Goal: Task Accomplishment & Management: Complete application form

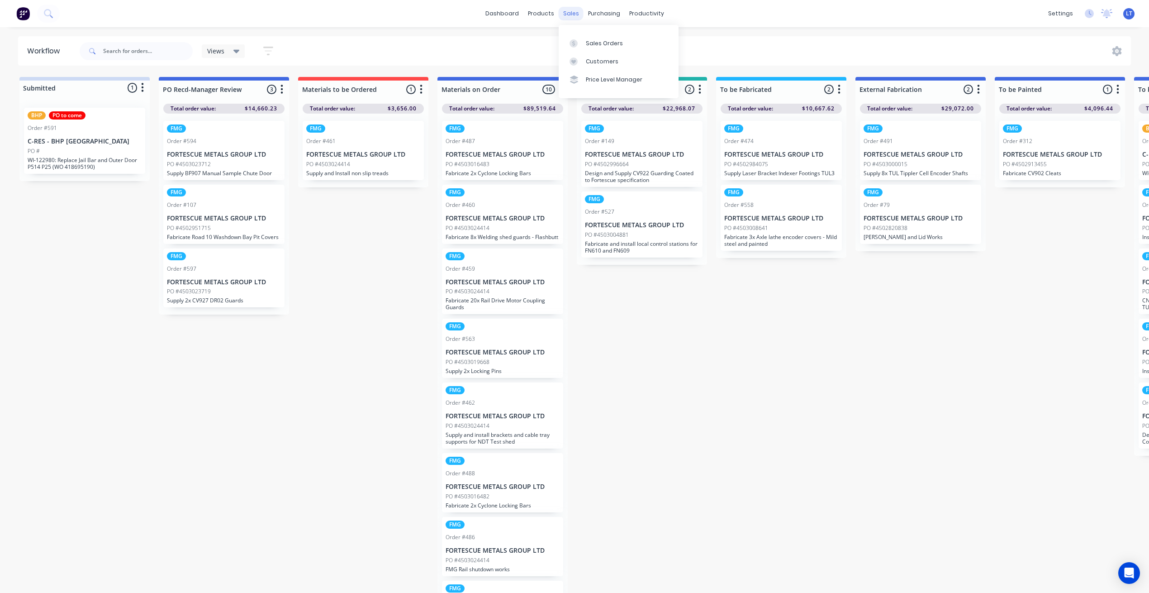
click at [569, 8] on div "sales" at bounding box center [571, 14] width 25 height 14
click at [586, 43] on div "Sales Orders" at bounding box center [604, 43] width 37 height 8
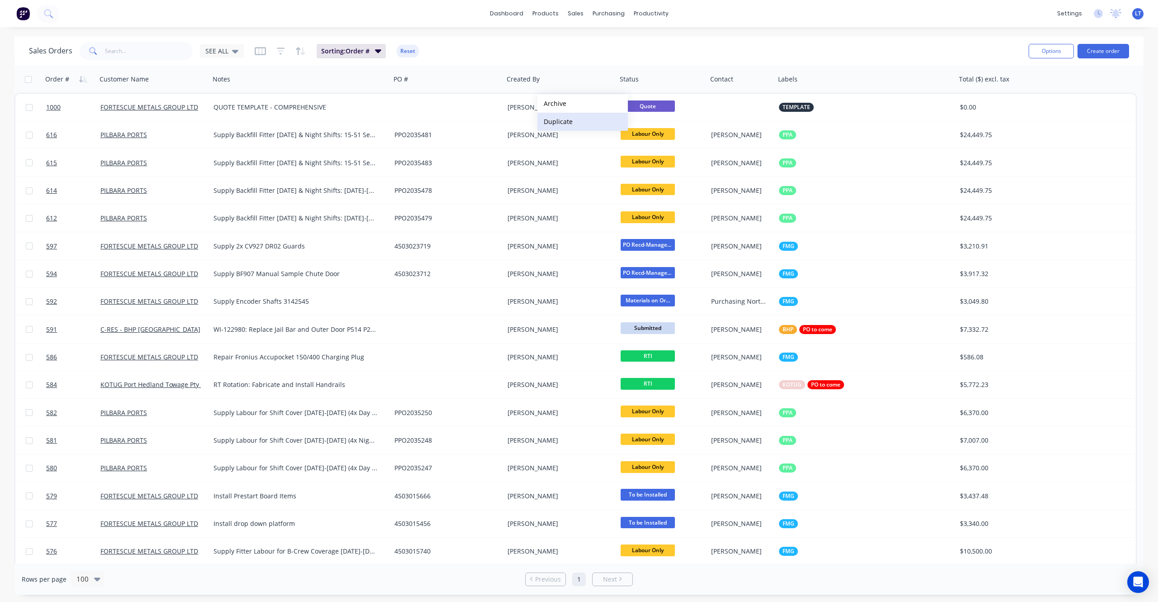
click at [579, 121] on button "Duplicate" at bounding box center [582, 122] width 90 height 18
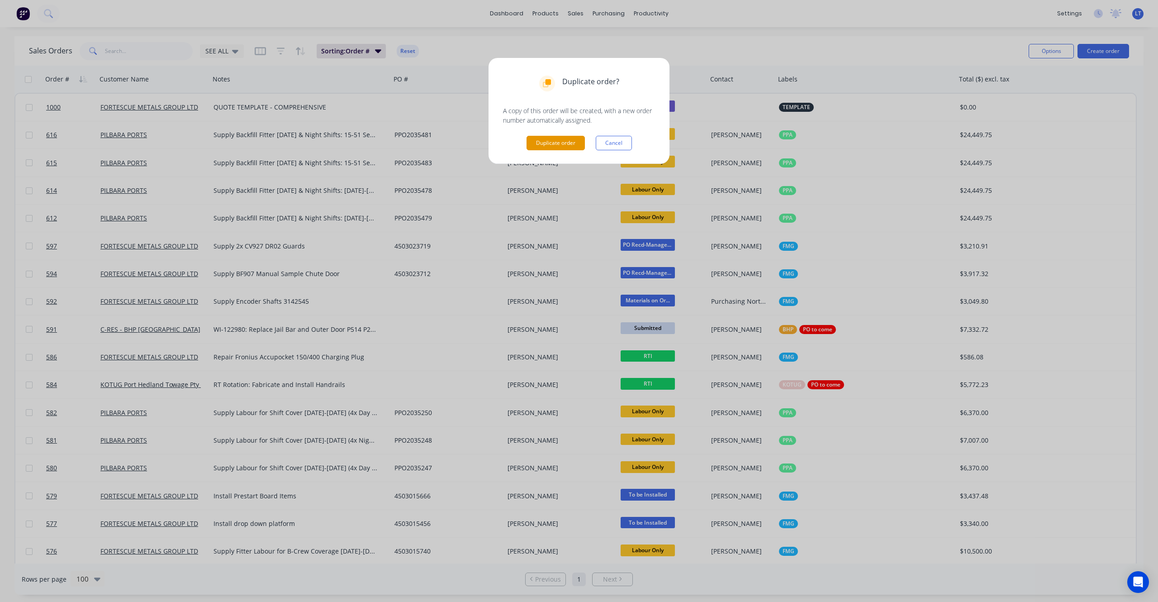
click at [560, 147] on button "Duplicate order" at bounding box center [556, 143] width 58 height 14
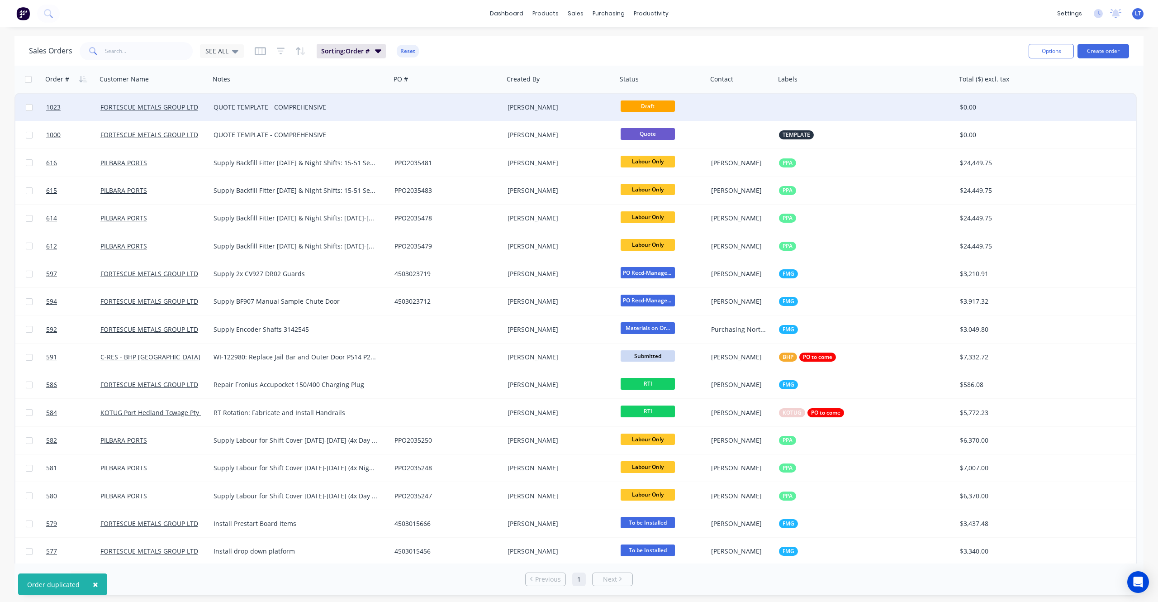
click at [452, 107] on div at bounding box center [447, 107] width 113 height 27
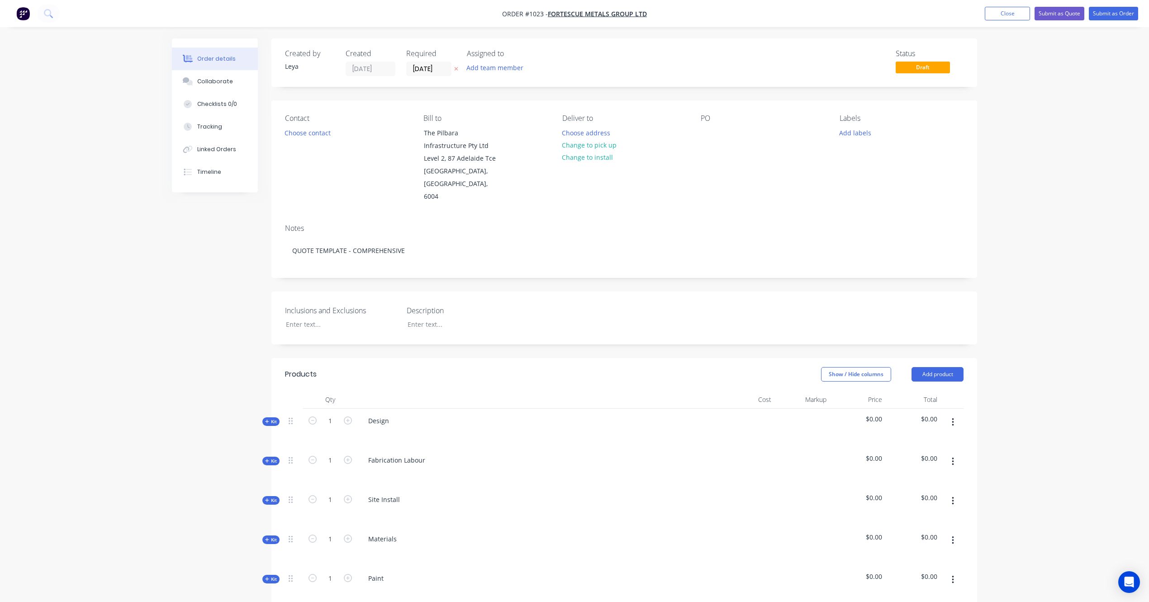
click at [456, 69] on icon at bounding box center [456, 68] width 4 height 5
click at [312, 131] on button "Choose contact" at bounding box center [308, 132] width 56 height 12
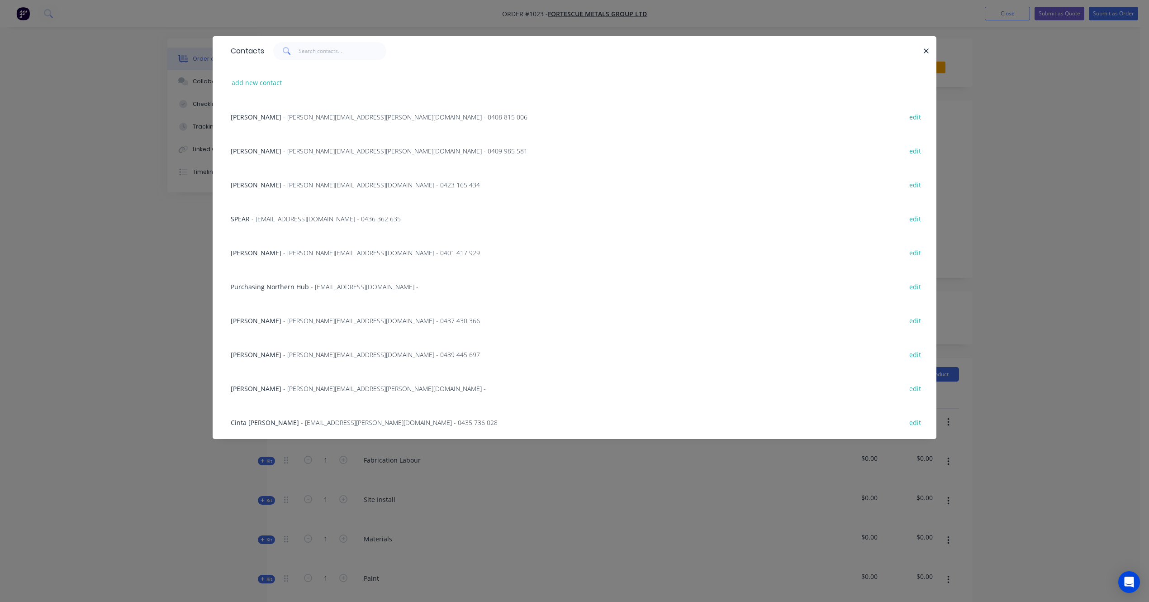
click at [301, 356] on span "- [PERSON_NAME][EMAIL_ADDRESS][DOMAIN_NAME] - 0439 445 697" at bounding box center [381, 354] width 197 height 9
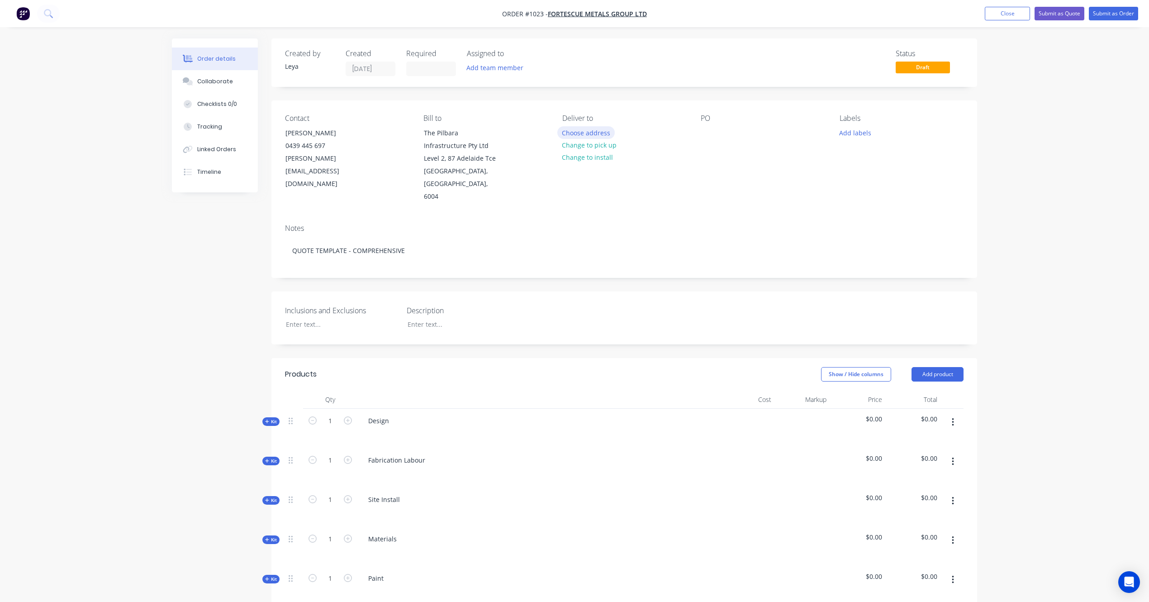
click at [590, 131] on button "Choose address" at bounding box center [586, 132] width 58 height 12
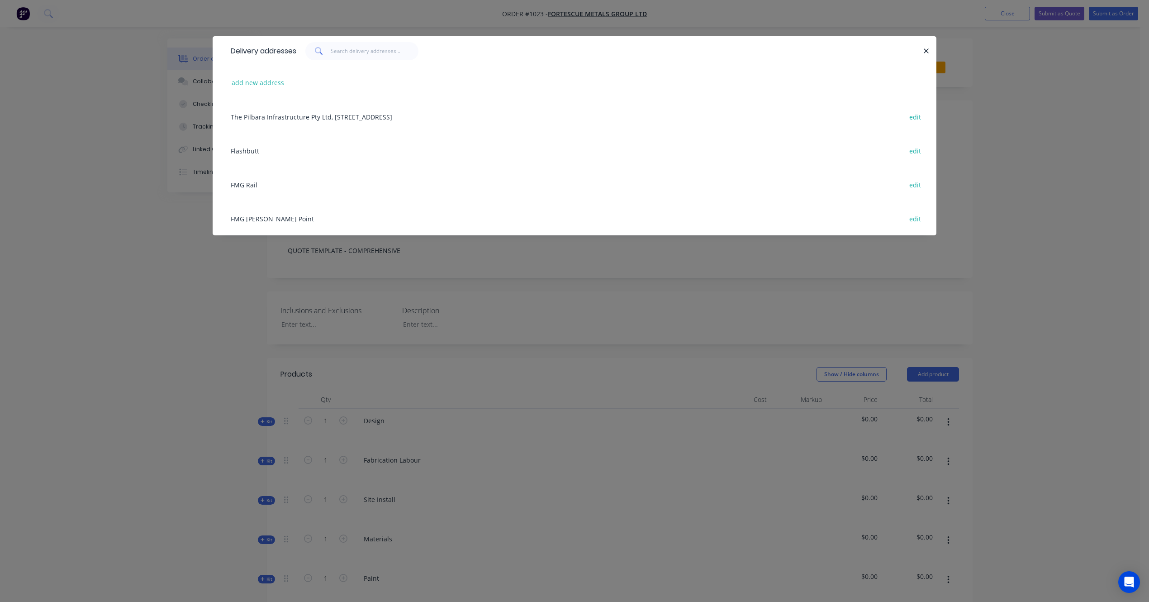
click at [273, 214] on div "FMG [PERSON_NAME] Point edit" at bounding box center [574, 218] width 697 height 34
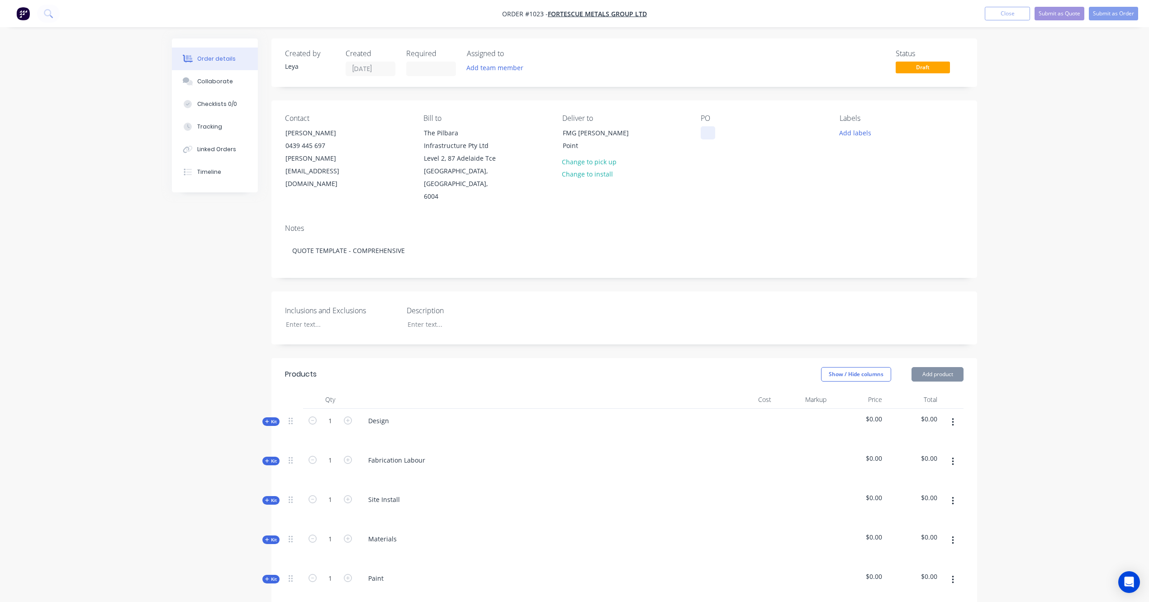
click at [709, 136] on div at bounding box center [708, 132] width 14 height 13
click at [855, 133] on button "Add labels" at bounding box center [855, 132] width 42 height 12
click at [855, 232] on div at bounding box center [856, 232] width 18 height 18
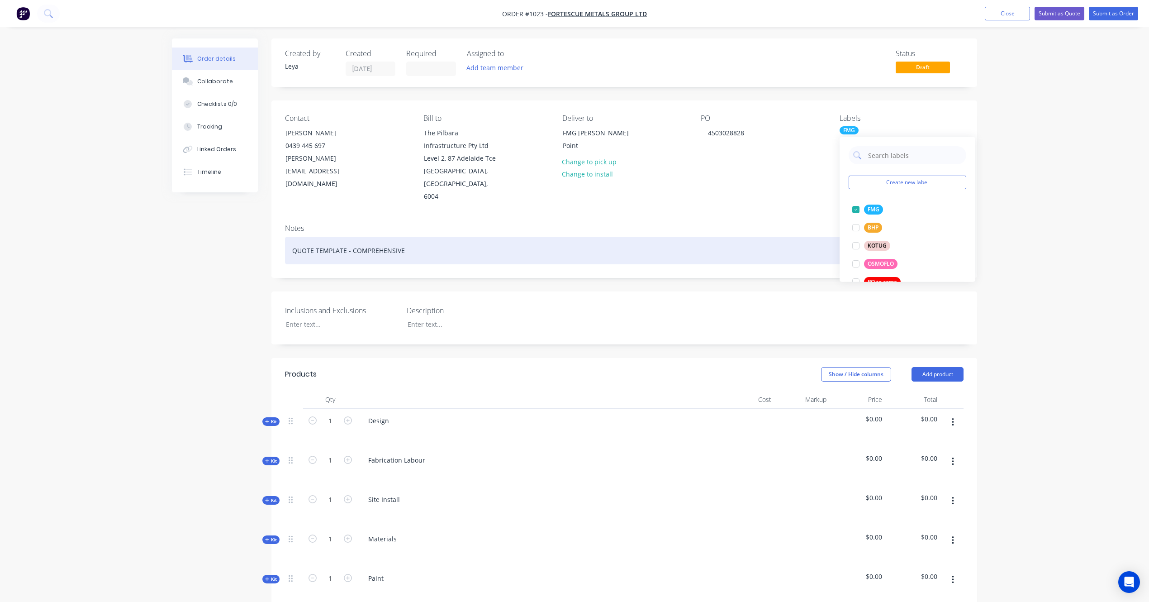
click at [666, 237] on div "QUOTE TEMPLATE - COMPREHENSIVE" at bounding box center [624, 251] width 679 height 28
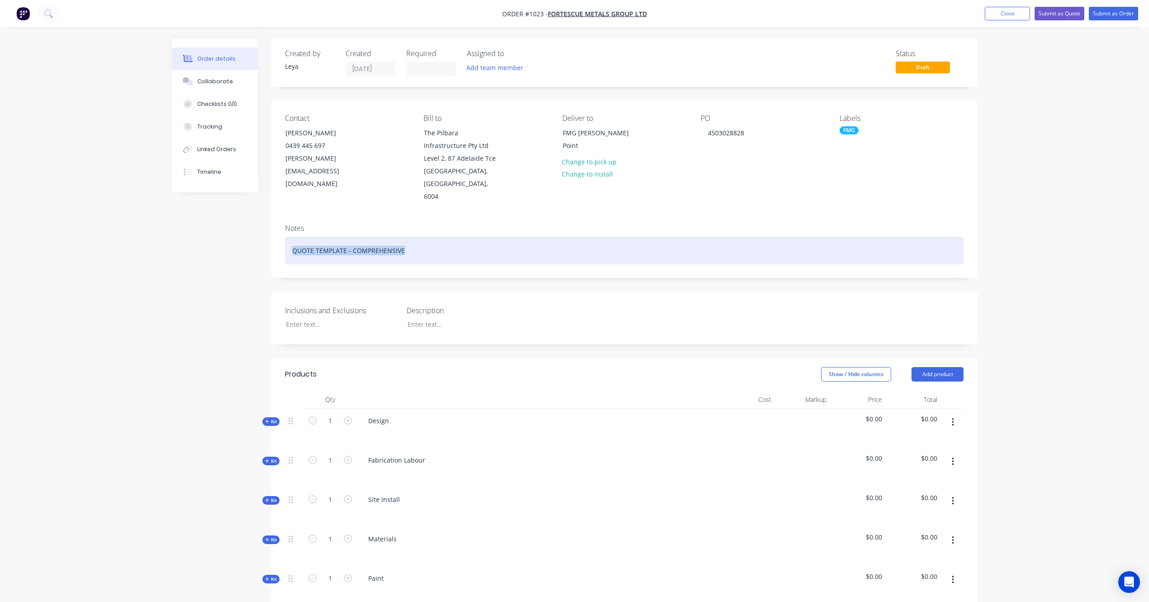
drag, startPoint x: 608, startPoint y: 239, endPoint x: 165, endPoint y: 233, distance: 443.4
click at [163, 236] on div "Order details Collaborate Checklists 0/0 Tracking Linked Orders Timeline Order …" at bounding box center [574, 530] width 823 height 984
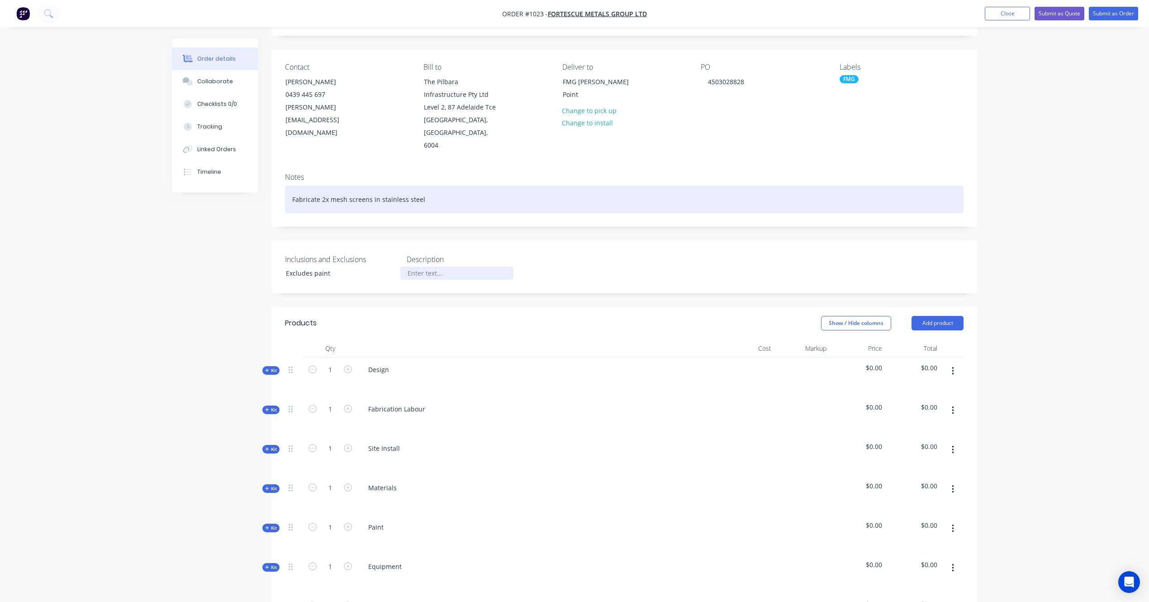
scroll to position [80, 0]
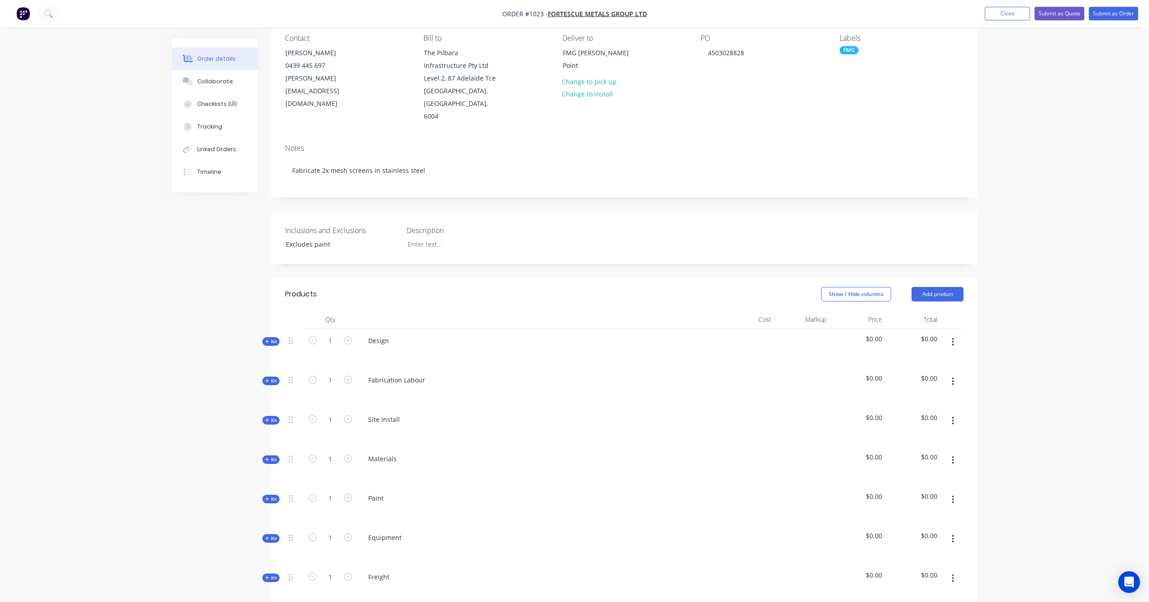
drag, startPoint x: 271, startPoint y: 331, endPoint x: 328, endPoint y: 338, distance: 57.4
click at [271, 338] on span "Kit" at bounding box center [271, 341] width 12 height 7
click at [348, 376] on icon "button" at bounding box center [348, 380] width 8 height 8
type input "1"
type input "$160.00"
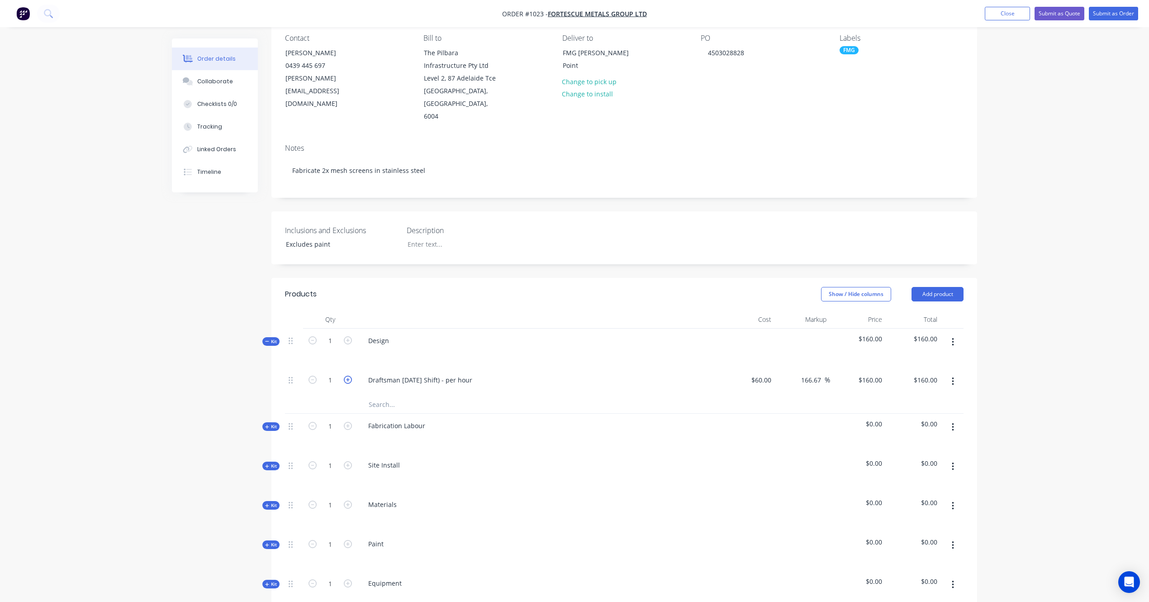
click at [348, 376] on icon "button" at bounding box center [348, 380] width 8 height 8
type input "2"
type input "$320.00"
click at [348, 376] on icon "button" at bounding box center [348, 380] width 8 height 8
type input "3"
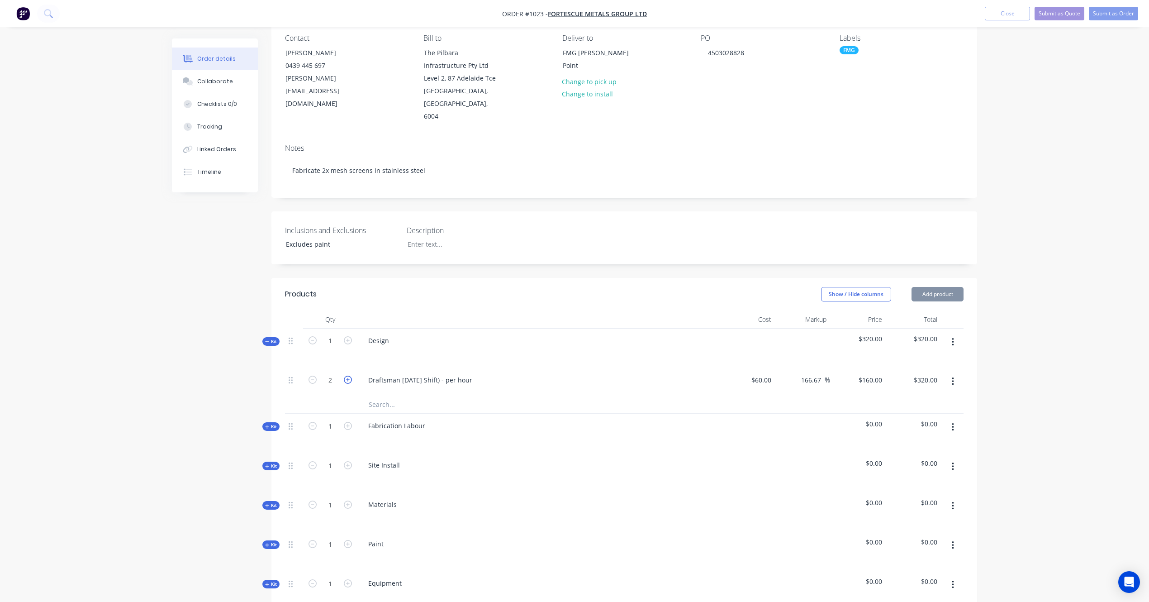
type input "$480.00"
click at [348, 376] on icon "button" at bounding box center [348, 380] width 8 height 8
type input "4"
type input "$640.00"
click at [270, 338] on span "Kit" at bounding box center [271, 341] width 12 height 7
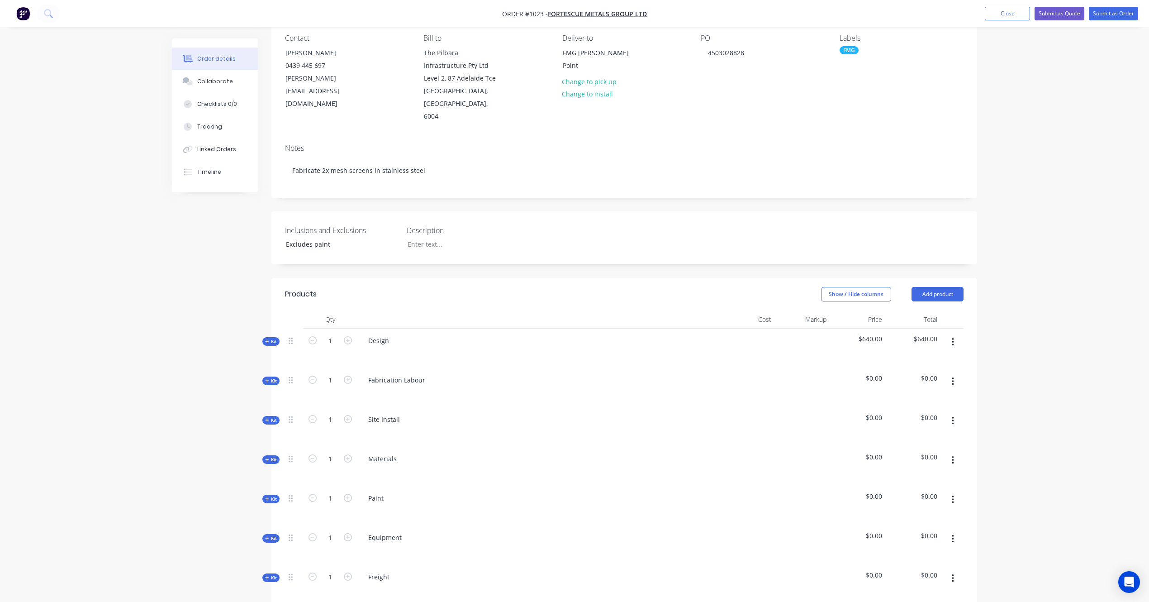
click at [273, 377] on span "Kit" at bounding box center [271, 380] width 12 height 7
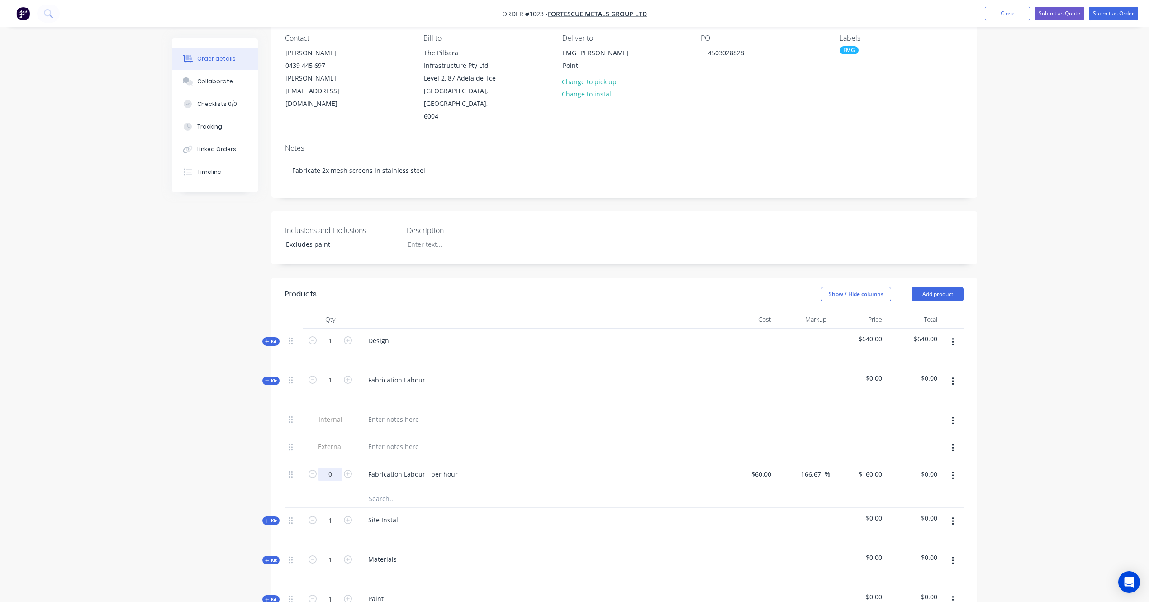
click at [335, 467] on input "0" at bounding box center [331, 474] width 24 height 14
type input "12"
type input "$1,920.00"
click at [1030, 458] on div "Order details Collaborate Checklists 0/0 Tracking Linked Orders Timeline Order …" at bounding box center [574, 481] width 1149 height 1123
click at [428, 491] on input "text" at bounding box center [458, 498] width 181 height 18
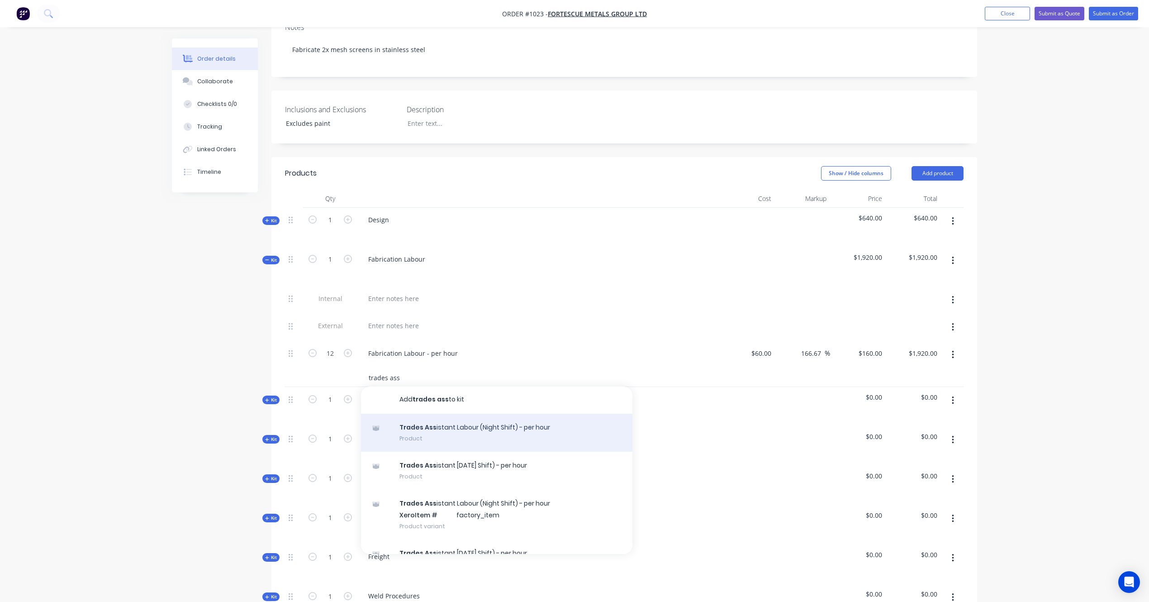
scroll to position [0, 0]
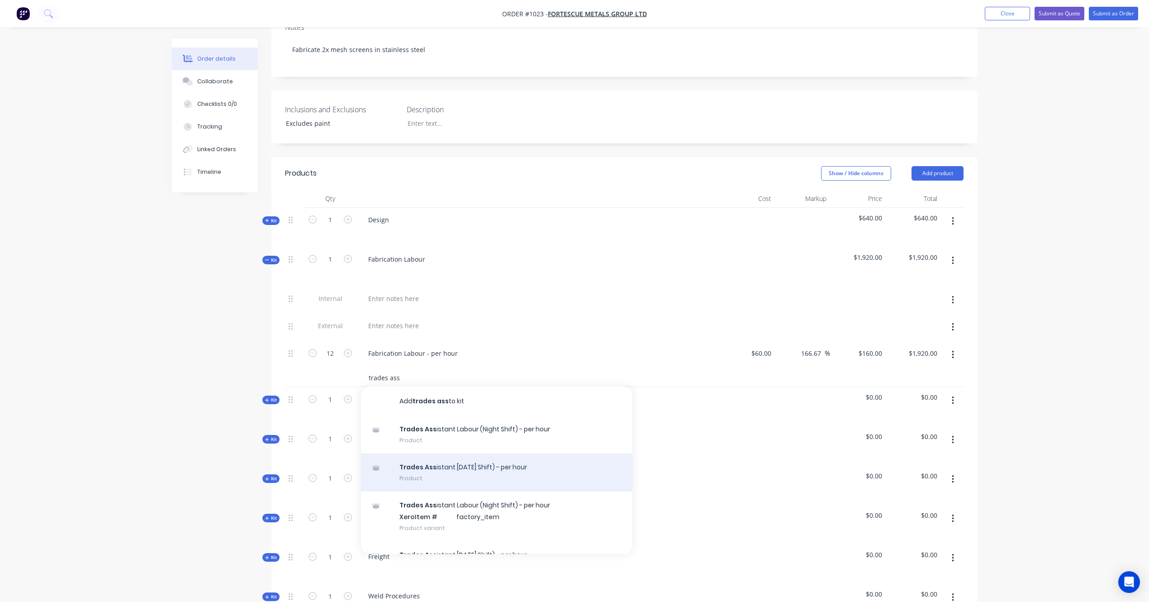
type input "trades ass"
click at [478, 458] on div "Trades Ass istant [DATE] Shift) - per hour Product" at bounding box center [496, 472] width 271 height 38
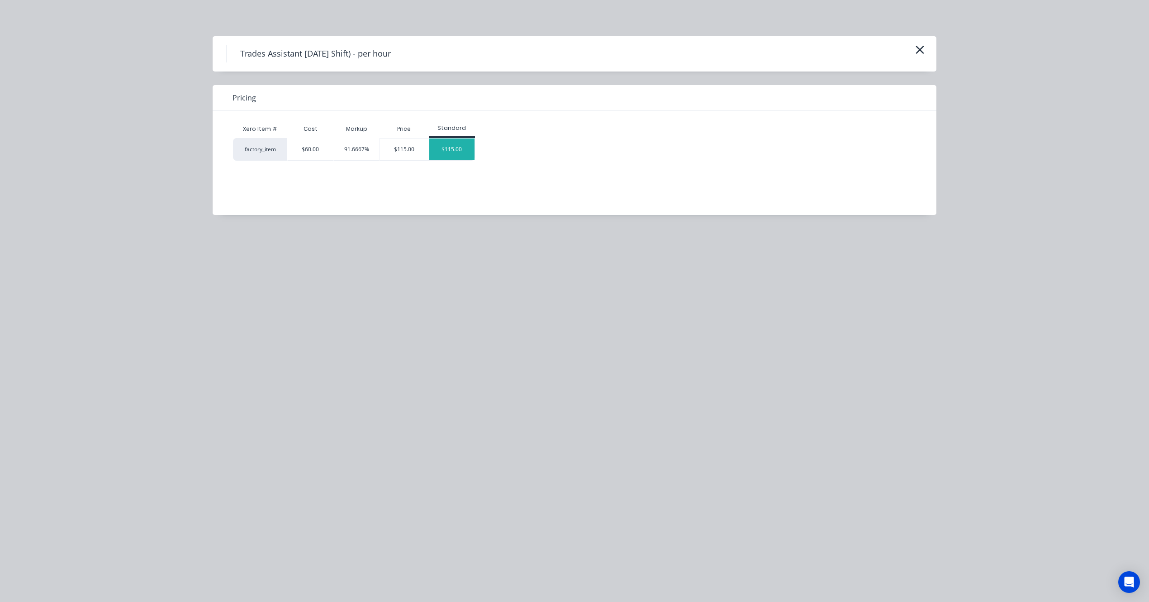
click at [461, 156] on div "$115.00" at bounding box center [451, 149] width 45 height 22
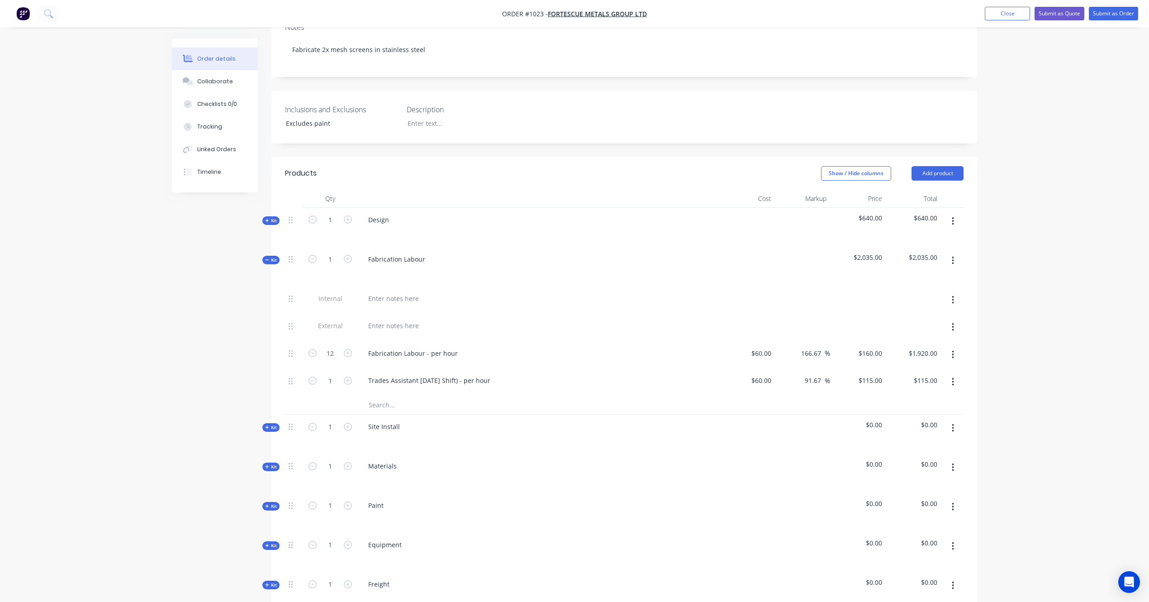
click at [88, 332] on div "Order details Collaborate Checklists 0/0 Tracking Linked Orders Timeline Order …" at bounding box center [574, 374] width 1149 height 1151
click at [268, 257] on icon at bounding box center [267, 259] width 4 height 5
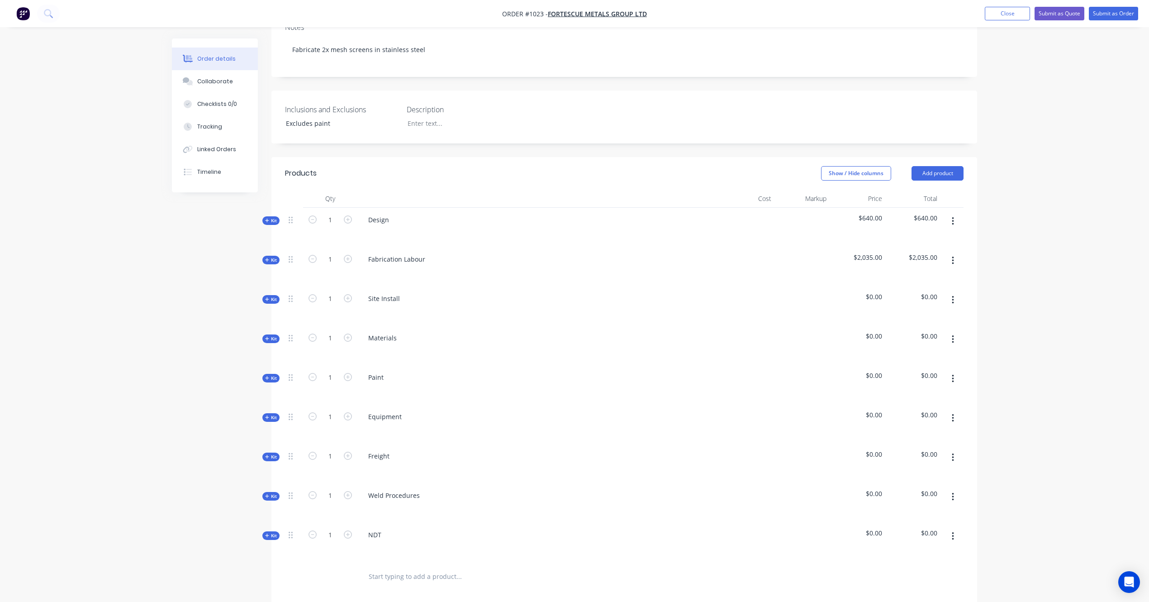
click at [945, 292] on button "button" at bounding box center [952, 300] width 21 height 16
click at [927, 371] on div "Delete" at bounding box center [921, 377] width 70 height 13
click at [272, 296] on span "Kit" at bounding box center [271, 299] width 12 height 7
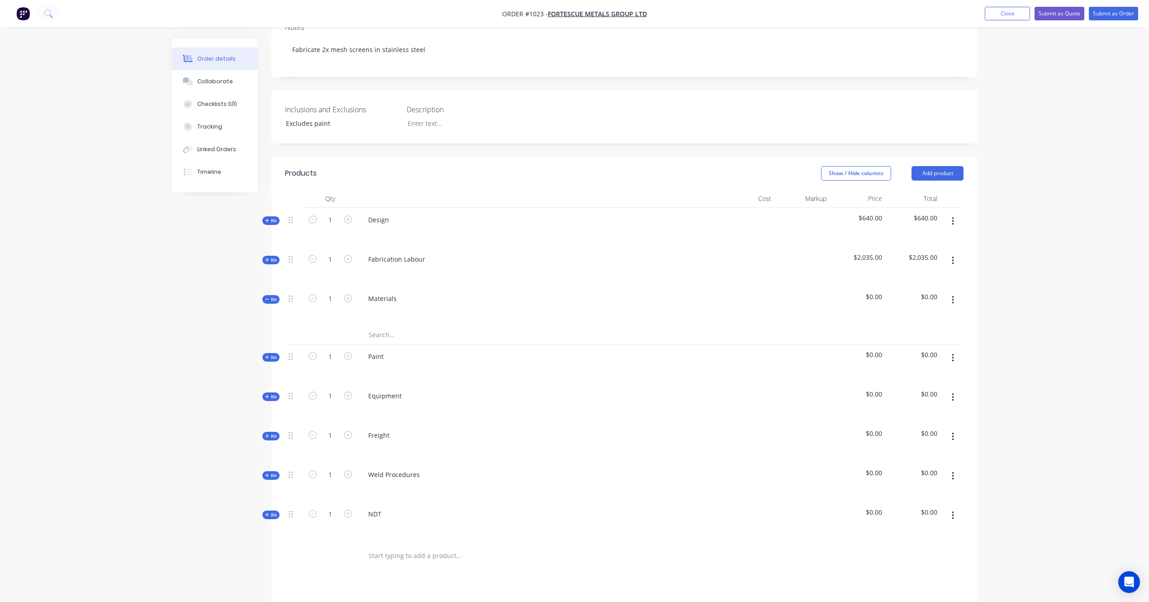
click at [409, 327] on input "text" at bounding box center [458, 335] width 181 height 18
click at [1013, 15] on button "Close" at bounding box center [1007, 14] width 45 height 14
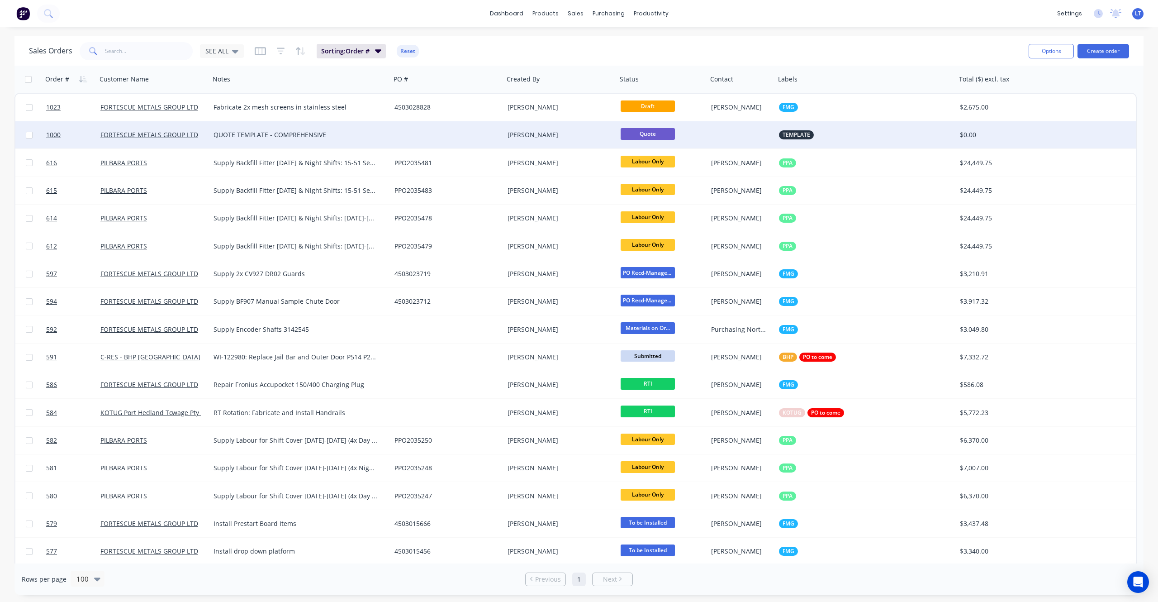
click at [322, 129] on div "QUOTE TEMPLATE - COMPREHENSIVE" at bounding box center [300, 134] width 181 height 27
click at [518, 132] on div "[PERSON_NAME]" at bounding box center [558, 134] width 100 height 9
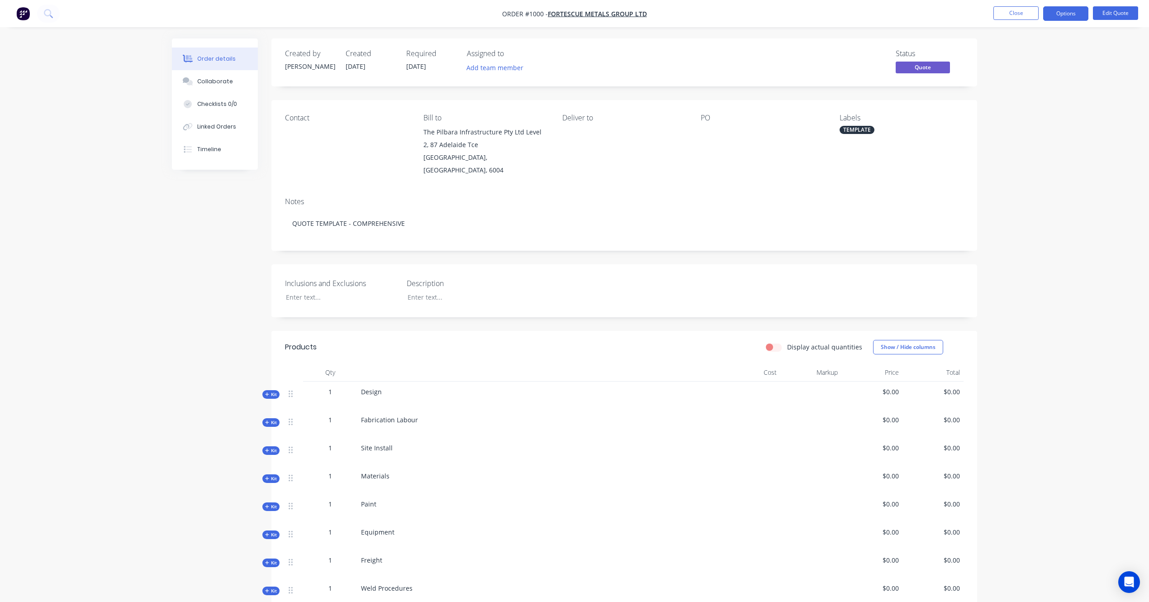
click at [277, 474] on div "Kit" at bounding box center [270, 478] width 17 height 9
click at [270, 475] on span "Kit" at bounding box center [271, 478] width 12 height 7
click at [274, 475] on span "Kit" at bounding box center [271, 478] width 12 height 7
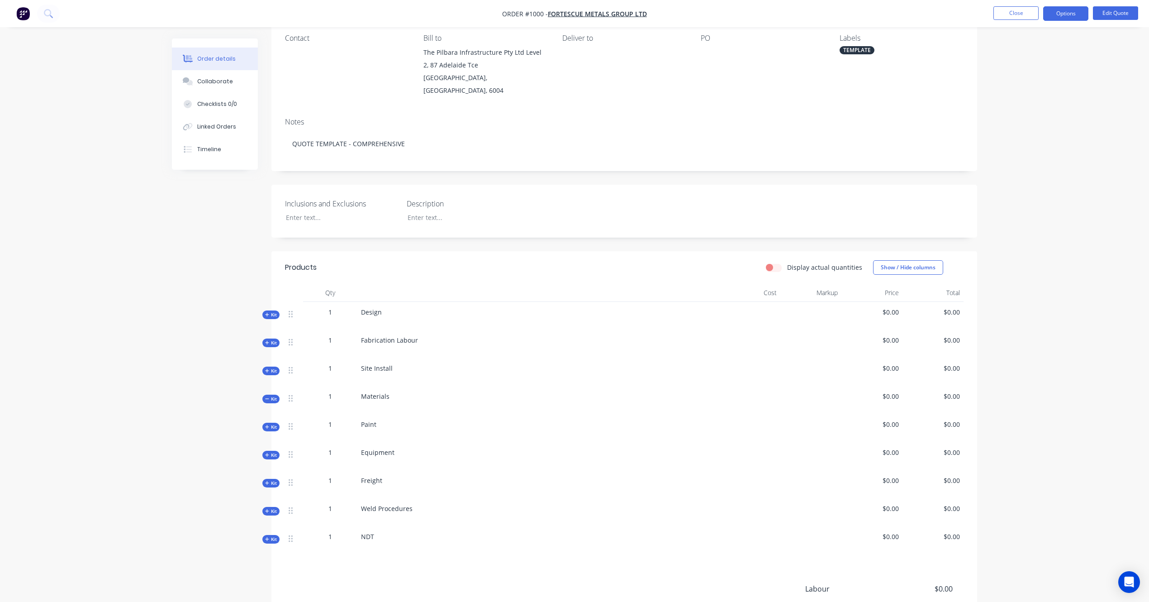
scroll to position [80, 0]
click at [1108, 11] on button "Edit Quote" at bounding box center [1115, 13] width 45 height 14
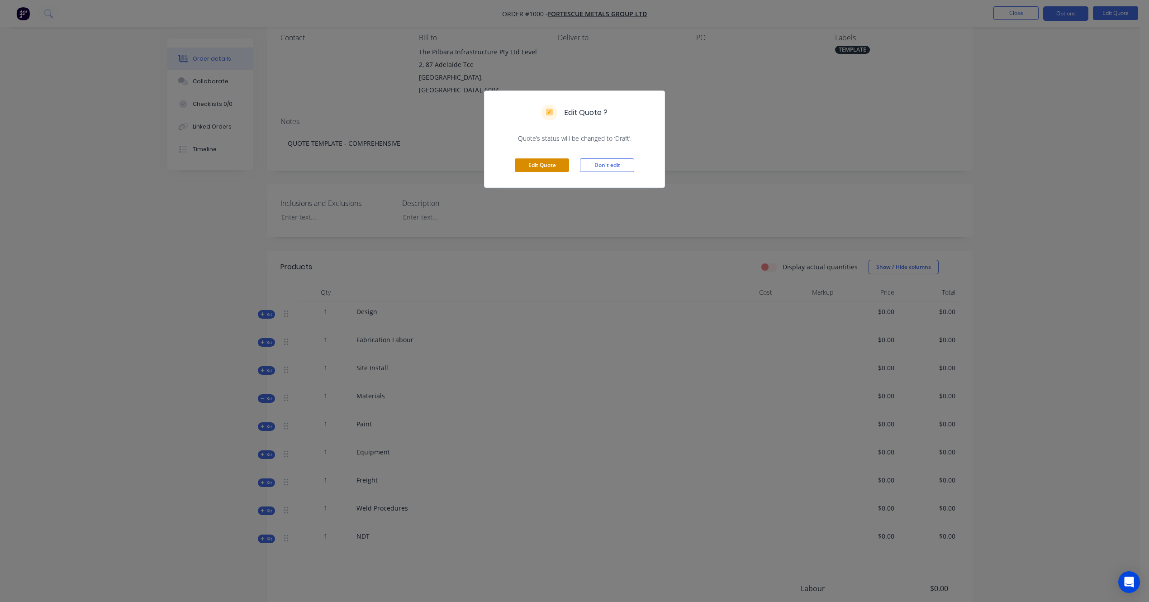
click at [556, 168] on button "Edit Quote" at bounding box center [542, 165] width 54 height 14
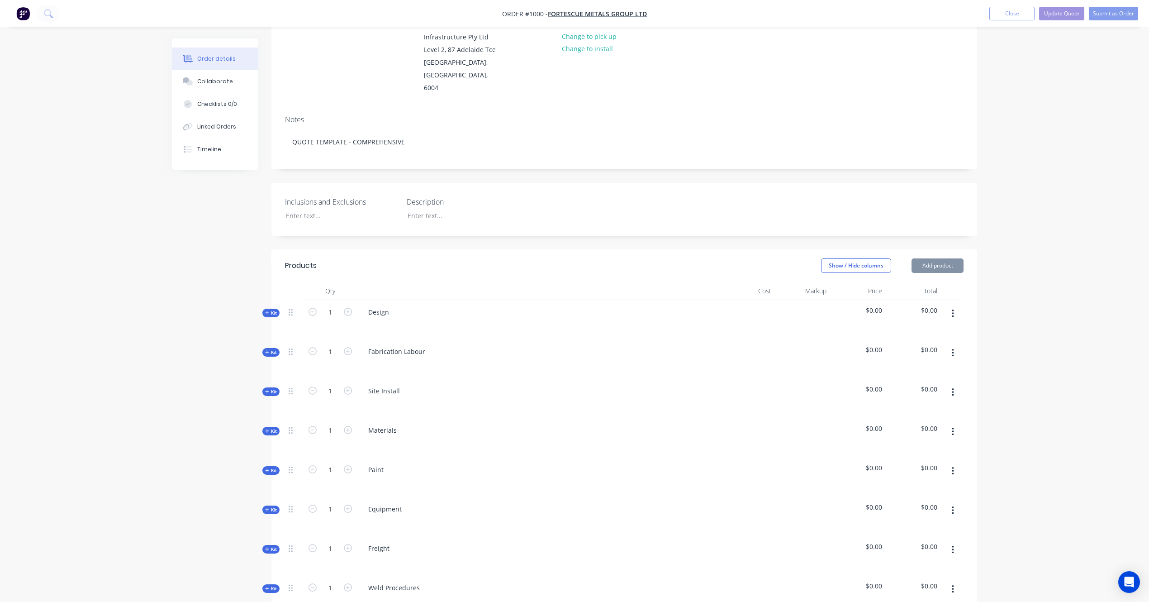
scroll to position [120, 0]
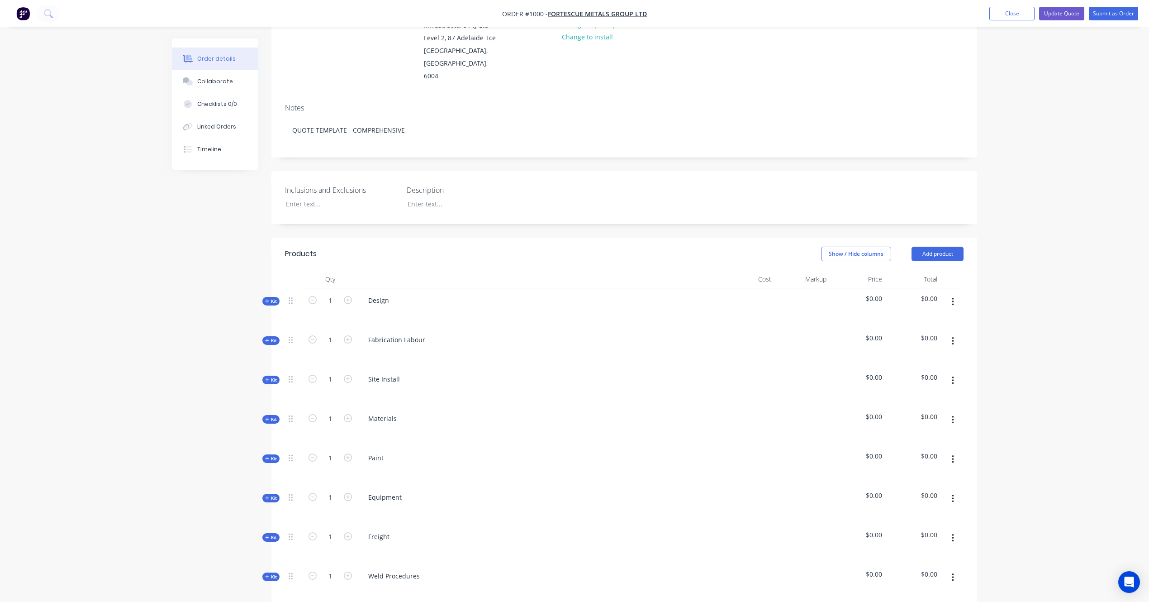
click at [280, 409] on div "Qty Cost Markup Price Total Kit 1 Design $0.00 $0.00 Kit 1 Fabrication Labour $…" at bounding box center [624, 471] width 706 height 402
click at [276, 415] on div "Kit" at bounding box center [270, 419] width 17 height 9
click at [381, 446] on input "text" at bounding box center [458, 455] width 181 height 18
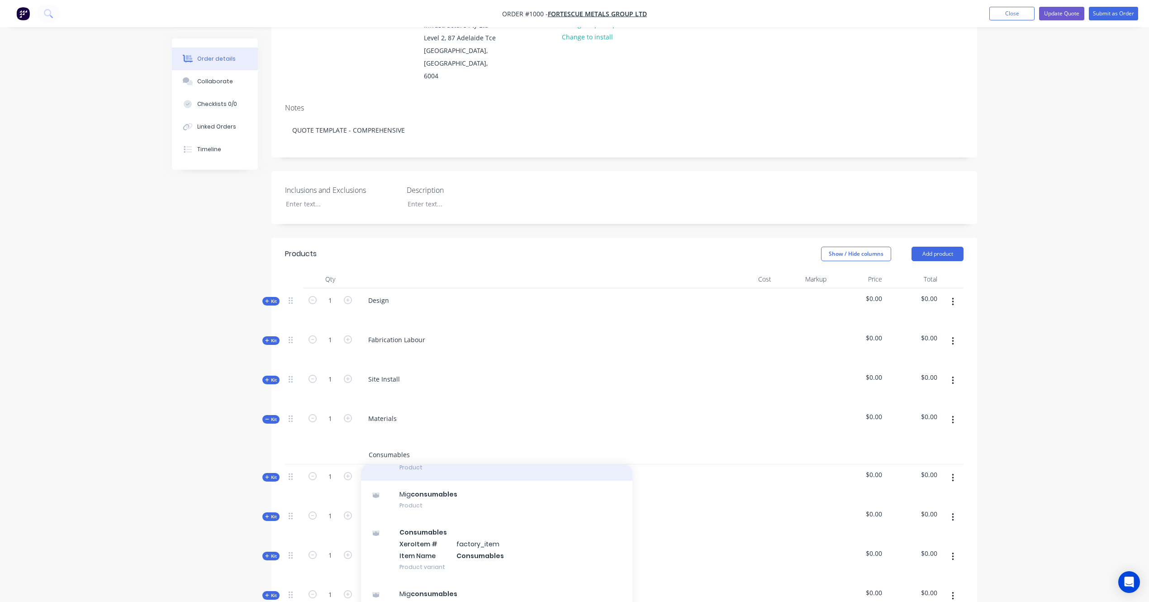
scroll to position [80, 0]
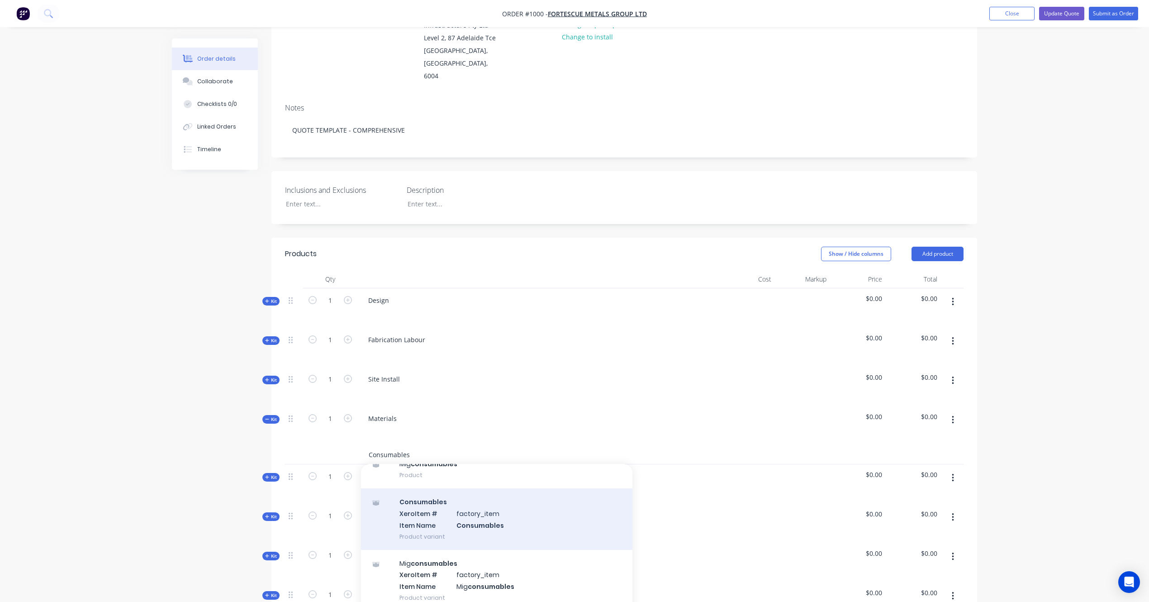
type input "Consumables"
click at [499, 508] on div "Consumables Xero Item # factory_item Item Name Consumables Product variant" at bounding box center [496, 518] width 271 height 61
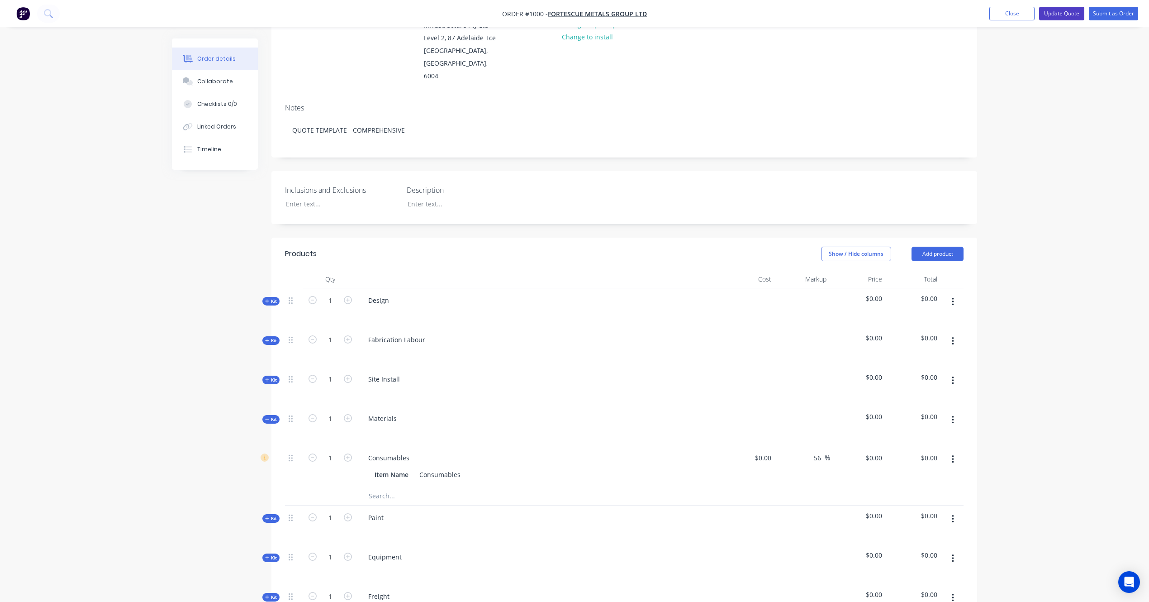
click at [1073, 17] on button "Update Quote" at bounding box center [1061, 14] width 45 height 14
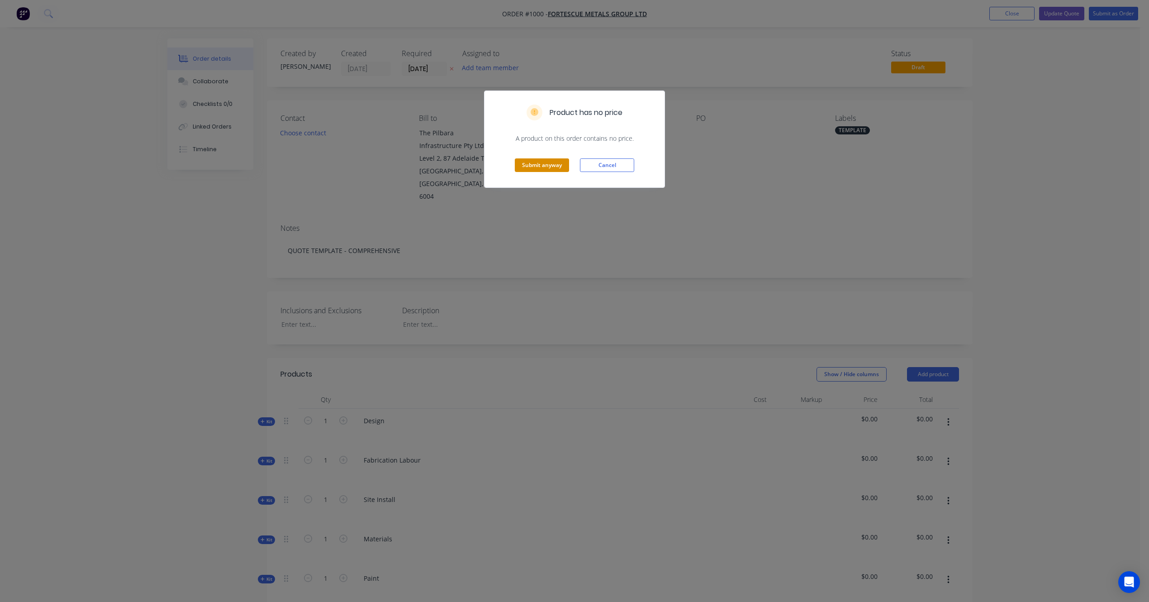
click at [545, 171] on button "Submit anyway" at bounding box center [542, 165] width 54 height 14
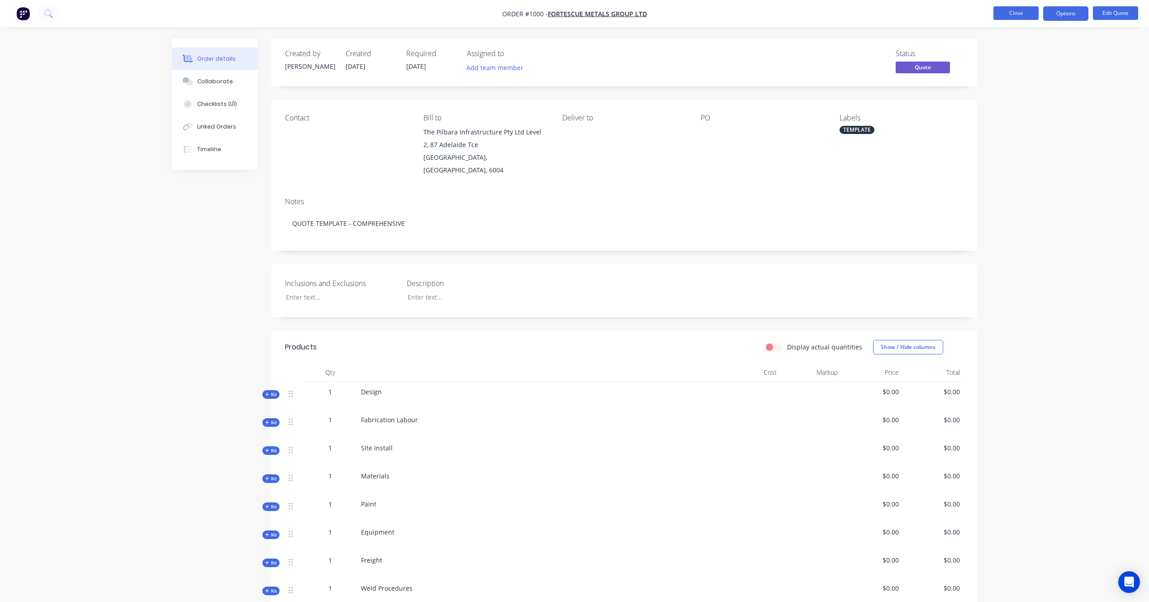
click at [1014, 13] on button "Close" at bounding box center [1016, 13] width 45 height 14
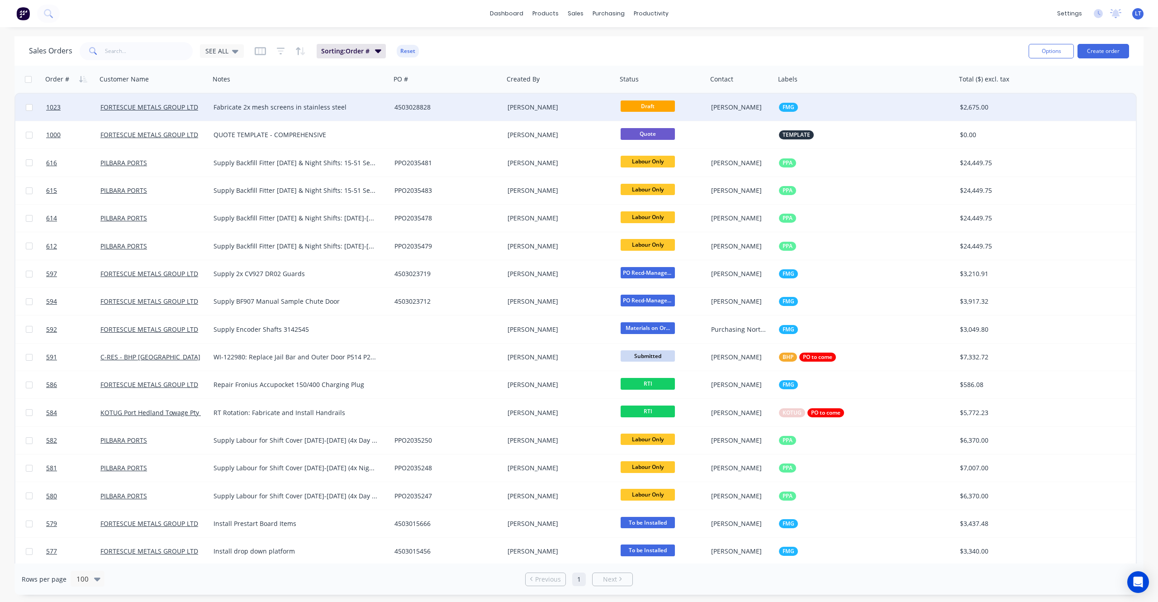
click at [587, 108] on div "[PERSON_NAME]" at bounding box center [558, 107] width 100 height 9
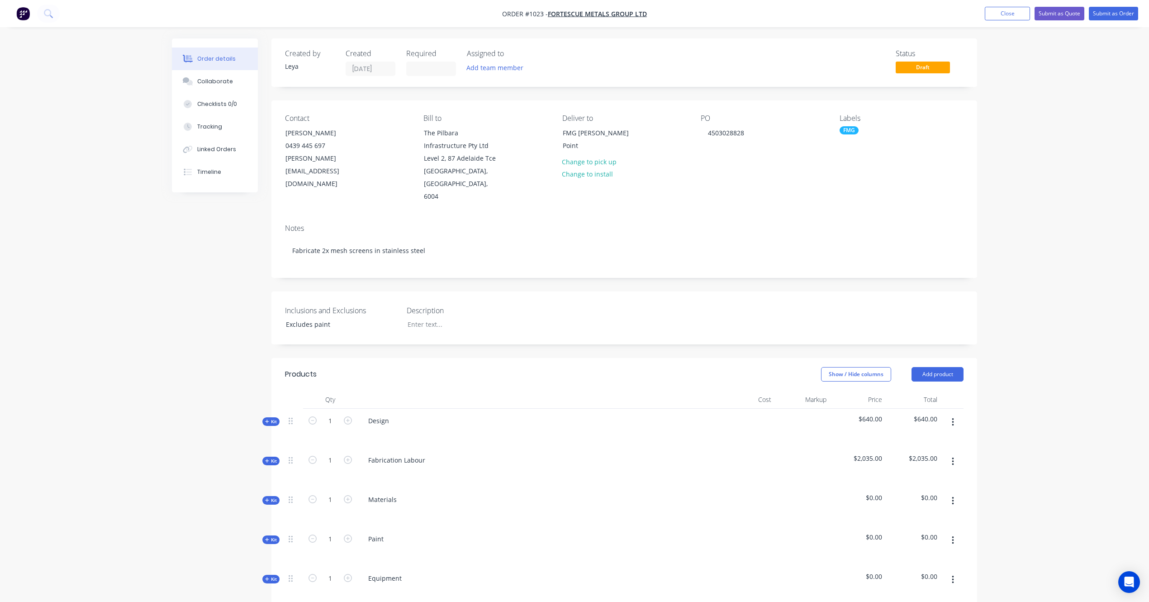
click at [271, 497] on span "Kit" at bounding box center [271, 500] width 12 height 7
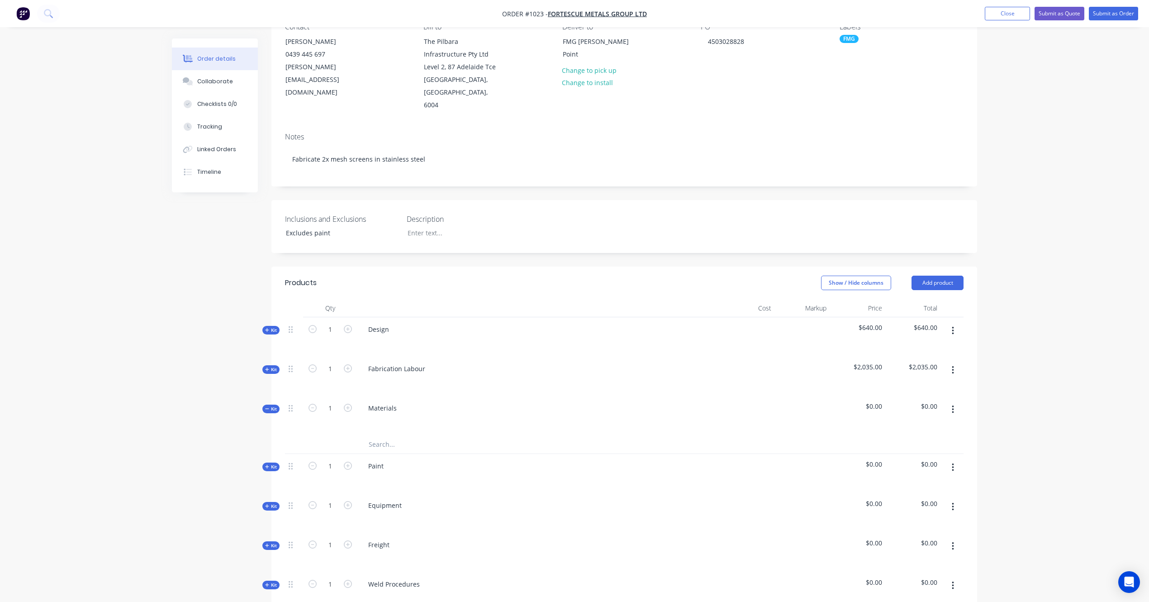
scroll to position [181, 0]
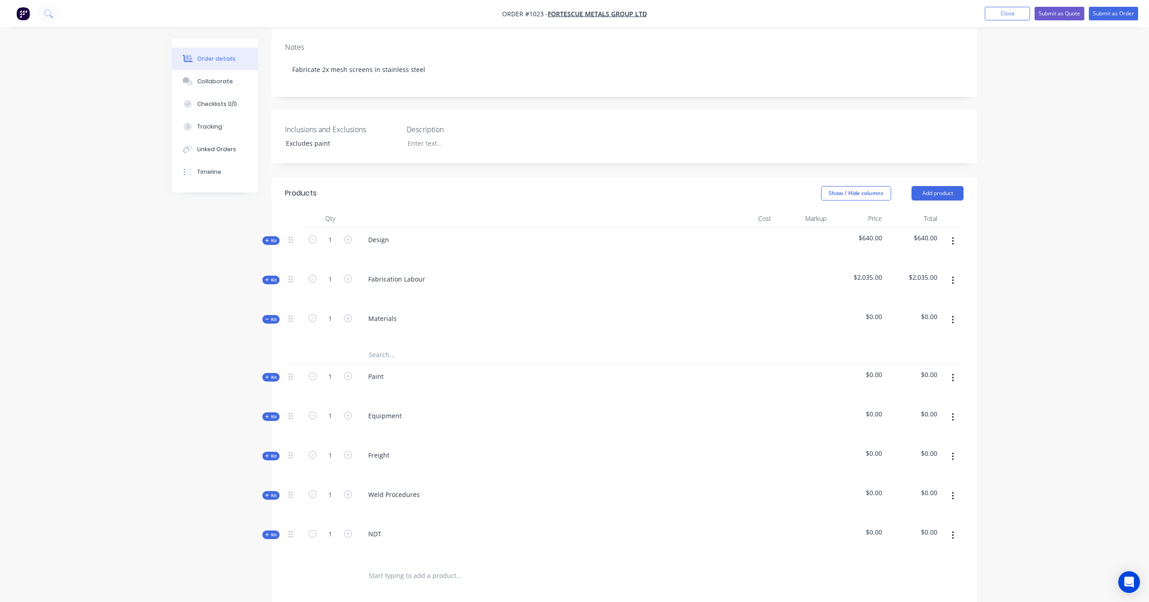
click at [404, 346] on input "text" at bounding box center [458, 355] width 181 height 18
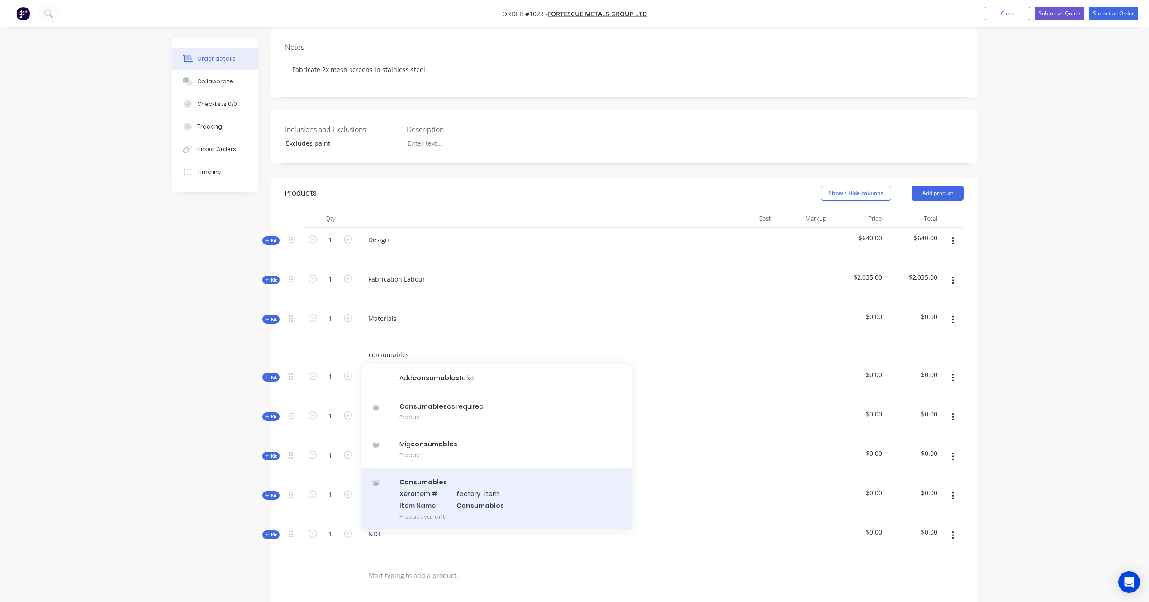
type input "consumables"
click at [494, 495] on div "Consumables Xero Item # factory_item Item Name Consumables Product variant" at bounding box center [496, 498] width 271 height 61
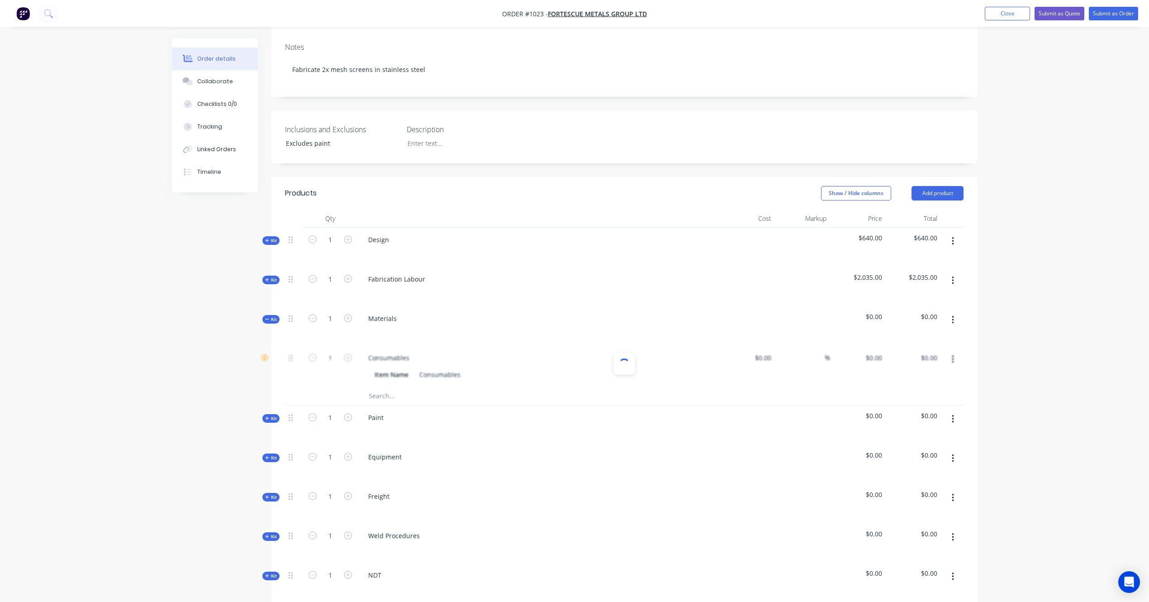
type input "56"
click at [878, 351] on input "0" at bounding box center [880, 357] width 10 height 13
type input "335"
type input "$335.00"
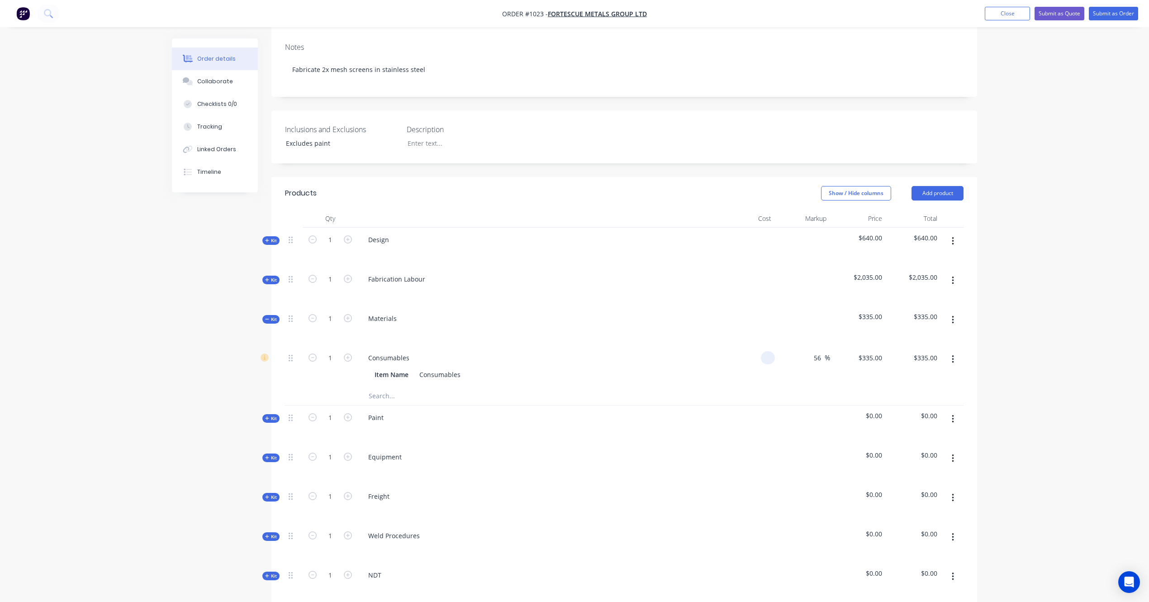
click at [762, 351] on div at bounding box center [768, 357] width 14 height 13
type input "$250.00"
type input "$390.00"
type input "335"
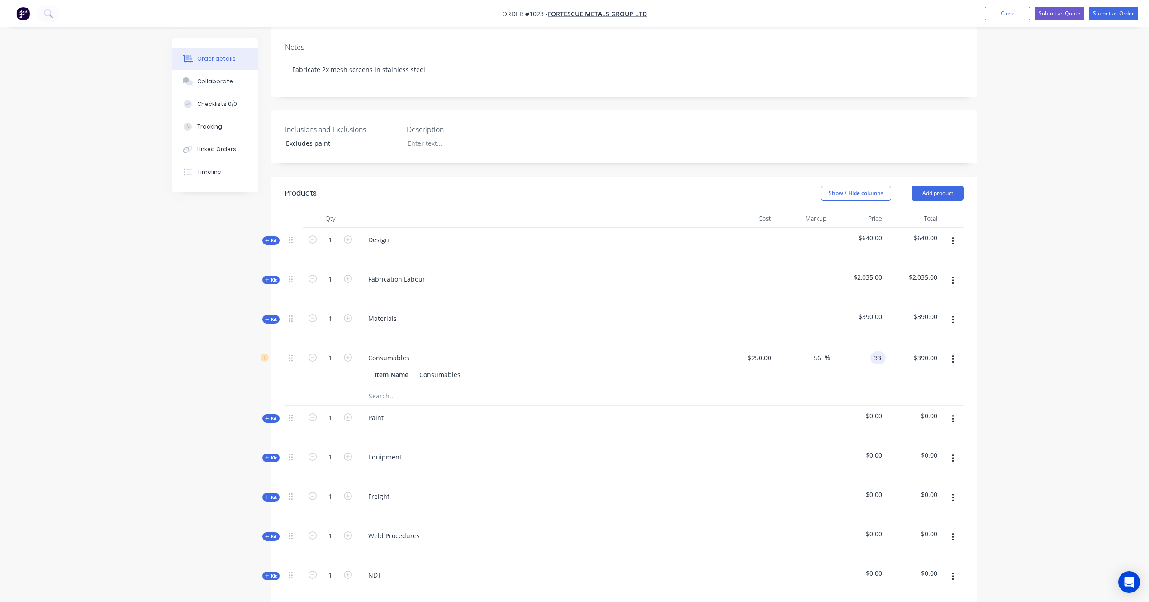
type input "34"
type input "$335.00"
click at [439, 388] on input "text" at bounding box center [458, 396] width 181 height 18
type input "Infrabuild quote - ship to [PERSON_NAME]"
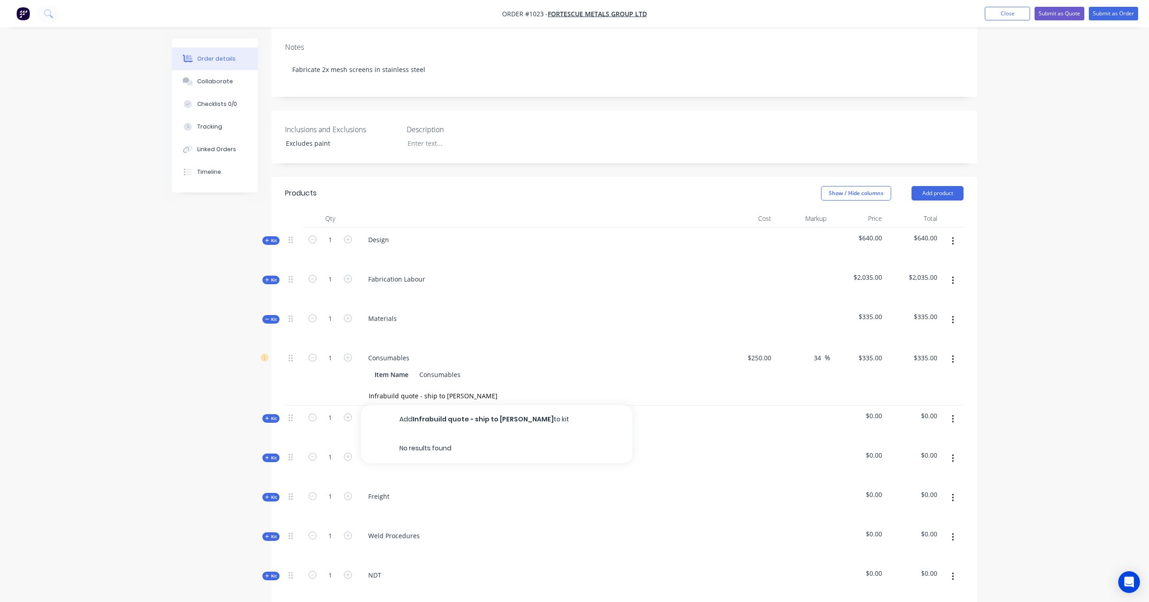
click at [476, 410] on button "Add Infrabuild quote - ship to [PERSON_NAME] to kit" at bounding box center [496, 419] width 271 height 29
click at [762, 392] on div "$0.00" at bounding box center [763, 398] width 24 height 13
type input "$25.00"
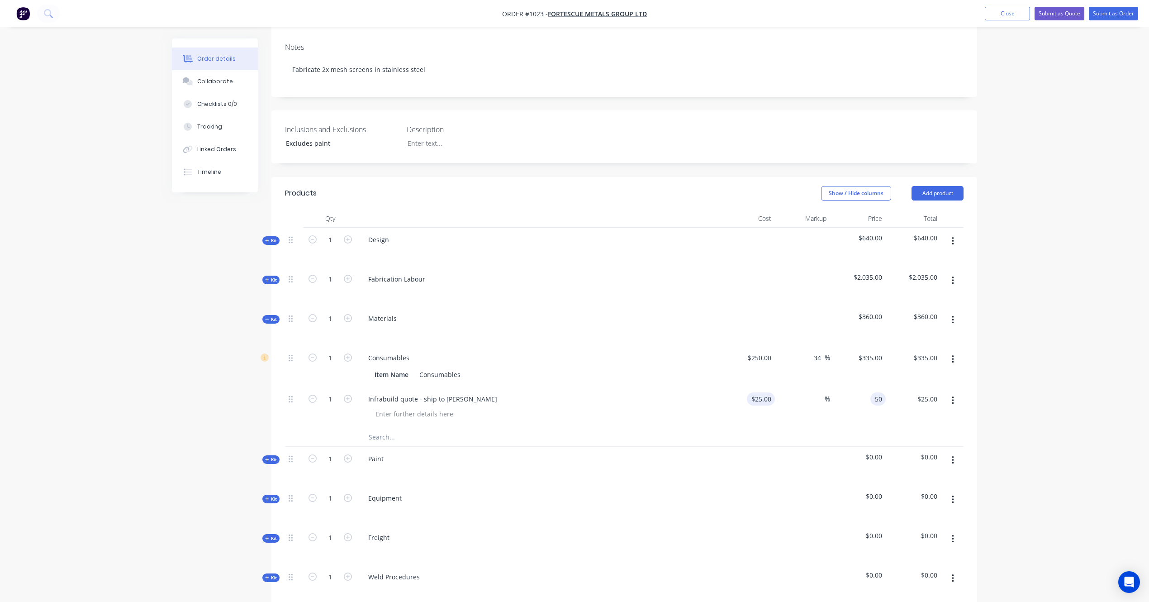
type input "50"
type input "100"
type input "$50.00"
type input "50.00"
type input "25"
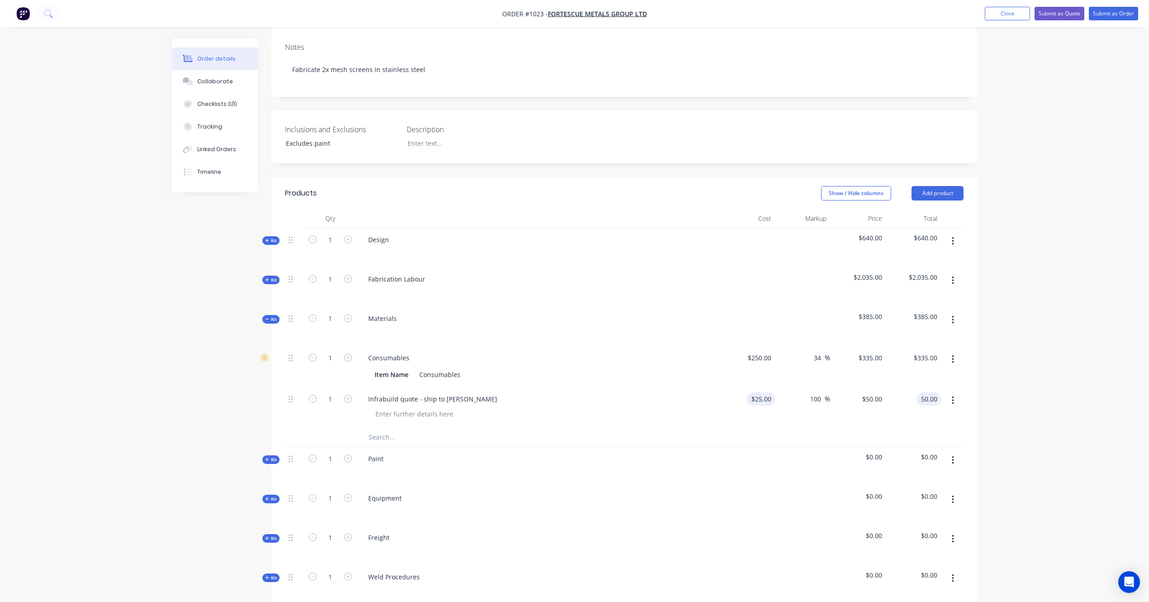
type input "$50.00"
click at [767, 392] on input "25" at bounding box center [763, 398] width 24 height 13
type input "5"
type input "$25.88"
type input "$51.76"
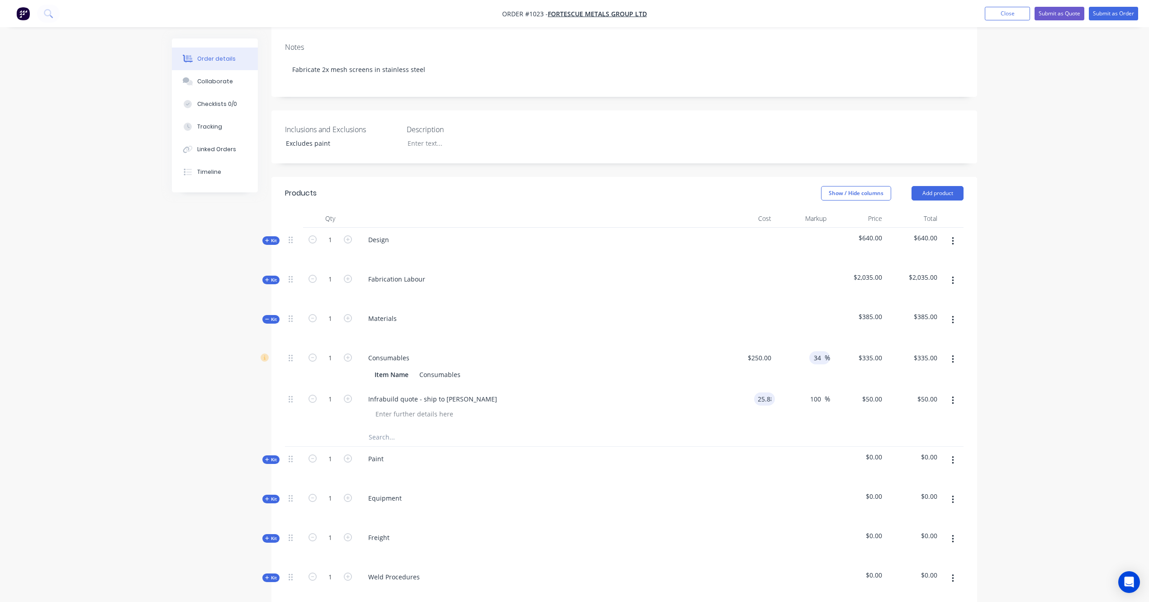
type input "$51.76"
type input "50"
type input "93.2"
type input "$50.00"
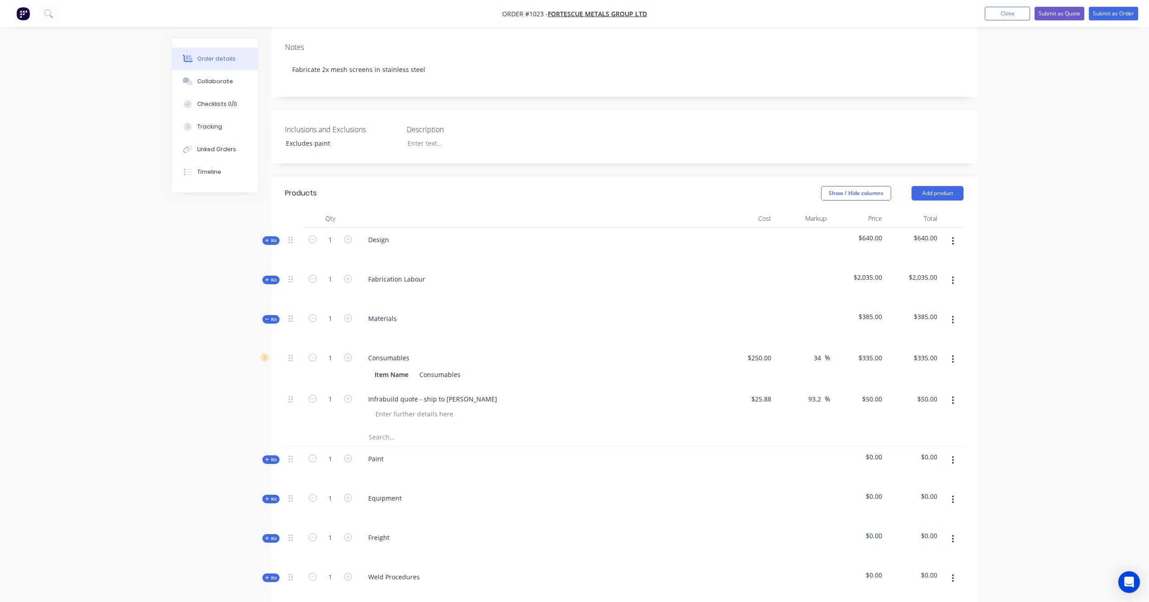
click at [384, 429] on input "text" at bounding box center [458, 437] width 181 height 18
type input "[PERSON_NAME] Quote"
click at [431, 453] on button "Add [PERSON_NAME] Quote to kit" at bounding box center [496, 460] width 271 height 29
click at [750, 431] on div "$0.00 $0.00" at bounding box center [747, 448] width 56 height 41
click at [759, 429] on div "$0.00" at bounding box center [747, 448] width 56 height 41
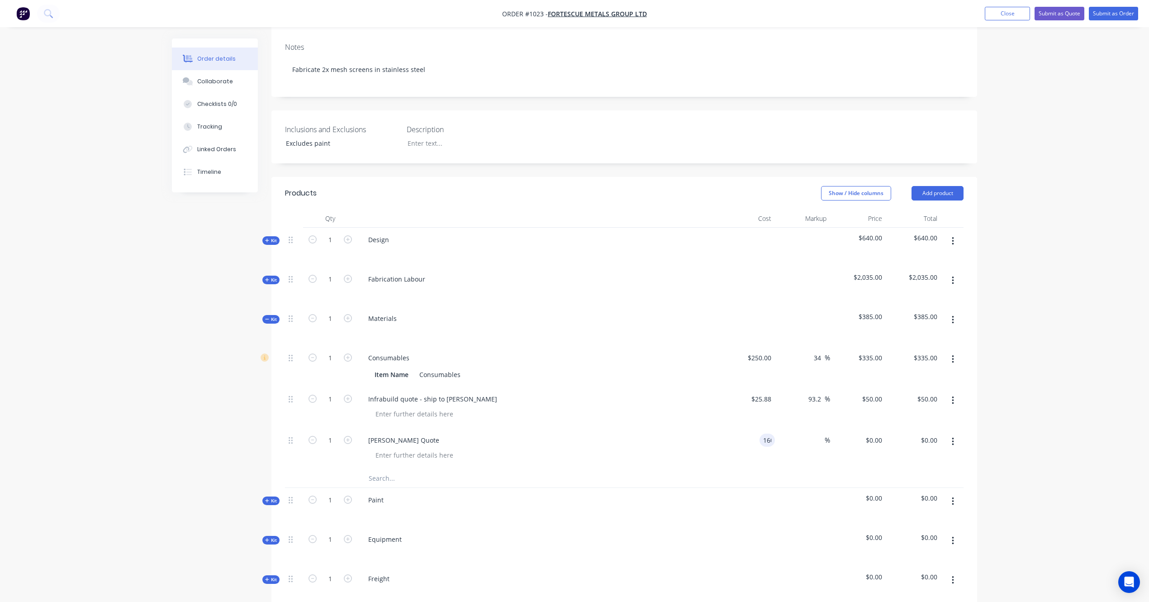
type input "$160.00"
type input "250"
type input "250.00"
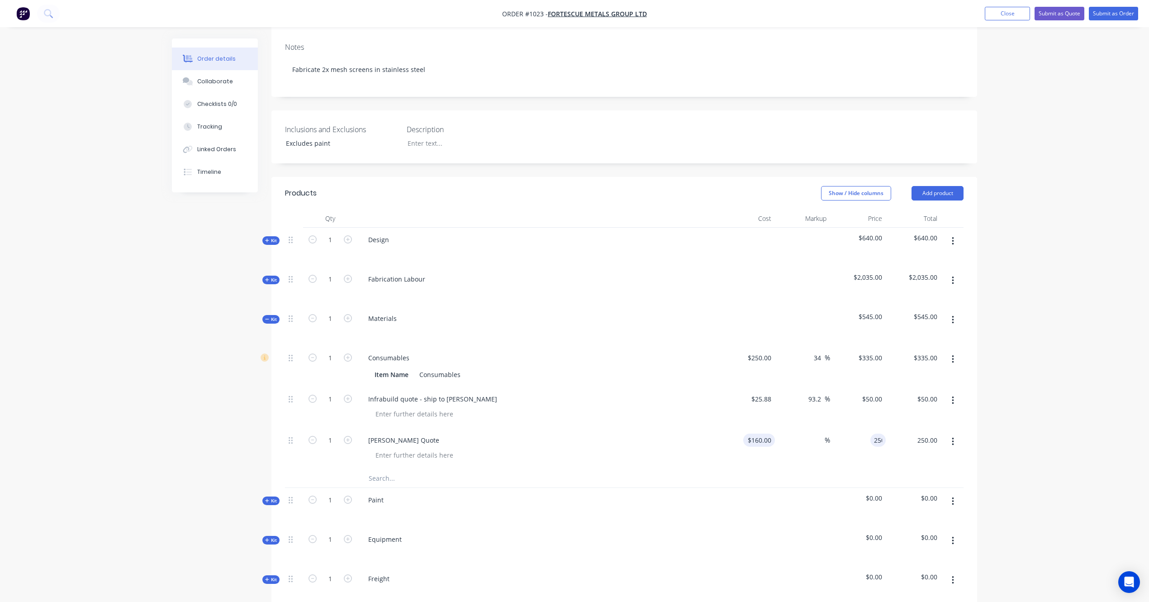
type input "56.25"
type input "$250.00"
click at [417, 469] on input "text" at bounding box center [458, 478] width 181 height 18
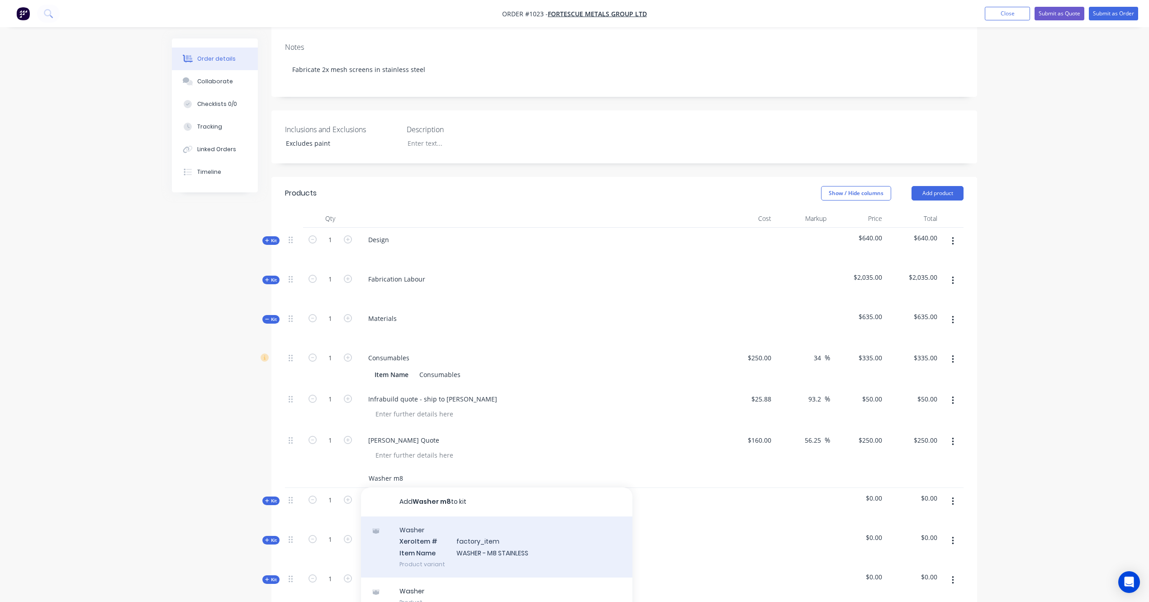
type input "Washer m8"
click at [522, 542] on div "Washer Xero Item # factory_item Item Name WASHER - M8 STAINLESS Product variant" at bounding box center [496, 546] width 271 height 61
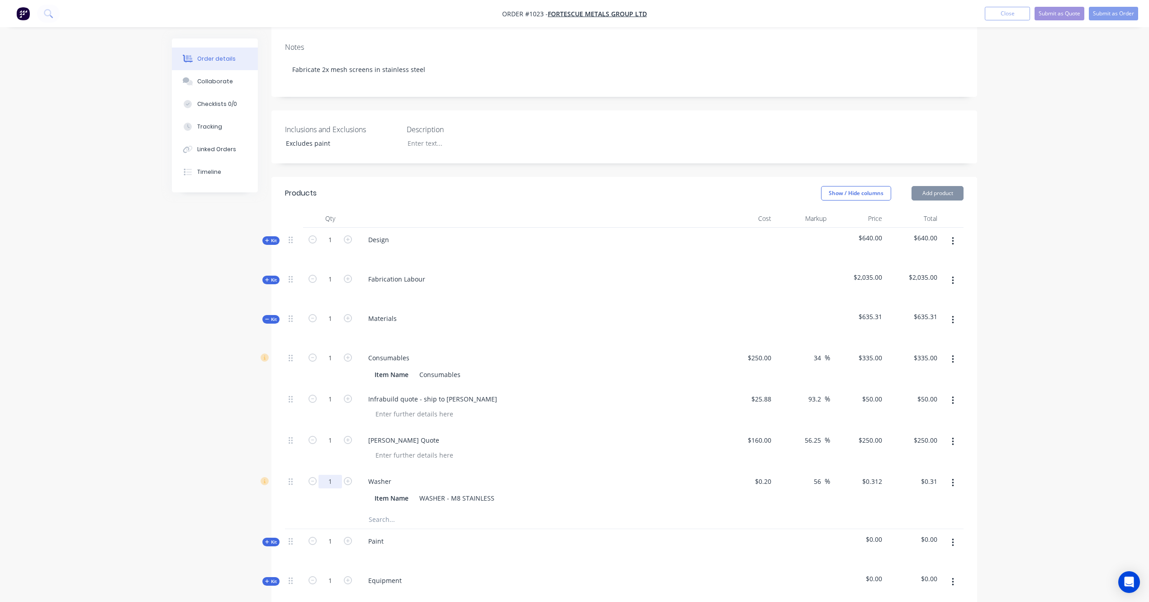
click at [333, 365] on input "1" at bounding box center [331, 358] width 24 height 14
type input "40"
type input "$12.48"
click at [871, 475] on input "0.312" at bounding box center [873, 481] width 24 height 13
type input ".26"
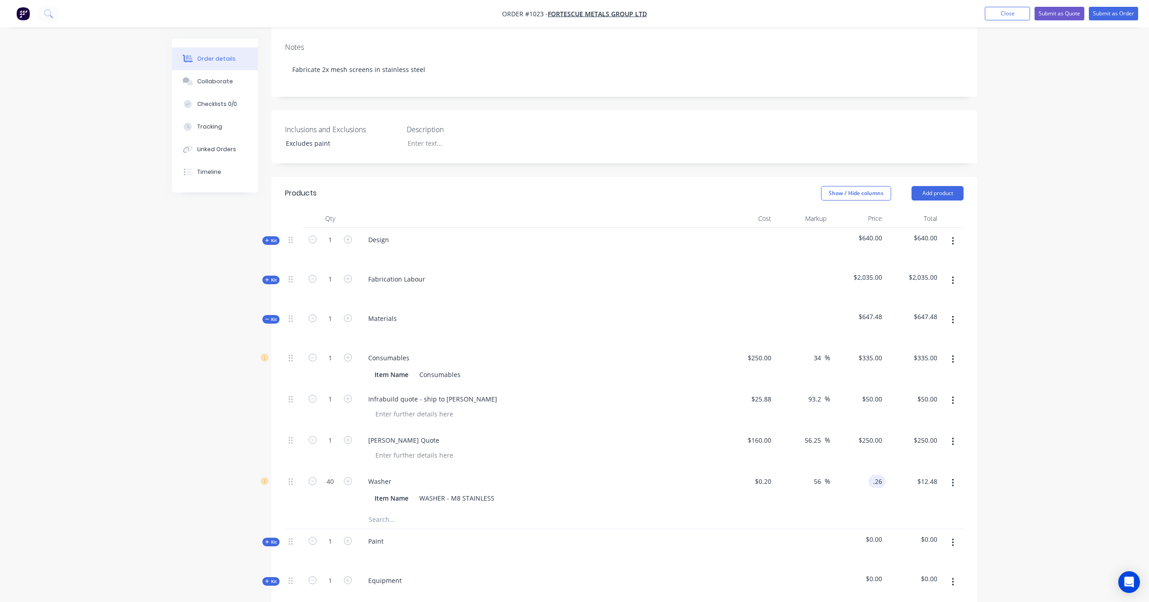
type input "12.48"
type input "30"
type input "$0.26"
type input "$10.40"
click at [414, 510] on input "text" at bounding box center [458, 519] width 181 height 18
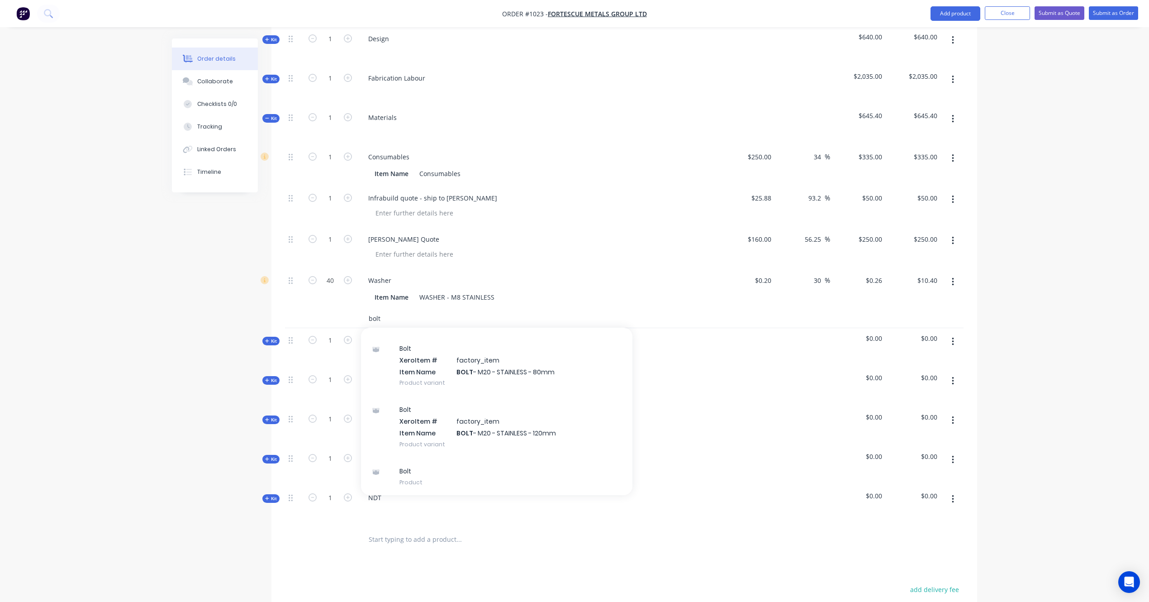
scroll to position [0, 0]
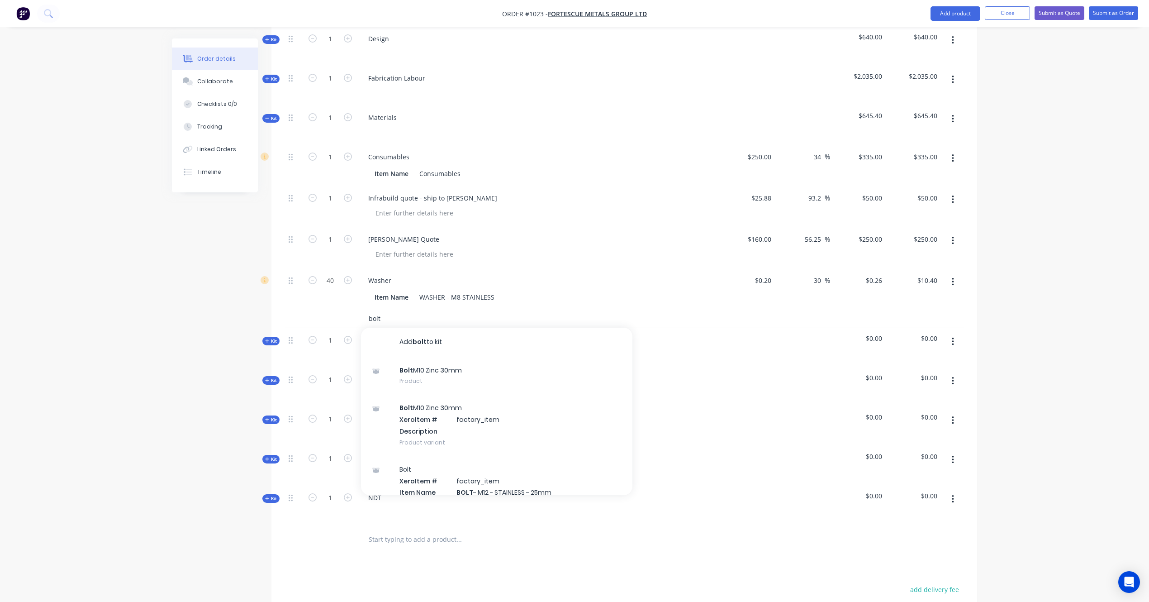
drag, startPoint x: 387, startPoint y: 312, endPoint x: 312, endPoint y: 310, distance: 75.1
click at [312, 310] on div "bolt Add bolt to kit Bolt M10 Zinc 30mm Product Bolt M10 Zinc 30mm Xero Item # …" at bounding box center [624, 318] width 679 height 19
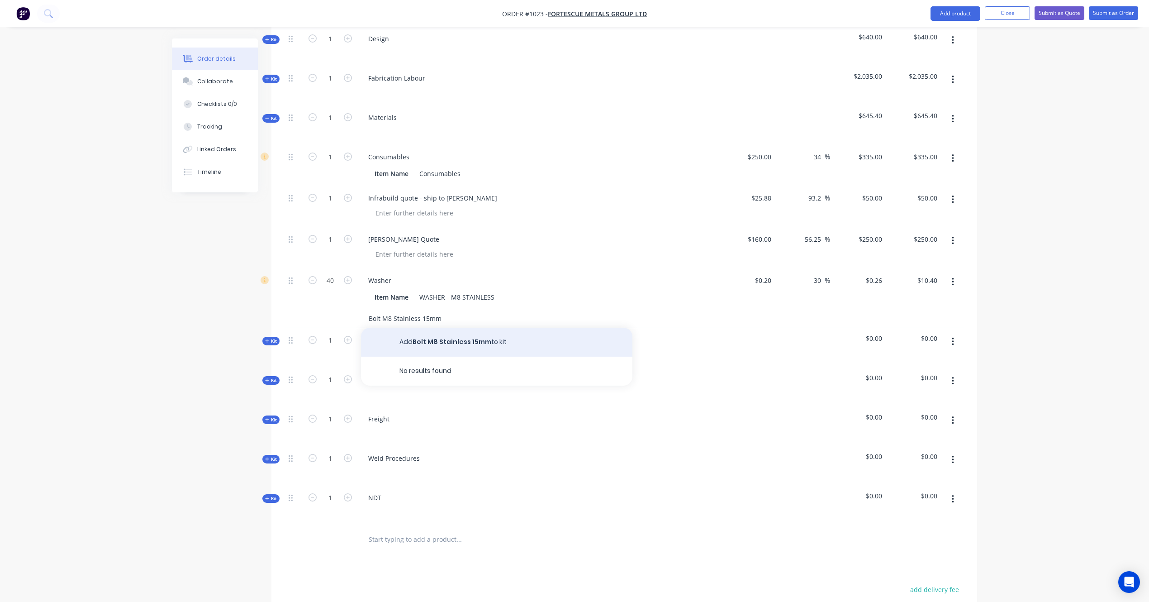
type input "Bolt M8 Stainless 15mm"
click at [523, 333] on button "Add Bolt M8 Stainless 15mm to kit" at bounding box center [496, 342] width 271 height 29
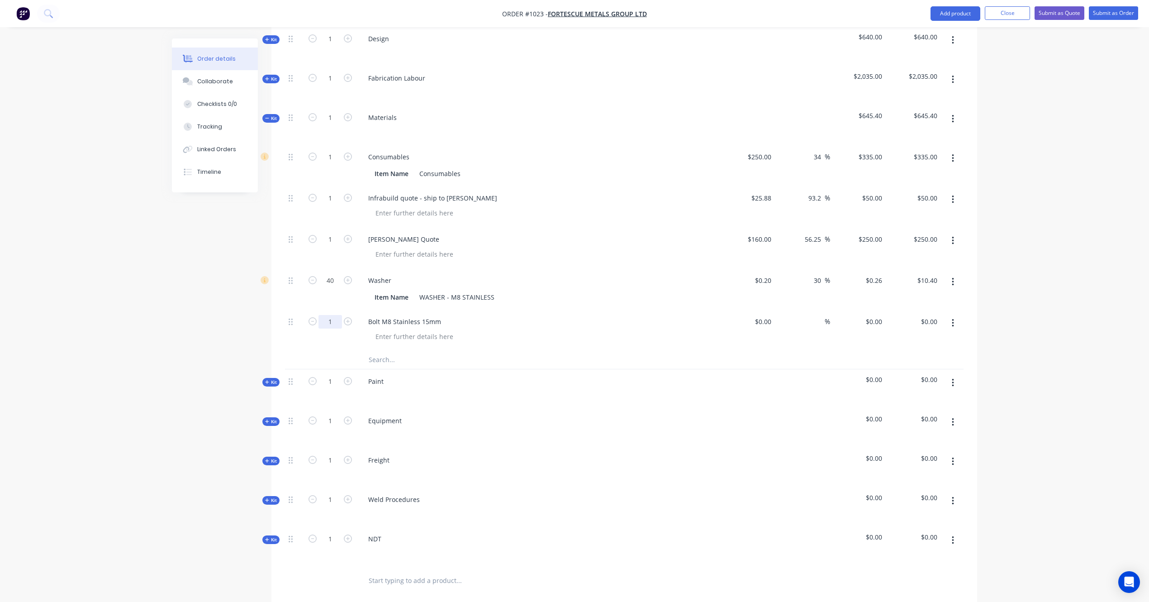
click at [338, 164] on input "1" at bounding box center [331, 157] width 24 height 14
drag, startPoint x: 292, startPoint y: 310, endPoint x: 287, endPoint y: 257, distance: 53.6
click at [287, 257] on div "1 Consumables Item Name Consumables $250.00 $250.00 34 34 % $335.00 $335.00 $33…" at bounding box center [624, 248] width 679 height 206
type input "40"
click at [764, 274] on div "$0.00" at bounding box center [763, 280] width 24 height 13
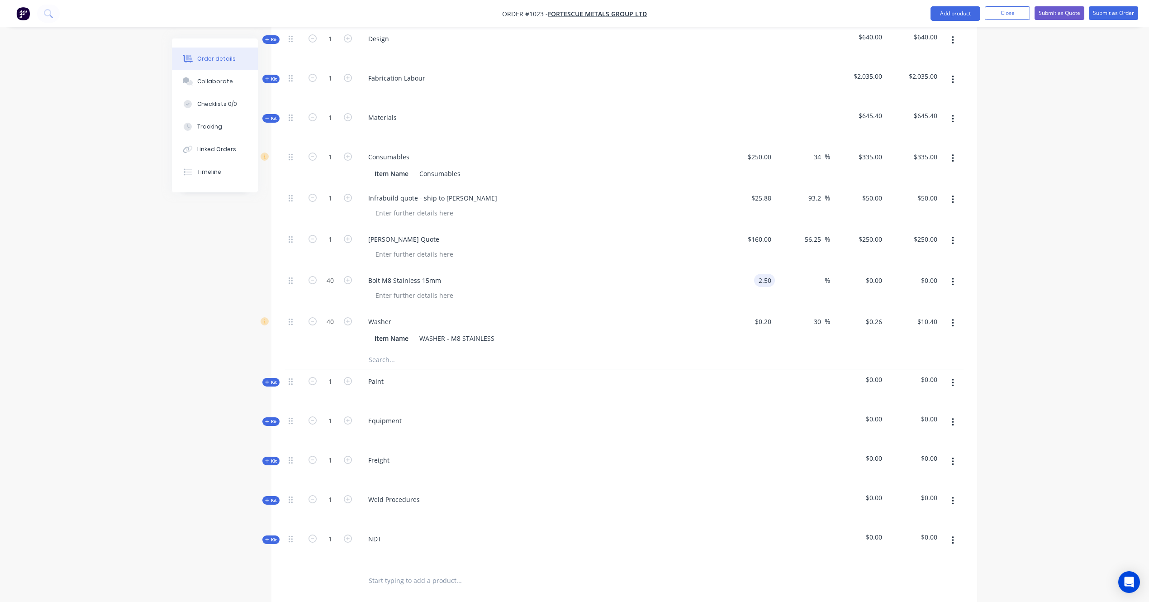
type input "$2.50"
type input "$100.00"
type input "3.00"
type input "100.00"
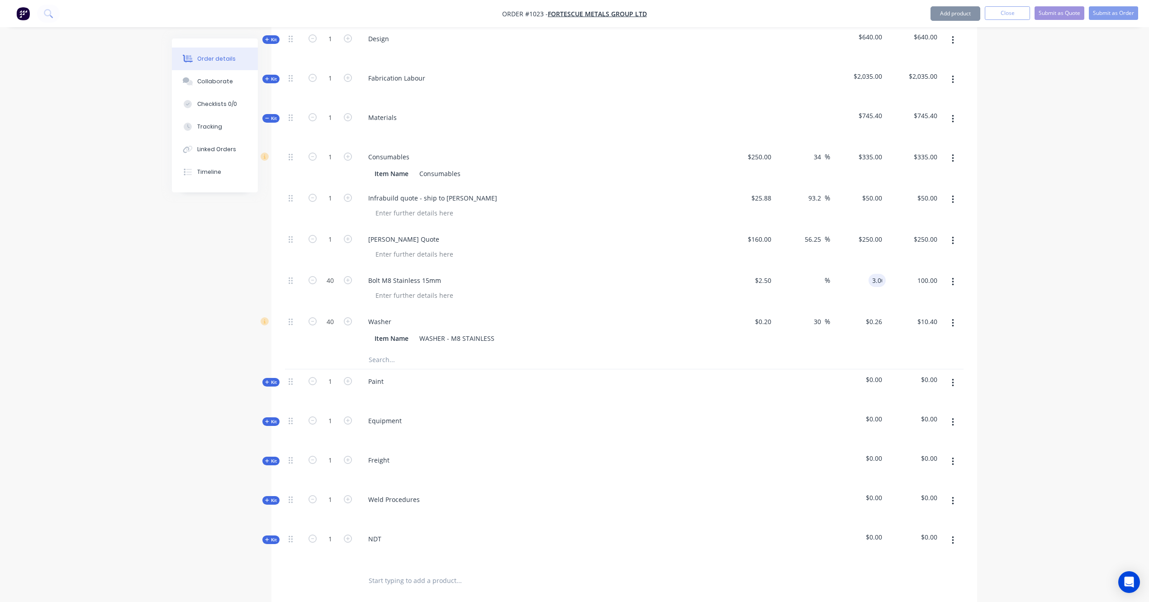
type input "20"
type input "$3.00"
type input "$120.00"
click at [397, 353] on input "text" at bounding box center [458, 360] width 181 height 18
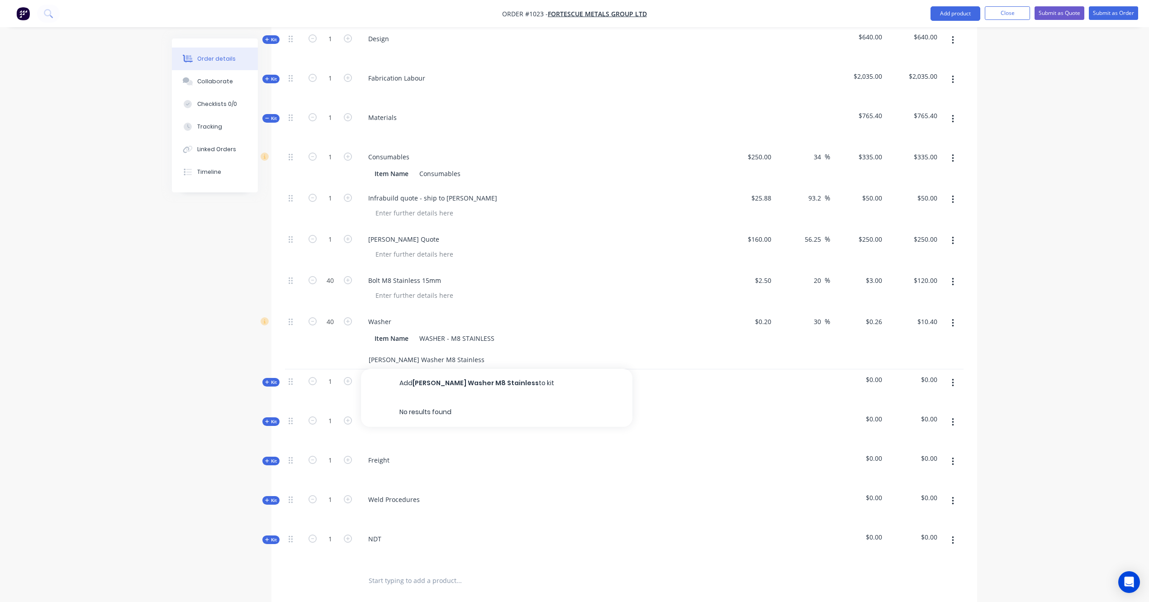
type input "[PERSON_NAME] Washer M8 Stainless"
click at [440, 373] on button "Add [PERSON_NAME] Washer M8 Stainless to kit" at bounding box center [496, 383] width 271 height 29
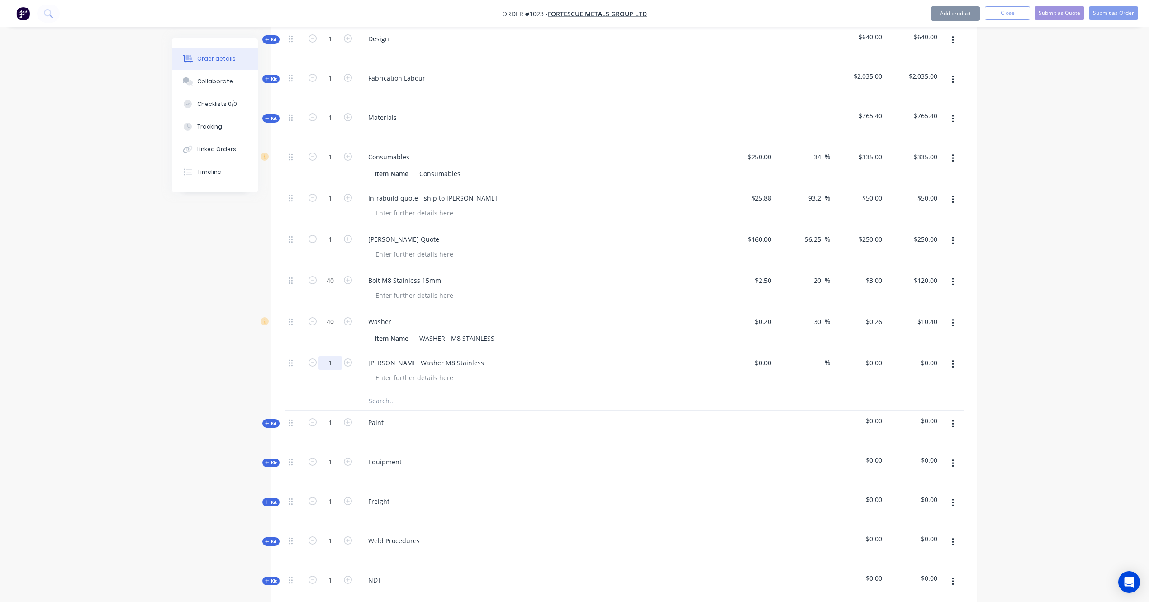
click at [334, 164] on input "1" at bounding box center [331, 157] width 24 height 14
type input "40"
click at [759, 352] on div "$0.00" at bounding box center [747, 371] width 56 height 41
type input "$0.20"
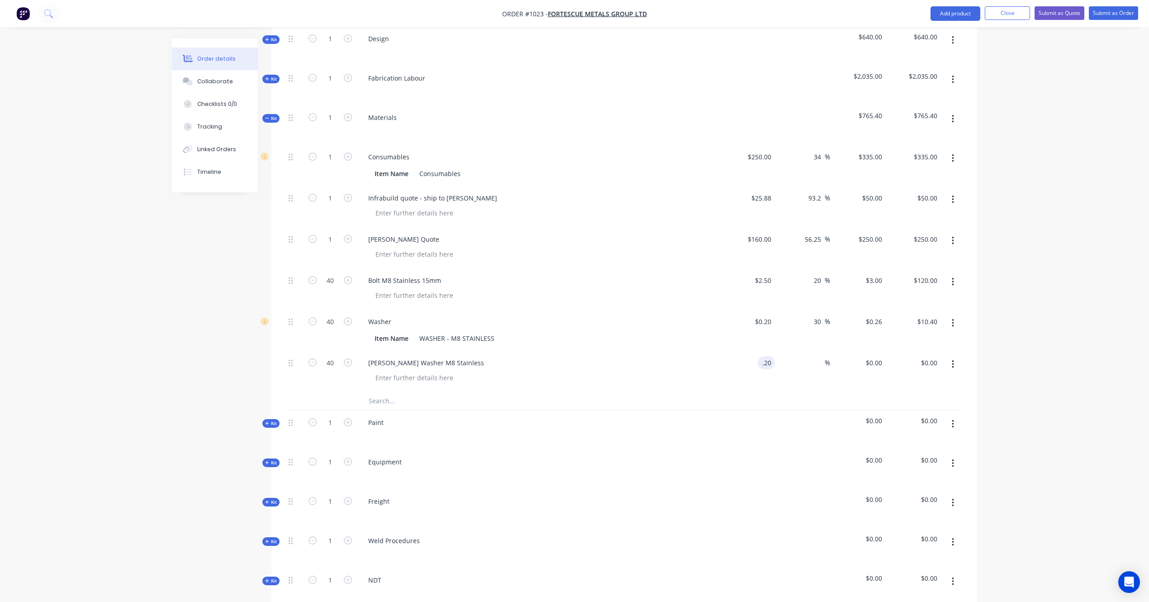
type input "$8.00"
type input ".26"
type input "30"
type input "$0.26"
type input "$10.40"
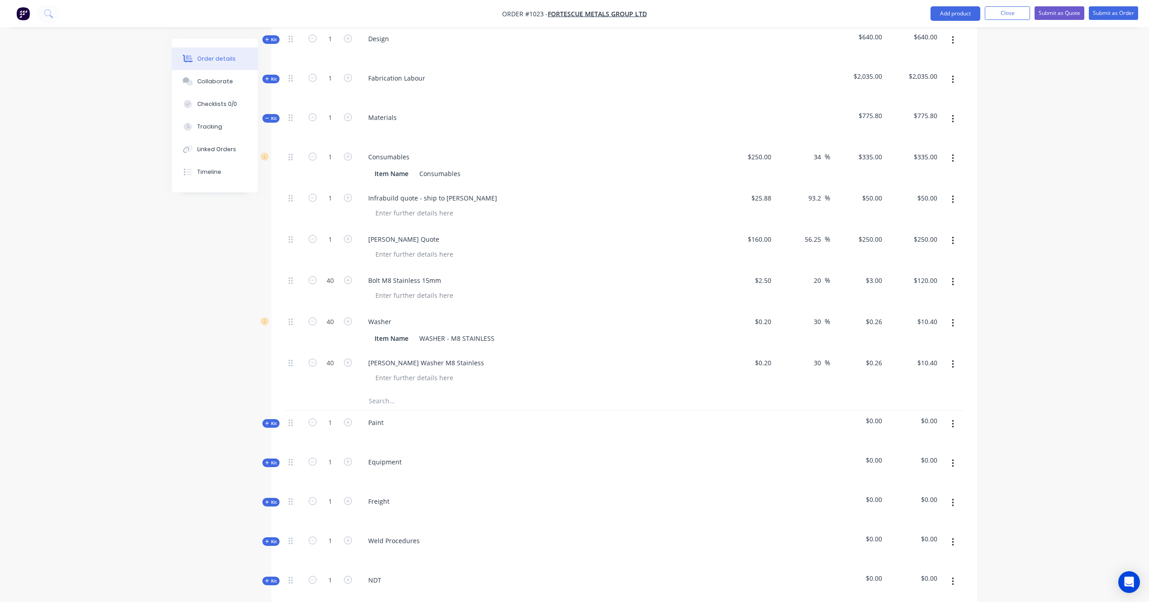
click at [400, 394] on input "text" at bounding box center [458, 401] width 181 height 18
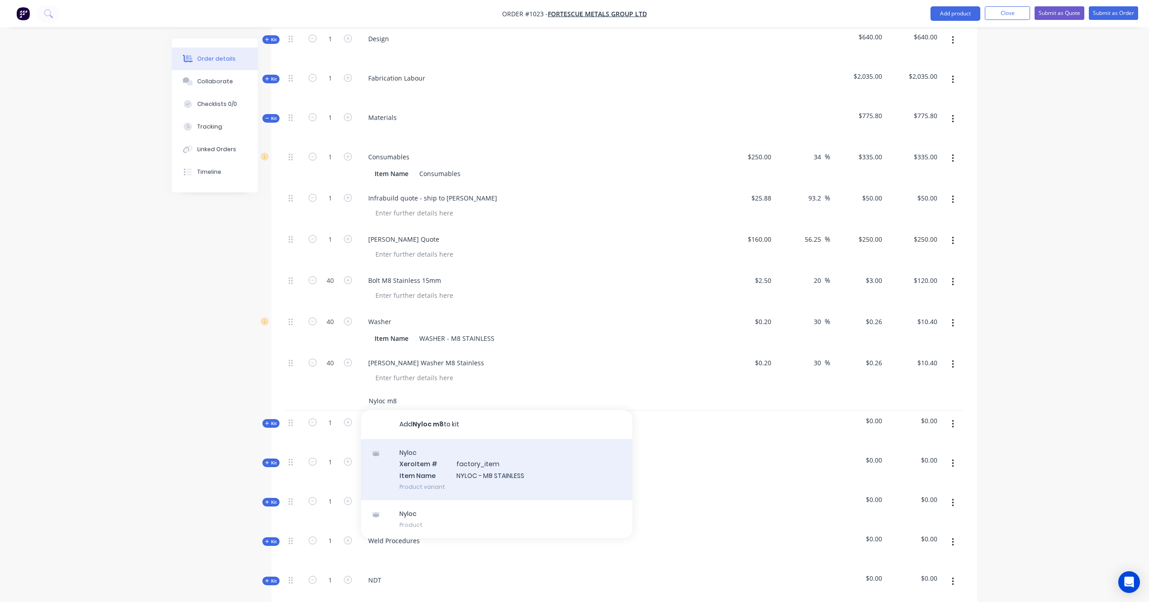
type input "Nyloc m8"
click at [490, 466] on div "Nyloc Xero Item # factory_item Item Name NYLOC - M8 STAINLESS Product variant" at bounding box center [496, 469] width 271 height 61
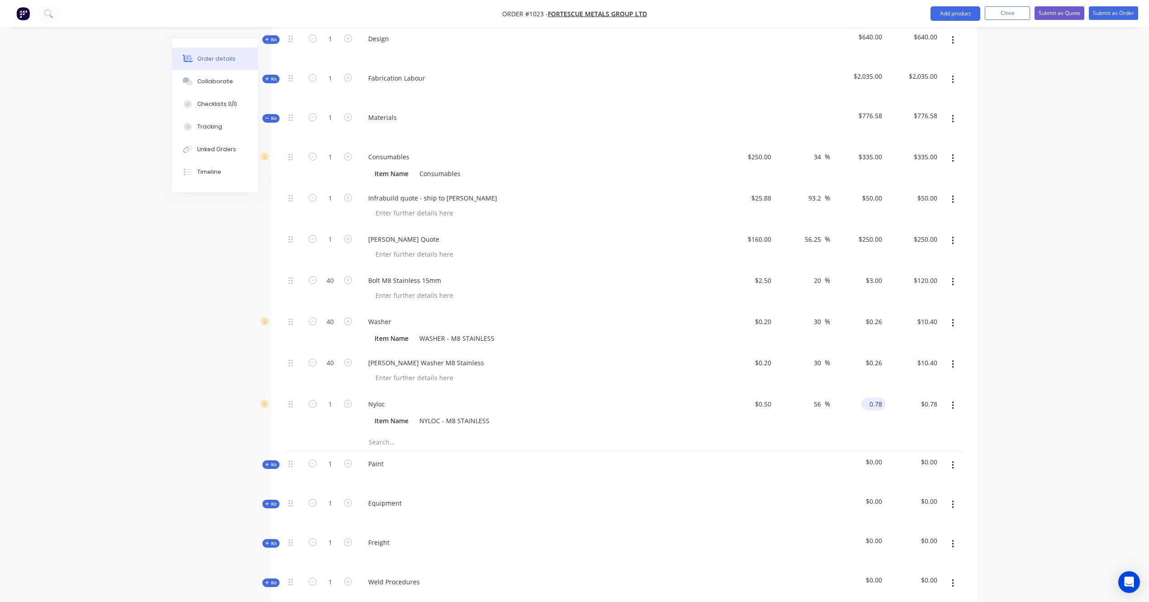
click at [874, 397] on input "0.78" at bounding box center [875, 403] width 21 height 13
type input ".65"
type input "30"
type input "$0.65"
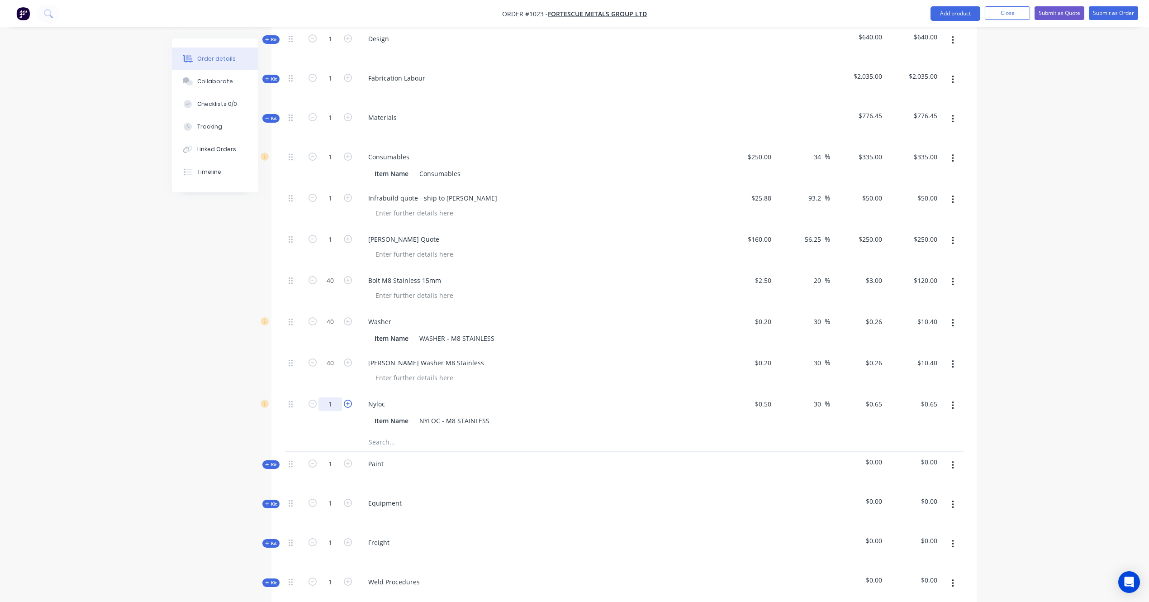
drag, startPoint x: 336, startPoint y: 392, endPoint x: 350, endPoint y: 390, distance: 14.1
click at [337, 164] on input "1" at bounding box center [331, 157] width 24 height 14
type input "40"
type input "$26.00"
click at [389, 433] on input "text" at bounding box center [458, 442] width 181 height 18
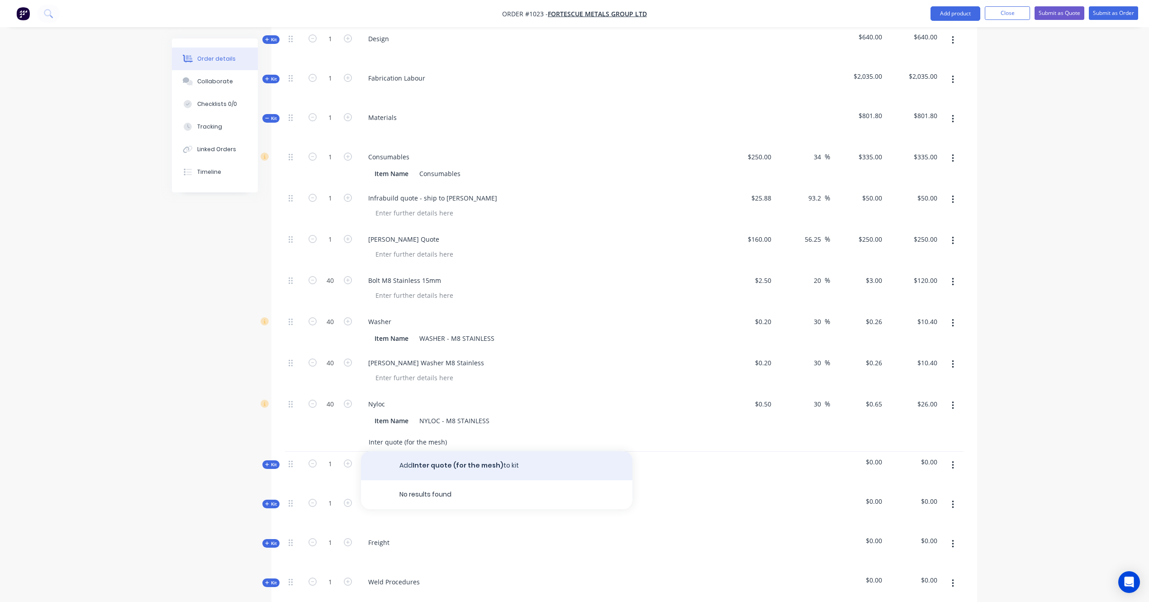
type input "Inter quote (for the mesh)"
click at [397, 454] on button "Add Inter quote (for the mesh) to kit" at bounding box center [496, 465] width 271 height 29
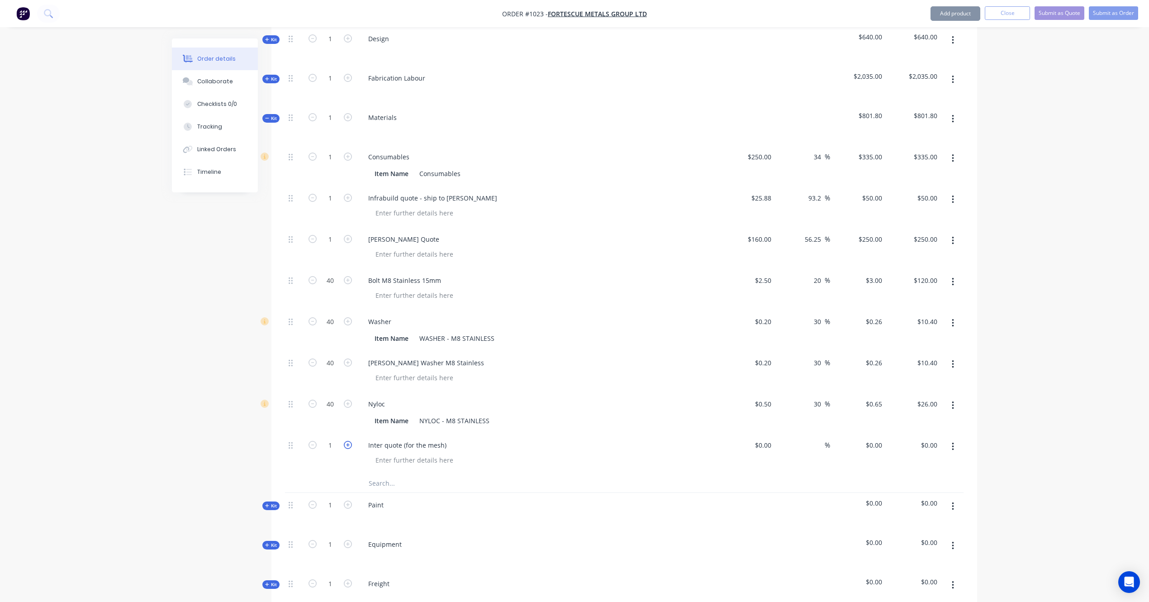
click at [352, 441] on icon "button" at bounding box center [348, 445] width 8 height 8
type input "2"
click at [770, 438] on input at bounding box center [770, 444] width 10 height 13
type input "$822.00"
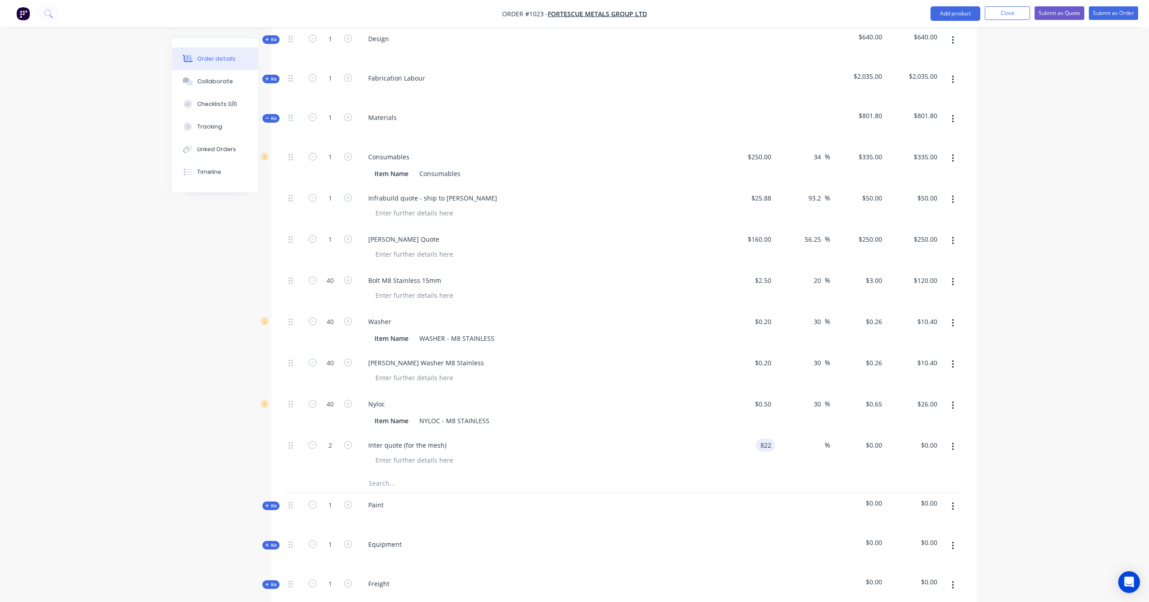
type input "$1,644.00"
type input "1100"
type input "33.82"
type input "$1,100.00"
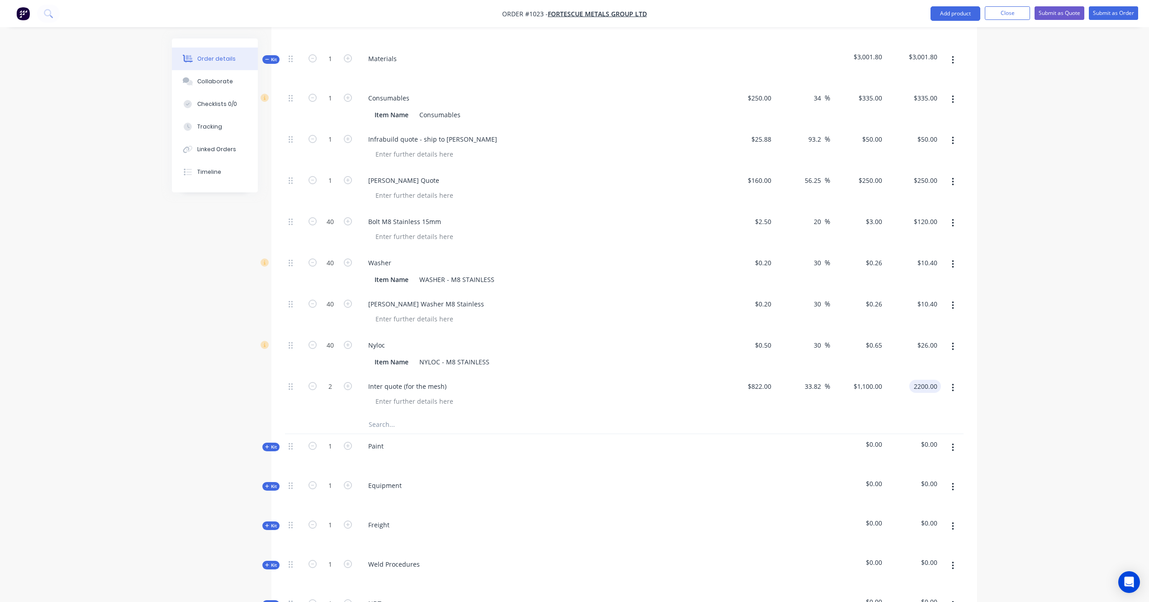
scroll to position [442, 0]
type input "$2,200.00"
click at [382, 414] on input "text" at bounding box center [458, 423] width 181 height 18
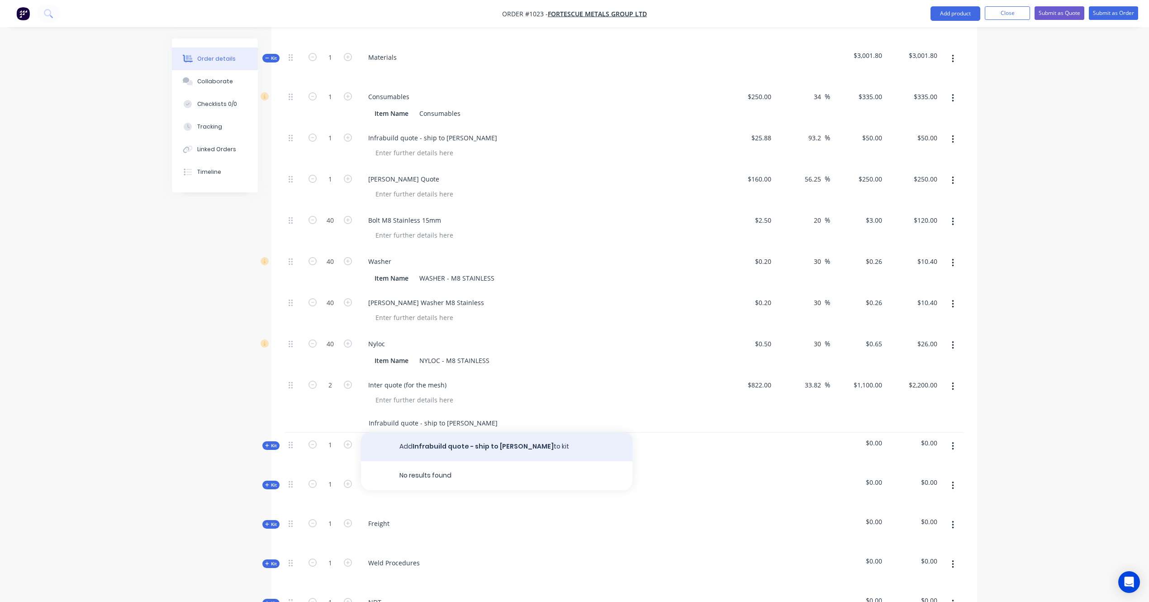
type input "Infrabuild quote - ship to [PERSON_NAME]"
click at [411, 435] on button "Add Infrabuild quote - ship to [PERSON_NAME] to kit" at bounding box center [496, 446] width 271 height 29
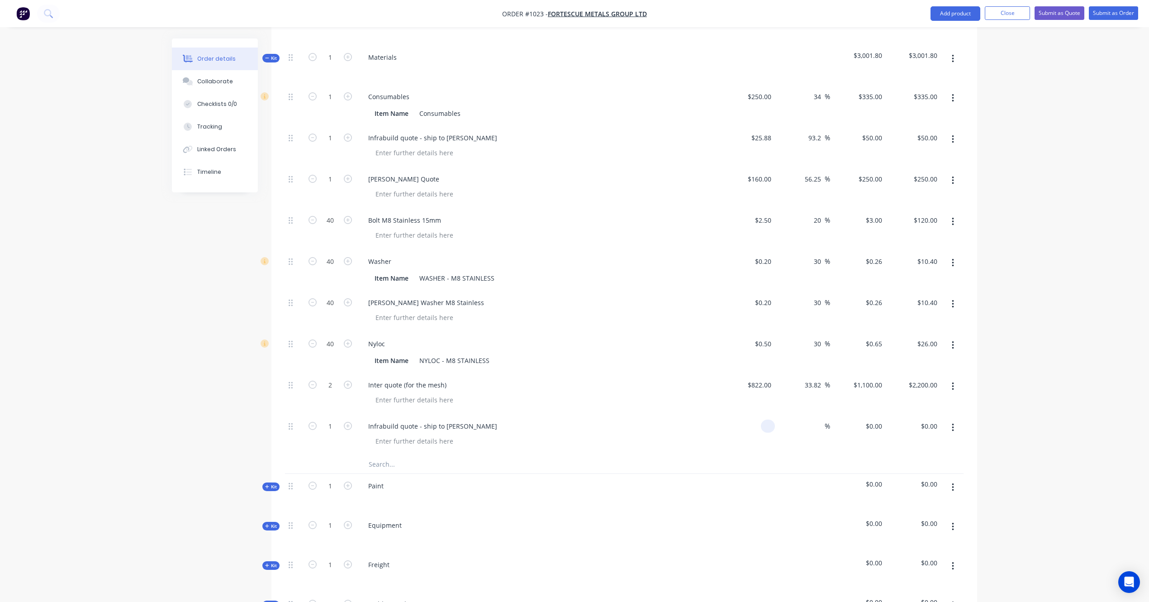
click at [761, 419] on div at bounding box center [768, 425] width 14 height 13
type input "$525.22"
type input "750"
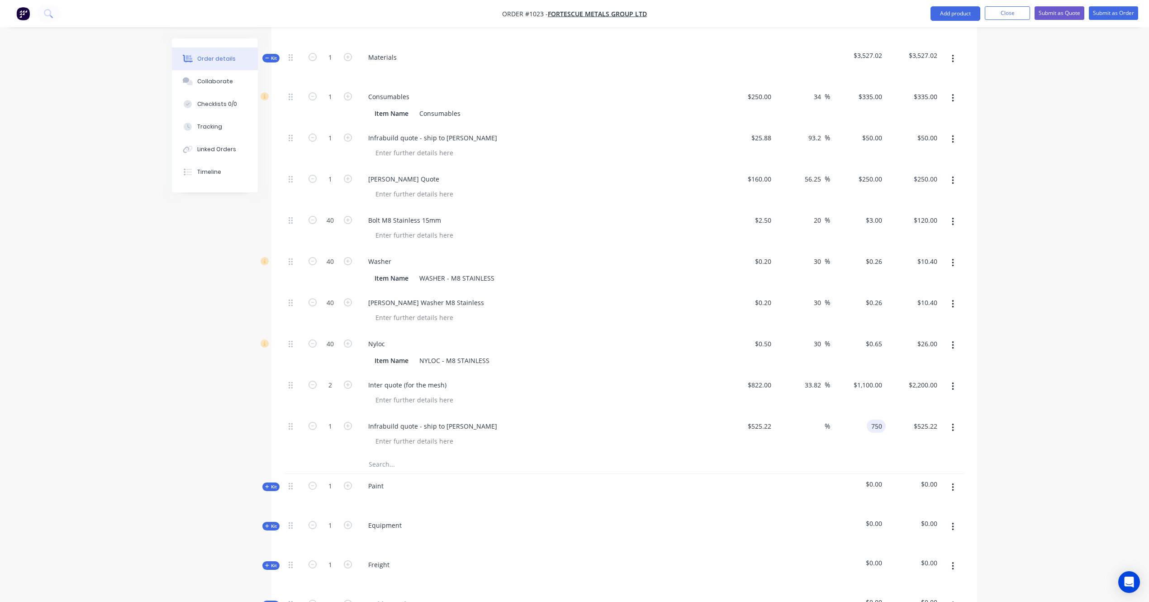
type input "42.8"
type input "$750.00"
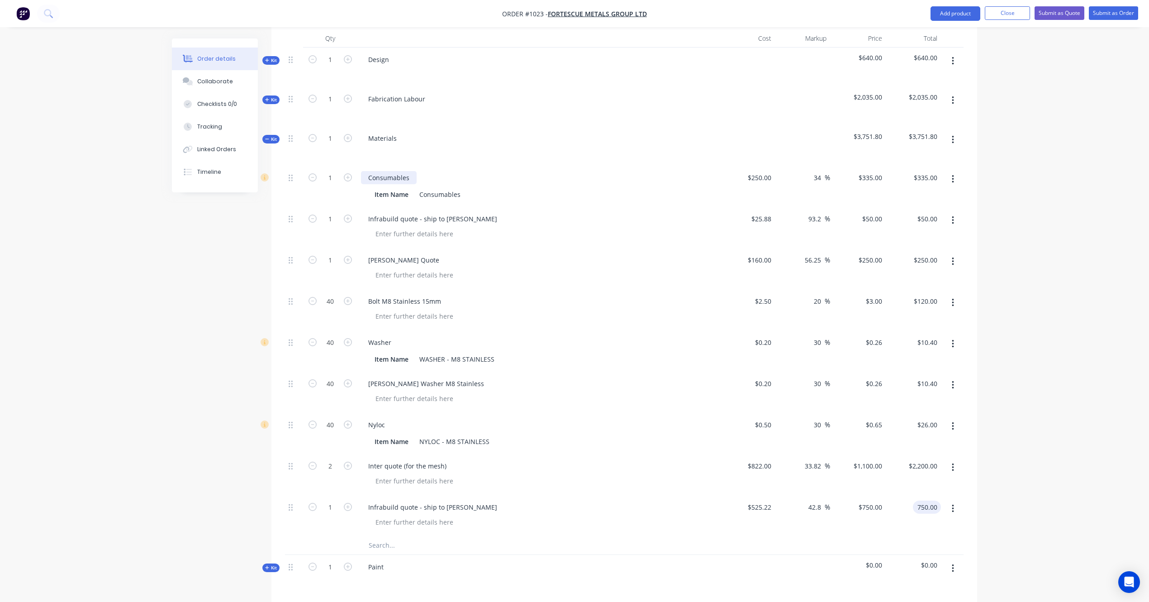
scroll to position [362, 0]
type input "$750.00"
click at [272, 135] on span "Kit" at bounding box center [271, 138] width 12 height 7
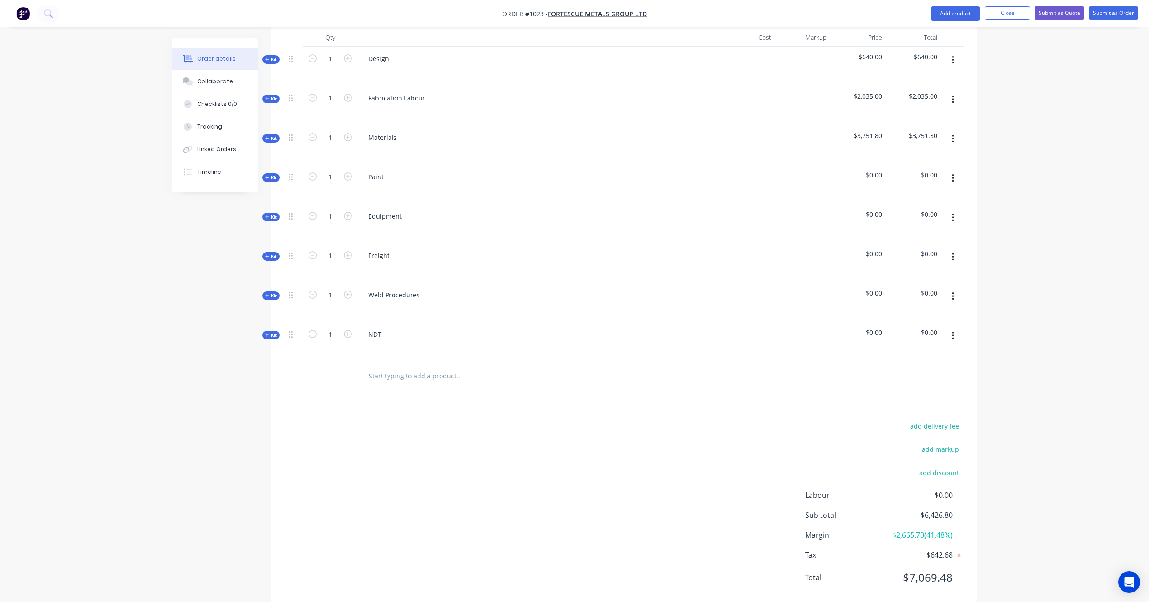
click at [956, 170] on button "button" at bounding box center [952, 178] width 21 height 16
click at [932, 250] on div "Delete" at bounding box center [921, 256] width 70 height 13
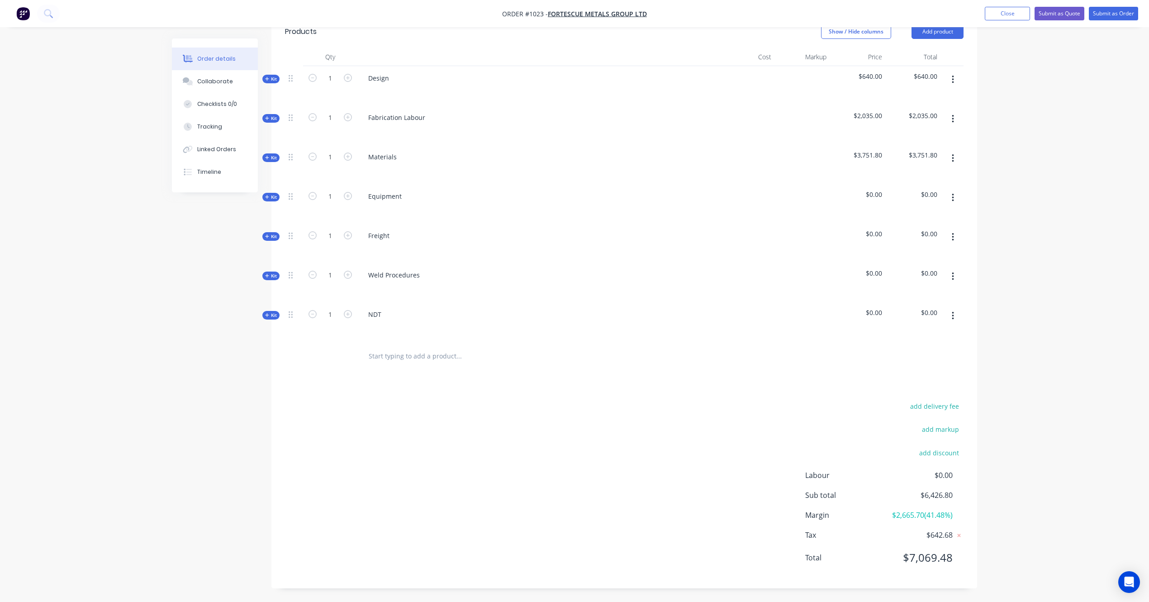
scroll to position [332, 0]
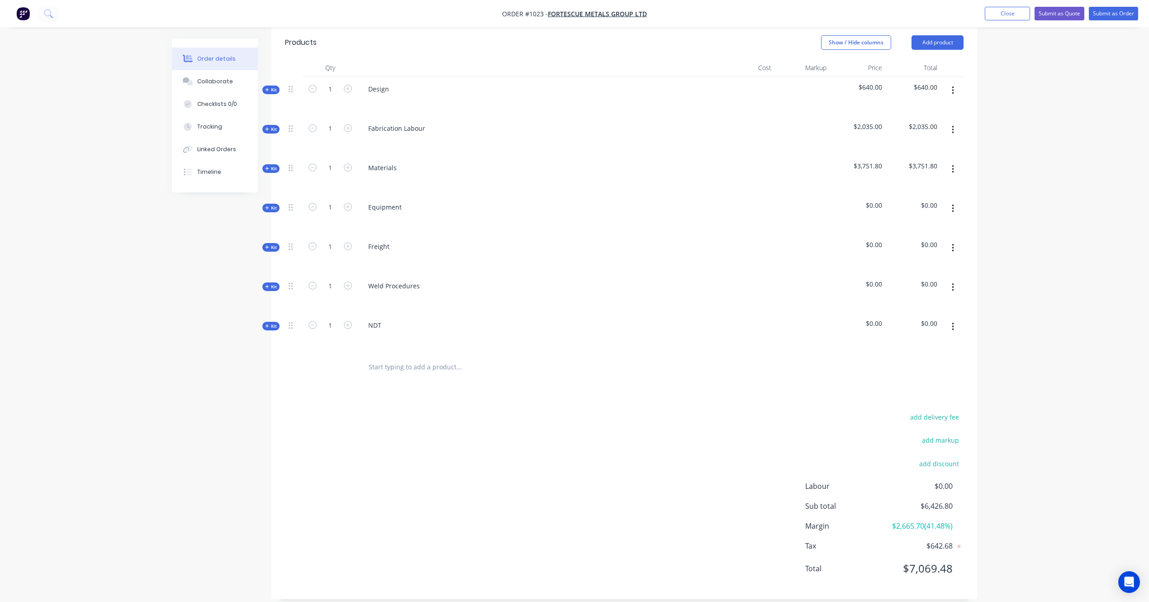
click at [951, 200] on button "button" at bounding box center [952, 208] width 21 height 16
click at [945, 280] on div "Delete" at bounding box center [921, 286] width 70 height 13
click at [273, 244] on span "Kit" at bounding box center [271, 247] width 12 height 7
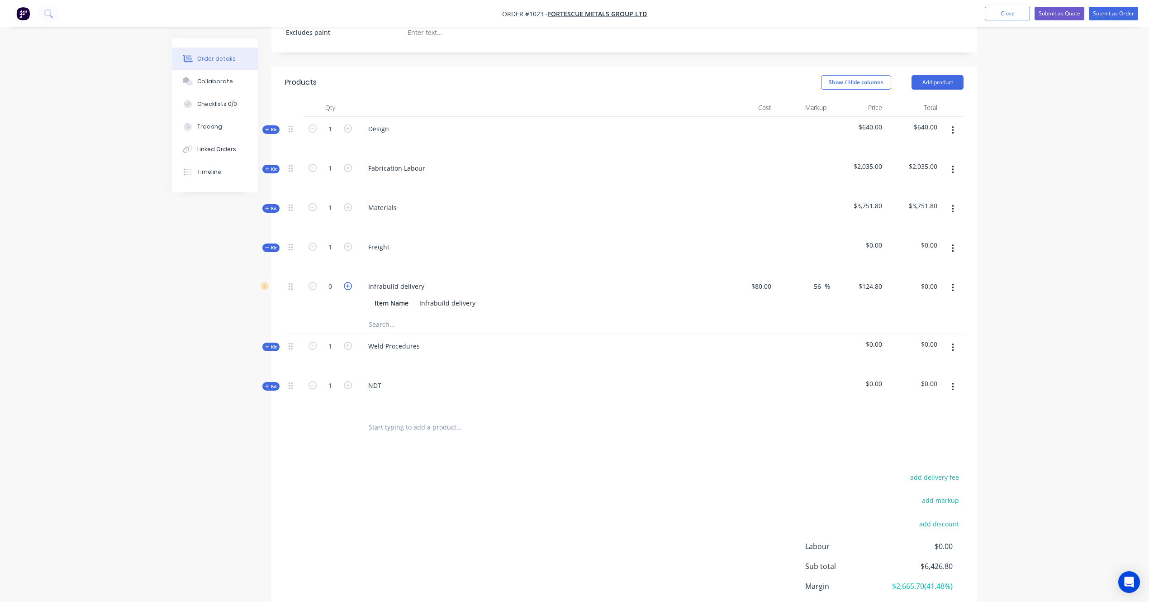
click at [348, 282] on icon "button" at bounding box center [348, 286] width 8 height 8
type input "1"
type input "$124.80"
click at [757, 274] on div "80 80" at bounding box center [747, 294] width 56 height 41
type input "$80.00"
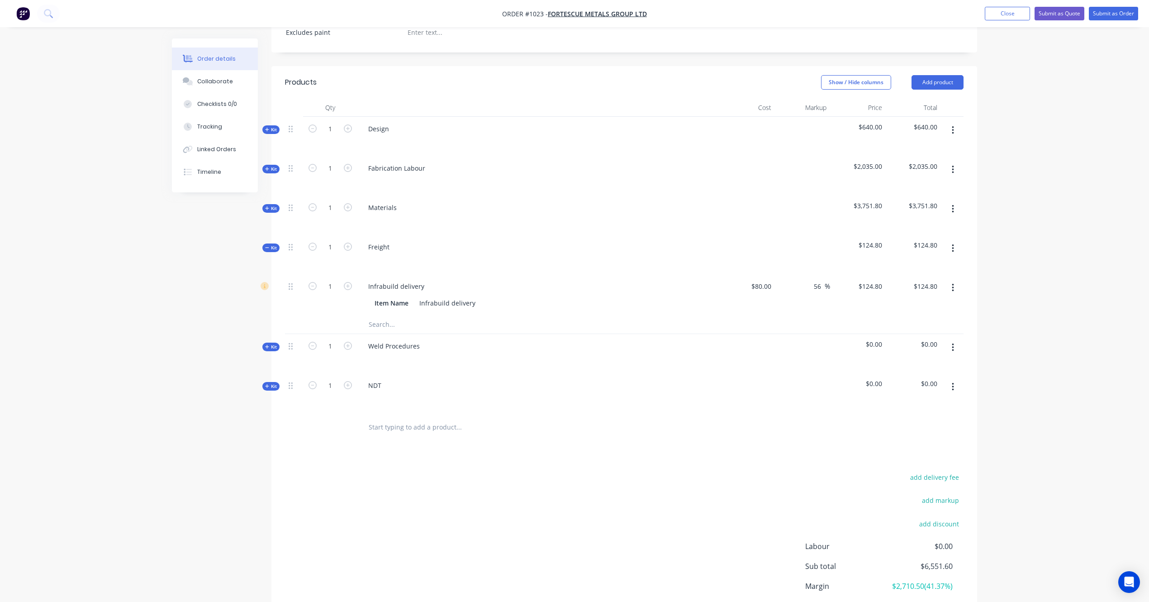
click at [400, 319] on input "text" at bounding box center [458, 324] width 181 height 18
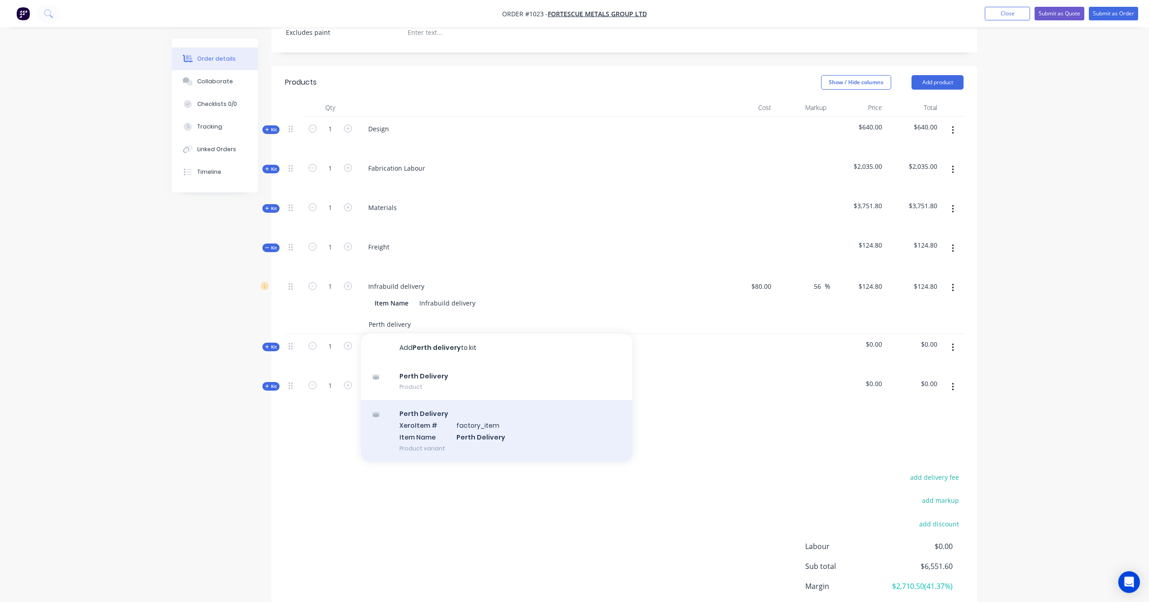
type input "Perth delivery"
click at [485, 415] on div "Perth Delivery Xero Item # factory_item Item Name Perth Delivery Product variant" at bounding box center [496, 430] width 271 height 61
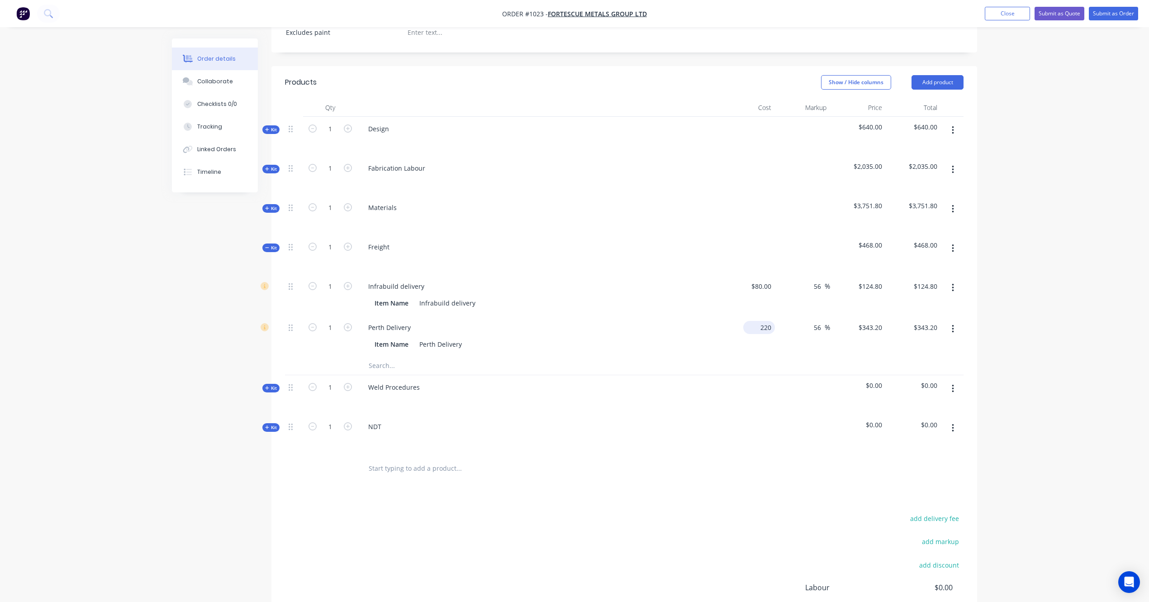
click at [765, 321] on input "220" at bounding box center [761, 327] width 28 height 13
type input "$220.00"
click at [995, 318] on div "Order details Collaborate Checklists 0/0 Tracking Linked Orders Timeline Order …" at bounding box center [574, 211] width 1149 height 1006
click at [348, 282] on icon "button" at bounding box center [348, 286] width 8 height 8
type input "2"
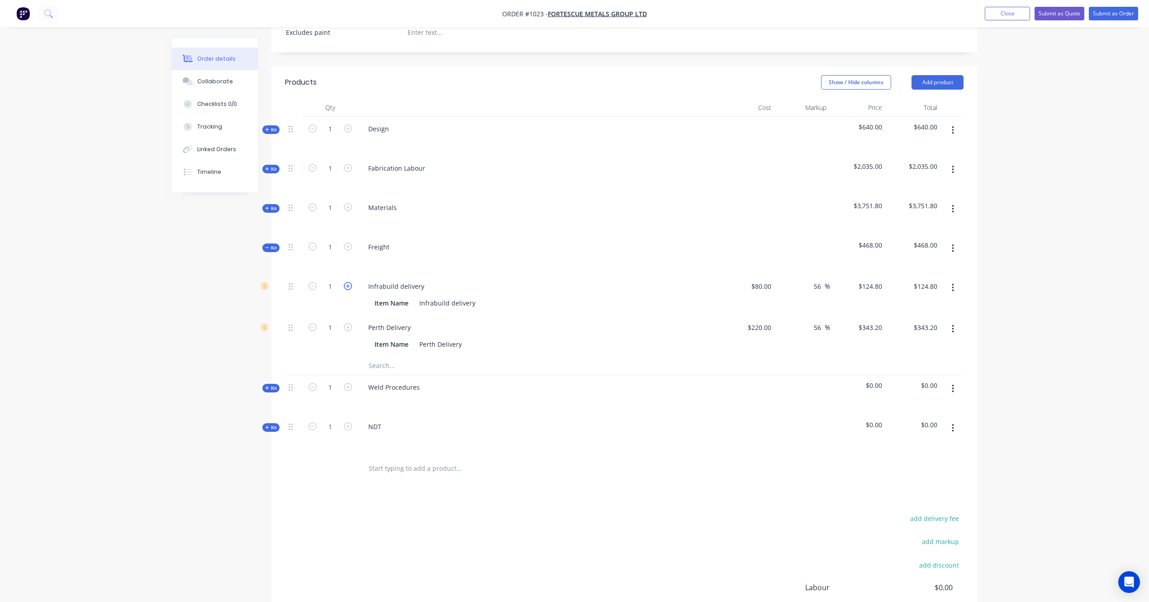
type input "$249.60"
click at [344, 323] on icon "button" at bounding box center [348, 327] width 8 height 8
type input "2"
type input "$686.40"
click at [344, 323] on icon "button" at bounding box center [348, 327] width 8 height 8
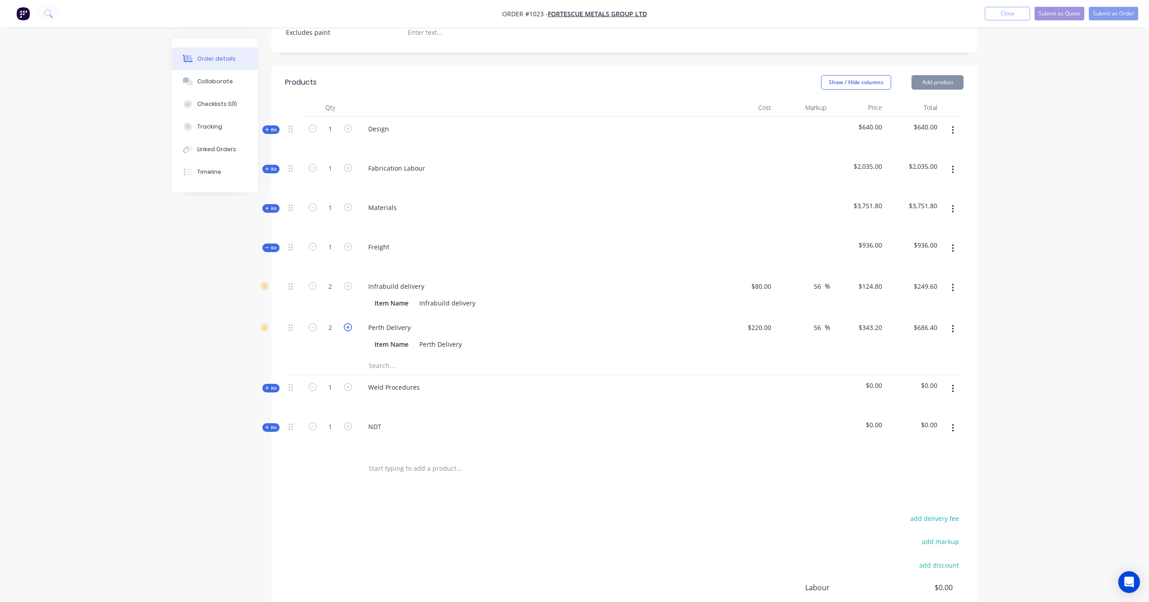
type input "3"
type input "$1,029.60"
click at [344, 323] on icon "button" at bounding box center [348, 327] width 8 height 8
type input "4"
type input "$1,372.80"
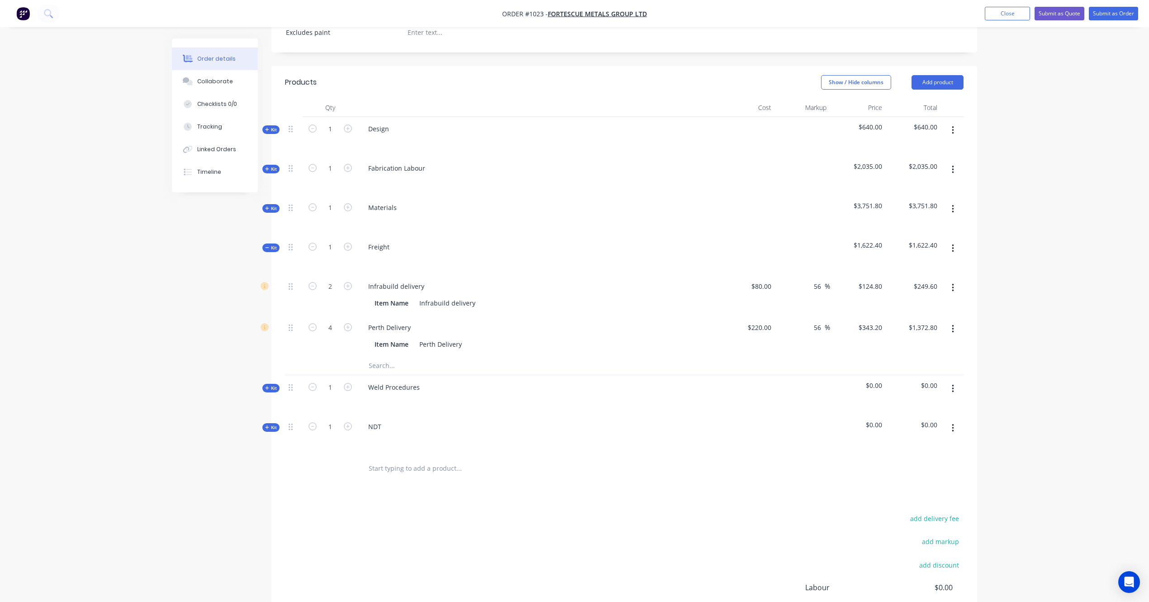
click at [956, 380] on button "button" at bounding box center [952, 388] width 21 height 16
click at [925, 460] on div "Delete" at bounding box center [921, 466] width 70 height 13
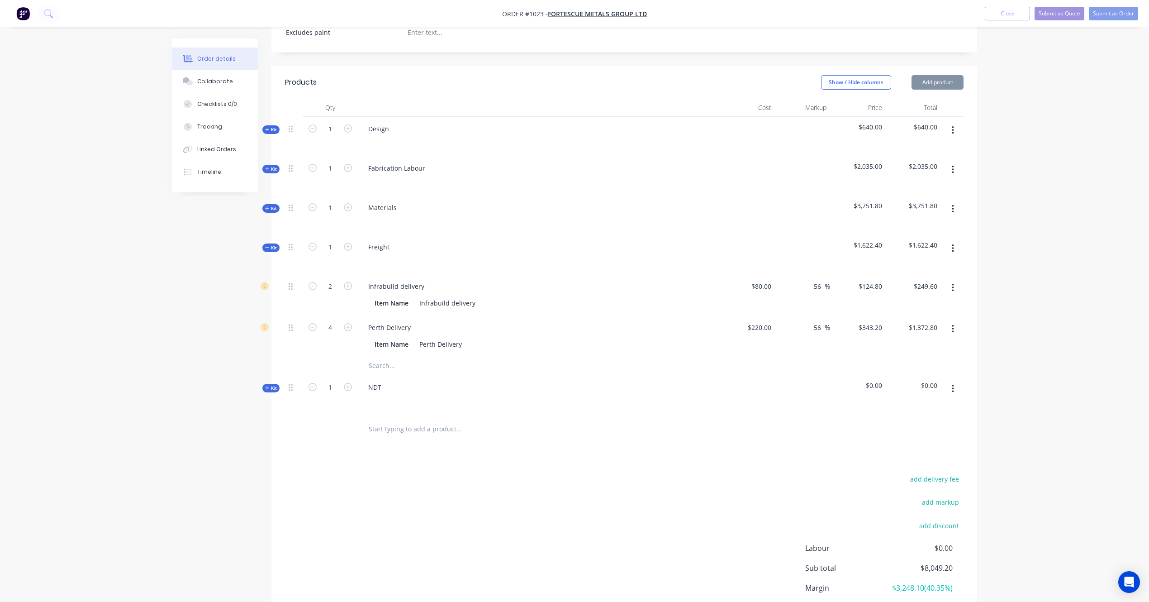
click at [952, 384] on icon "button" at bounding box center [953, 389] width 2 height 10
click at [928, 460] on div "Delete" at bounding box center [921, 466] width 70 height 13
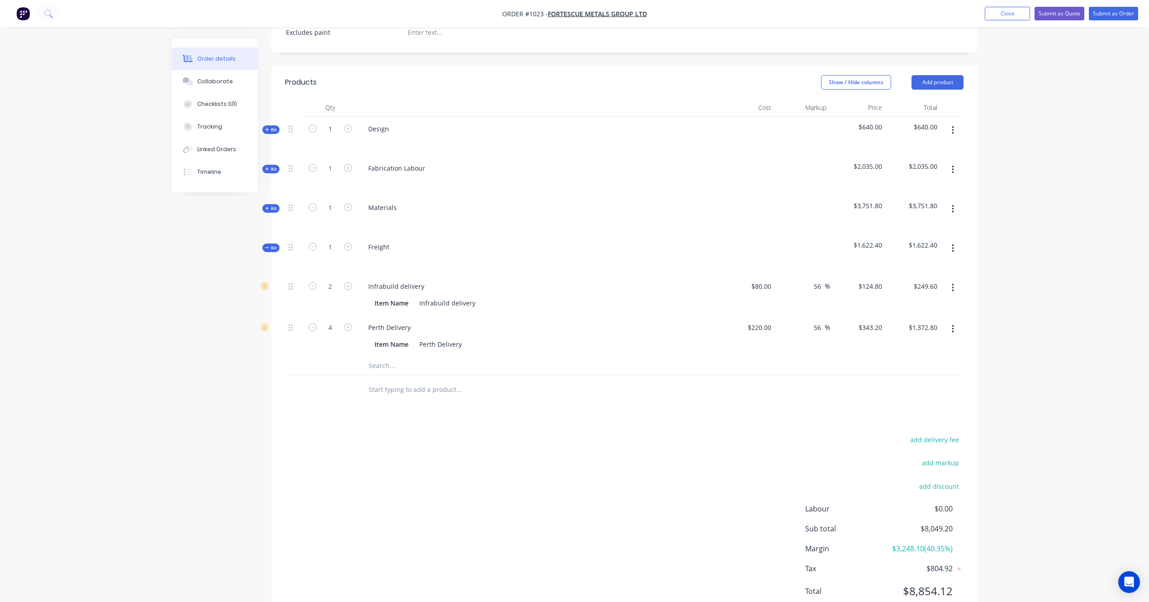
click at [272, 244] on span "Kit" at bounding box center [271, 247] width 12 height 7
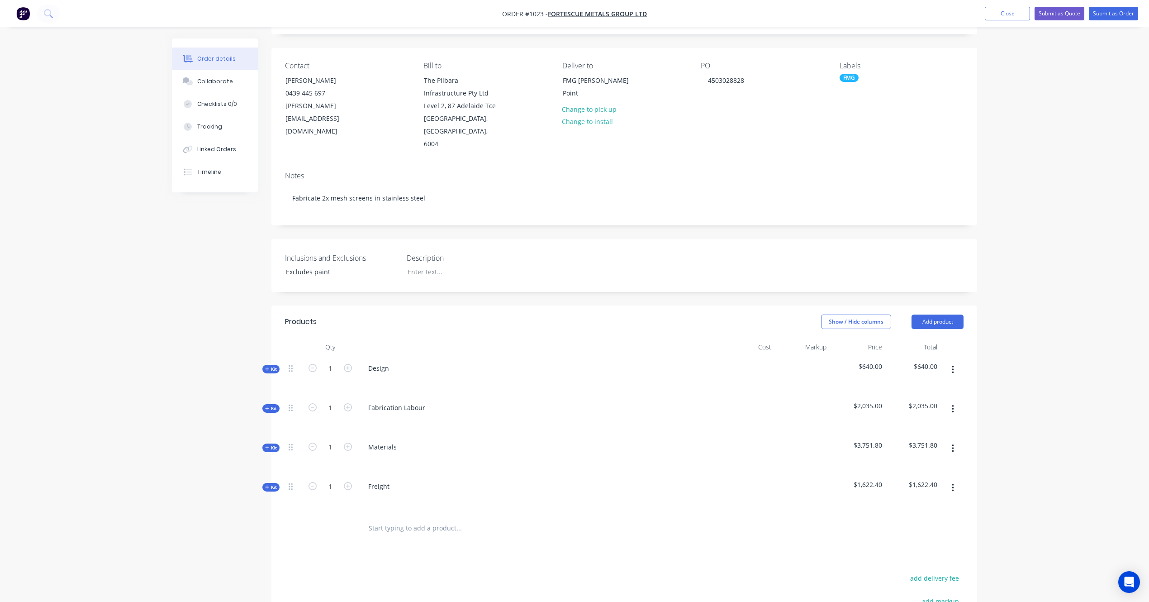
scroll to position [52, 0]
click at [1061, 13] on button "Submit as Quote" at bounding box center [1060, 14] width 50 height 14
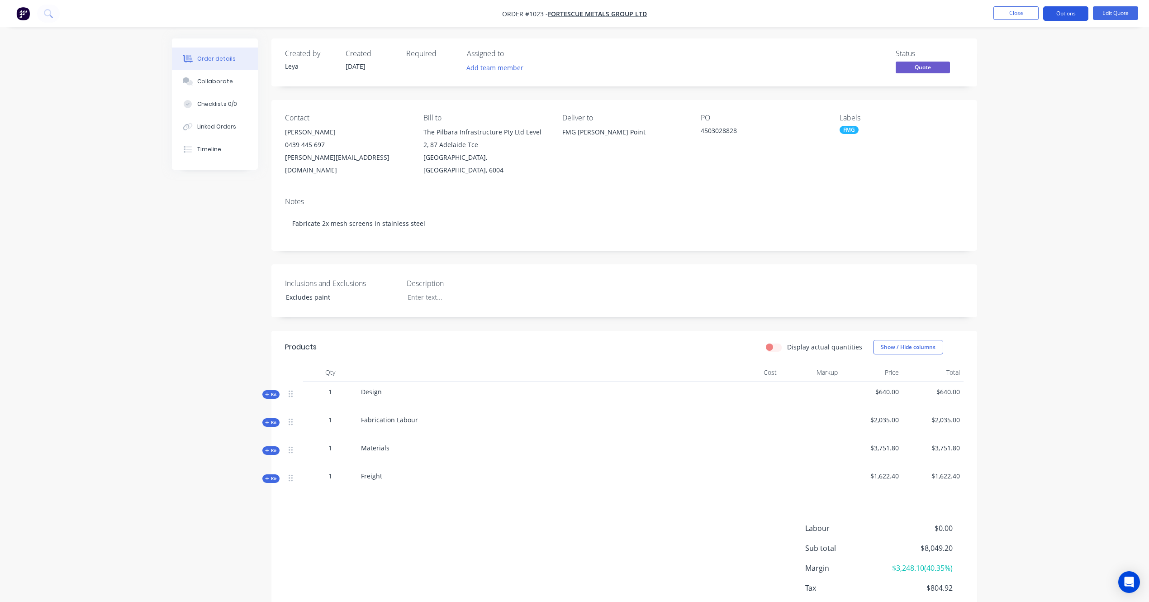
click at [1065, 14] on button "Options" at bounding box center [1065, 13] width 45 height 14
click at [1048, 46] on button "Quote" at bounding box center [1039, 55] width 100 height 18
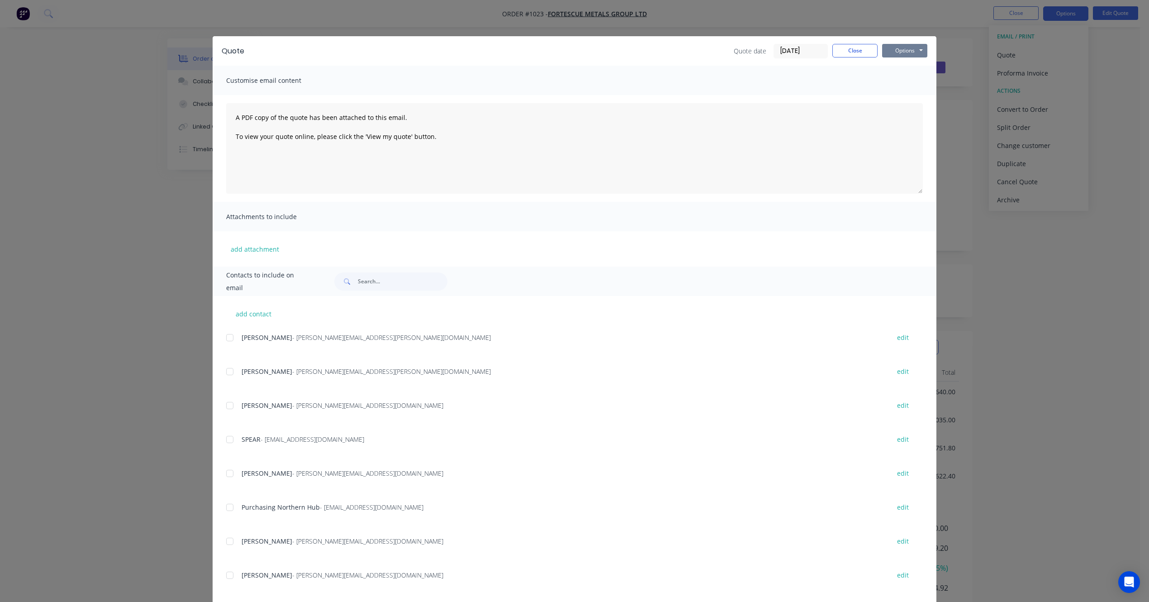
click at [891, 49] on button "Options" at bounding box center [904, 51] width 45 height 14
click at [903, 67] on button "Preview" at bounding box center [911, 66] width 58 height 15
click at [851, 55] on button "Close" at bounding box center [854, 51] width 45 height 14
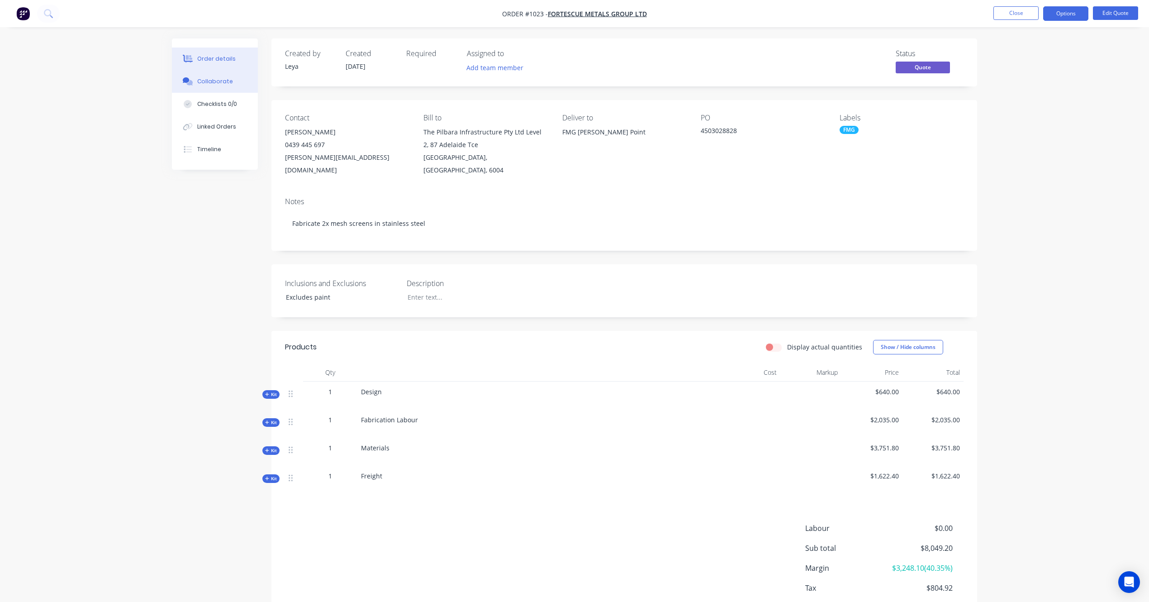
click at [224, 87] on button "Collaborate" at bounding box center [215, 81] width 86 height 23
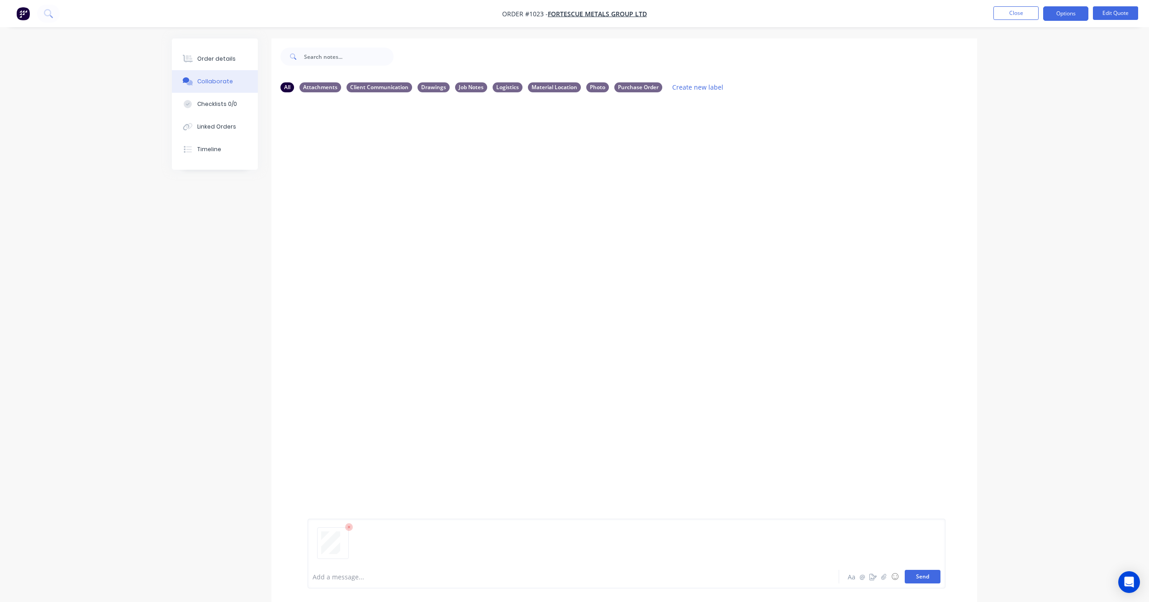
click at [934, 572] on button "Send" at bounding box center [923, 577] width 36 height 14
click at [382, 166] on div "Labels Download Delete" at bounding box center [427, 168] width 102 height 13
click at [379, 166] on icon "button" at bounding box center [380, 169] width 3 height 10
click at [409, 170] on button "Labels" at bounding box center [441, 172] width 102 height 20
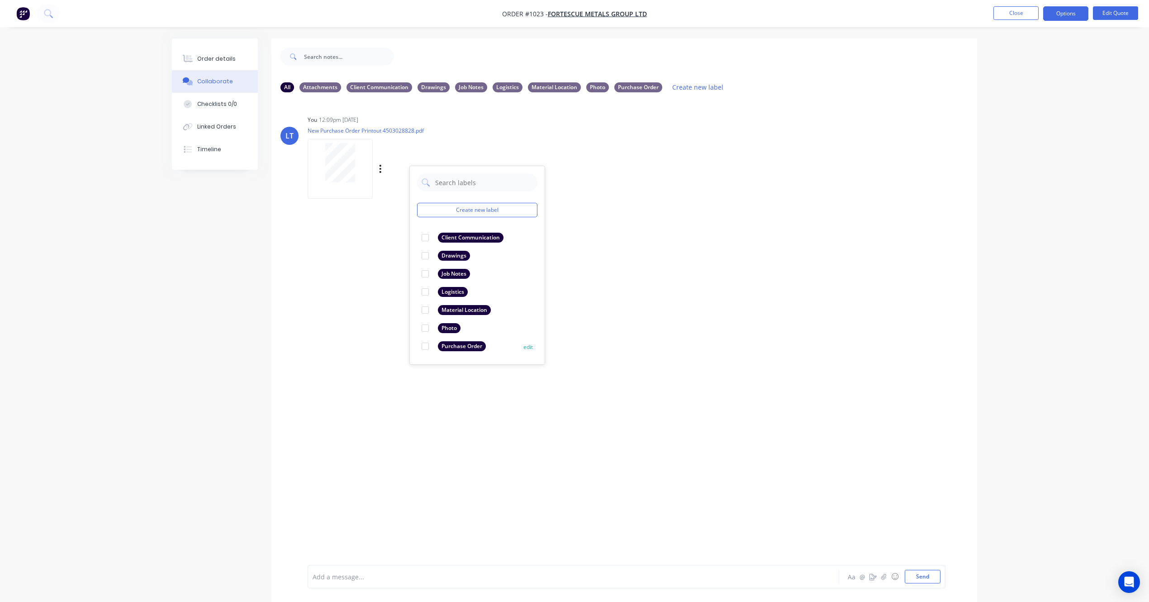
click at [423, 347] on div at bounding box center [425, 346] width 18 height 18
click at [768, 339] on div "LT You 12:09pm [DATE] New Purchase Order Printout 4503028828.pdf Labels Downloa…" at bounding box center [624, 332] width 706 height 465
click at [637, 86] on div "Purchase Order" at bounding box center [638, 87] width 48 height 10
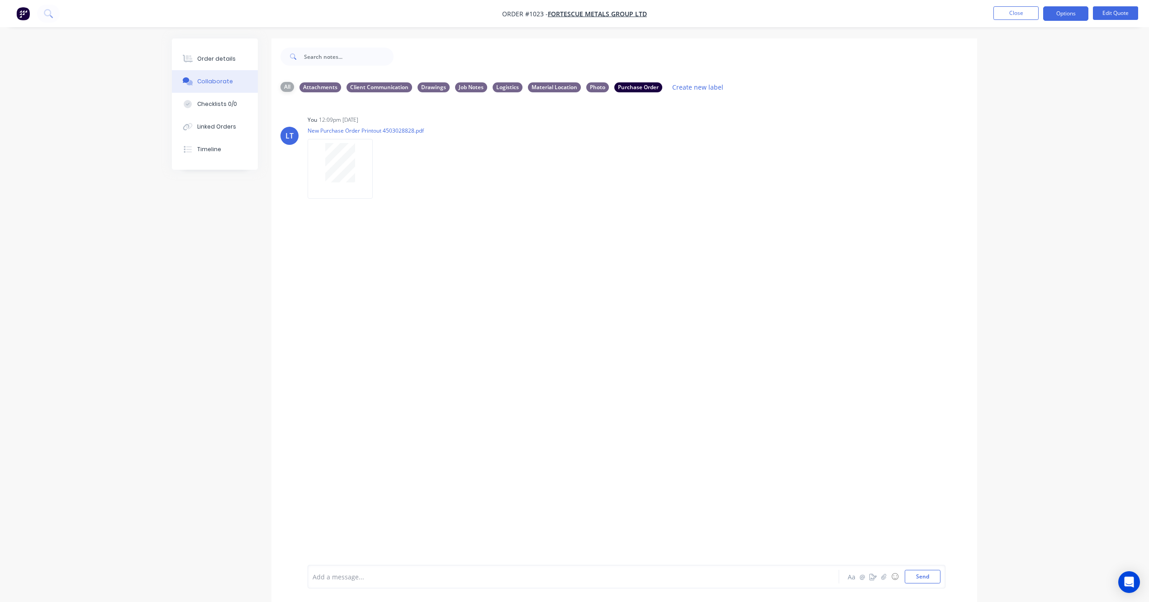
click at [286, 87] on div "All" at bounding box center [288, 87] width 14 height 10
click at [934, 576] on button "Send" at bounding box center [923, 577] width 36 height 14
click at [927, 576] on button "Send" at bounding box center [923, 577] width 36 height 14
click at [710, 85] on button "Create new label" at bounding box center [698, 87] width 61 height 12
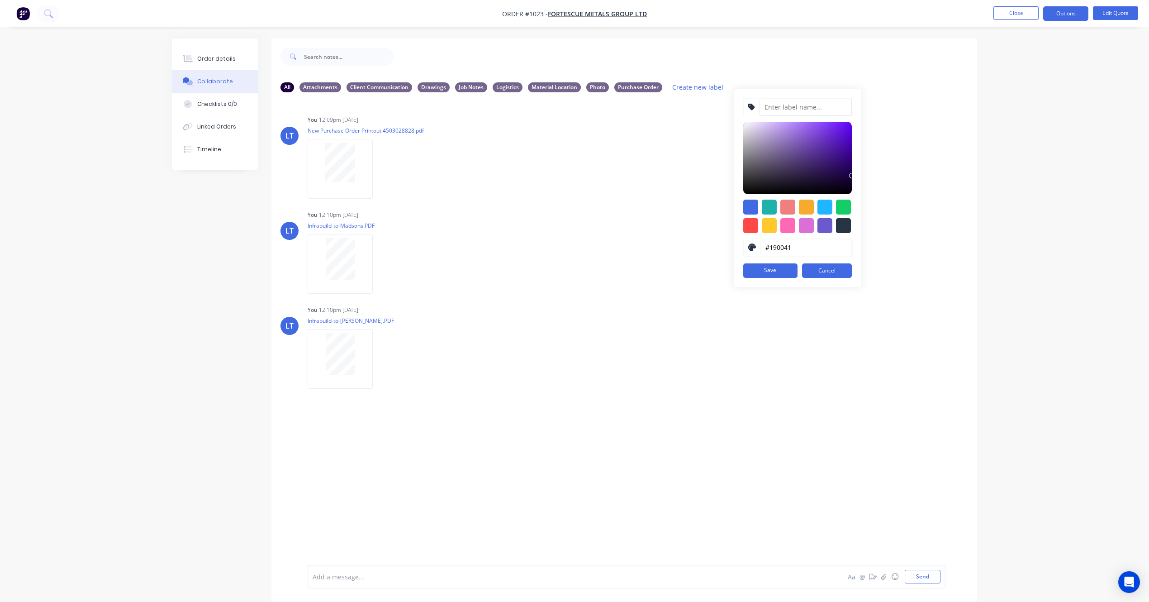
click at [785, 102] on input at bounding box center [806, 107] width 92 height 17
type input "Supplier Quotes"
click at [775, 274] on button "Save" at bounding box center [770, 270] width 54 height 14
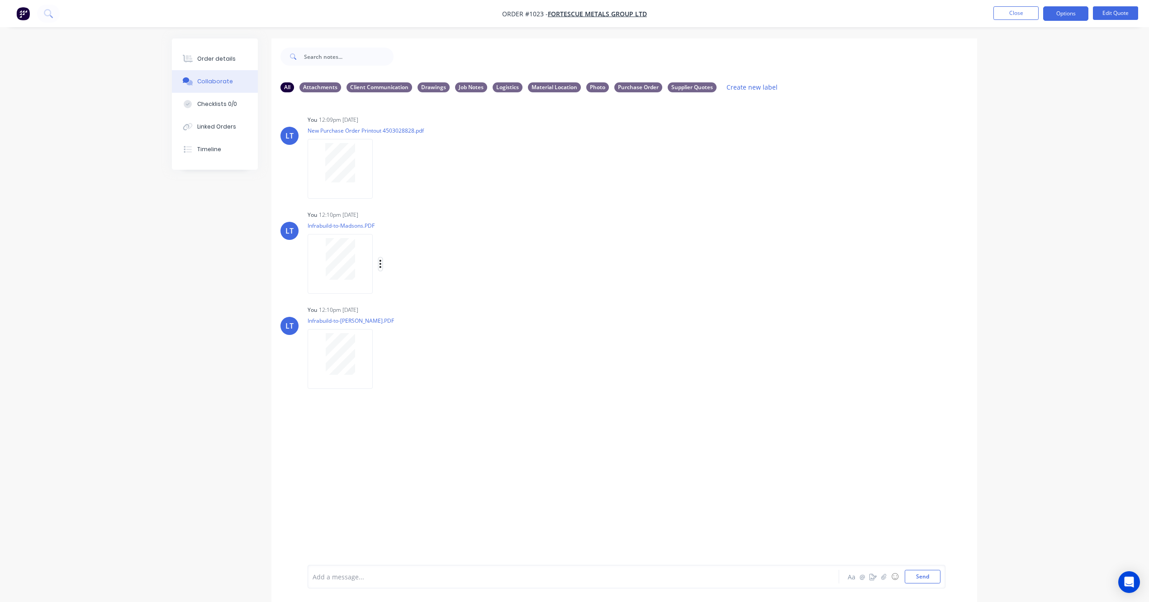
click at [380, 263] on icon "button" at bounding box center [381, 264] width 2 height 8
click at [420, 272] on button "Labels" at bounding box center [441, 267] width 102 height 20
click at [435, 449] on div at bounding box center [436, 450] width 18 height 18
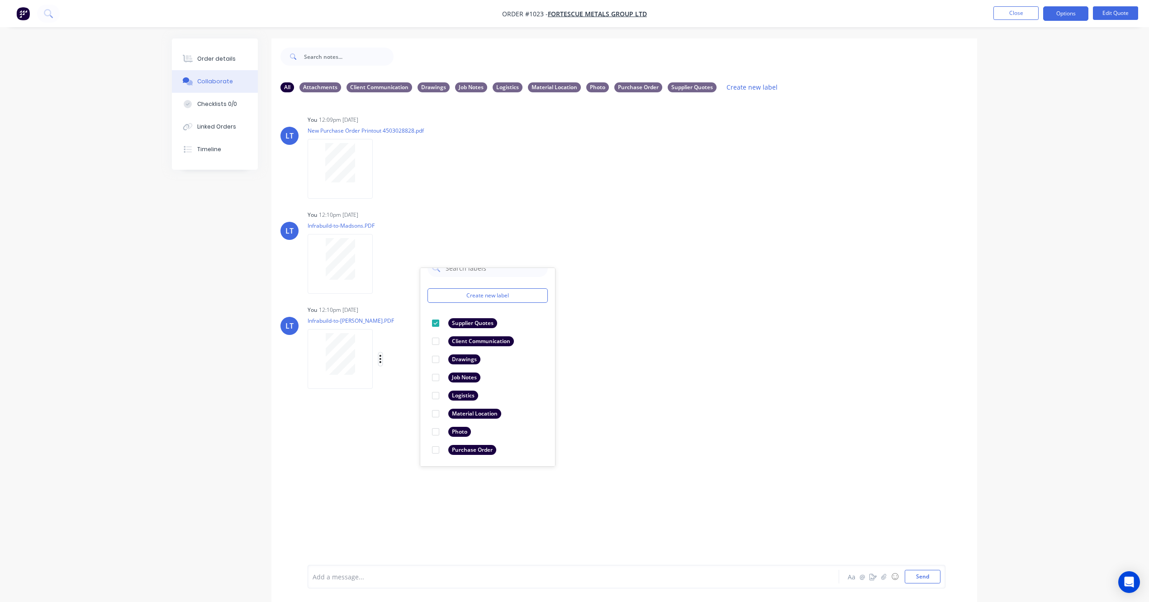
click at [379, 357] on icon "button" at bounding box center [380, 359] width 3 height 10
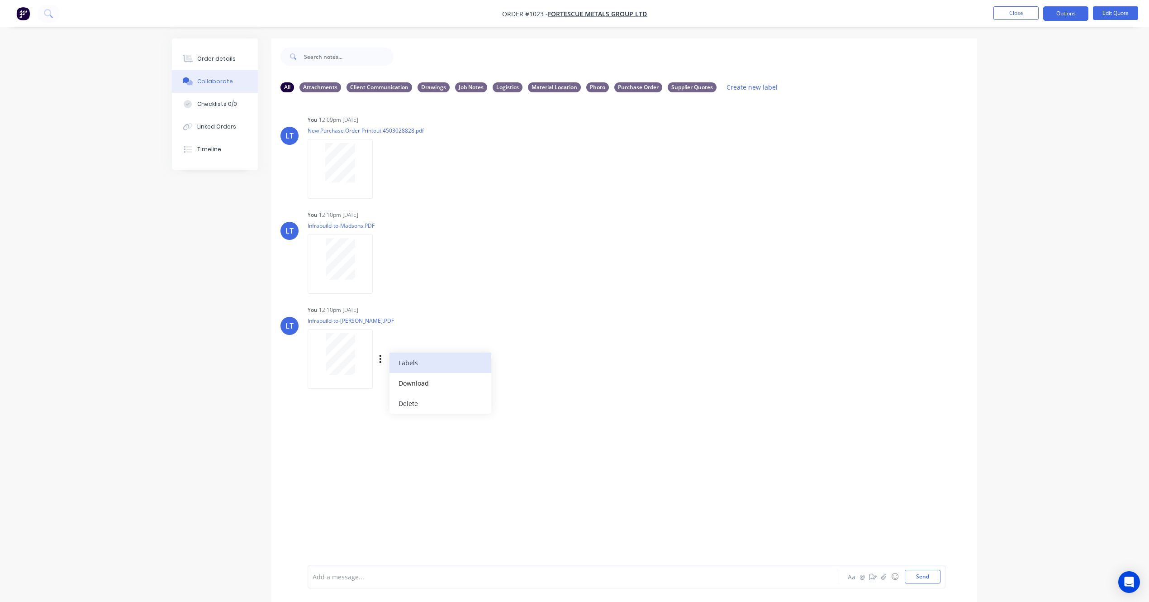
click at [414, 365] on button "Labels" at bounding box center [441, 362] width 102 height 20
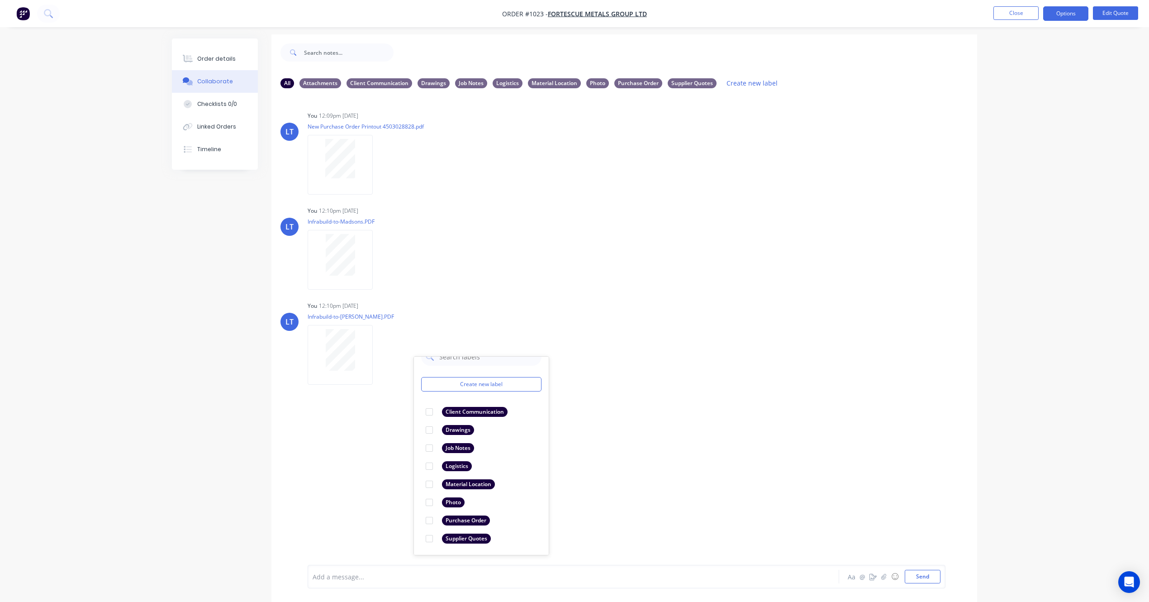
scroll to position [14, 0]
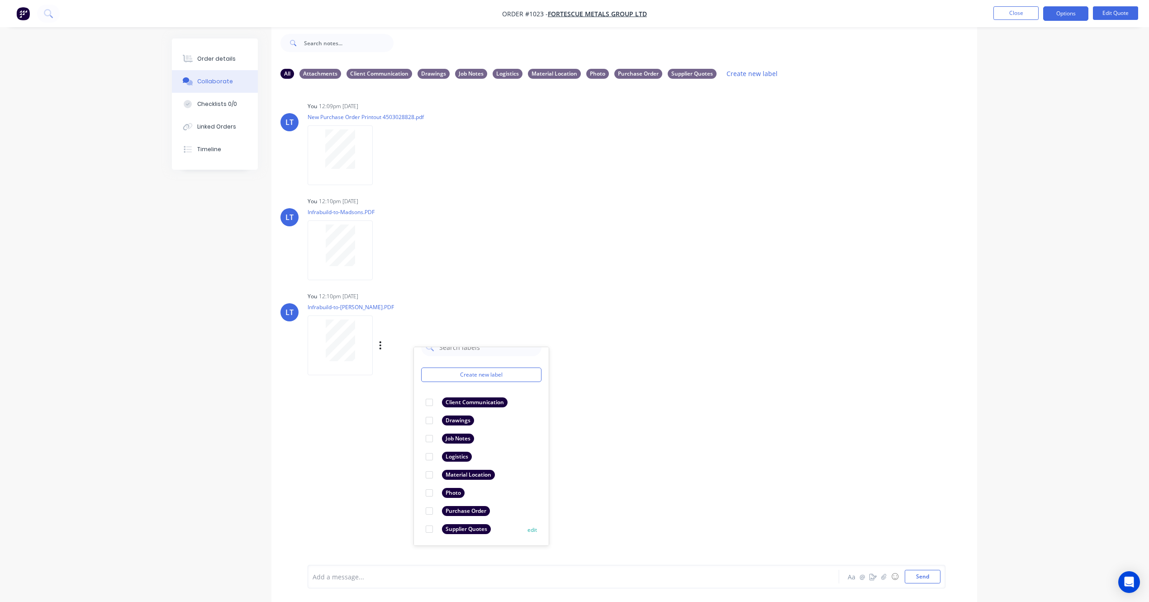
click at [430, 527] on div at bounding box center [429, 529] width 18 height 18
click at [703, 449] on div "LT You 12:09pm [DATE] New Purchase Order Printout 4503028828.pdf Labels Downloa…" at bounding box center [624, 318] width 706 height 465
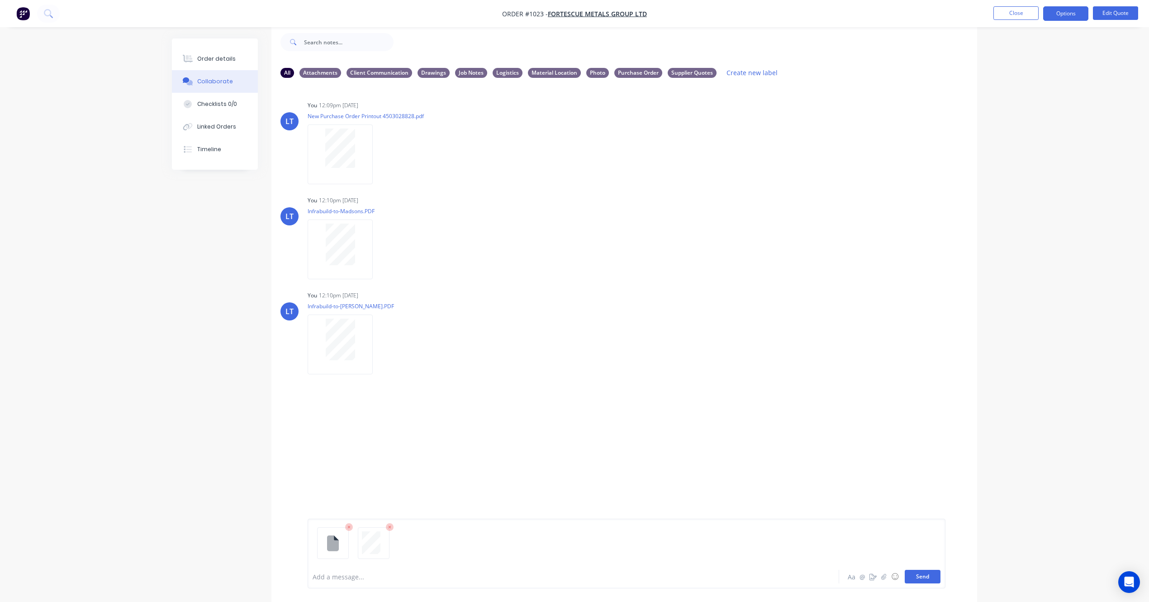
click at [927, 577] on button "Send" at bounding box center [923, 577] width 36 height 14
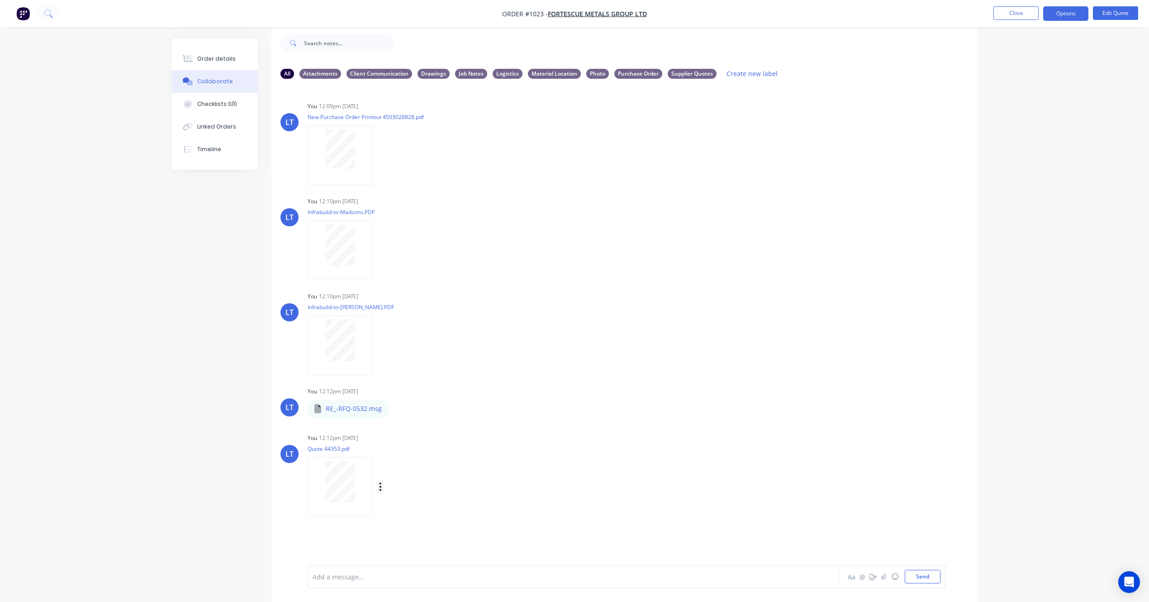
click at [380, 487] on icon "button" at bounding box center [380, 486] width 3 height 10
click at [413, 491] on button "Labels" at bounding box center [441, 490] width 102 height 20
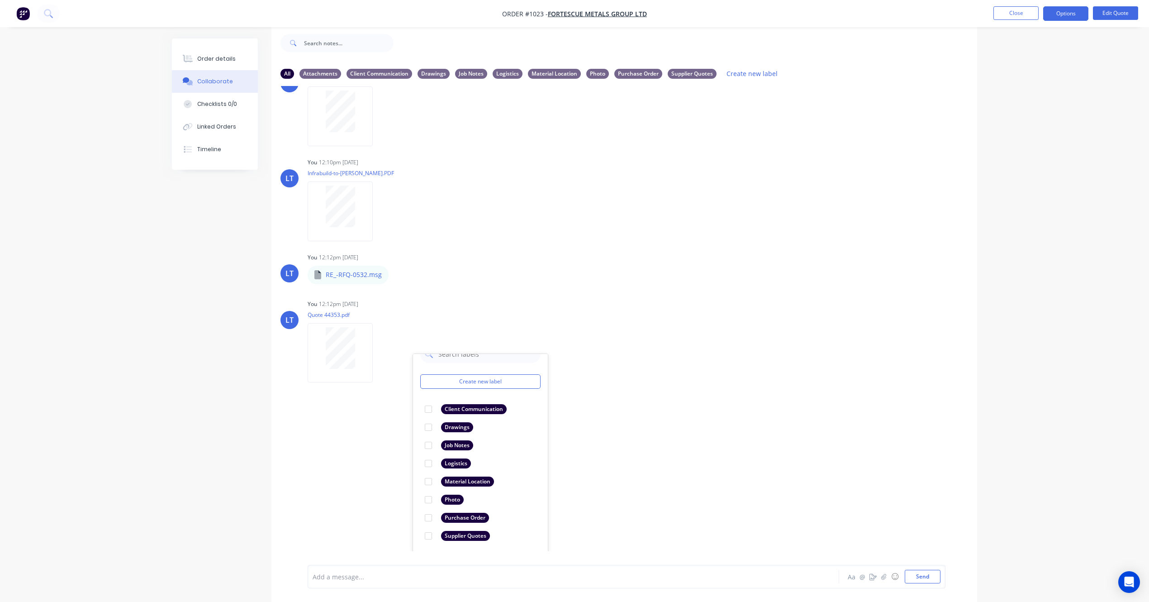
scroll to position [134, 0]
click at [426, 536] on div at bounding box center [428, 535] width 18 height 18
click at [395, 276] on icon "button" at bounding box center [396, 274] width 2 height 8
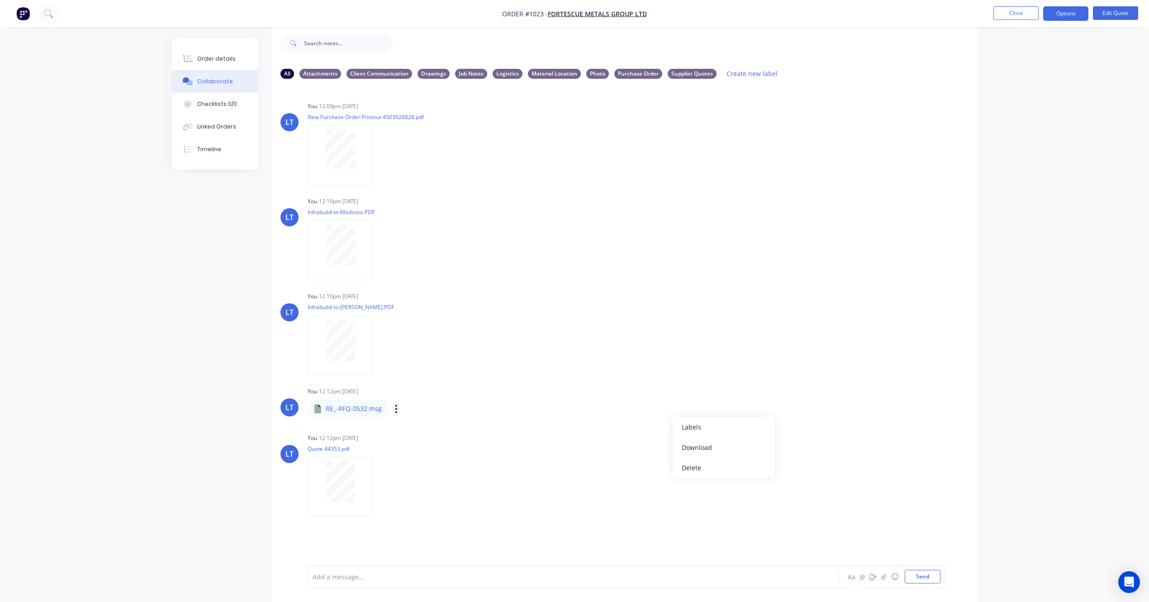
click at [395, 408] on icon "button" at bounding box center [396, 408] width 2 height 8
click at [395, 408] on icon "button" at bounding box center [396, 409] width 3 height 10
click at [422, 411] on button "Labels" at bounding box center [456, 412] width 102 height 20
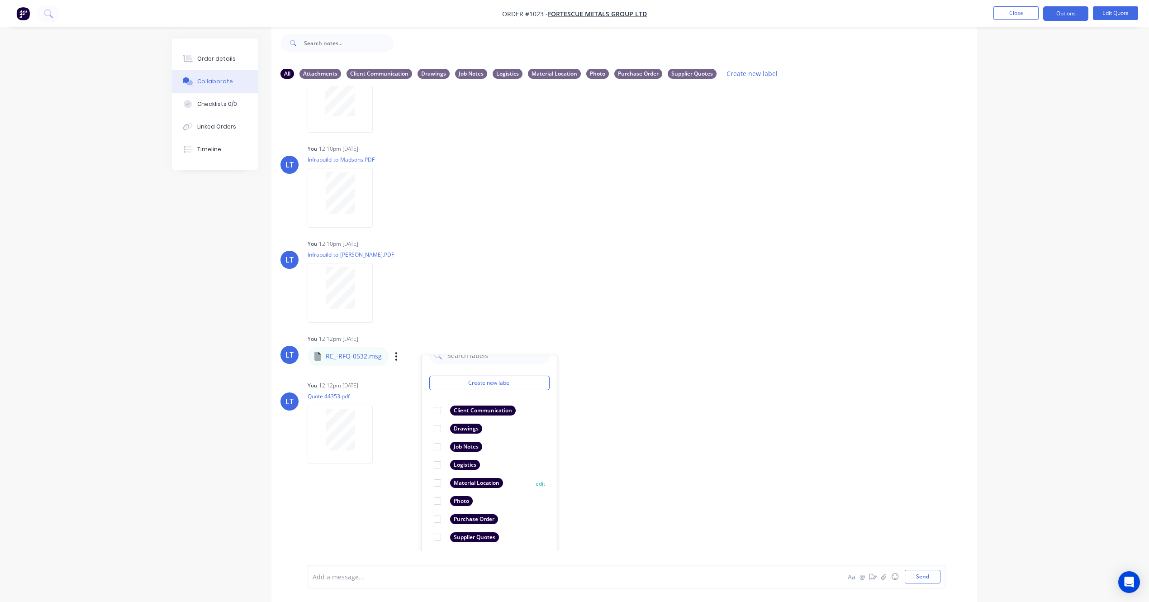
scroll to position [54, 0]
click at [440, 536] on div at bounding box center [437, 535] width 18 height 18
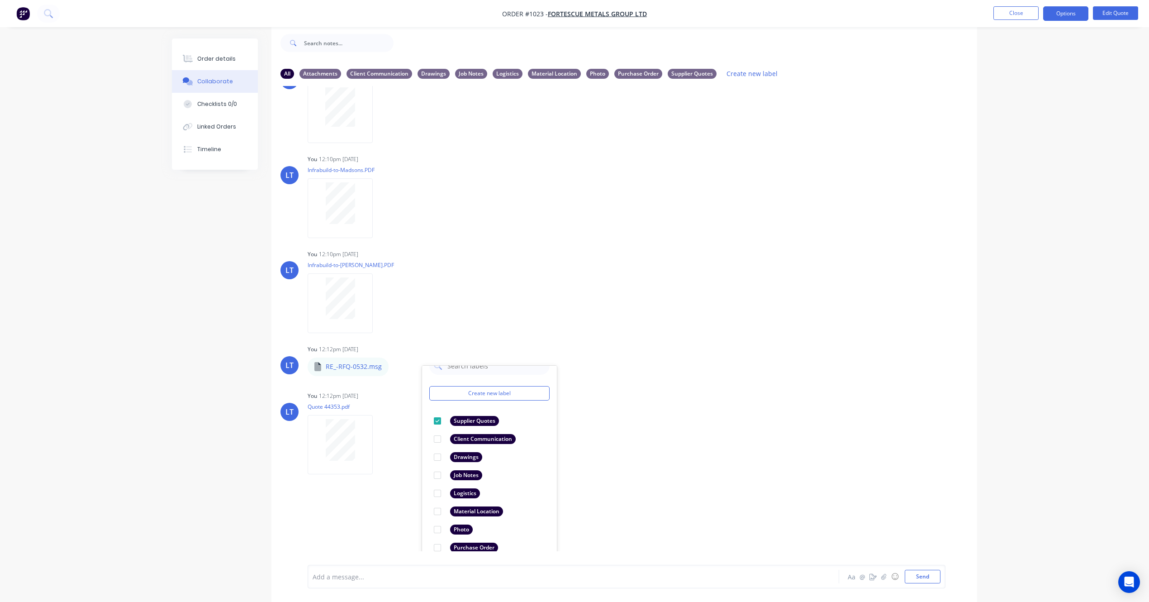
click at [725, 482] on div "LT You 12:09pm [DATE] New Purchase Order Printout 4503028828.pdf Labels Downloa…" at bounding box center [624, 318] width 706 height 465
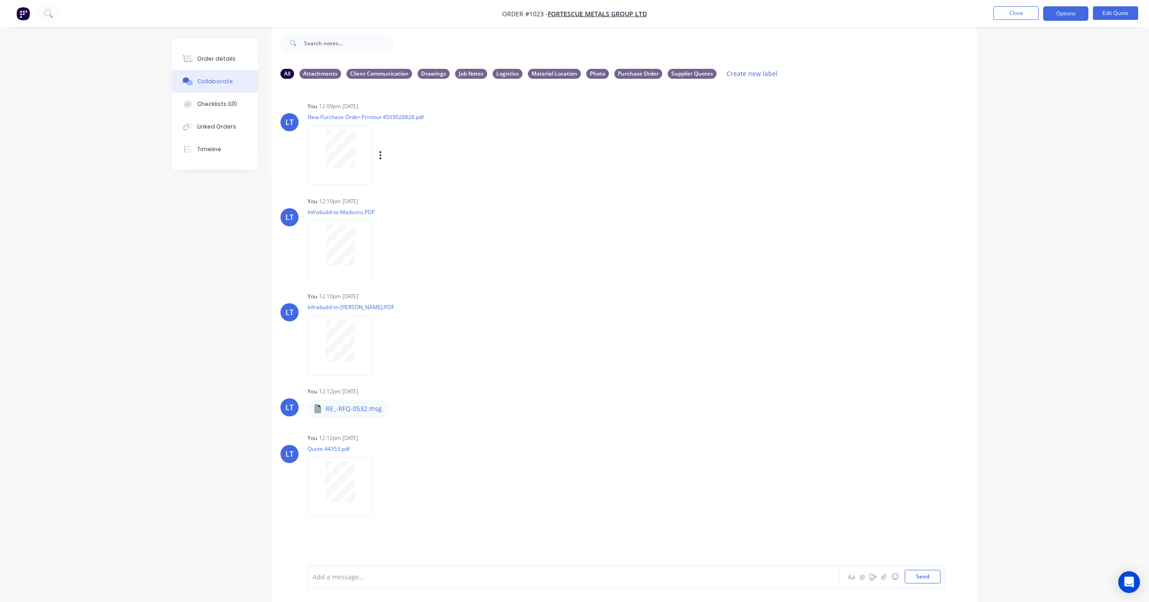
drag, startPoint x: 698, startPoint y: 71, endPoint x: 853, endPoint y: 164, distance: 180.9
click at [853, 164] on div "All Attachments Client Communication Drawings Job Notes Logistics Material Loca…" at bounding box center [624, 331] width 706 height 541
drag, startPoint x: 853, startPoint y: 164, endPoint x: 987, endPoint y: 233, distance: 150.1
click at [880, 211] on div "LT You 12:10pm [DATE] Infrabuild-to-Madsons.PDF Labels Download Delete" at bounding box center [624, 235] width 706 height 81
click at [920, 577] on button "Send" at bounding box center [923, 577] width 36 height 14
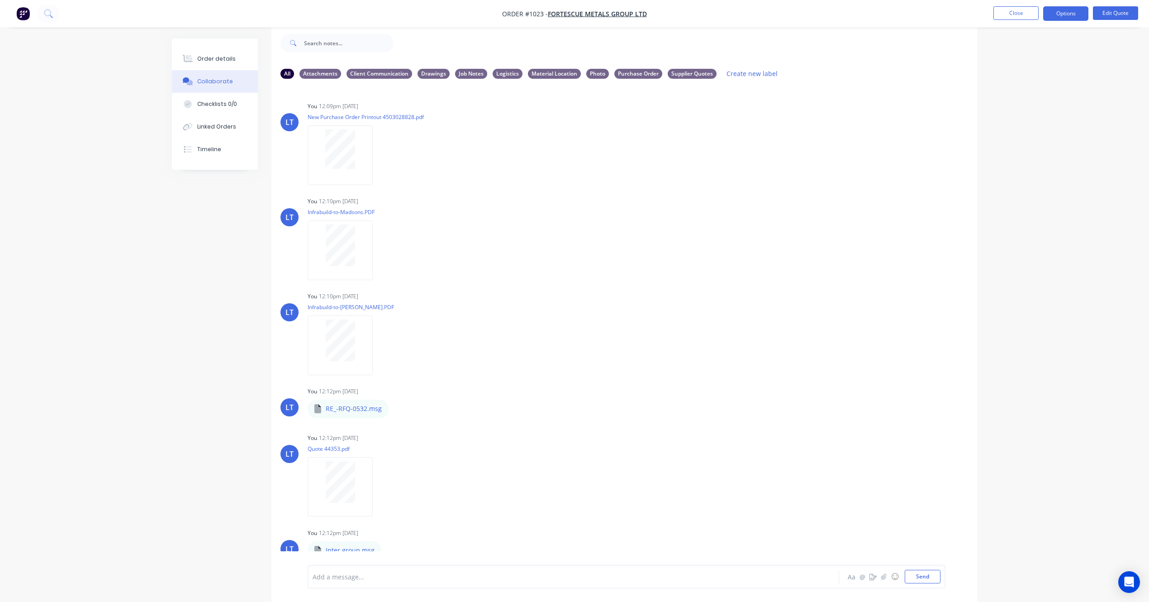
scroll to position [8, 0]
click at [388, 542] on icon "button" at bounding box center [389, 542] width 3 height 10
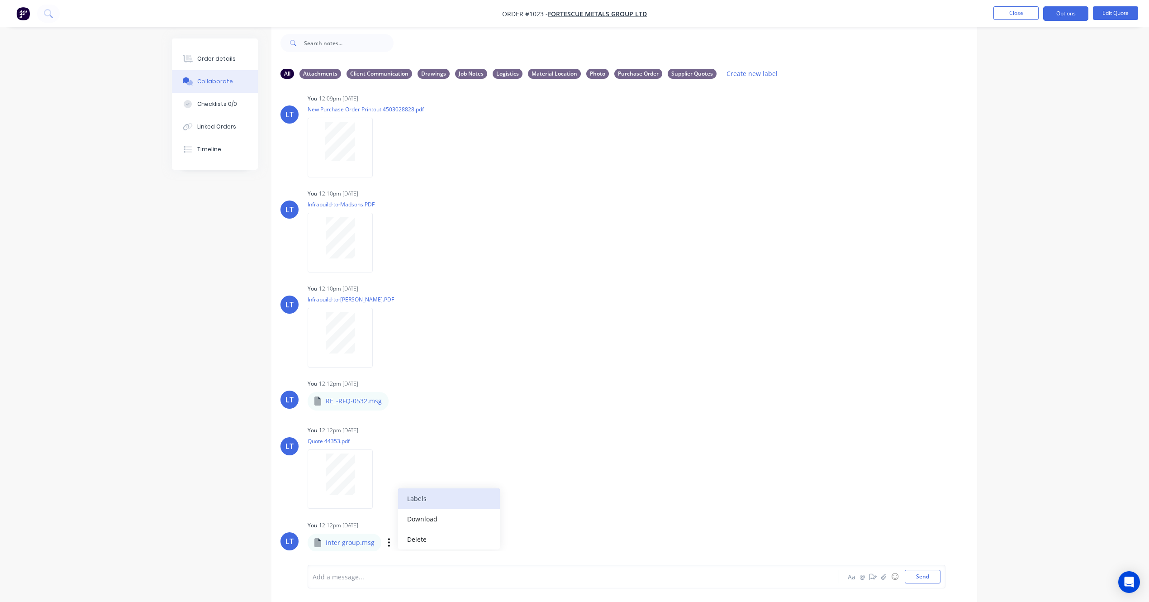
click at [414, 499] on button "Labels" at bounding box center [449, 498] width 102 height 20
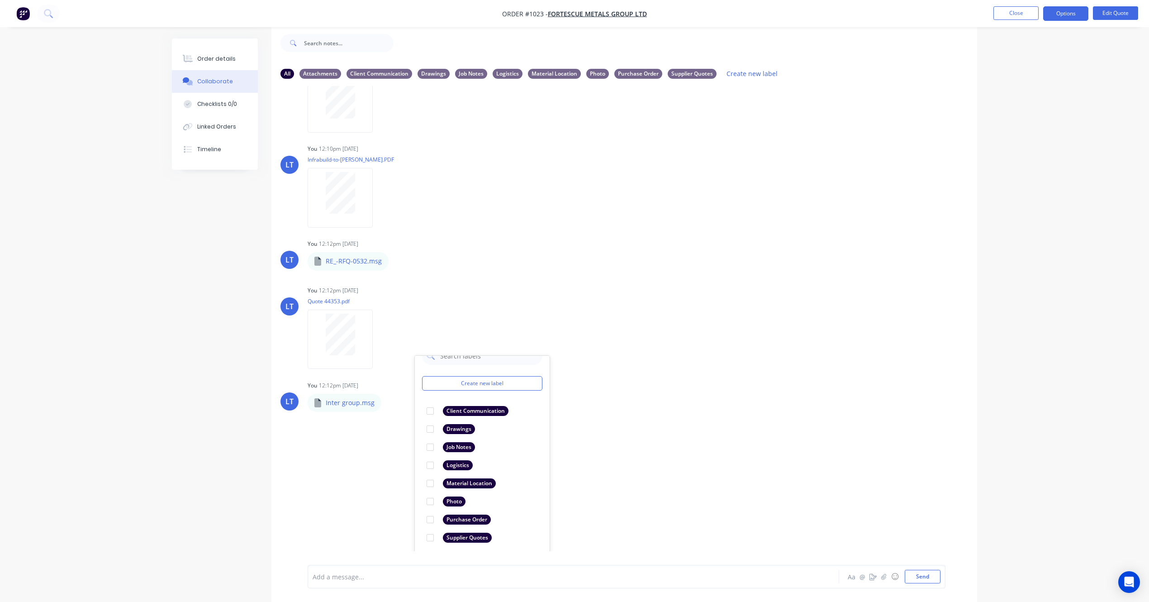
scroll to position [150, 0]
click at [428, 535] on div at bounding box center [430, 535] width 18 height 18
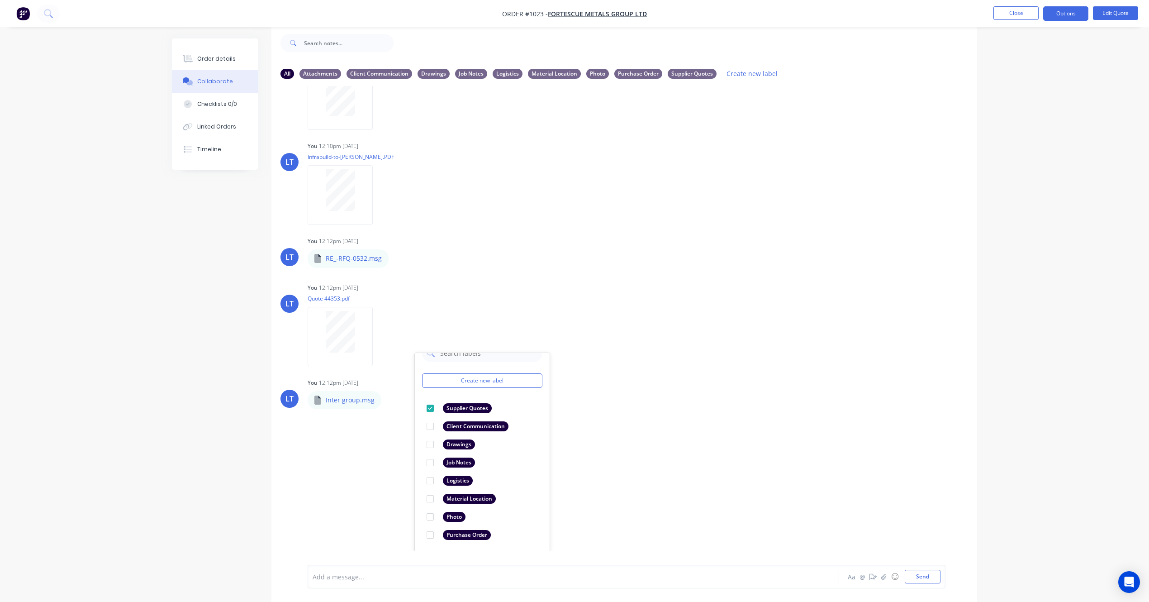
click at [637, 493] on div "LT You 12:09pm [DATE] New Purchase Order Printout 4503028828.pdf Labels Downloa…" at bounding box center [624, 318] width 706 height 465
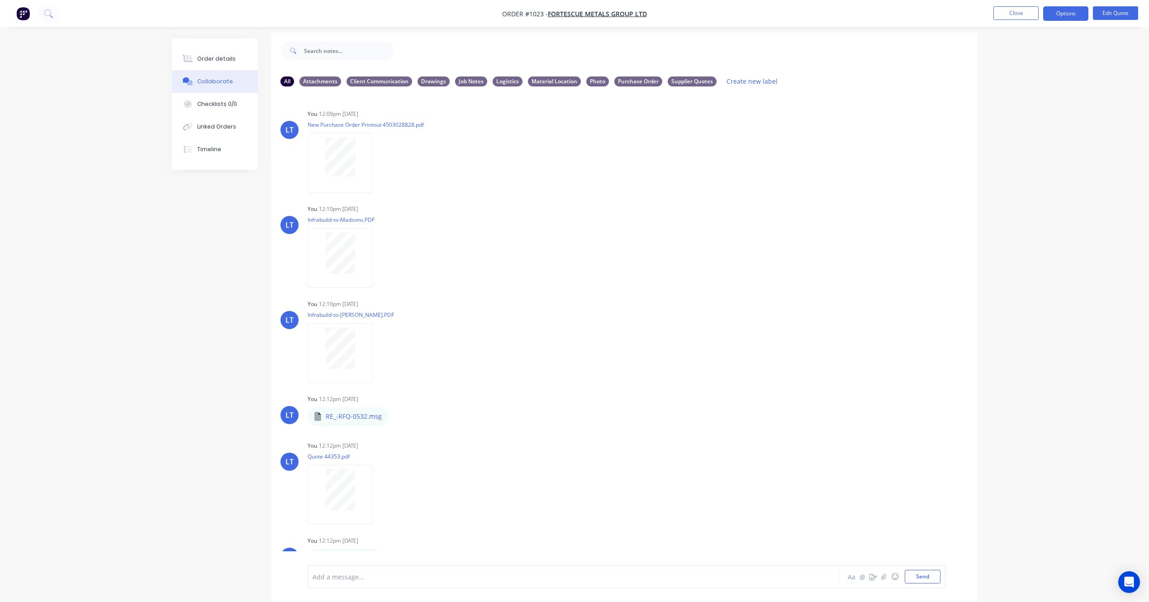
scroll to position [0, 0]
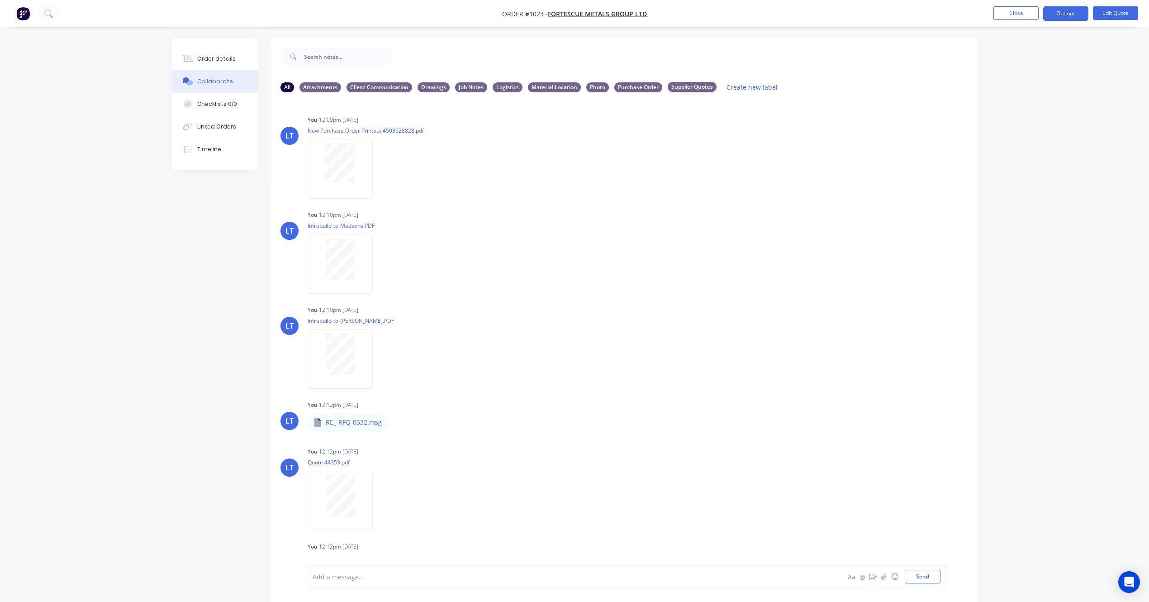
click at [697, 87] on div "Supplier Quotes" at bounding box center [692, 87] width 49 height 10
click at [633, 90] on div "Purchase Order" at bounding box center [638, 87] width 48 height 10
click at [683, 83] on div "Supplier Quotes" at bounding box center [692, 87] width 49 height 10
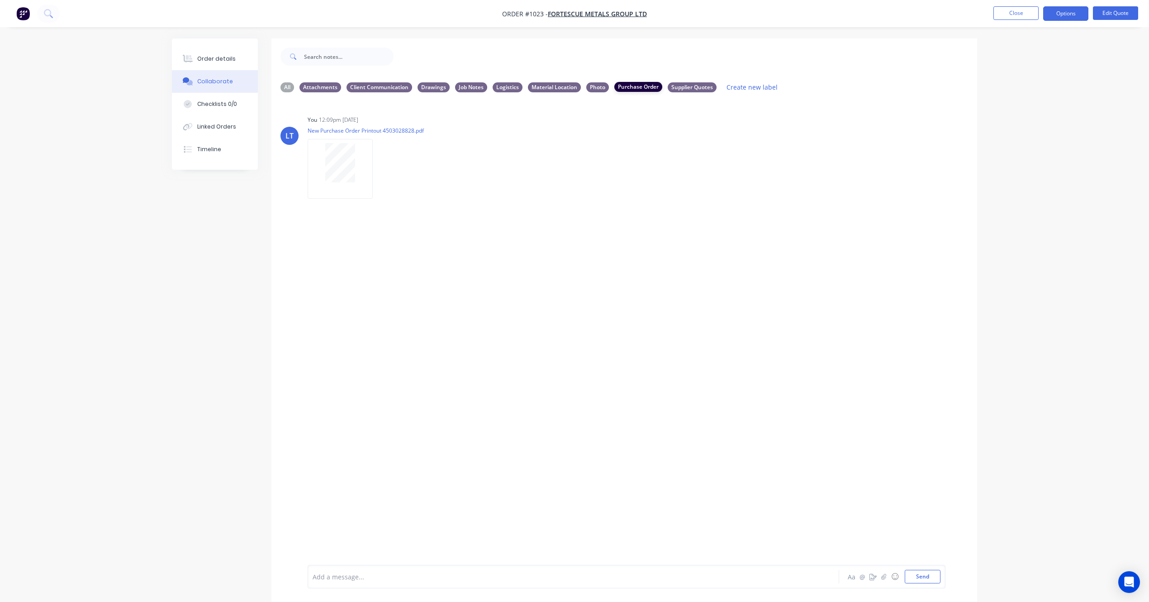
click at [628, 87] on div "Purchase Order" at bounding box center [638, 87] width 48 height 10
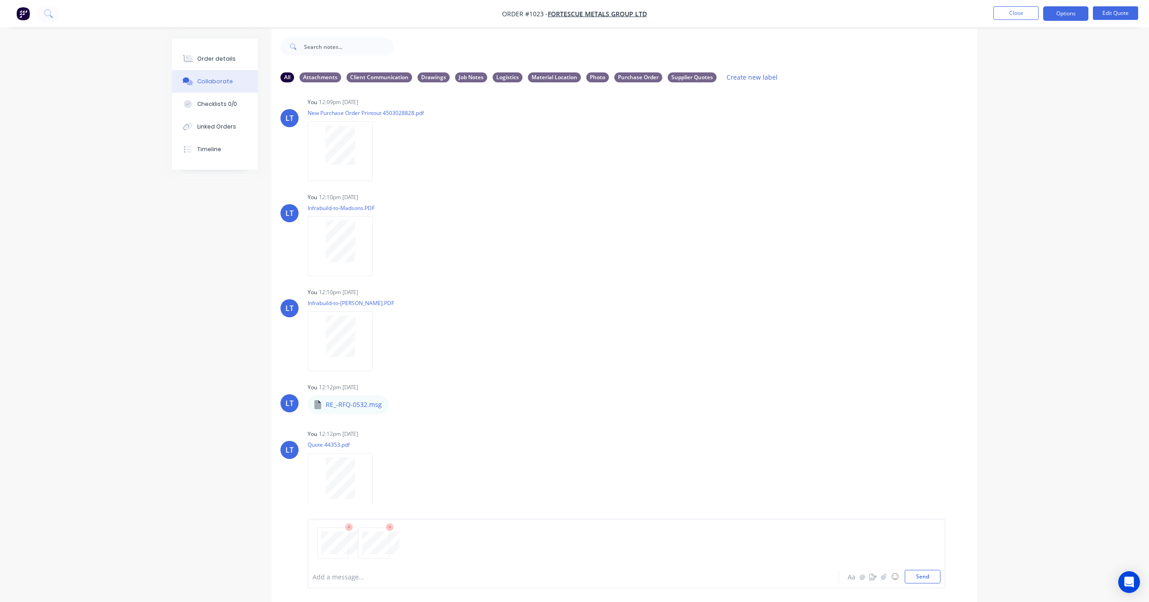
scroll to position [20, 0]
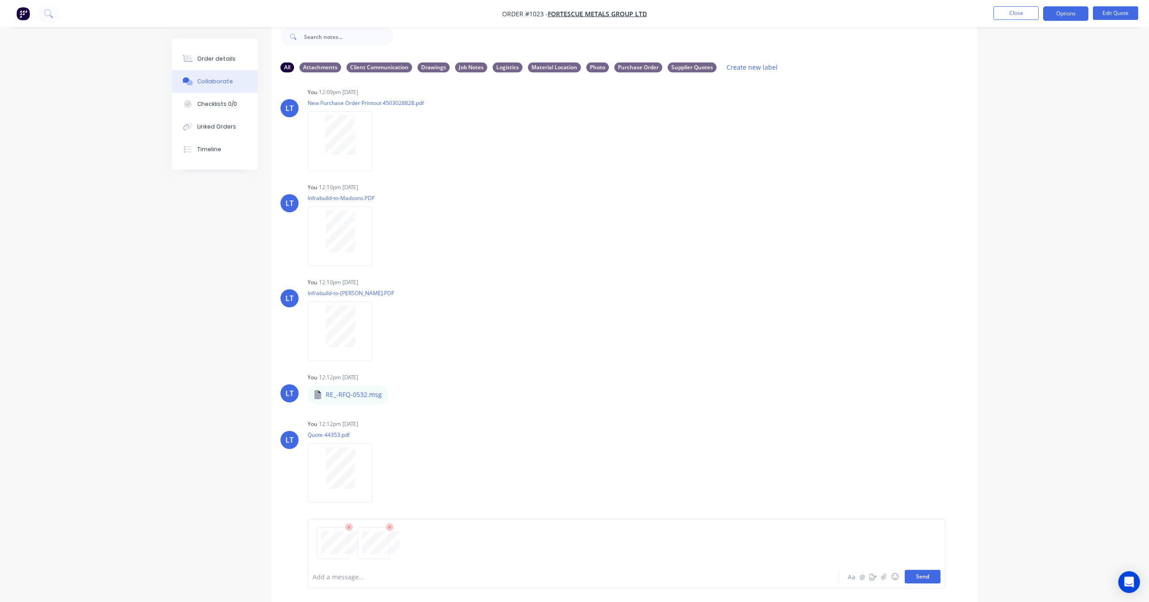
click at [931, 575] on button "Send" at bounding box center [923, 577] width 36 height 14
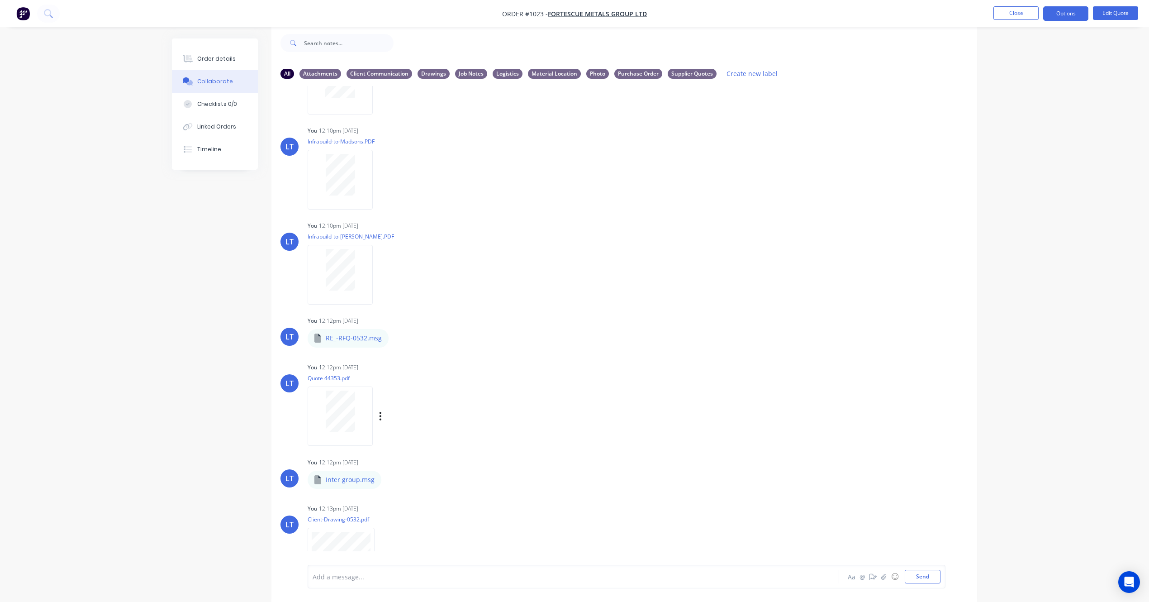
scroll to position [205, 0]
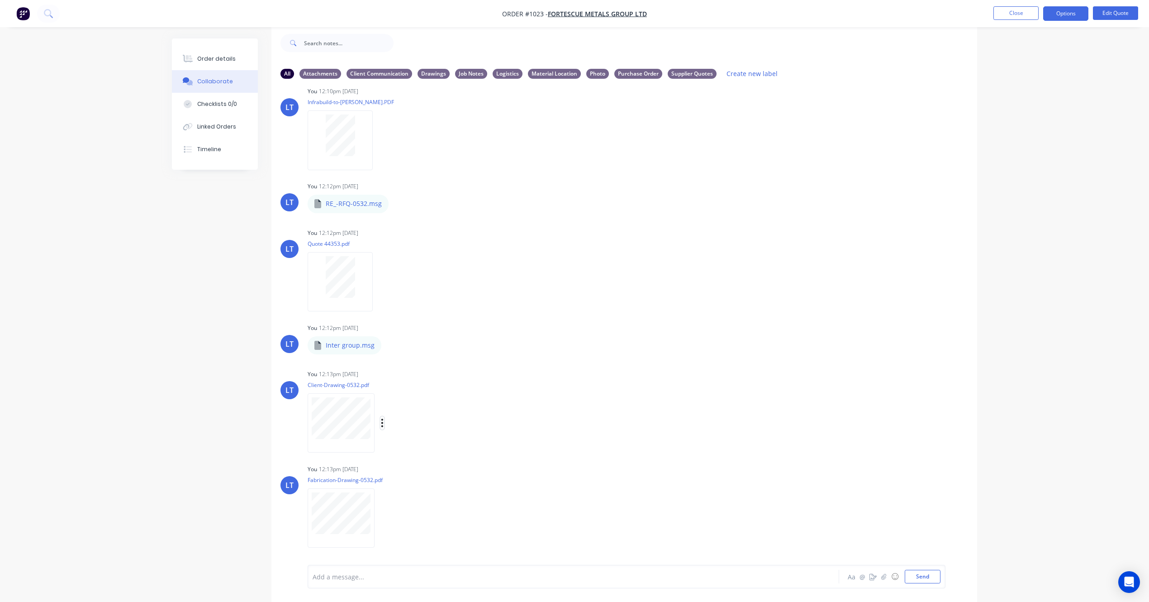
click at [383, 422] on icon "button" at bounding box center [382, 423] width 2 height 8
click at [400, 424] on button "Labels" at bounding box center [442, 426] width 102 height 20
click at [414, 508] on div at bounding box center [416, 511] width 18 height 18
click at [612, 473] on div "LT You 12:13pm [DATE] Fabrication-Drawing-0532.pdf Labels Download Delete" at bounding box center [624, 502] width 706 height 81
click at [382, 518] on icon "button" at bounding box center [382, 518] width 3 height 10
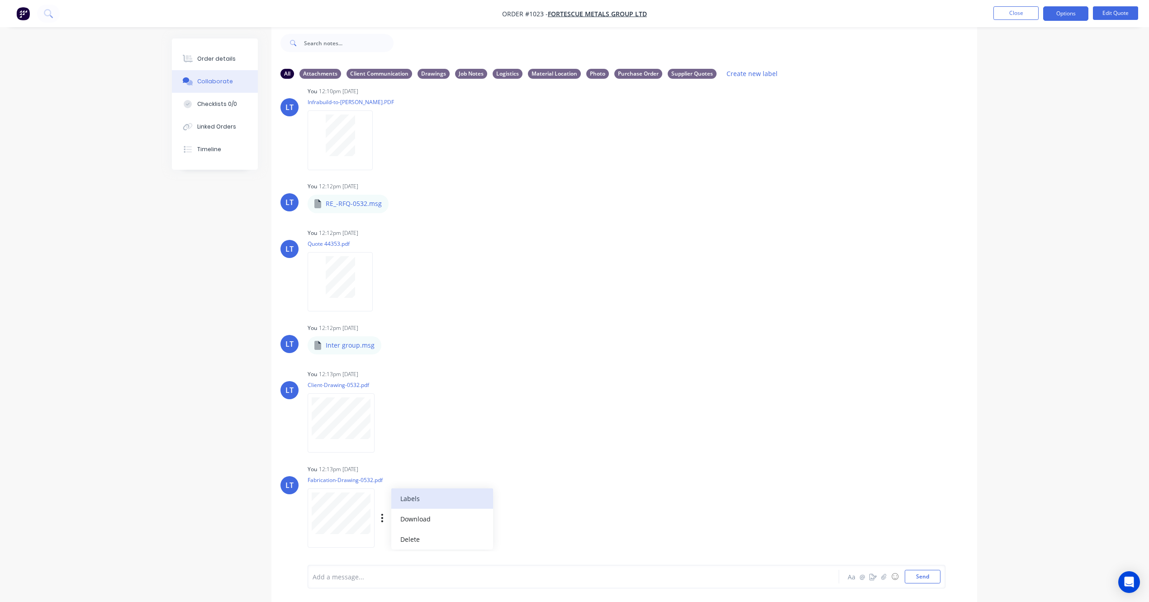
click at [395, 499] on button "Labels" at bounding box center [442, 498] width 102 height 20
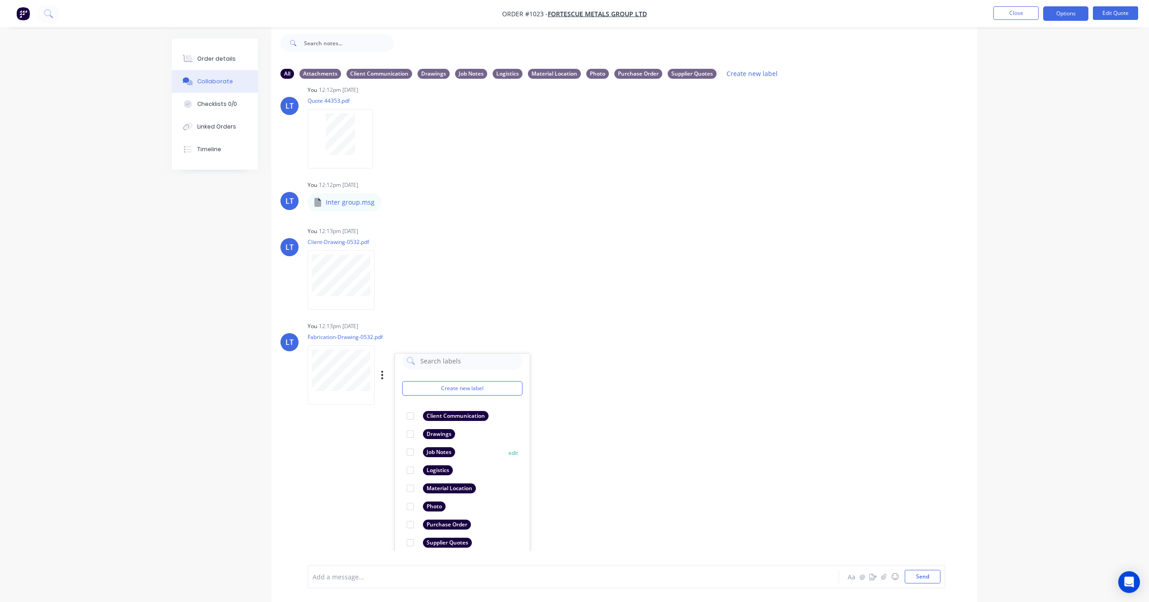
scroll to position [17, 0]
click at [409, 424] on div at bounding box center [410, 427] width 18 height 18
click at [665, 435] on div "LT You 12:09pm [DATE] New Purchase Order Printout 4503028828.pdf Labels Downloa…" at bounding box center [624, 318] width 706 height 465
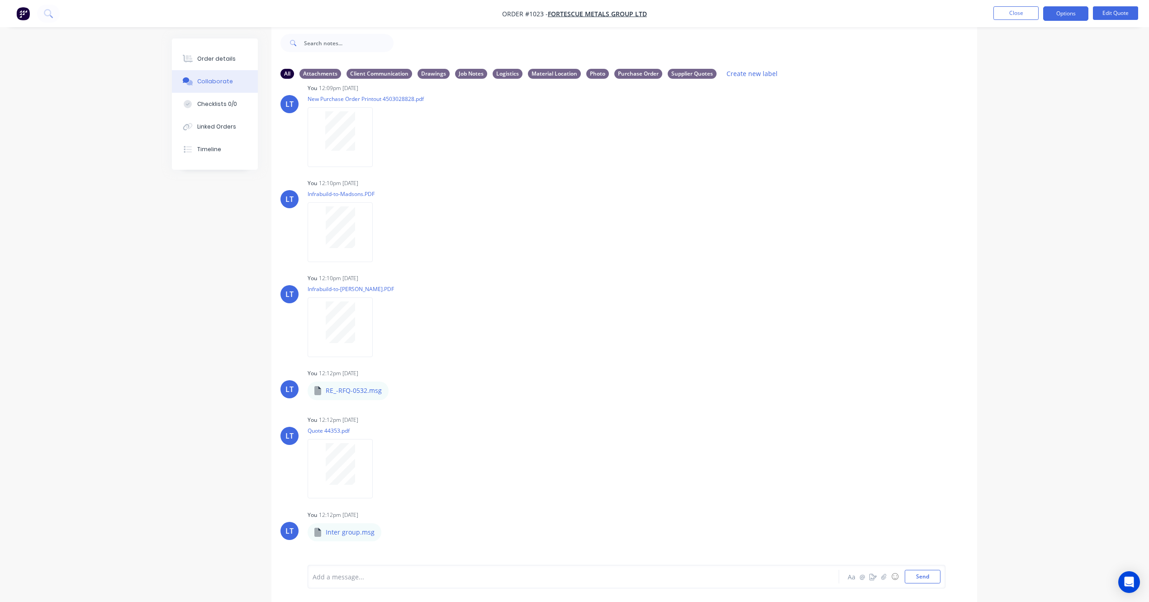
scroll to position [0, 0]
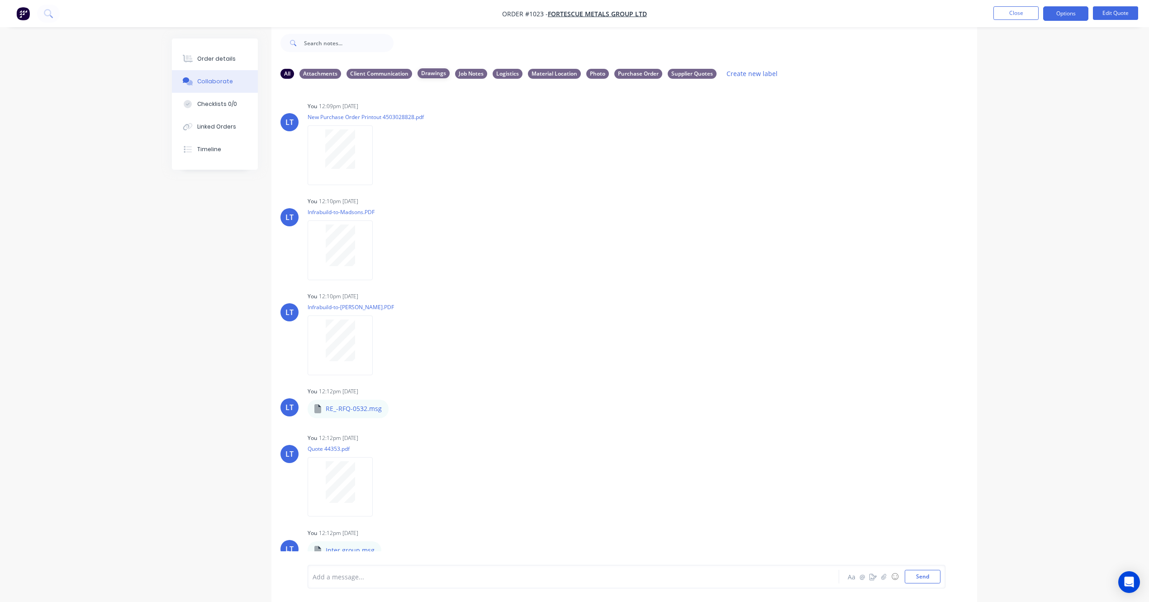
click at [432, 75] on div "Drawings" at bounding box center [434, 73] width 32 height 10
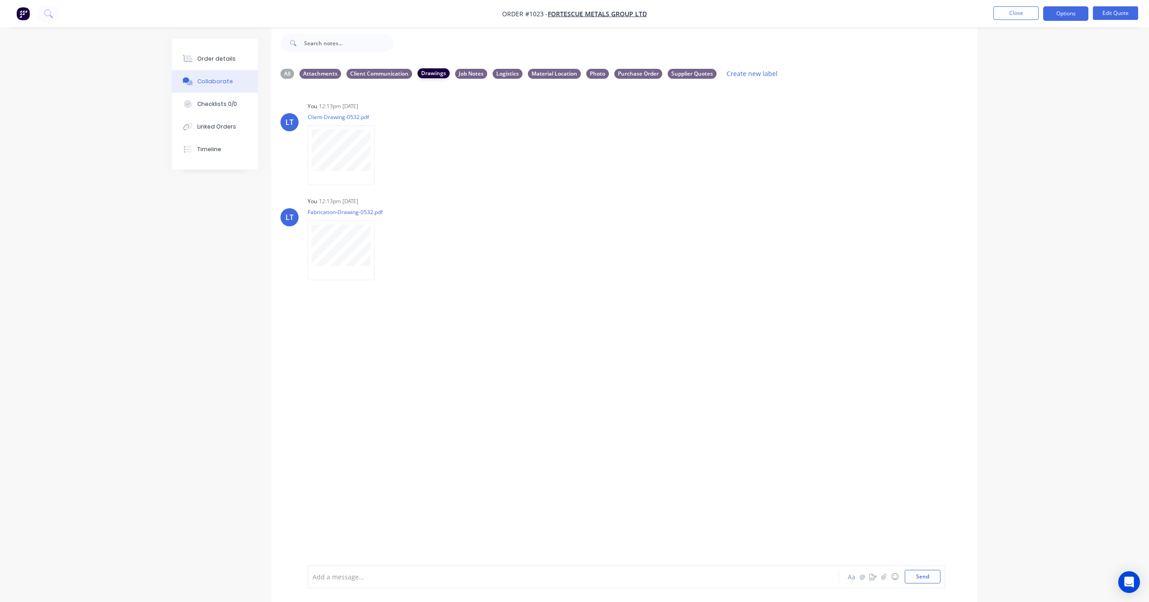
click at [431, 74] on div "Drawings" at bounding box center [434, 73] width 32 height 10
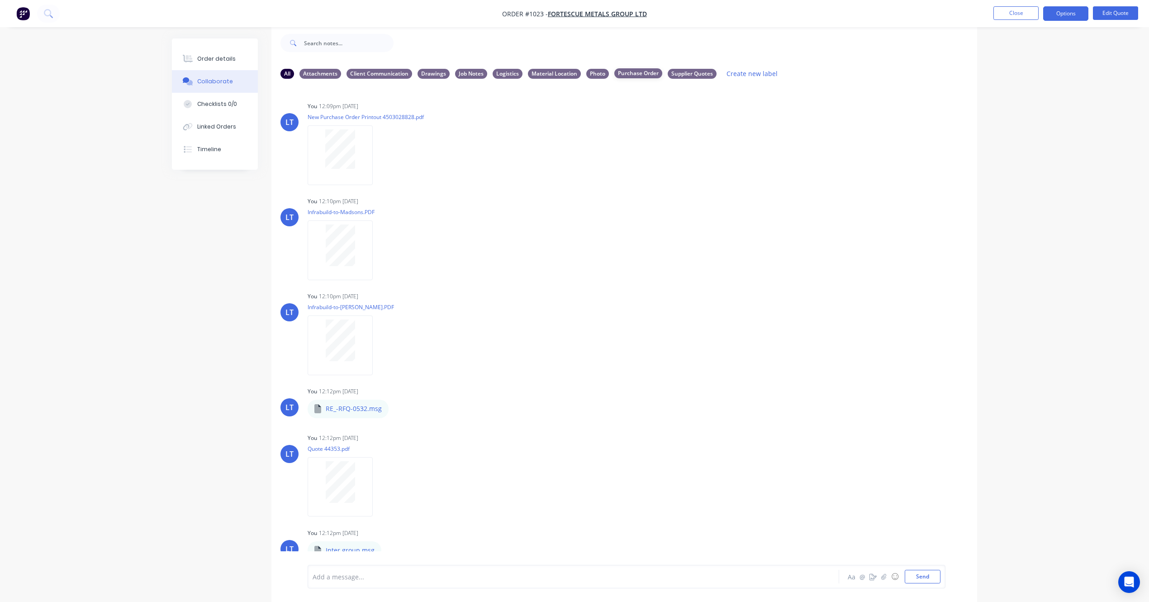
click at [630, 74] on div "Purchase Order" at bounding box center [638, 73] width 48 height 10
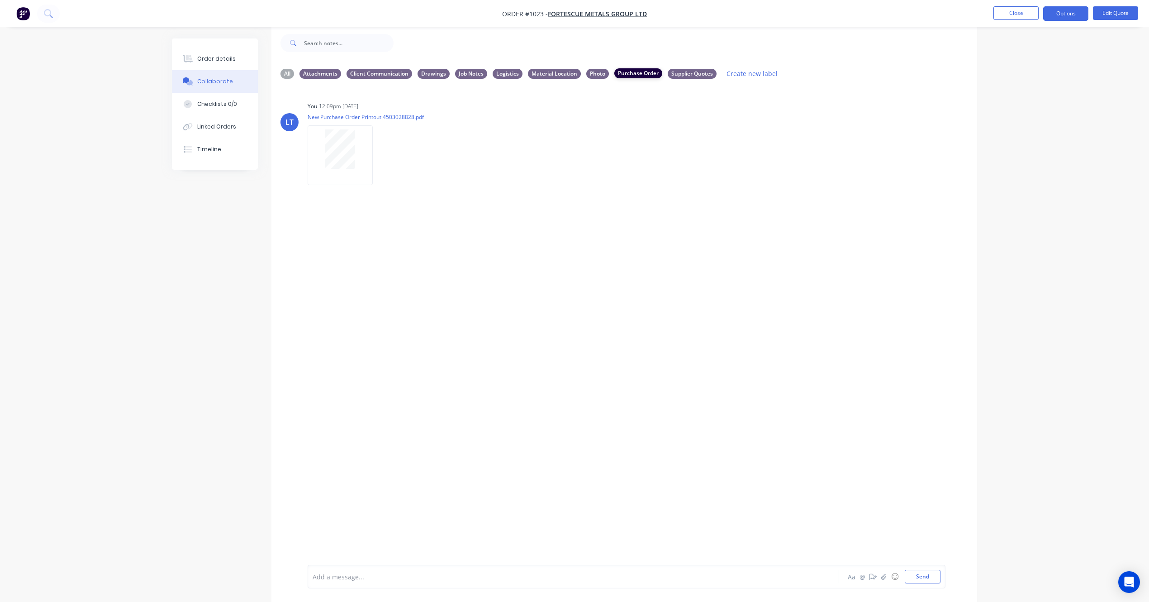
click at [630, 73] on div "Purchase Order" at bounding box center [638, 73] width 48 height 10
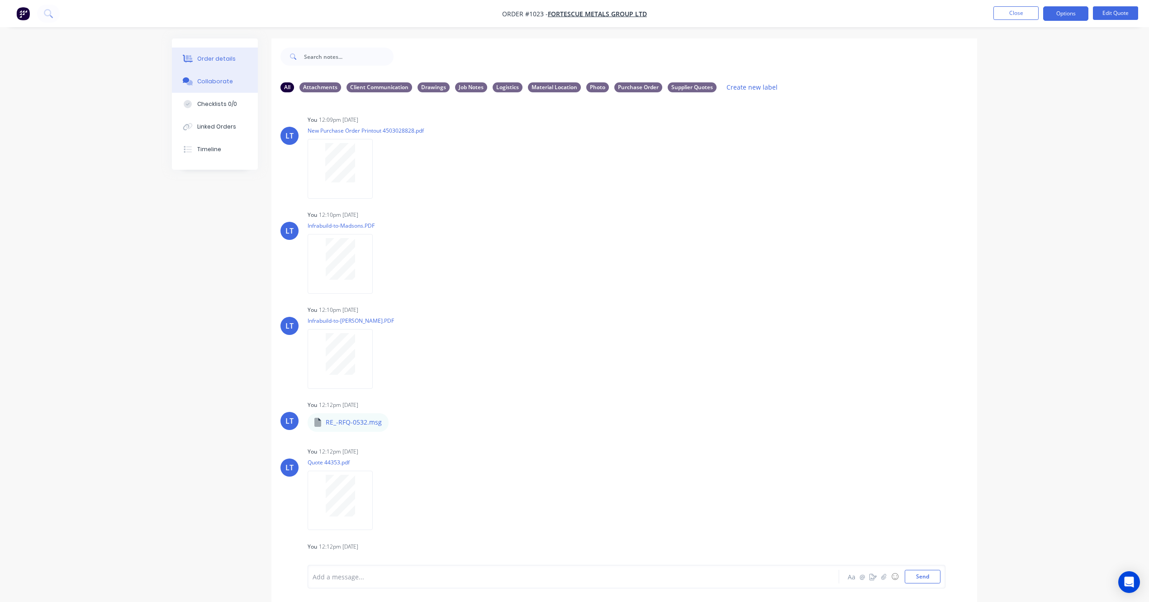
click at [219, 56] on div "Order details" at bounding box center [216, 59] width 38 height 8
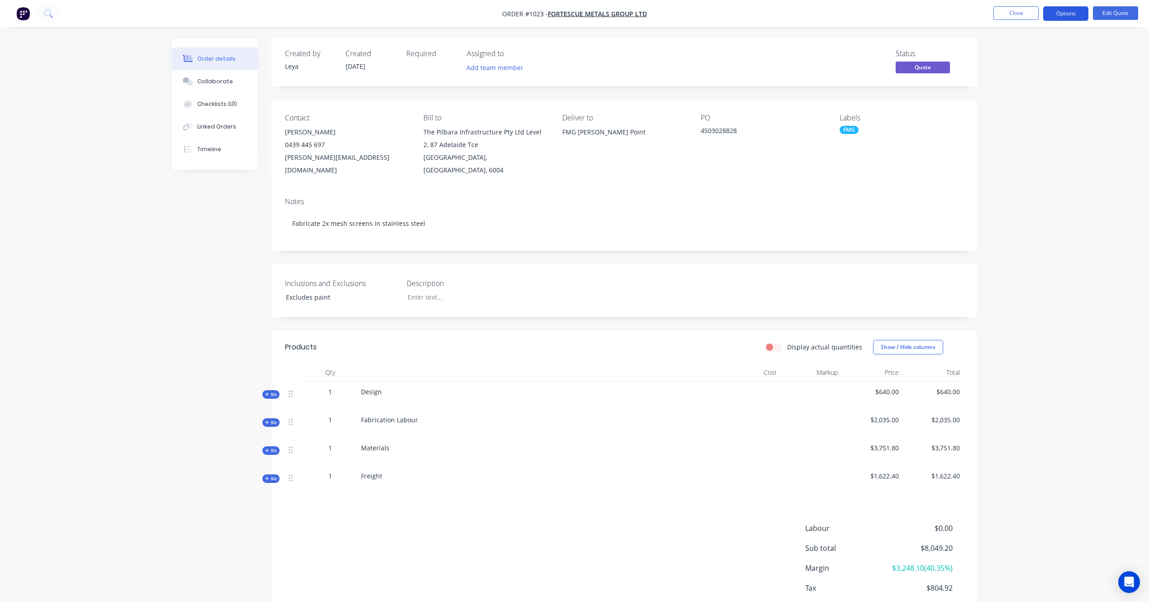
click at [1064, 17] on button "Options" at bounding box center [1065, 13] width 45 height 14
click at [1021, 109] on div "Convert to Order" at bounding box center [1038, 109] width 83 height 13
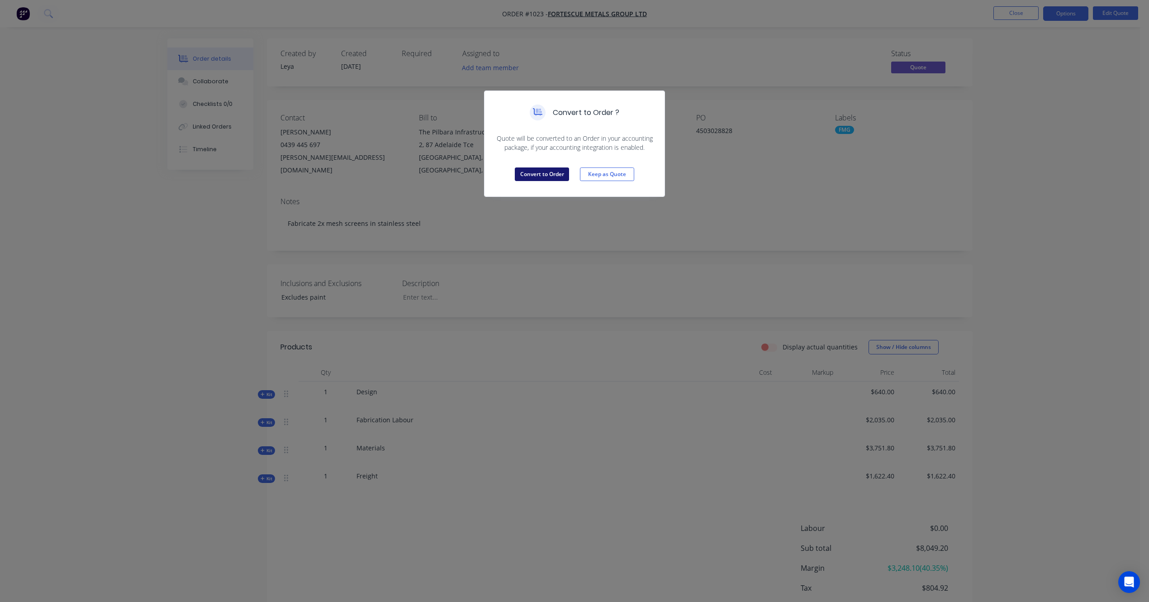
click at [551, 174] on button "Convert to Order" at bounding box center [542, 174] width 54 height 14
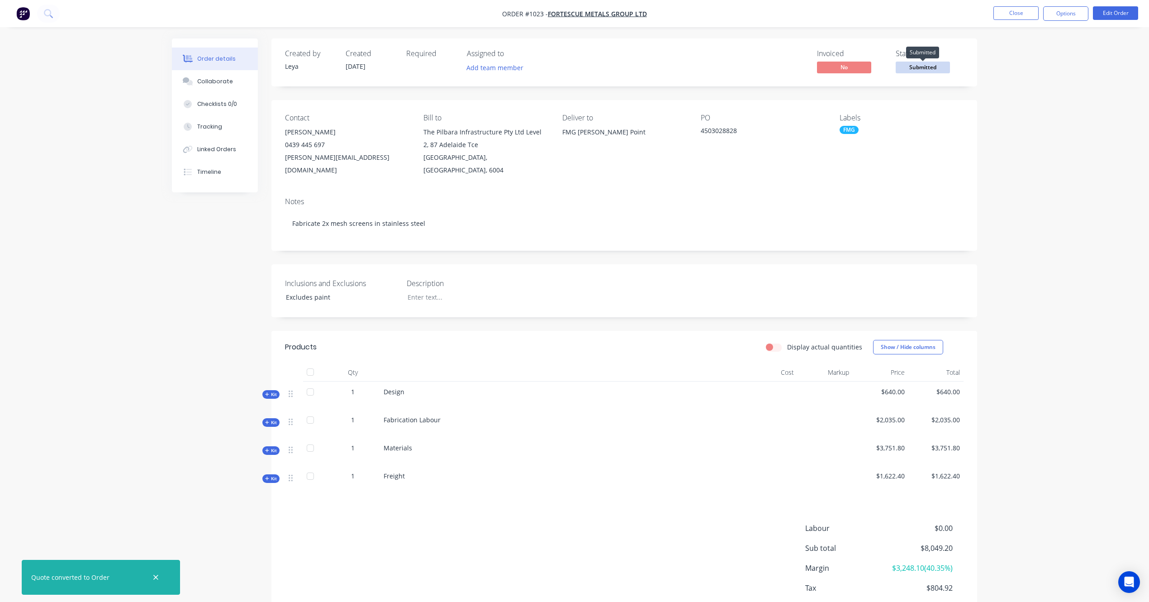
click at [918, 67] on span "Submitted" at bounding box center [923, 67] width 54 height 11
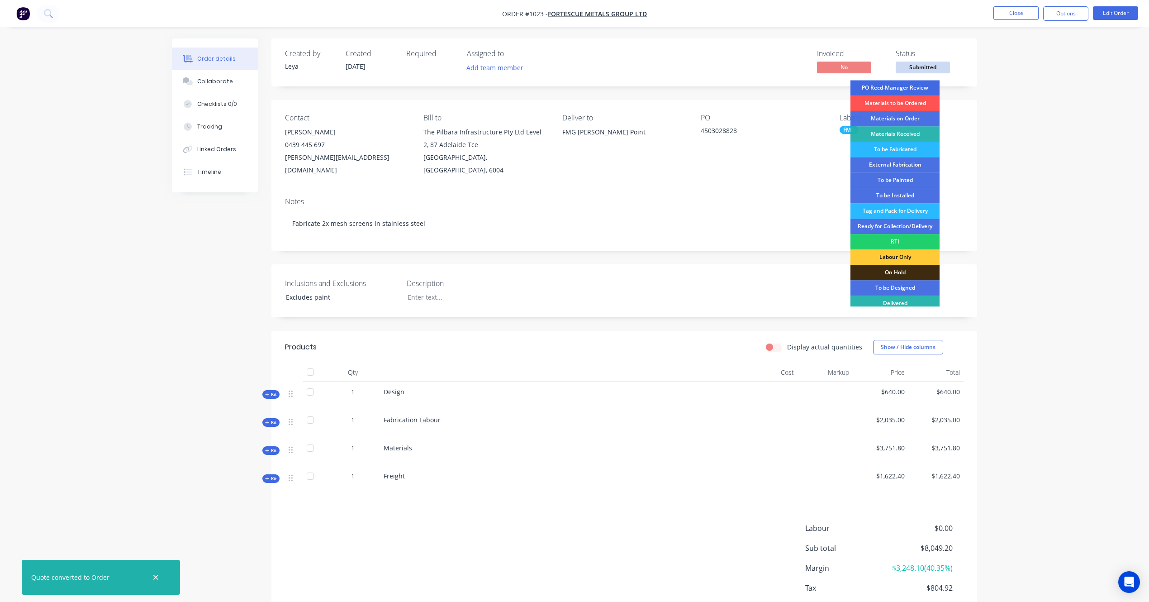
click at [907, 90] on div "PO Recd-Manager Review" at bounding box center [895, 87] width 89 height 15
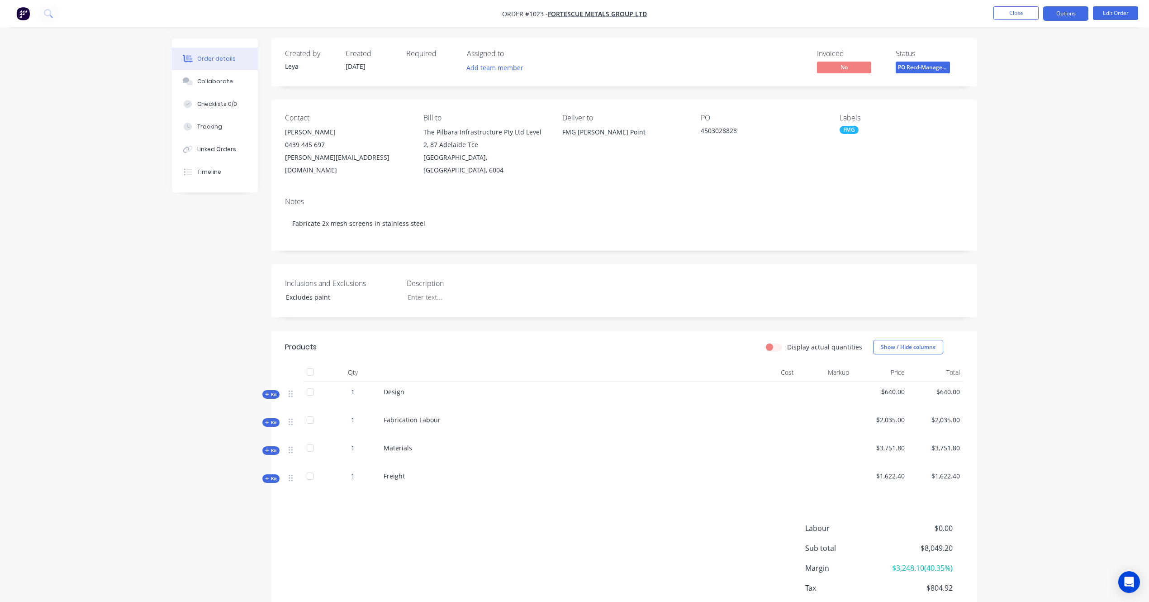
click at [1070, 19] on button "Options" at bounding box center [1065, 13] width 45 height 14
click at [1036, 156] on button "Purchase Products" at bounding box center [1039, 163] width 100 height 18
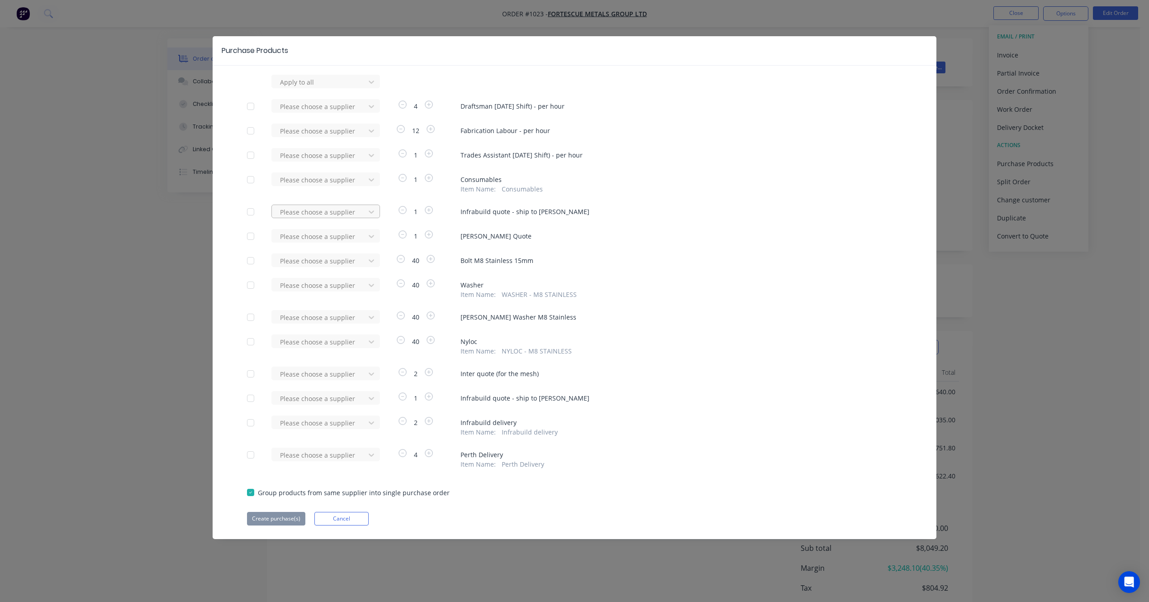
click at [359, 88] on div at bounding box center [319, 81] width 81 height 11
type input "infra"
click at [328, 243] on div "Infrabuild" at bounding box center [325, 245] width 109 height 17
click at [347, 519] on button "Cancel" at bounding box center [341, 519] width 54 height 14
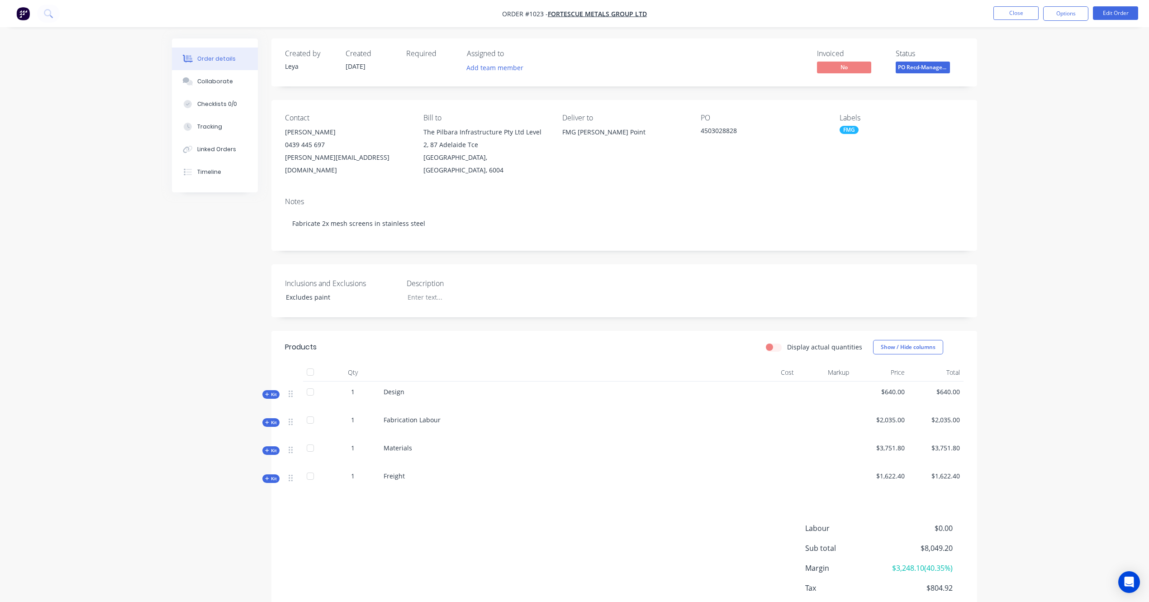
drag, startPoint x: 567, startPoint y: 248, endPoint x: 540, endPoint y: 250, distance: 26.8
click at [540, 250] on div "Created by [PERSON_NAME] Created [DATE] Required Assigned to Add team member In…" at bounding box center [624, 339] width 706 height 603
click at [1015, 11] on button "Close" at bounding box center [1016, 13] width 45 height 14
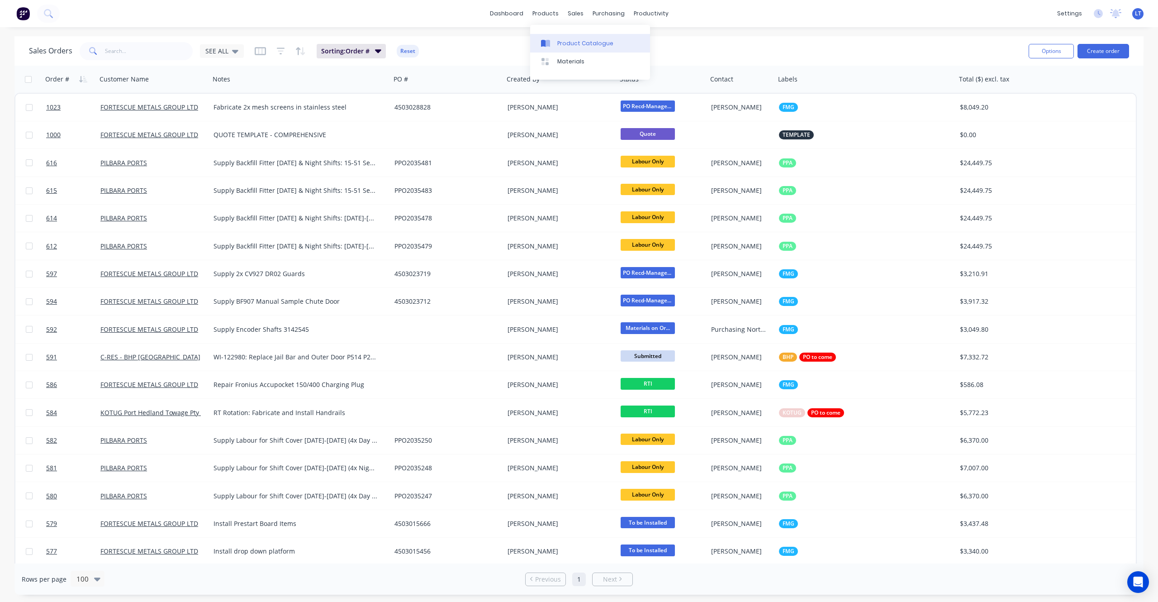
click at [569, 43] on div "Product Catalogue" at bounding box center [585, 43] width 56 height 8
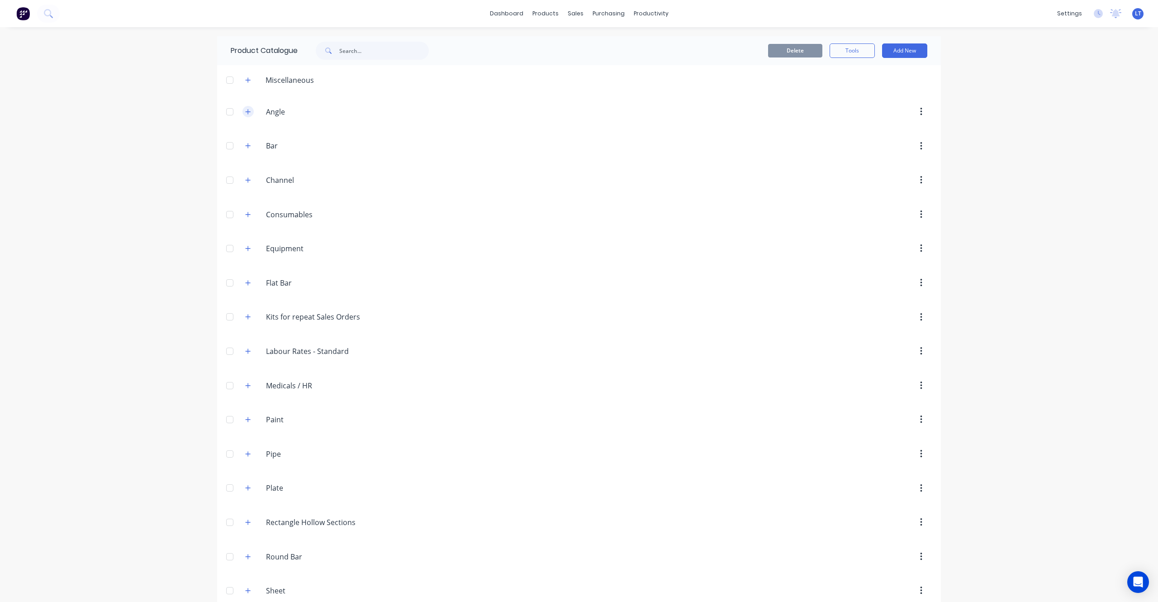
click at [245, 112] on icon "button" at bounding box center [247, 112] width 5 height 6
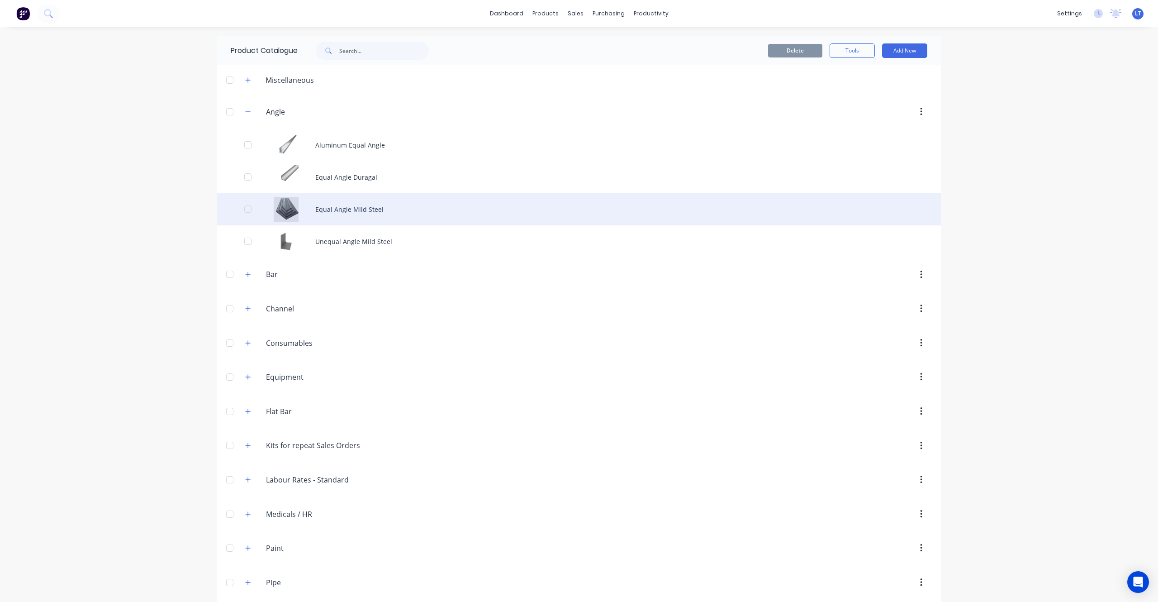
click at [348, 209] on div "Equal Angle Mild Steel" at bounding box center [579, 209] width 724 height 32
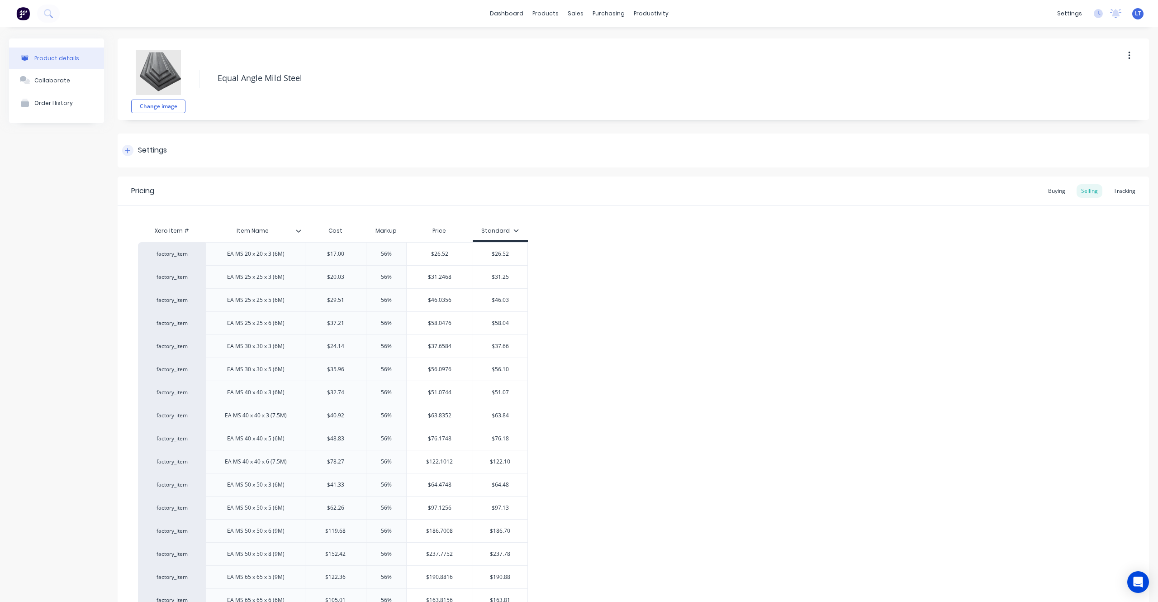
click at [147, 150] on div "Settings" at bounding box center [152, 150] width 29 height 11
type textarea "x"
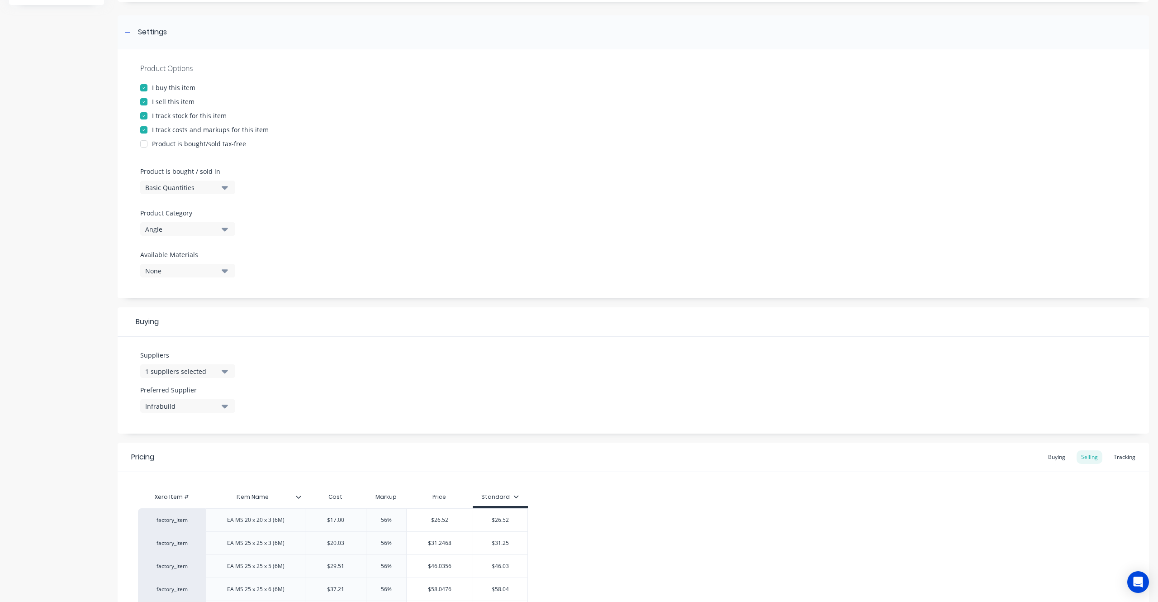
scroll to position [120, 0]
click at [218, 369] on button "1 suppliers selected" at bounding box center [187, 369] width 95 height 14
click at [401, 366] on div "Suppliers 1 suppliers selected Preferred Supplier Infrabuild" at bounding box center [634, 382] width 1032 height 97
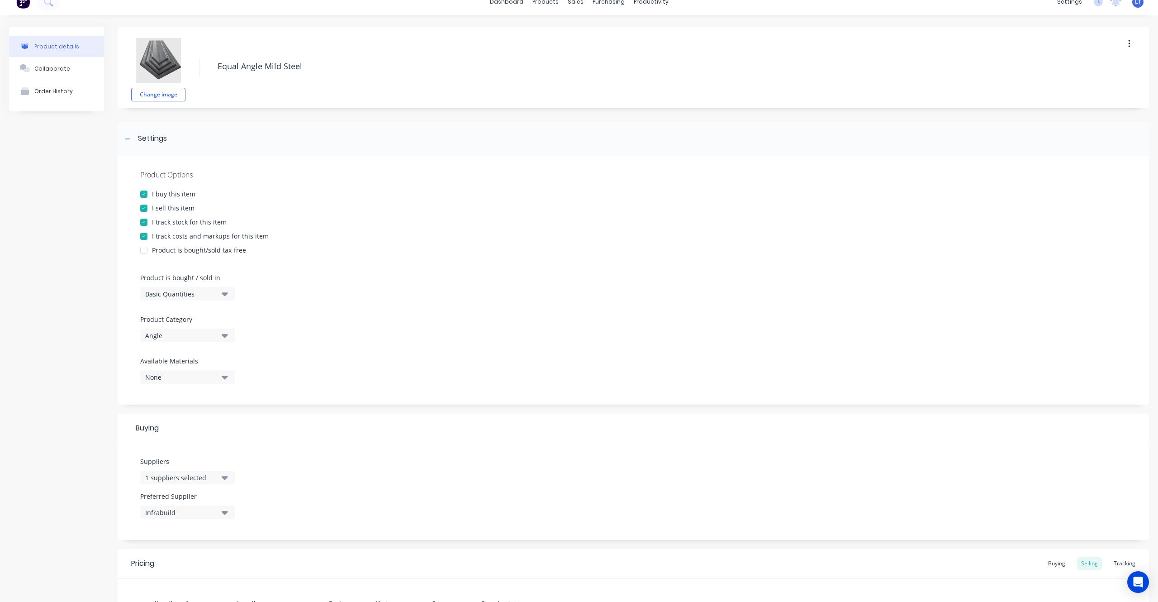
scroll to position [0, 0]
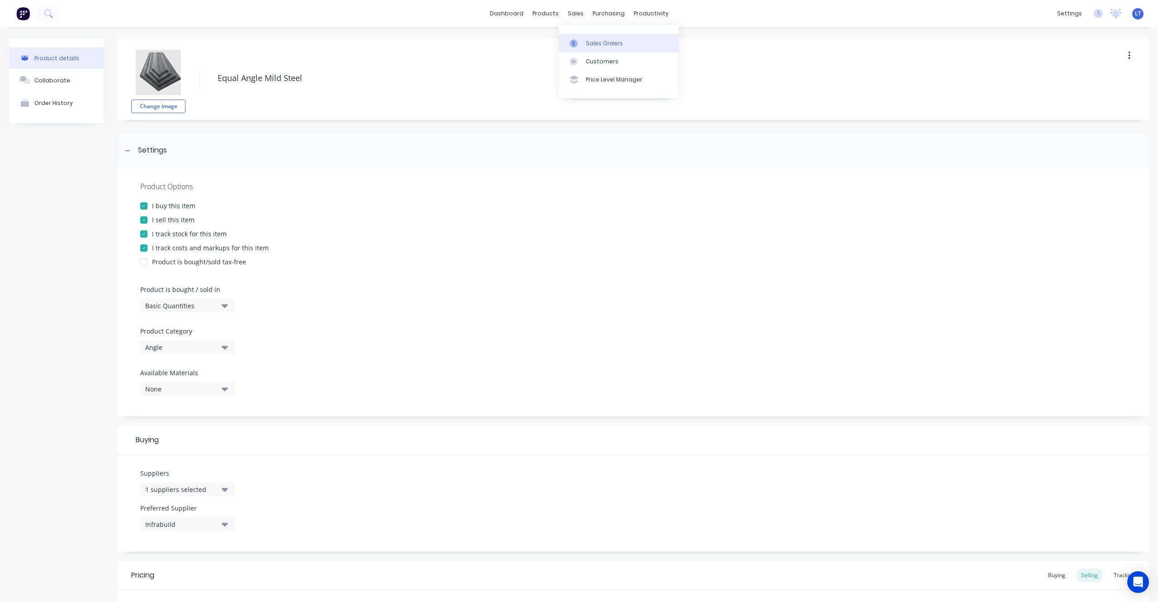
click at [587, 47] on div "Sales Orders" at bounding box center [604, 43] width 37 height 8
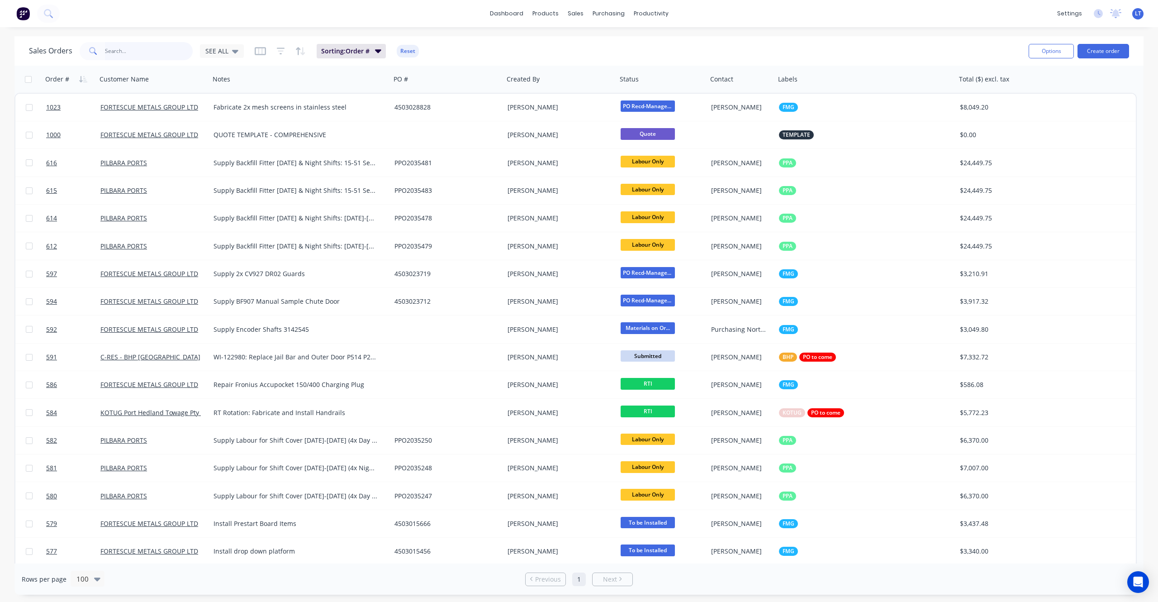
click at [147, 57] on input "text" at bounding box center [149, 51] width 88 height 18
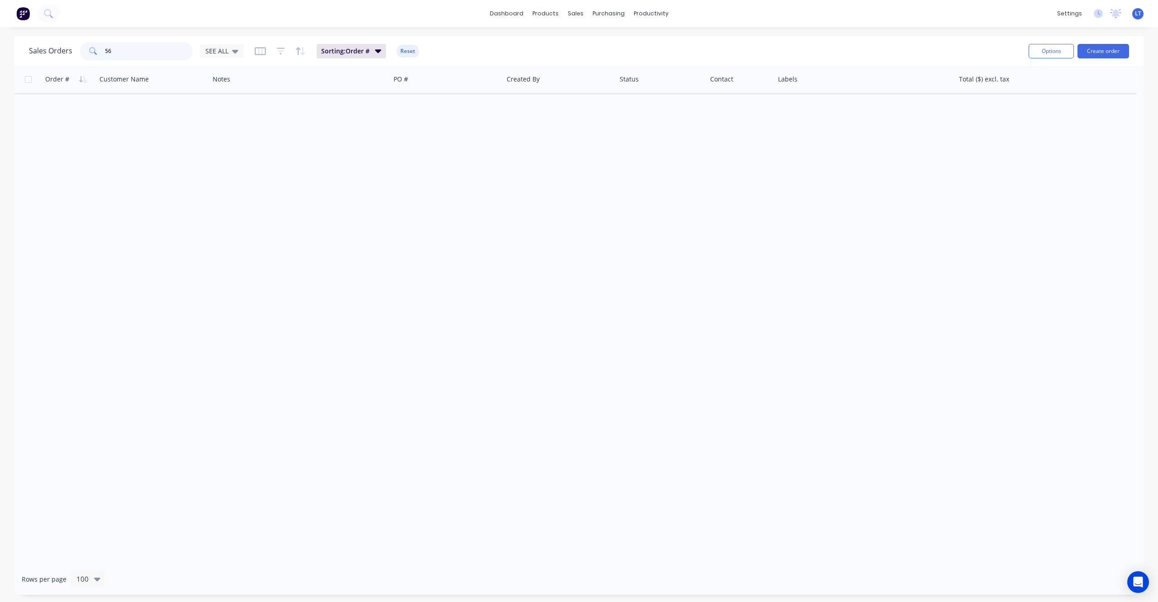
type input "5"
type input "600"
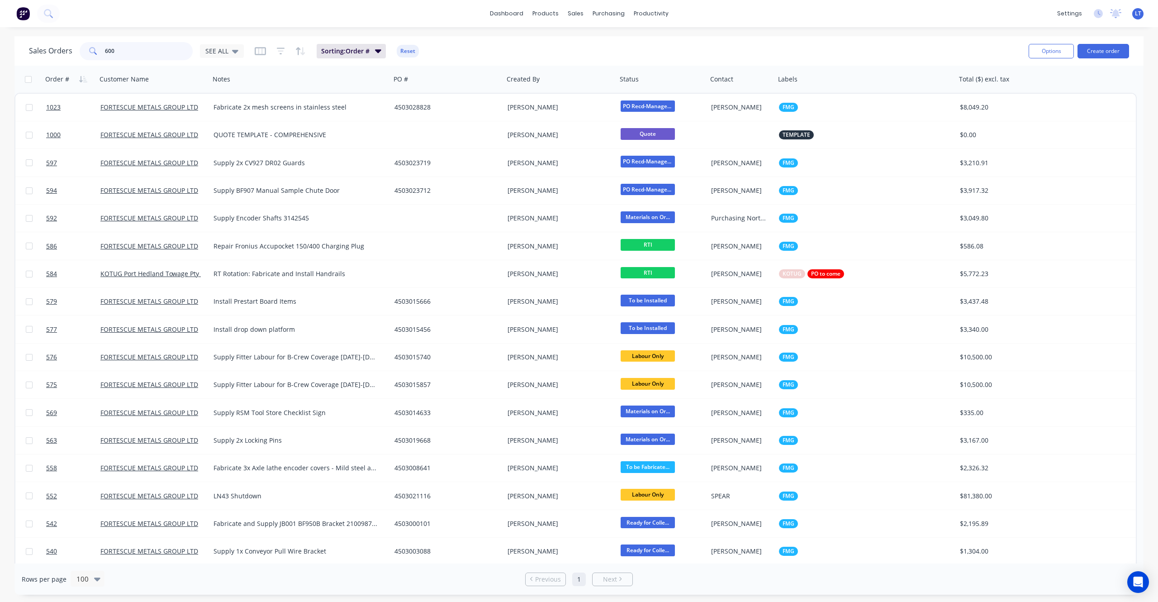
drag, startPoint x: 144, startPoint y: 54, endPoint x: 66, endPoint y: 52, distance: 77.8
click at [66, 52] on div "Sales Orders 600 SEE ALL" at bounding box center [136, 51] width 215 height 18
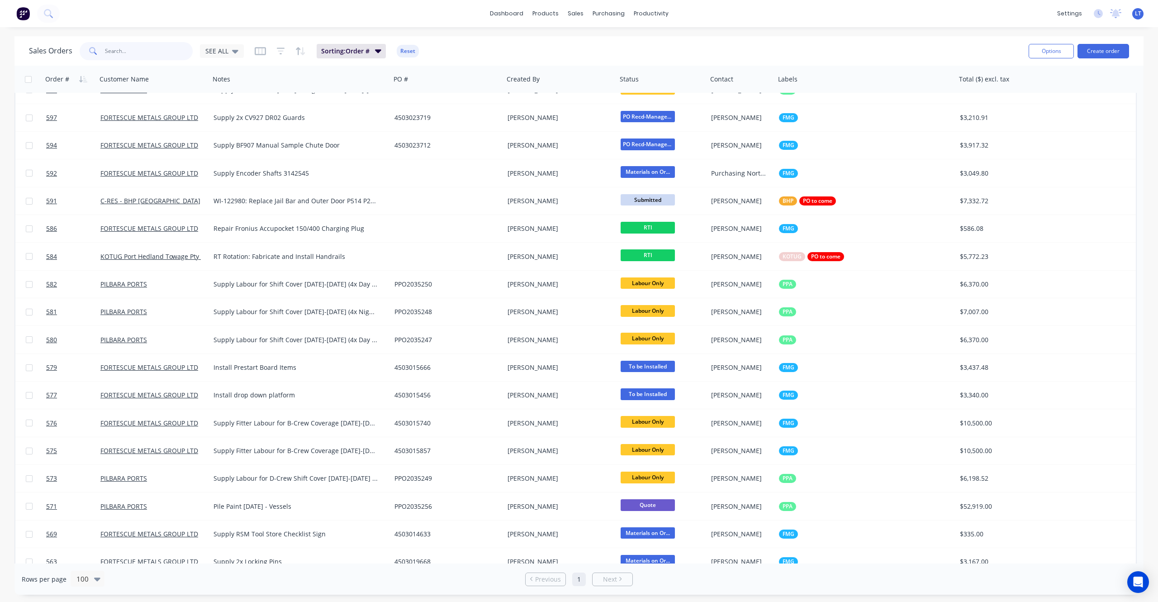
scroll to position [161, 0]
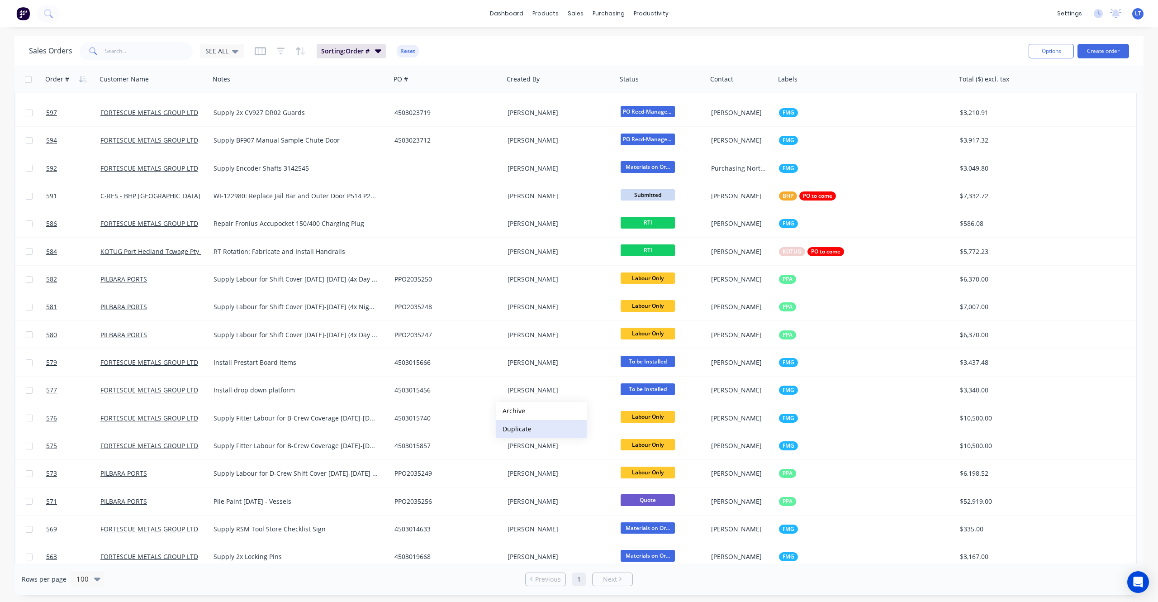
click at [528, 426] on button "Duplicate" at bounding box center [541, 429] width 90 height 18
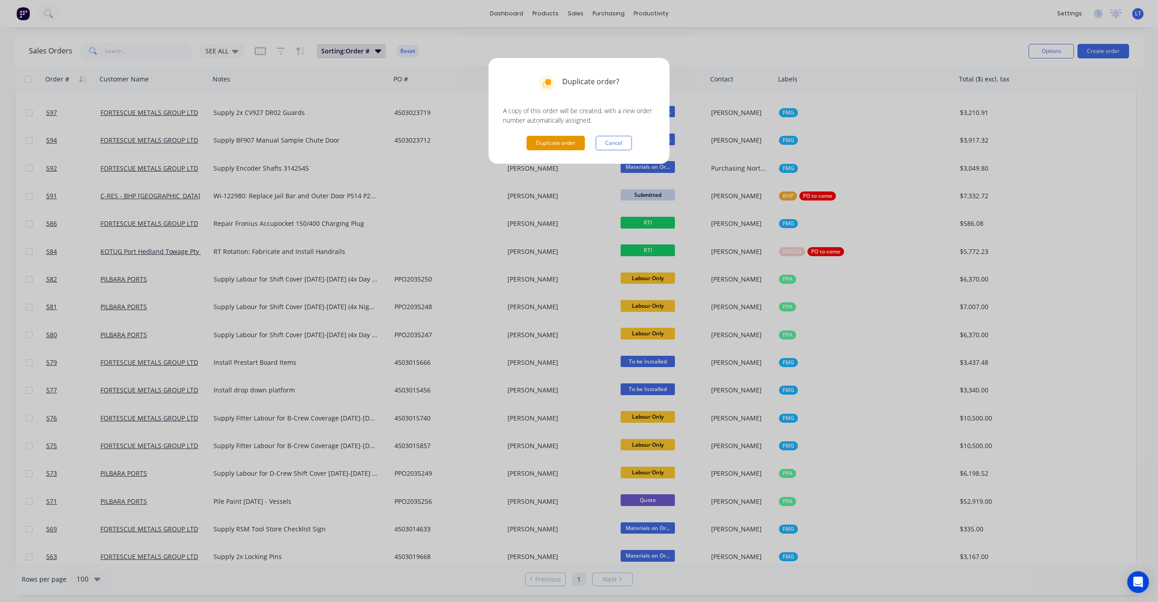
click at [572, 141] on button "Duplicate order" at bounding box center [556, 143] width 58 height 14
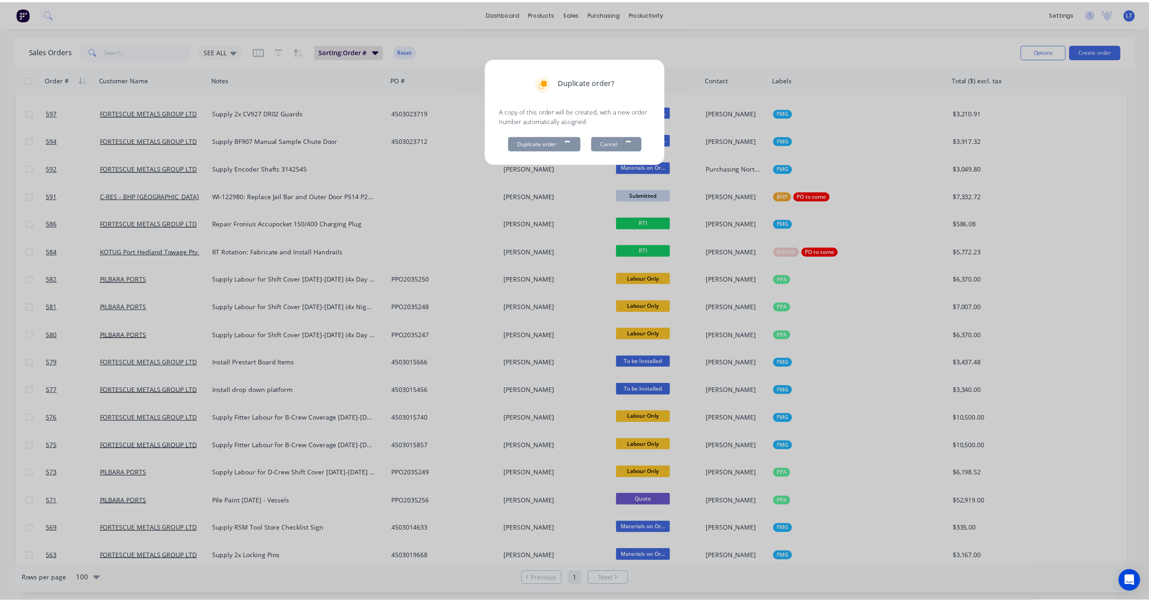
scroll to position [0, 0]
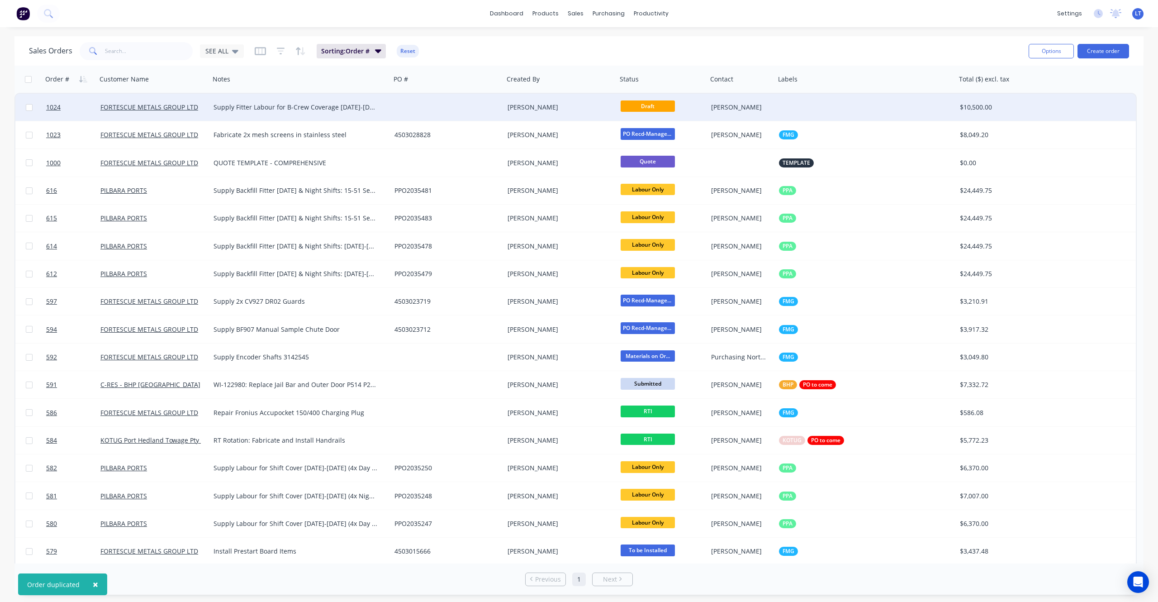
click at [499, 103] on div at bounding box center [447, 107] width 113 height 27
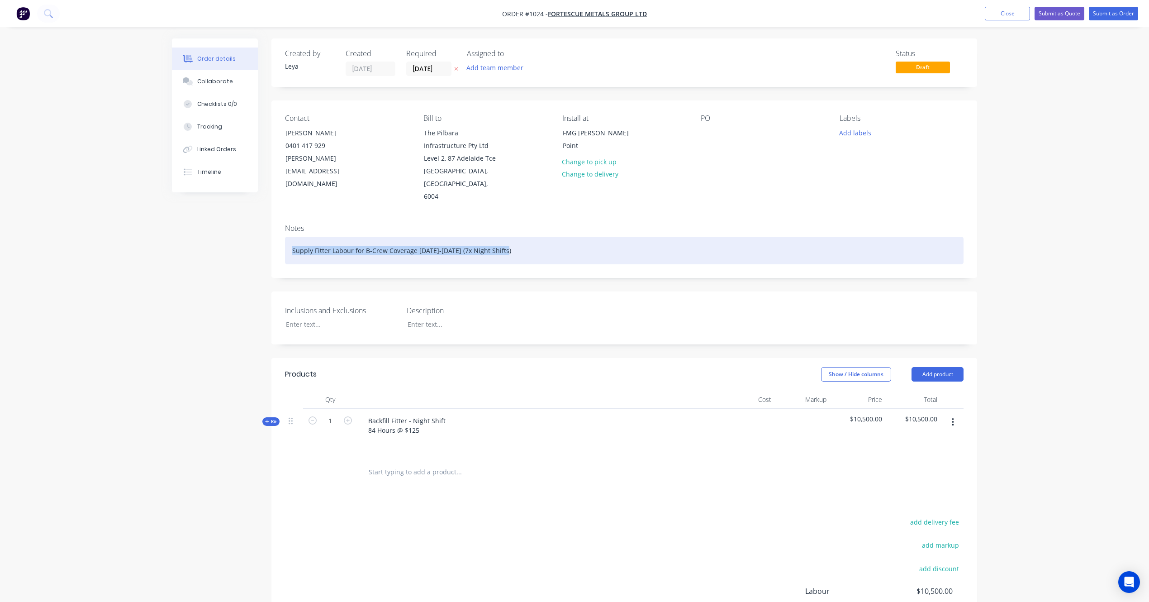
drag, startPoint x: 536, startPoint y: 237, endPoint x: 0, endPoint y: 225, distance: 535.8
click at [0, 225] on div "Order details Collaborate Checklists 0/0 Tracking Linked Orders Timeline Order …" at bounding box center [574, 359] width 1149 height 718
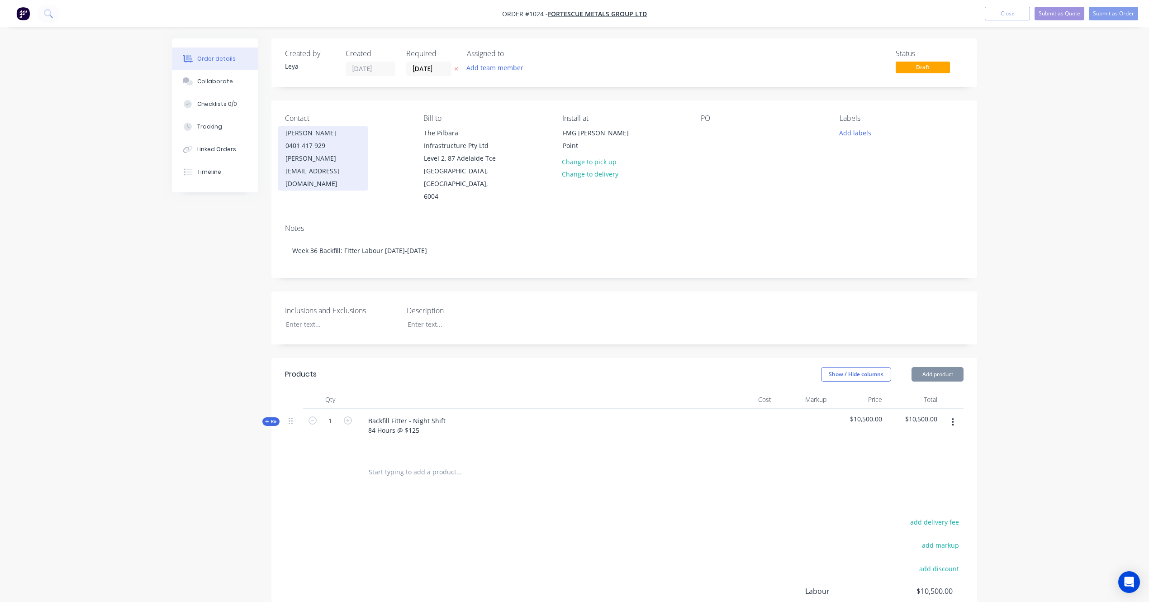
click at [304, 151] on div "0401 417 929" at bounding box center [322, 145] width 75 height 13
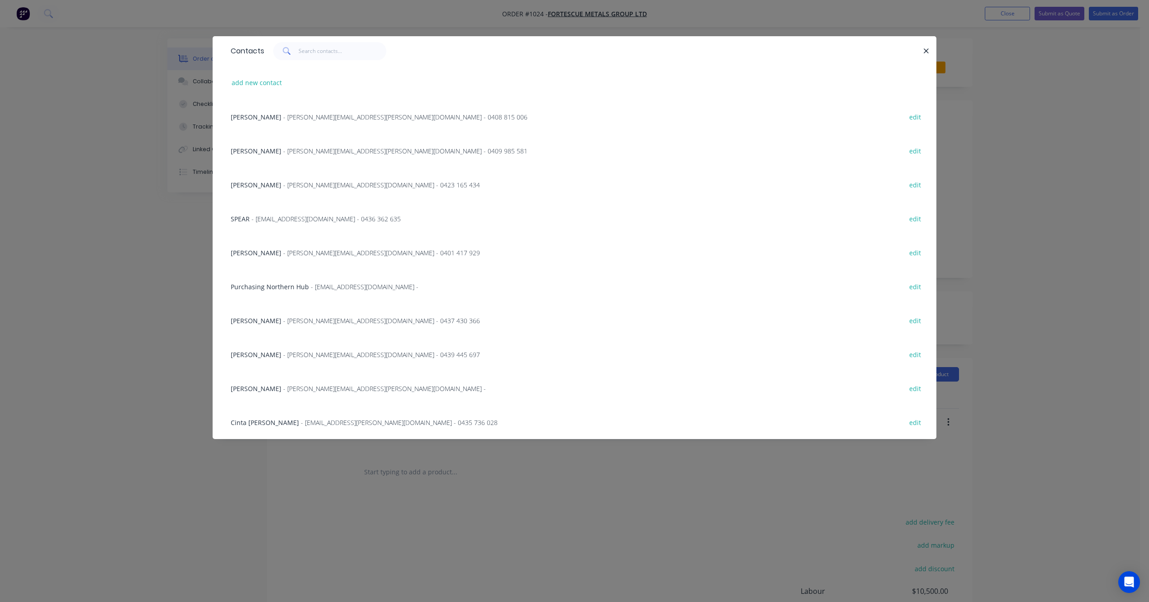
click at [288, 147] on span "- [PERSON_NAME][EMAIL_ADDRESS][PERSON_NAME][DOMAIN_NAME] - 0409 985 581" at bounding box center [405, 151] width 244 height 9
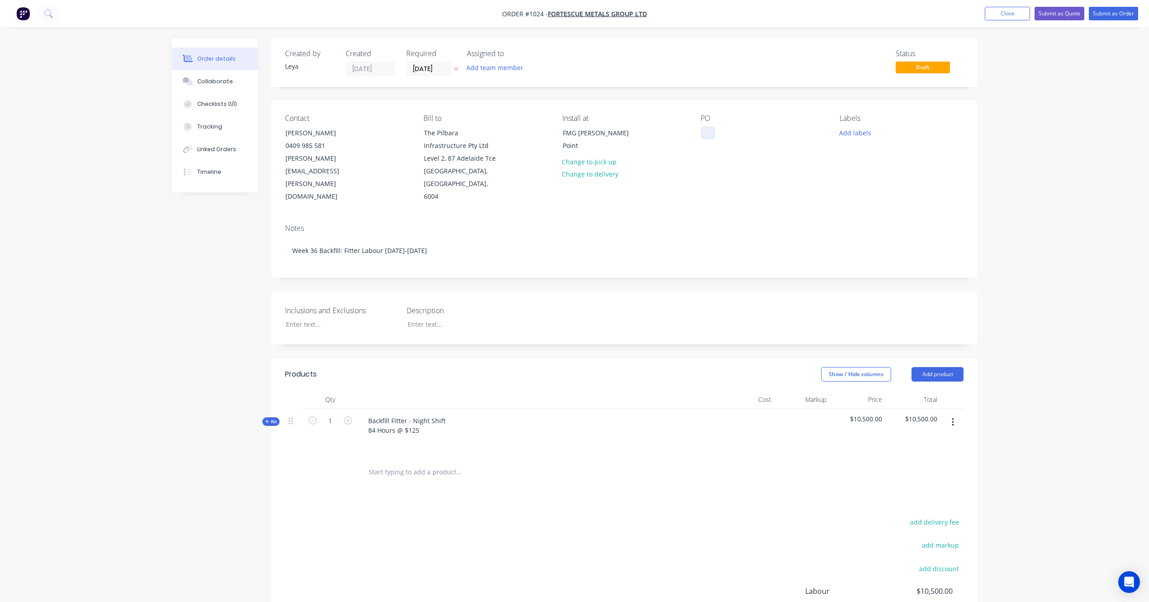
click at [712, 128] on div at bounding box center [708, 132] width 14 height 13
click at [846, 140] on div "Labels Add labels" at bounding box center [902, 158] width 124 height 89
click at [852, 134] on button "Add labels" at bounding box center [855, 132] width 42 height 12
click at [856, 230] on div at bounding box center [856, 232] width 18 height 18
click at [447, 68] on input "[DATE]" at bounding box center [429, 69] width 44 height 14
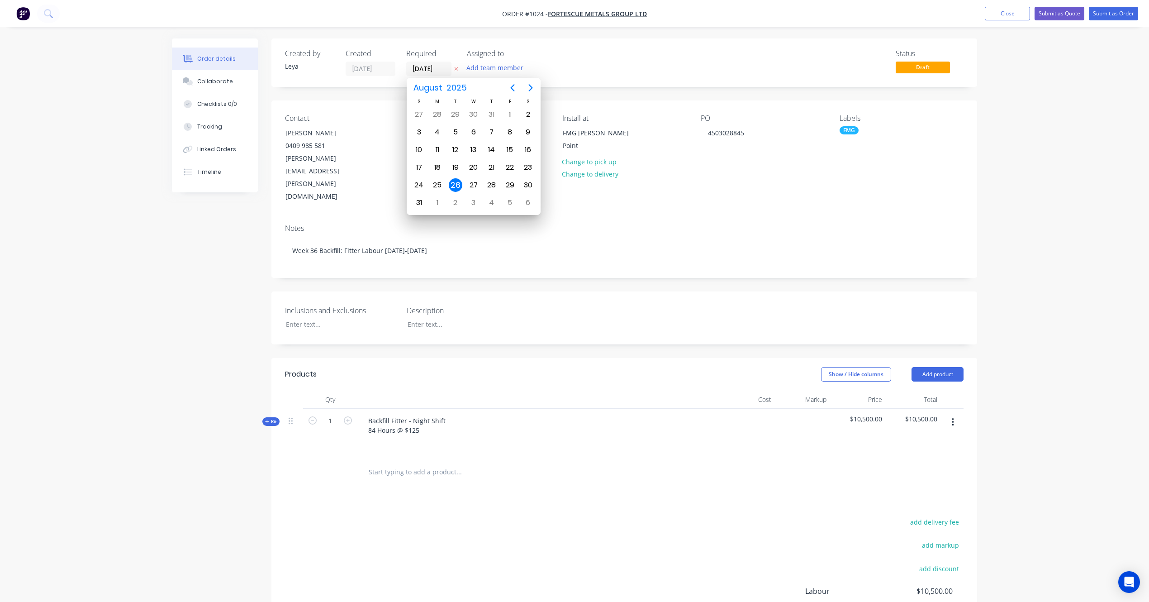
click at [437, 203] on div "1" at bounding box center [438, 203] width 14 height 14
type input "[DATE]"
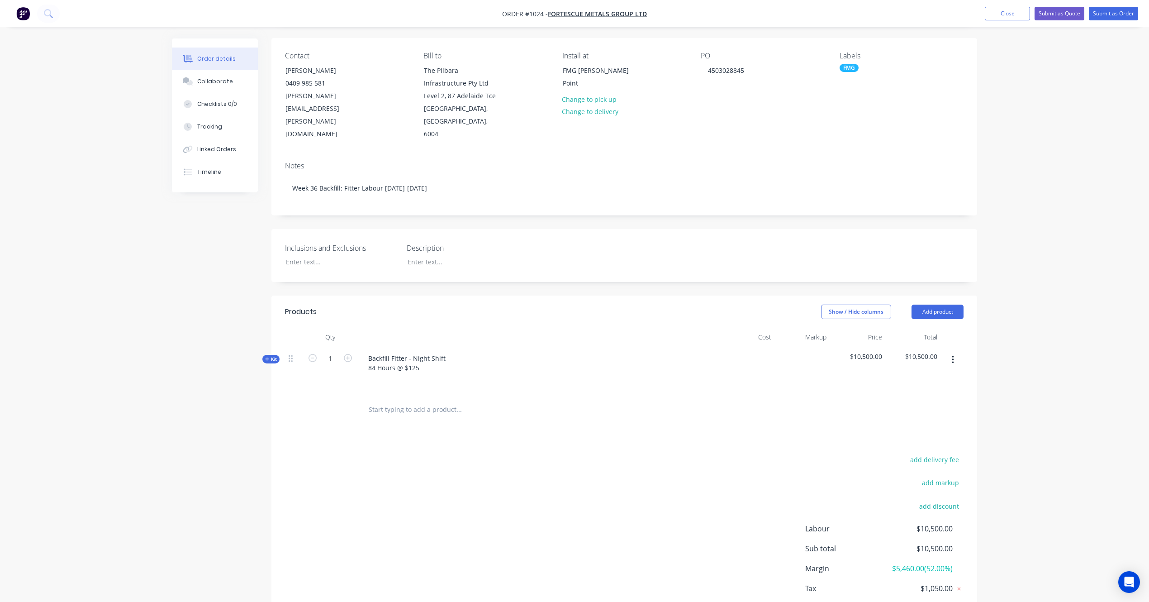
scroll to position [80, 0]
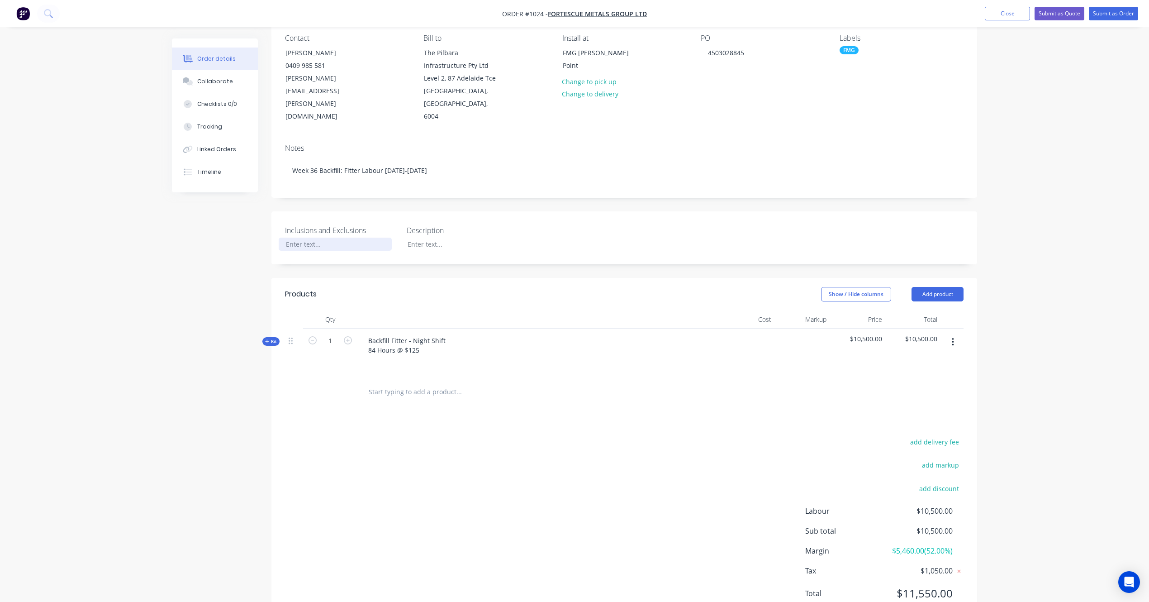
click at [343, 238] on div at bounding box center [335, 244] width 113 height 13
drag, startPoint x: 226, startPoint y: 257, endPoint x: 230, endPoint y: 254, distance: 5.2
click at [226, 256] on div "Created by [PERSON_NAME] Created [DATE] Required [DATE] Assigned to Add team me…" at bounding box center [574, 297] width 805 height 679
click at [277, 337] on div "Kit" at bounding box center [270, 341] width 17 height 9
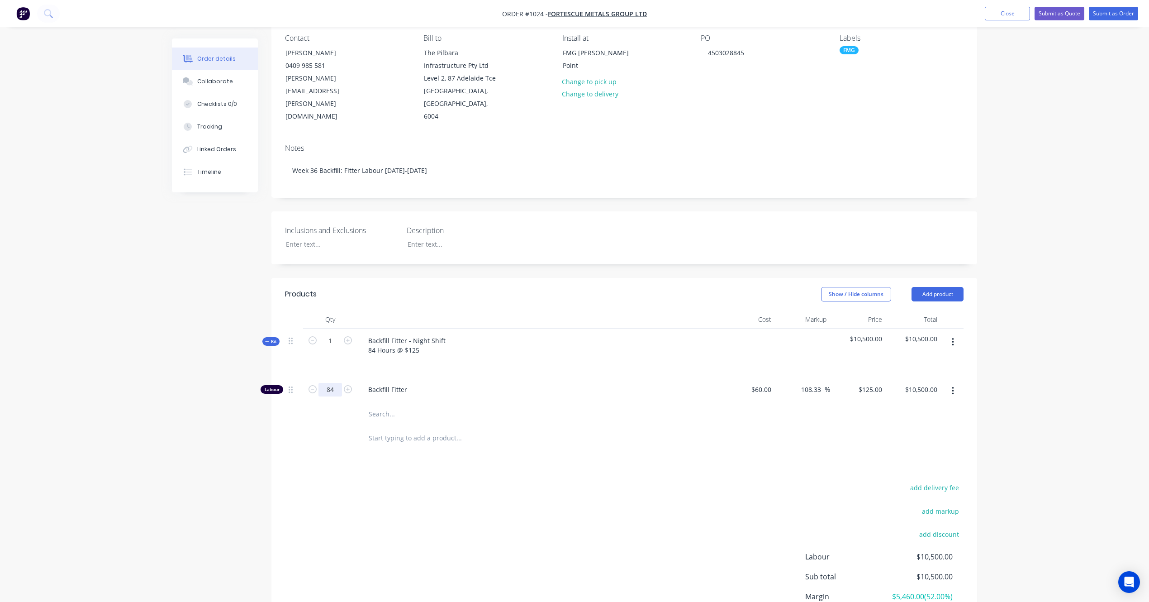
click at [333, 383] on input "84" at bounding box center [331, 390] width 24 height 14
click at [419, 383] on div "Backfill Fitter" at bounding box center [538, 391] width 362 height 28
click at [426, 385] on span "Backfill Fitter" at bounding box center [541, 390] width 347 height 10
click at [411, 385] on span "Backfill Fitter" at bounding box center [541, 390] width 347 height 10
click at [404, 385] on span "Backfill Fitter" at bounding box center [541, 390] width 347 height 10
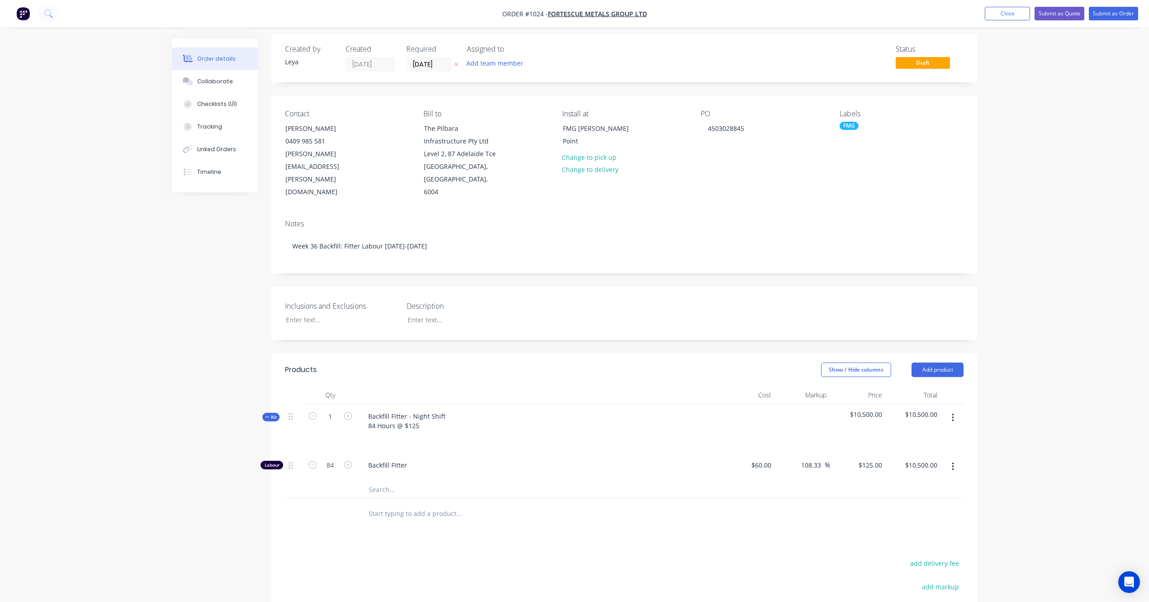
scroll to position [0, 0]
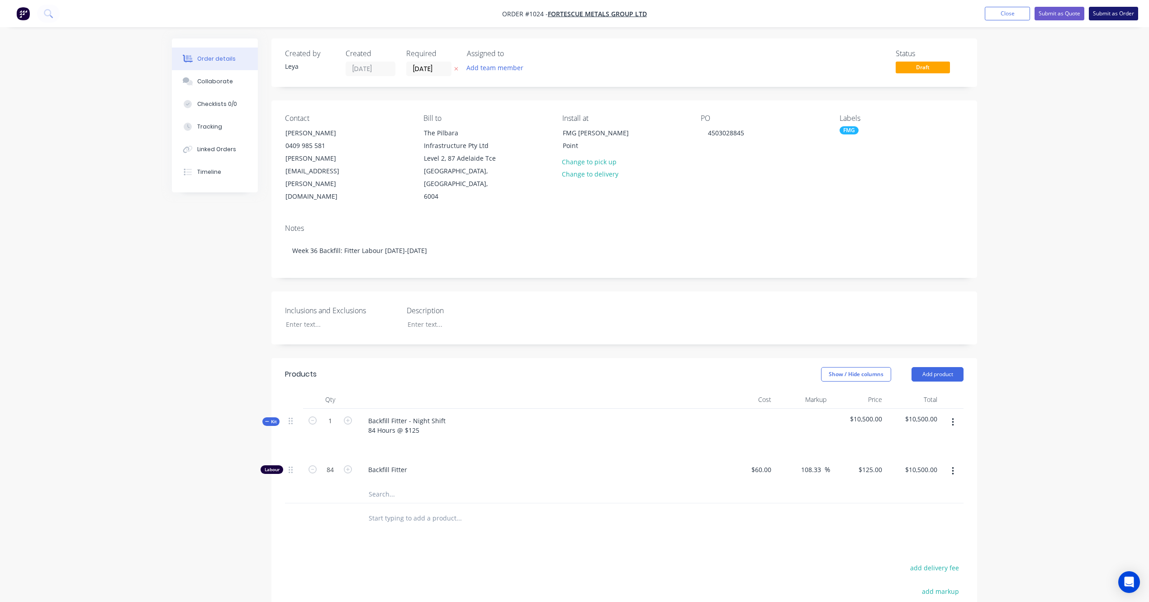
click at [1117, 18] on button "Submit as Order" at bounding box center [1113, 14] width 49 height 14
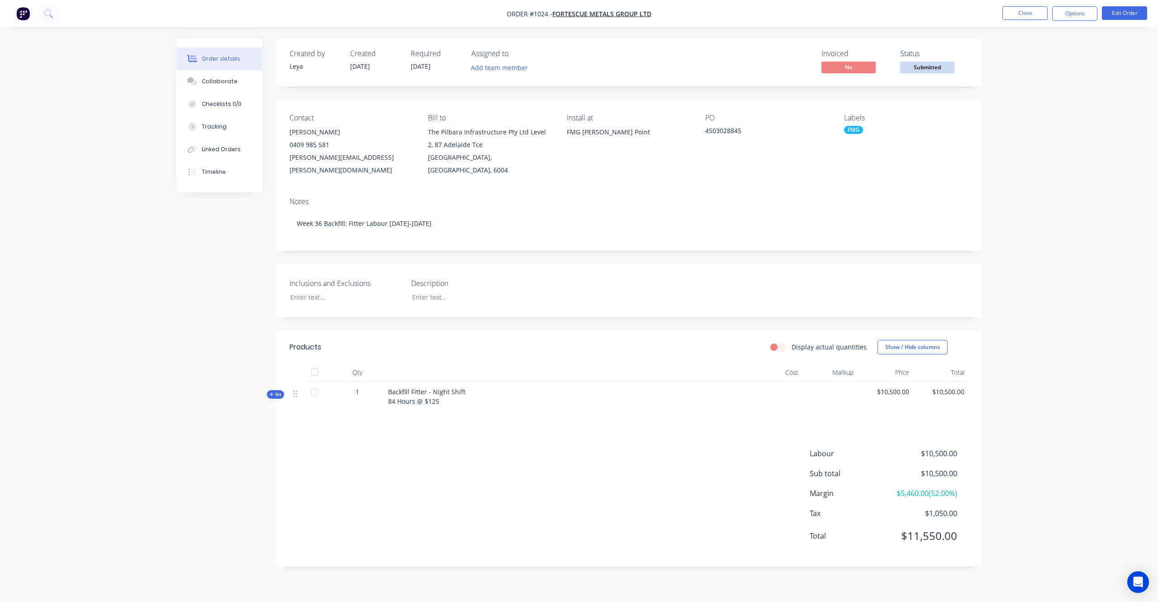
click at [938, 69] on span "Submitted" at bounding box center [927, 67] width 54 height 11
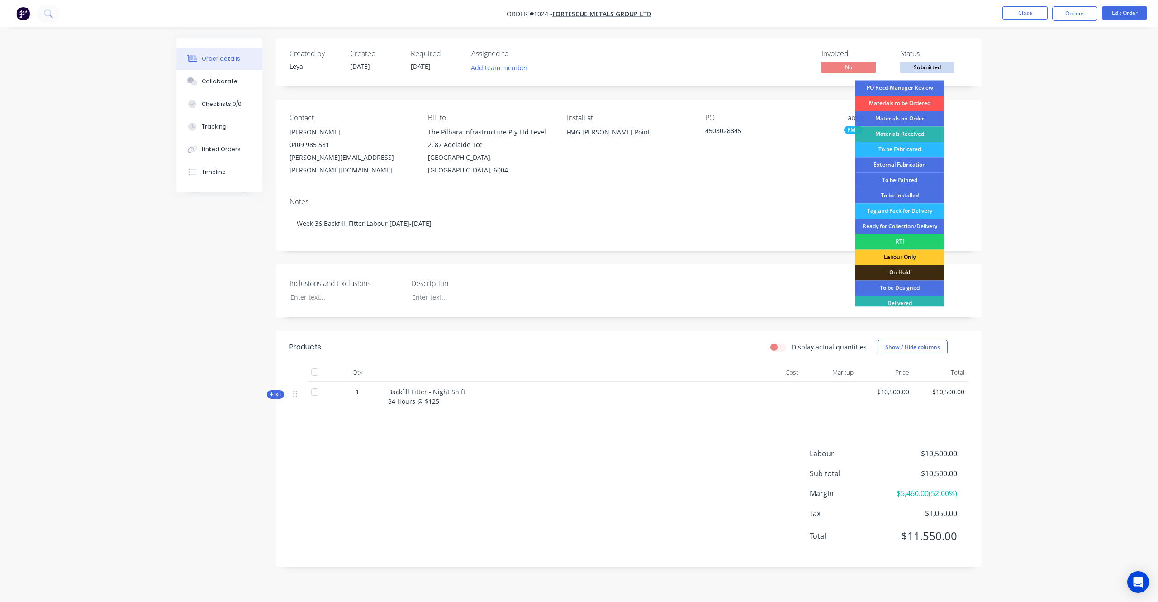
click at [911, 259] on div "Labour Only" at bounding box center [900, 256] width 89 height 15
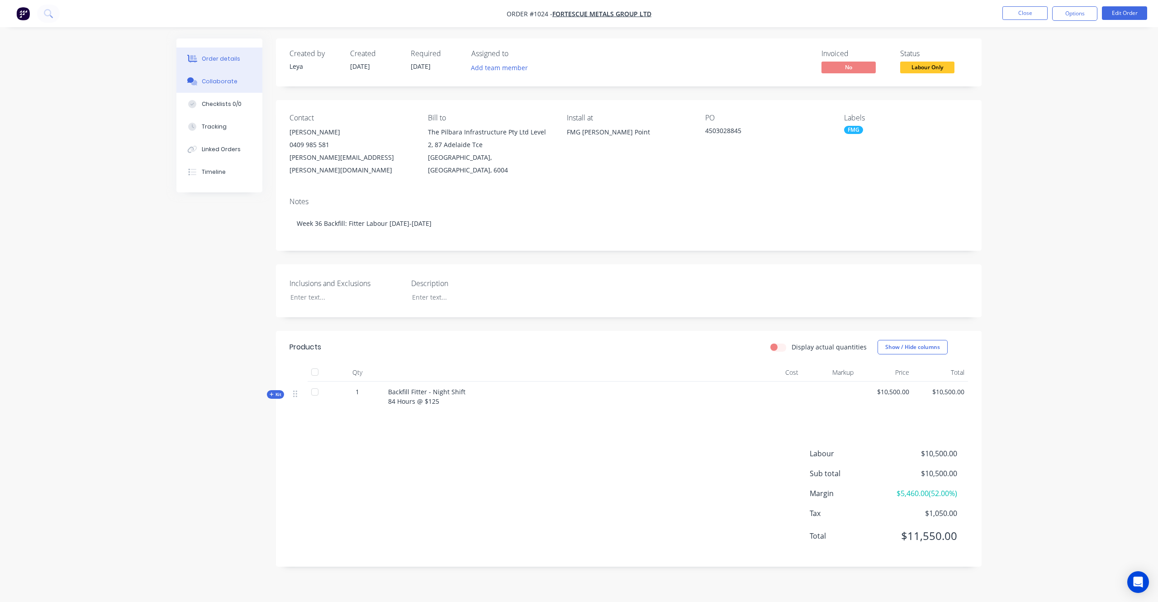
click at [228, 82] on div "Collaborate" at bounding box center [220, 81] width 36 height 8
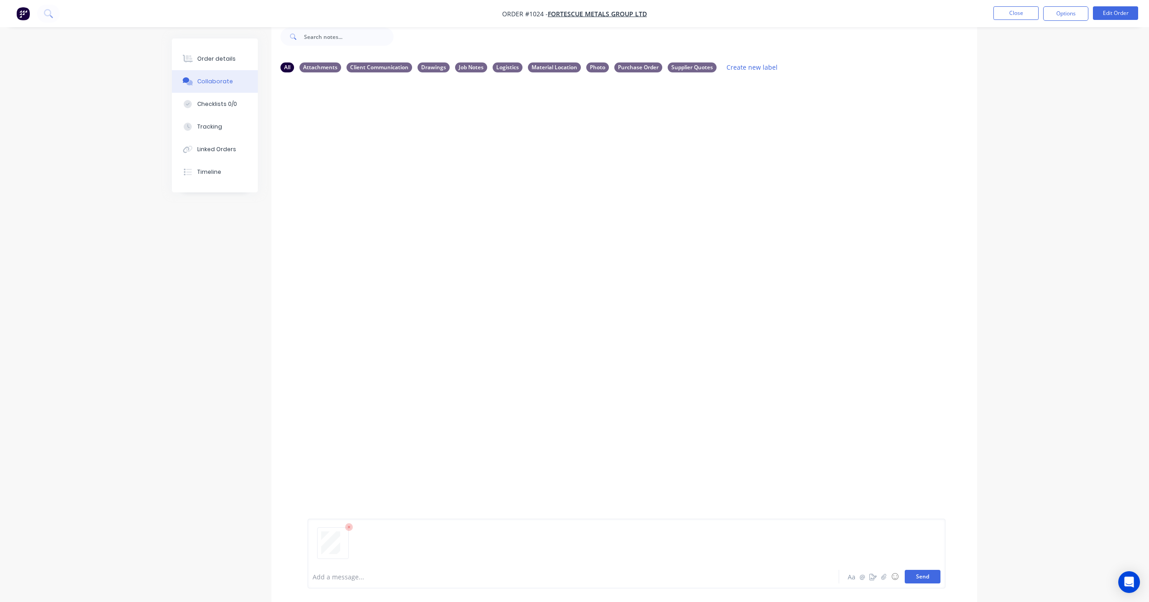
click at [915, 576] on button "Send" at bounding box center [923, 577] width 36 height 14
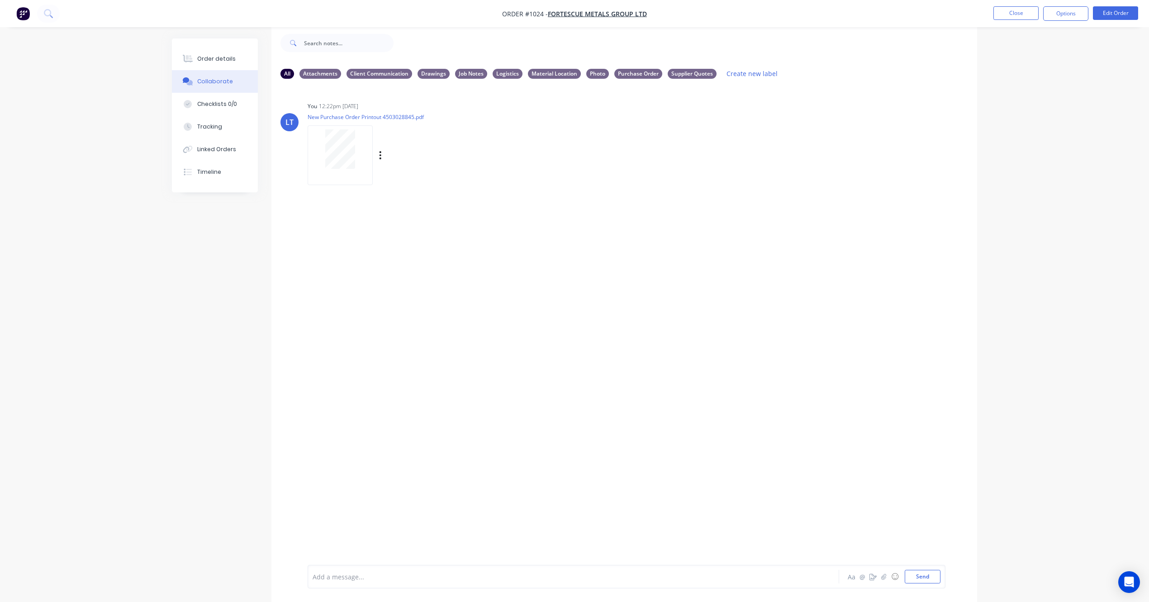
click at [377, 152] on div "Labels Download Delete" at bounding box center [427, 155] width 102 height 13
click at [379, 152] on button "button" at bounding box center [381, 155] width 4 height 13
click at [393, 156] on button "Labels" at bounding box center [441, 159] width 102 height 20
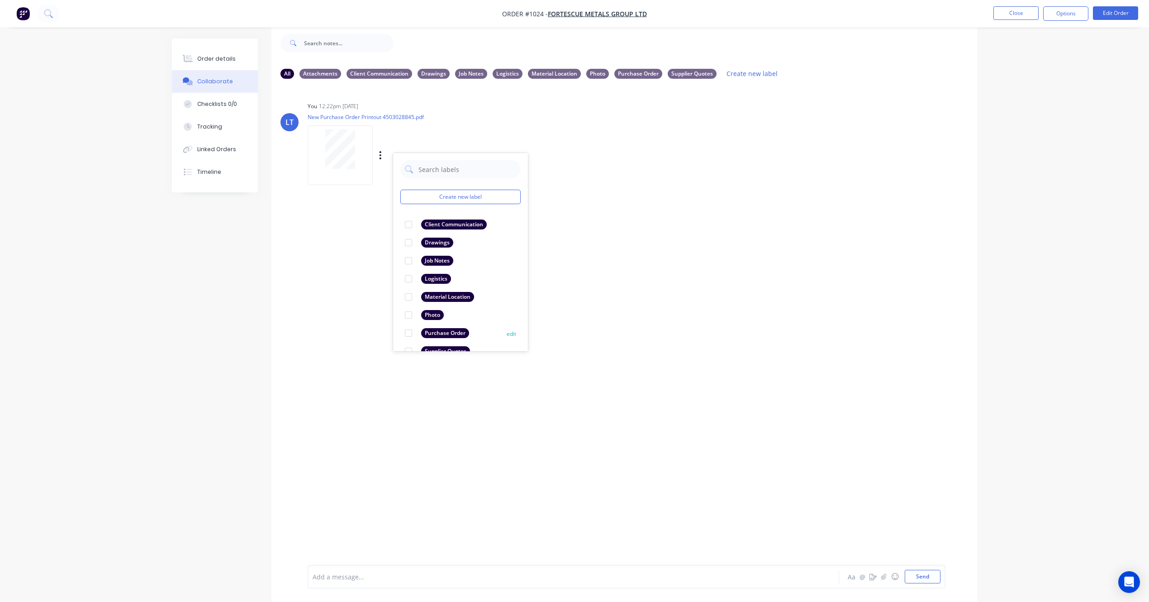
click at [410, 333] on div at bounding box center [408, 333] width 18 height 18
click at [710, 300] on div "LT You 12:22pm [DATE] New Purchase Order Printout 4503028845.pdf Labels Downloa…" at bounding box center [624, 318] width 706 height 465
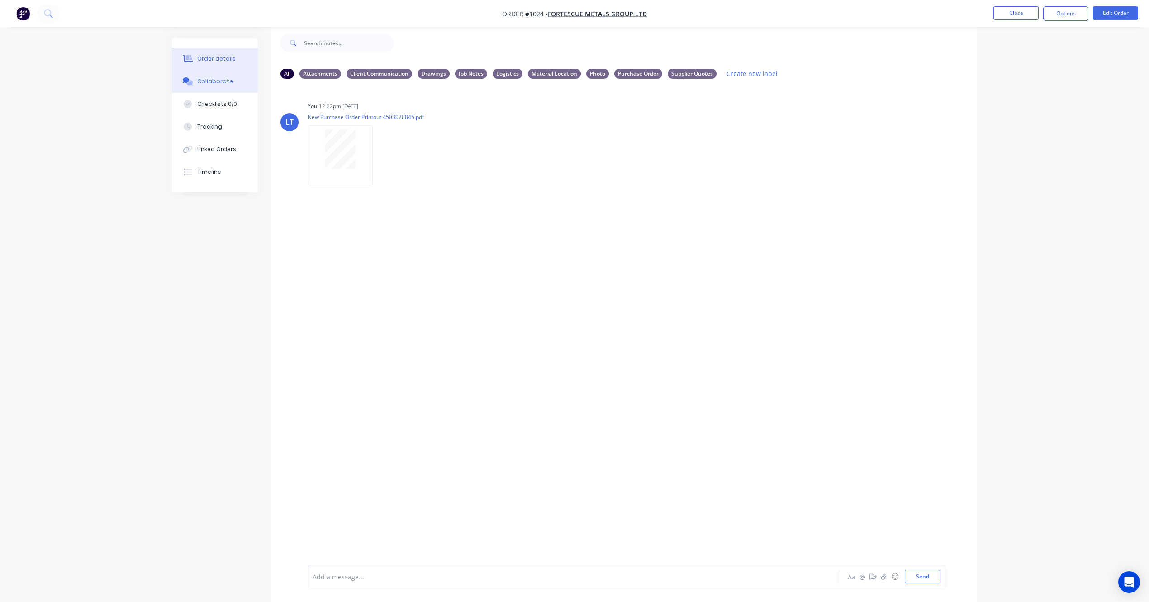
click at [227, 59] on div "Order details" at bounding box center [216, 59] width 38 height 8
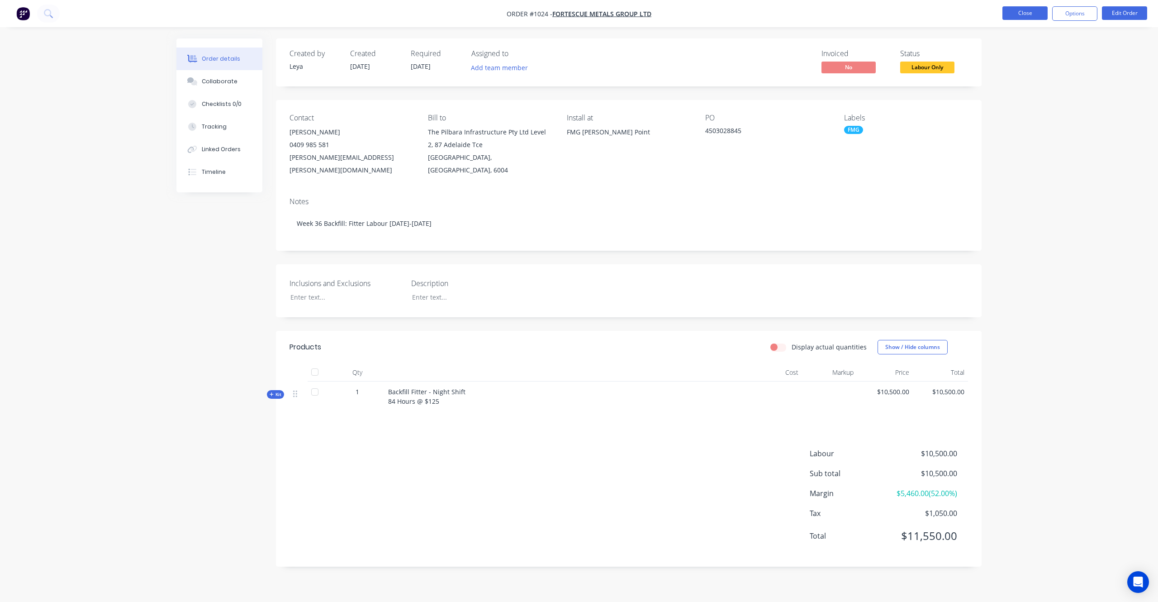
click at [1022, 13] on button "Close" at bounding box center [1025, 13] width 45 height 14
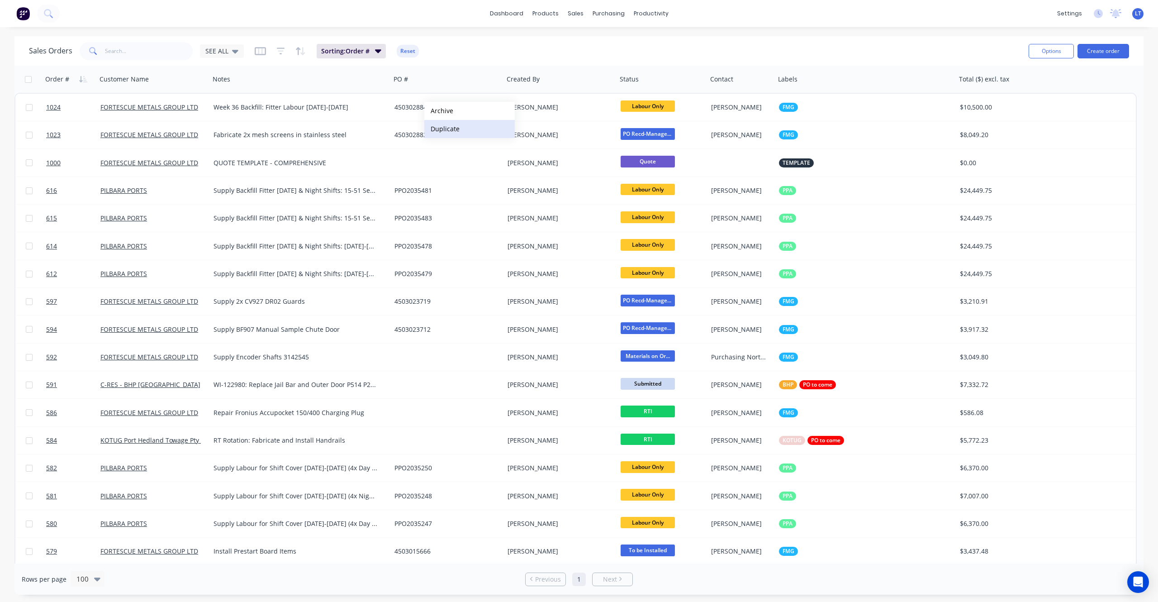
click at [457, 126] on button "Duplicate" at bounding box center [469, 129] width 90 height 18
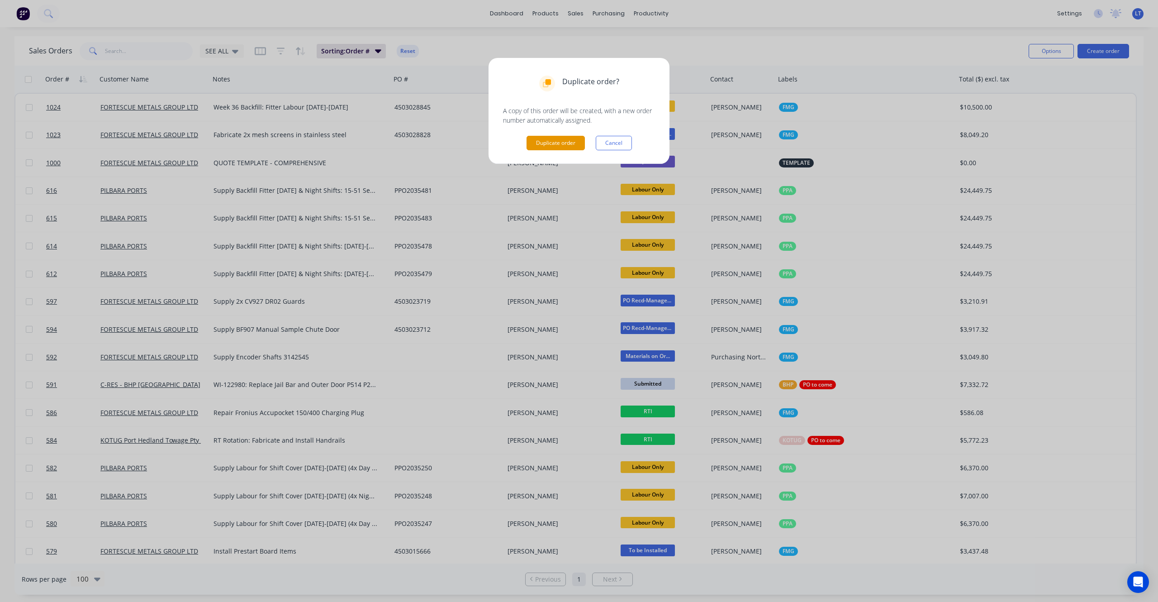
click at [544, 144] on button "Duplicate order" at bounding box center [556, 143] width 58 height 14
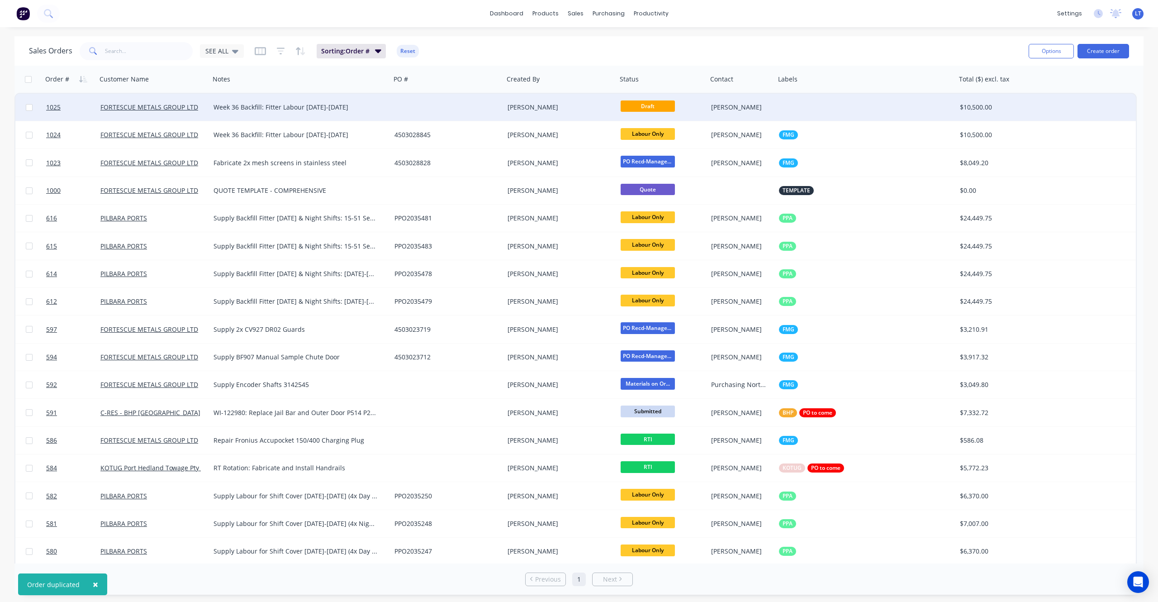
click at [596, 106] on div "[PERSON_NAME]" at bounding box center [558, 107] width 100 height 9
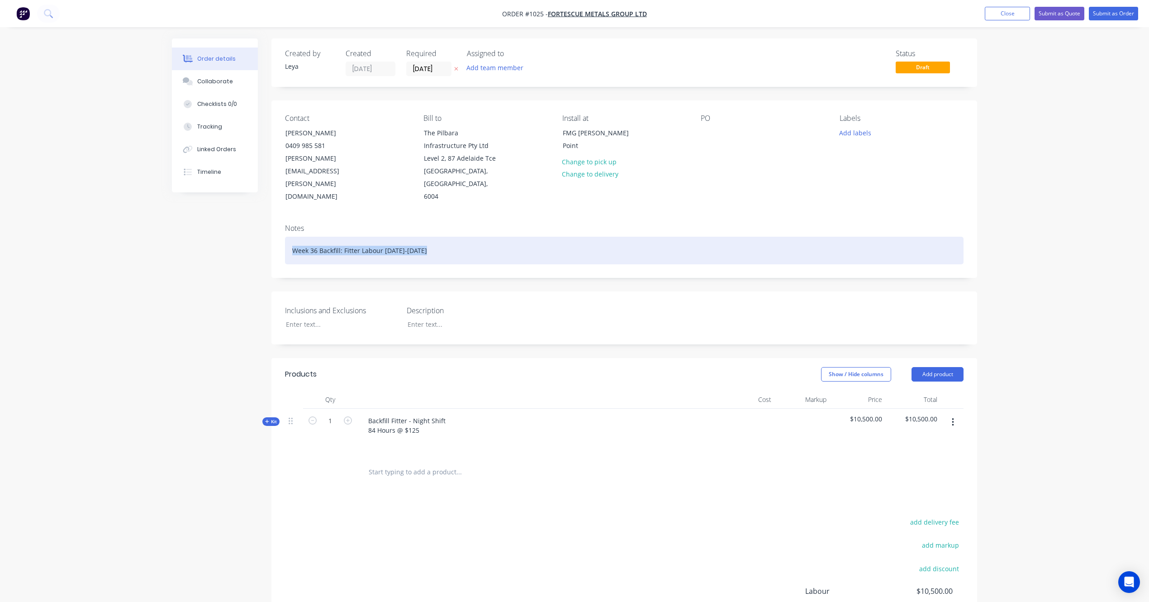
drag, startPoint x: 451, startPoint y: 241, endPoint x: 192, endPoint y: 228, distance: 258.6
click at [192, 228] on div "Created by [PERSON_NAME] Created [DATE] Required [DATE] Assigned to Add team me…" at bounding box center [574, 377] width 805 height 679
paste div
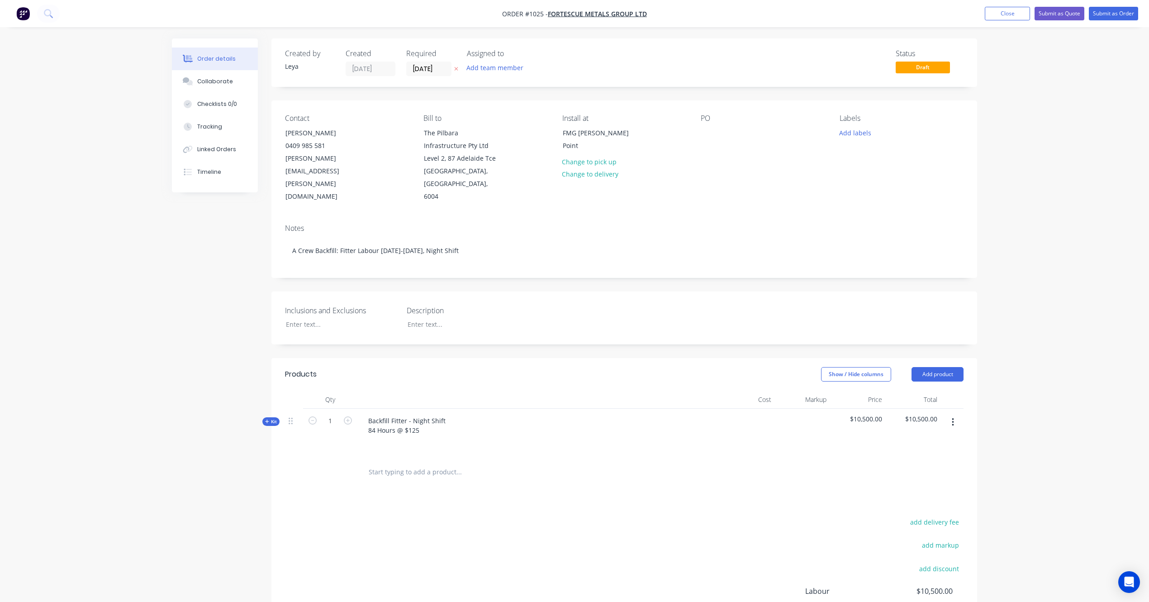
click at [458, 69] on icon at bounding box center [456, 68] width 4 height 5
click at [435, 71] on input at bounding box center [431, 69] width 49 height 14
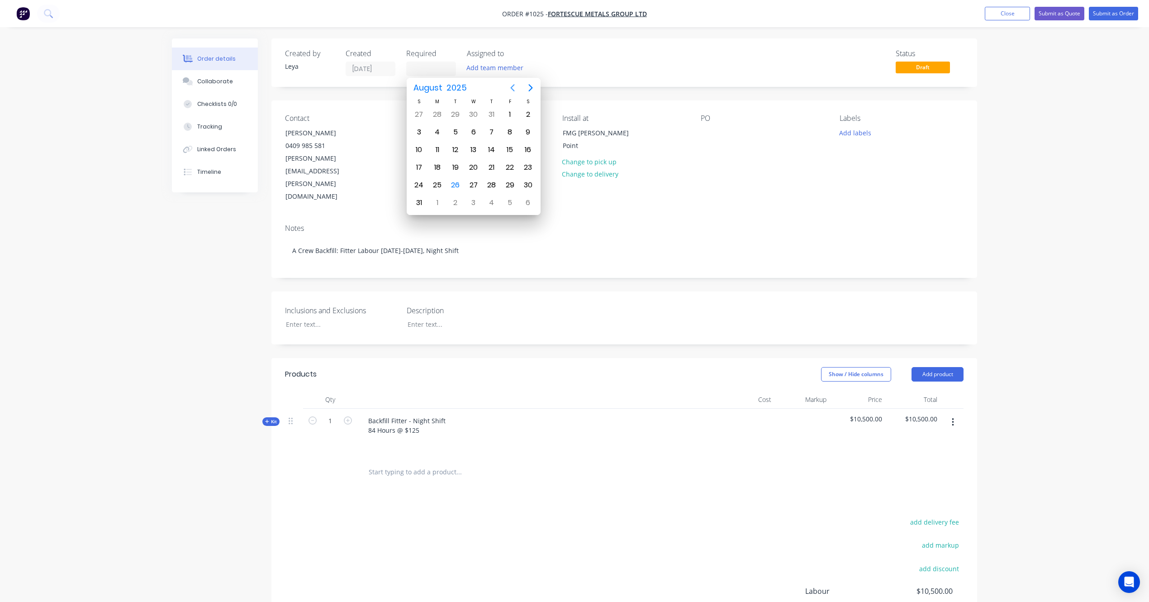
click at [527, 89] on icon "Next page" at bounding box center [530, 87] width 11 height 11
click at [473, 163] on div "24" at bounding box center [474, 168] width 14 height 14
type input "[DATE]"
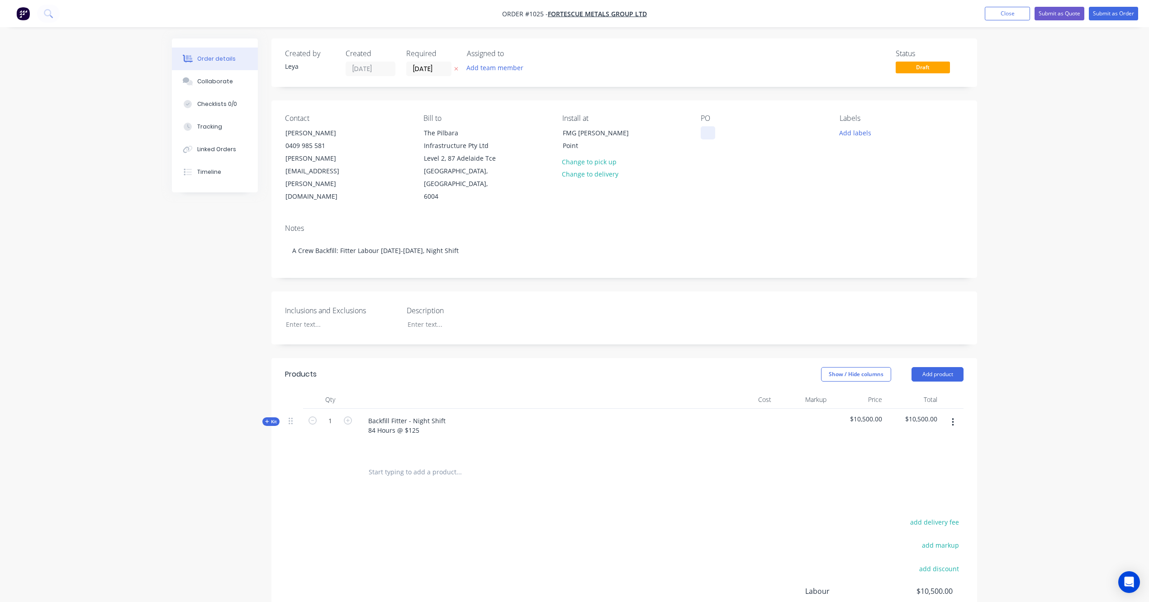
click at [708, 131] on div at bounding box center [708, 132] width 14 height 13
click at [706, 131] on div at bounding box center [708, 132] width 14 height 13
paste div
click at [856, 133] on button "Add labels" at bounding box center [855, 132] width 42 height 12
click at [855, 230] on div at bounding box center [856, 232] width 18 height 18
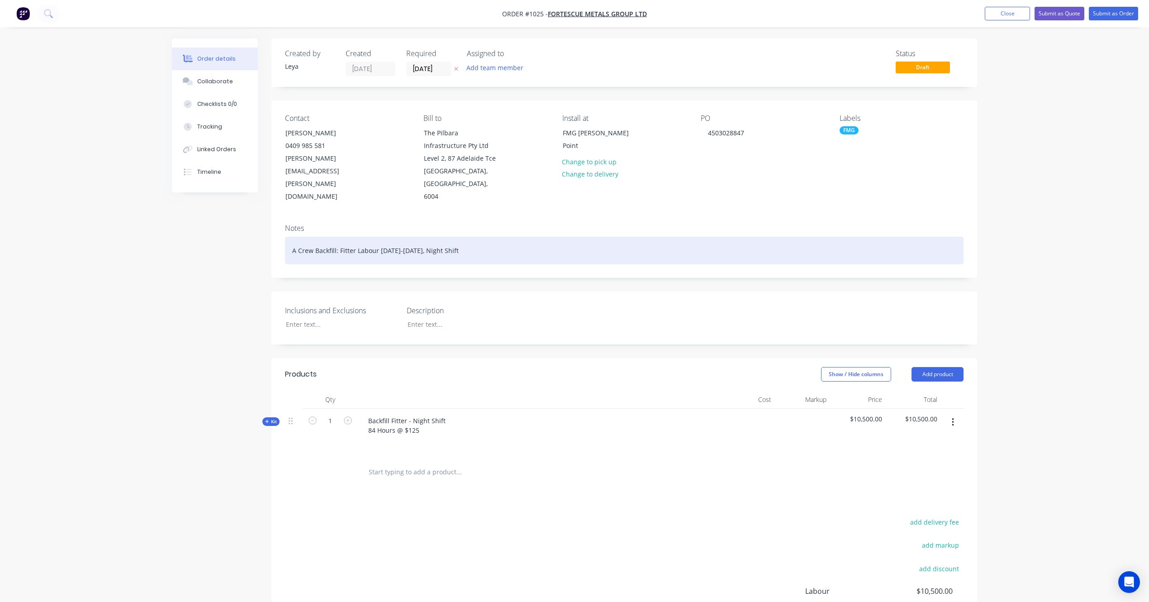
click at [529, 242] on div "A Crew Backfill: Fitter Labour [DATE]-[DATE], Night Shift" at bounding box center [624, 251] width 679 height 28
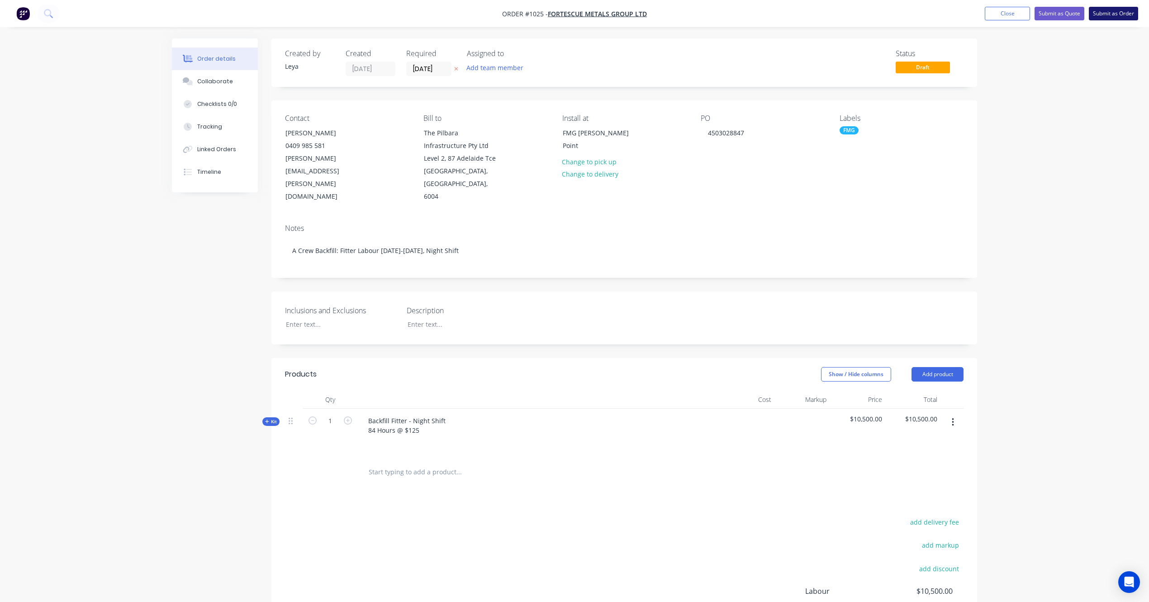
click at [1103, 15] on button "Submit as Order" at bounding box center [1113, 14] width 49 height 14
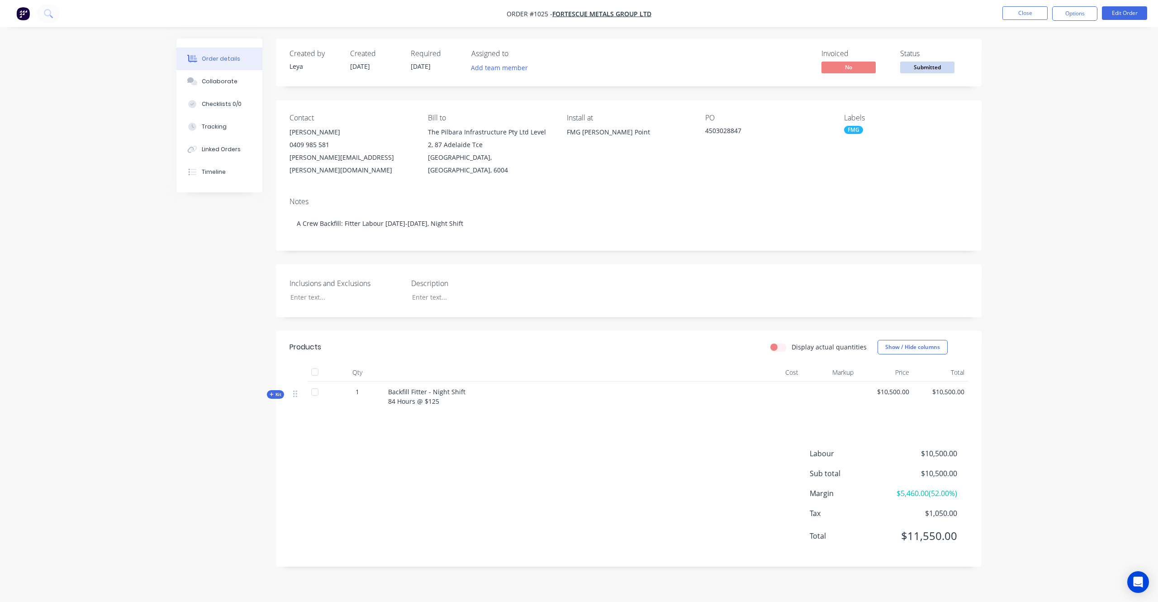
click at [940, 71] on span "Submitted" at bounding box center [927, 67] width 54 height 11
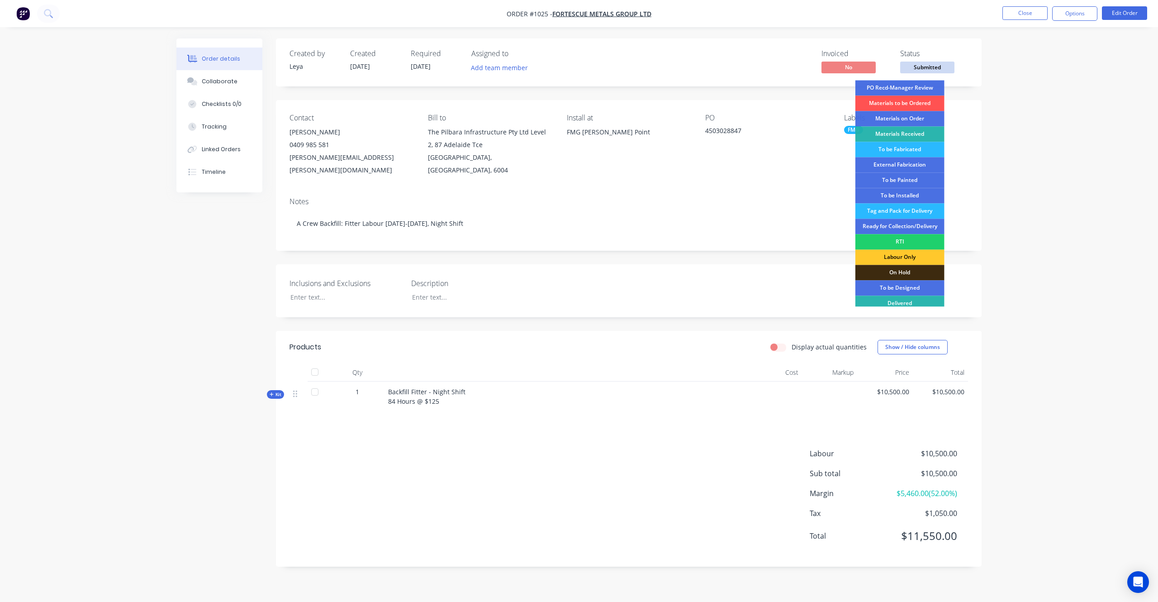
click at [905, 259] on div "Labour Only" at bounding box center [900, 256] width 89 height 15
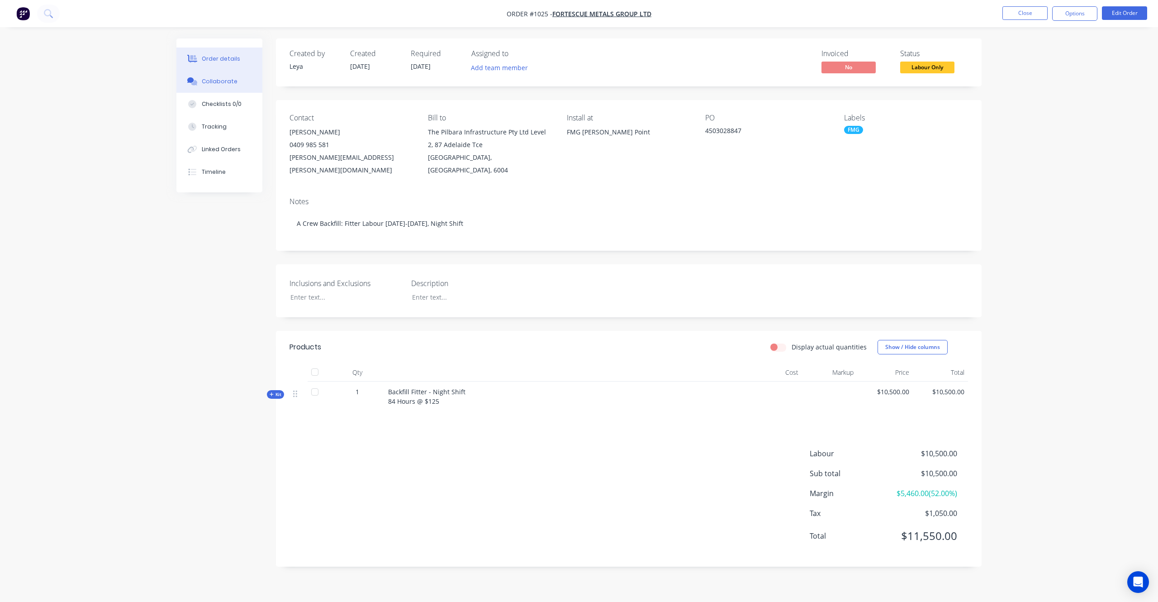
click at [221, 82] on div "Collaborate" at bounding box center [220, 81] width 36 height 8
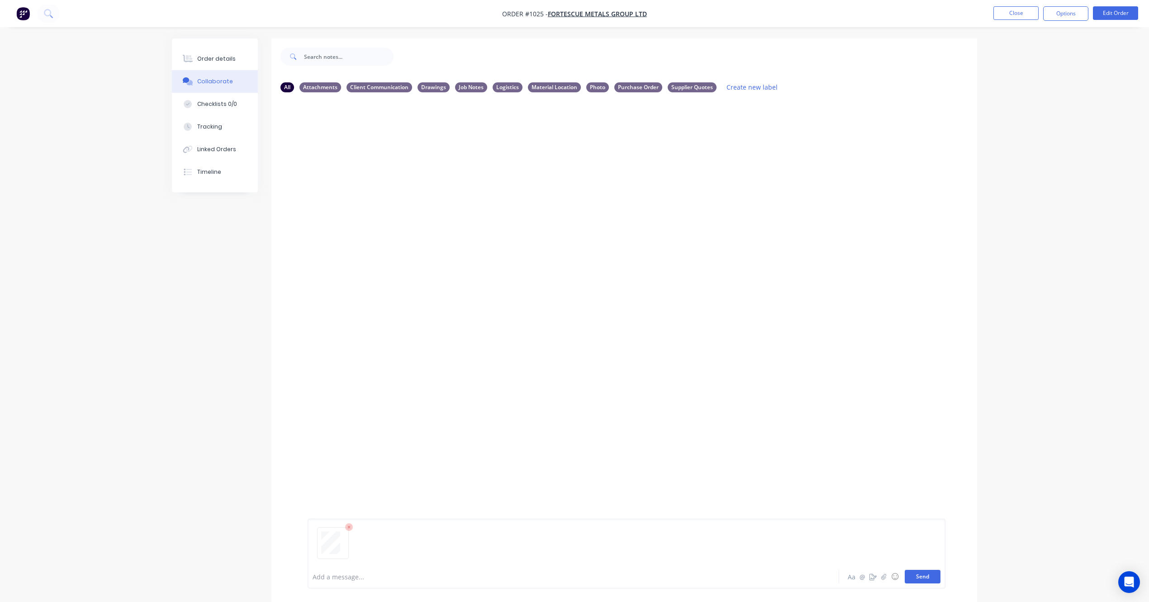
click at [925, 573] on button "Send" at bounding box center [923, 577] width 36 height 14
click at [379, 167] on icon "button" at bounding box center [380, 169] width 3 height 10
click at [408, 171] on button "Labels" at bounding box center [441, 172] width 102 height 20
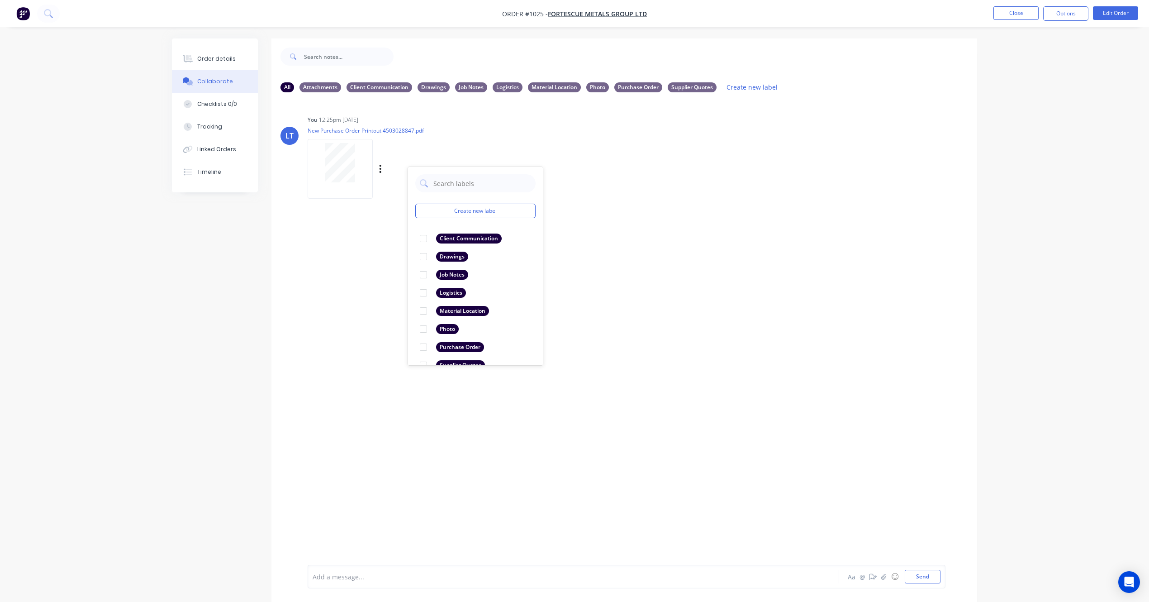
scroll to position [17, 0]
click at [425, 330] on div at bounding box center [423, 331] width 18 height 18
click at [681, 254] on div "LT You 12:25pm [DATE] New Purchase Order Printout 4503028847.pdf Labels Downloa…" at bounding box center [624, 332] width 706 height 465
drag, startPoint x: 709, startPoint y: 239, endPoint x: 595, endPoint y: 223, distance: 115.2
drag, startPoint x: 595, startPoint y: 223, endPoint x: 492, endPoint y: 205, distance: 104.7
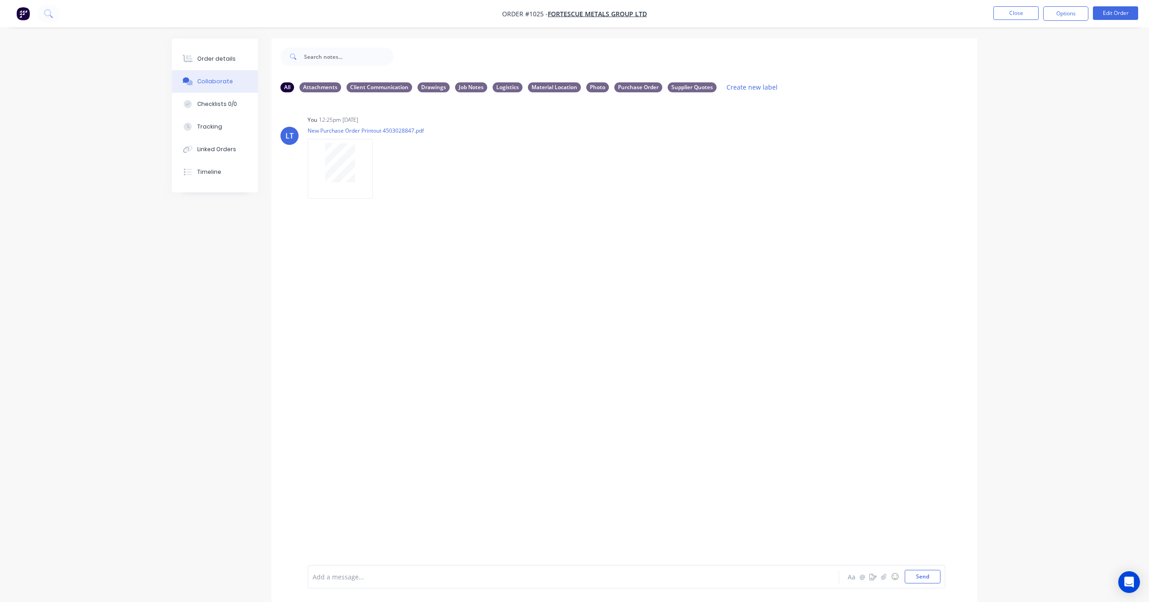
click at [485, 205] on div "LT You 12:25pm [DATE] New Purchase Order Printout 4503028847.pdf Labels Downloa…" at bounding box center [624, 332] width 706 height 465
click at [627, 214] on div "LT You 12:25pm [DATE] New Purchase Order Printout 4503028847.pdf Labels Downloa…" at bounding box center [624, 332] width 706 height 465
click at [567, 207] on div "LT You 12:25pm [DATE] New Purchase Order Printout 4503028847.pdf Labels Downloa…" at bounding box center [624, 332] width 706 height 465
drag, startPoint x: 566, startPoint y: 206, endPoint x: 518, endPoint y: 203, distance: 48.5
click at [518, 203] on div "LT You 12:25pm [DATE] New Purchase Order Printout 4503028847.pdf Labels Downloa…" at bounding box center [624, 332] width 706 height 465
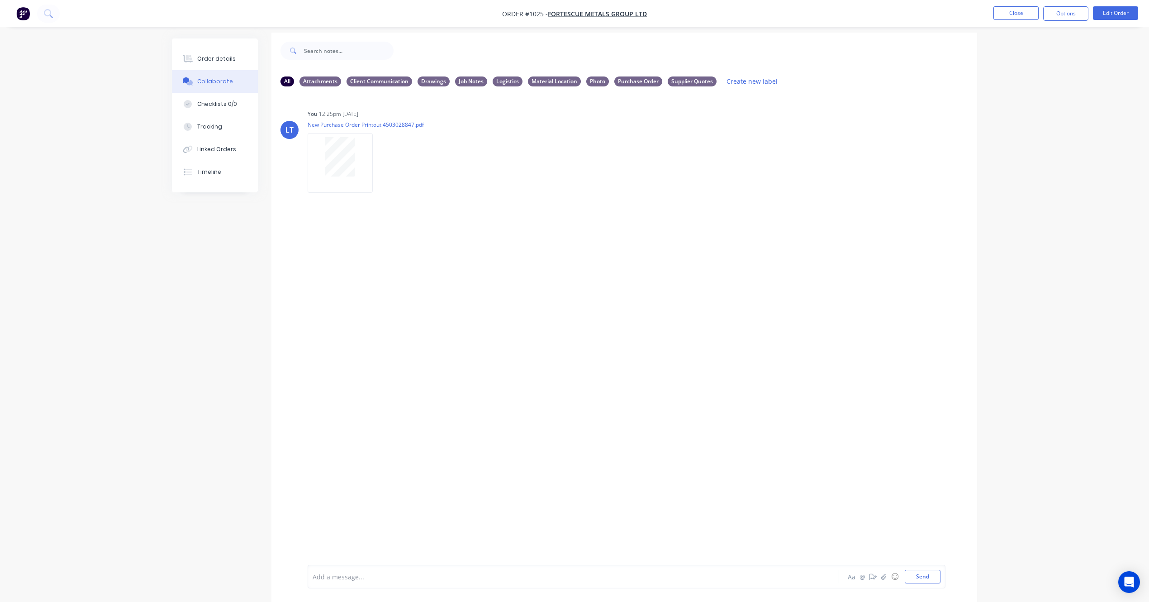
scroll to position [0, 0]
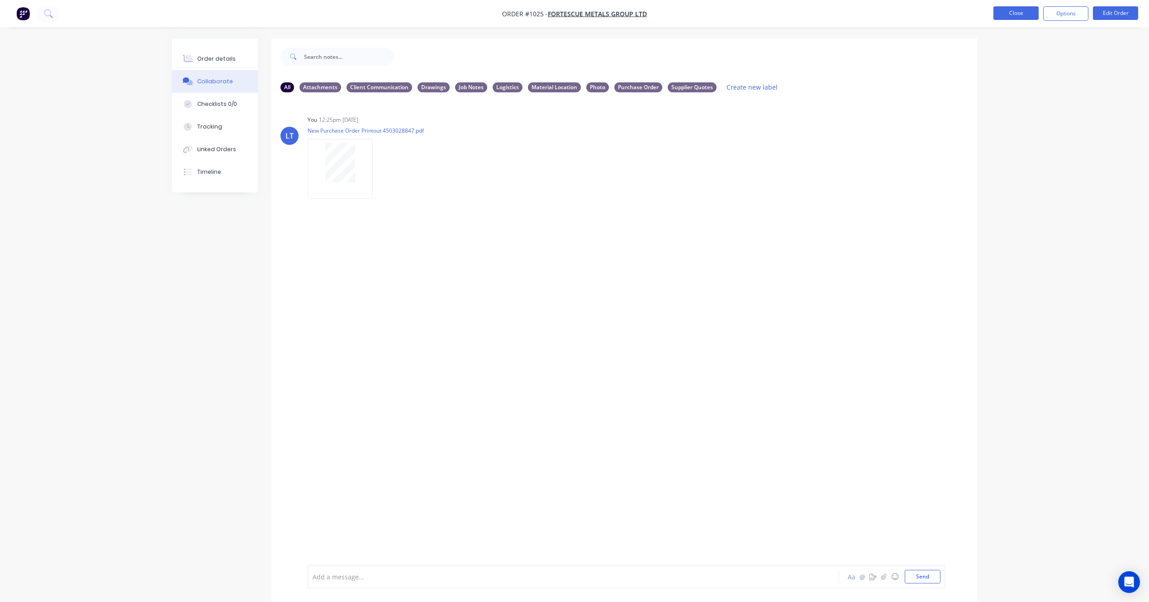
click at [1012, 15] on button "Close" at bounding box center [1016, 13] width 45 height 14
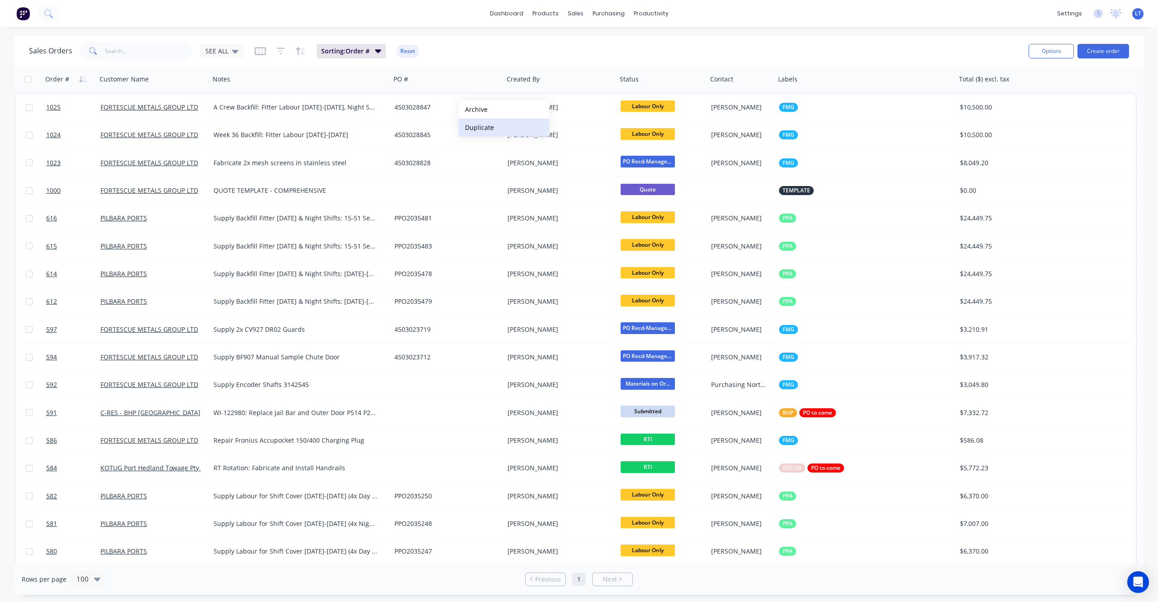
click at [481, 125] on button "Duplicate" at bounding box center [504, 128] width 90 height 18
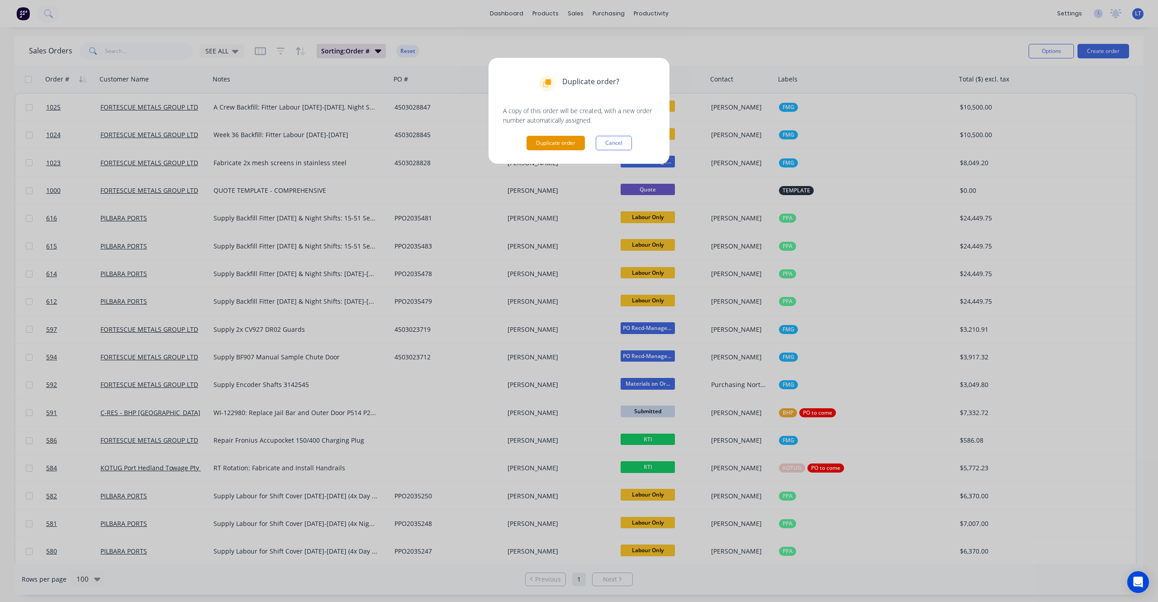
click at [543, 139] on button "Duplicate order" at bounding box center [556, 143] width 58 height 14
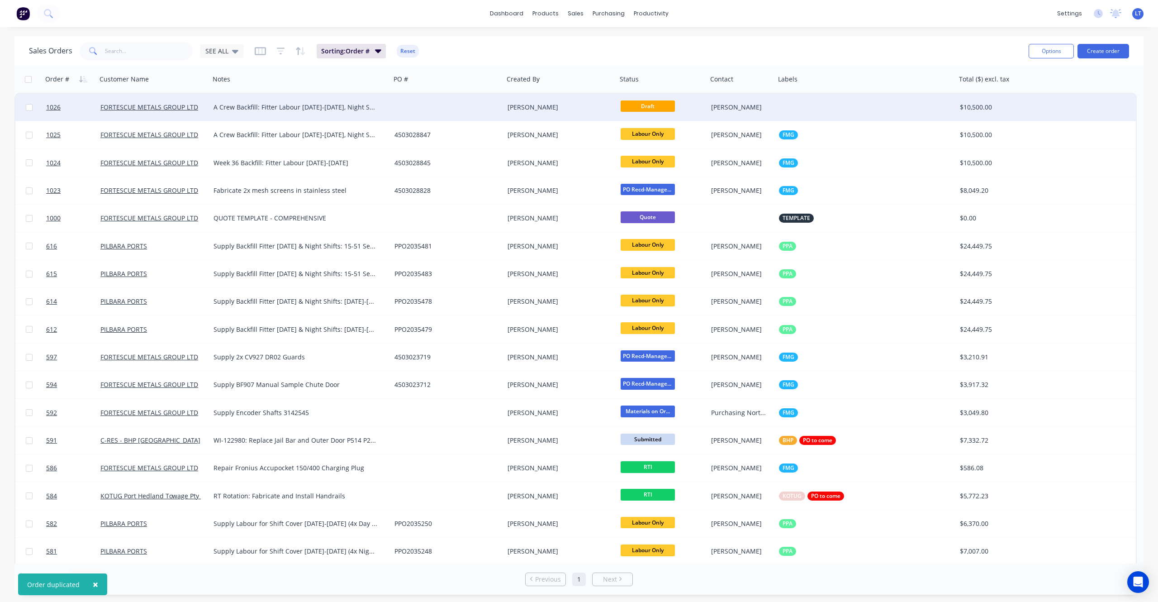
click at [433, 111] on div at bounding box center [447, 107] width 113 height 27
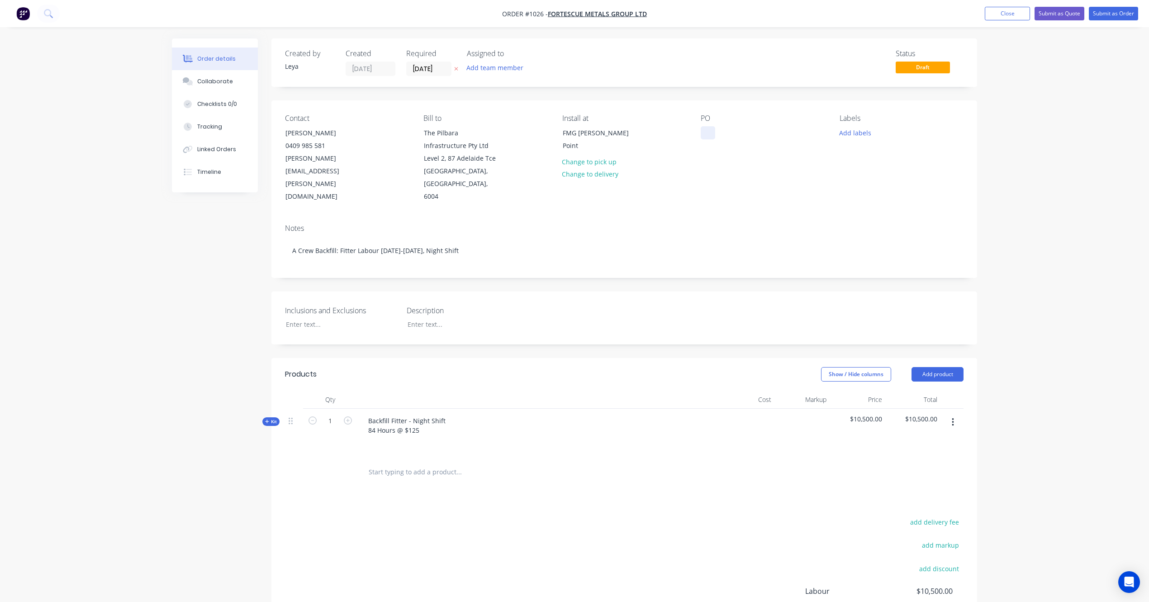
click at [709, 130] on div at bounding box center [708, 132] width 14 height 13
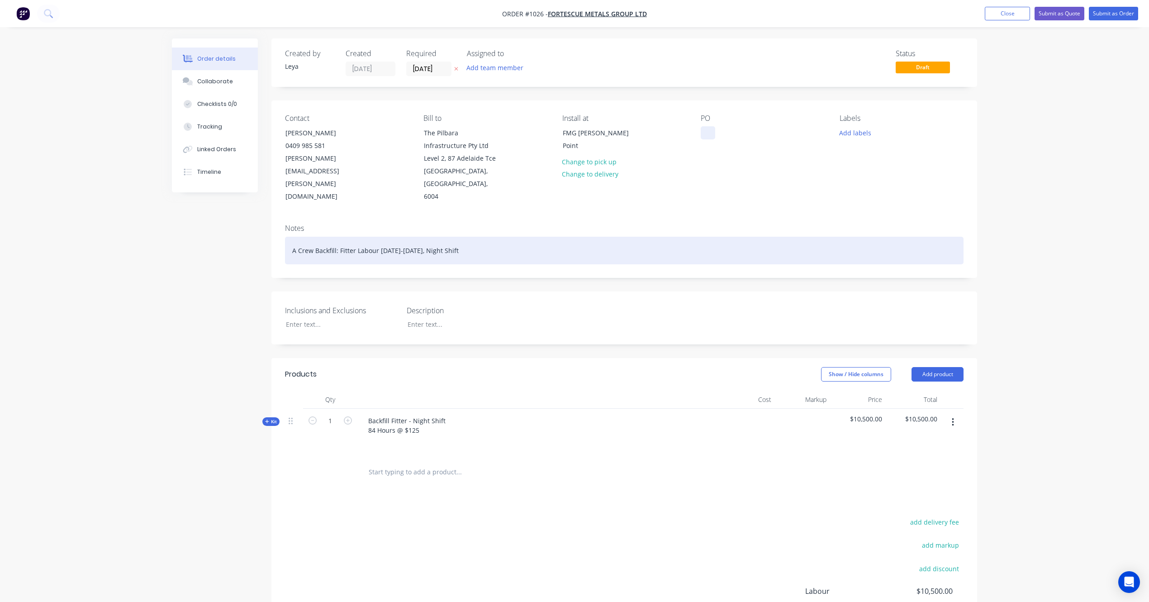
paste div
drag, startPoint x: 384, startPoint y: 242, endPoint x: 247, endPoint y: 238, distance: 137.1
click at [205, 239] on div "Created by [PERSON_NAME] Created [DATE] Required [DATE] Assigned to Add team me…" at bounding box center [574, 377] width 805 height 679
paste div
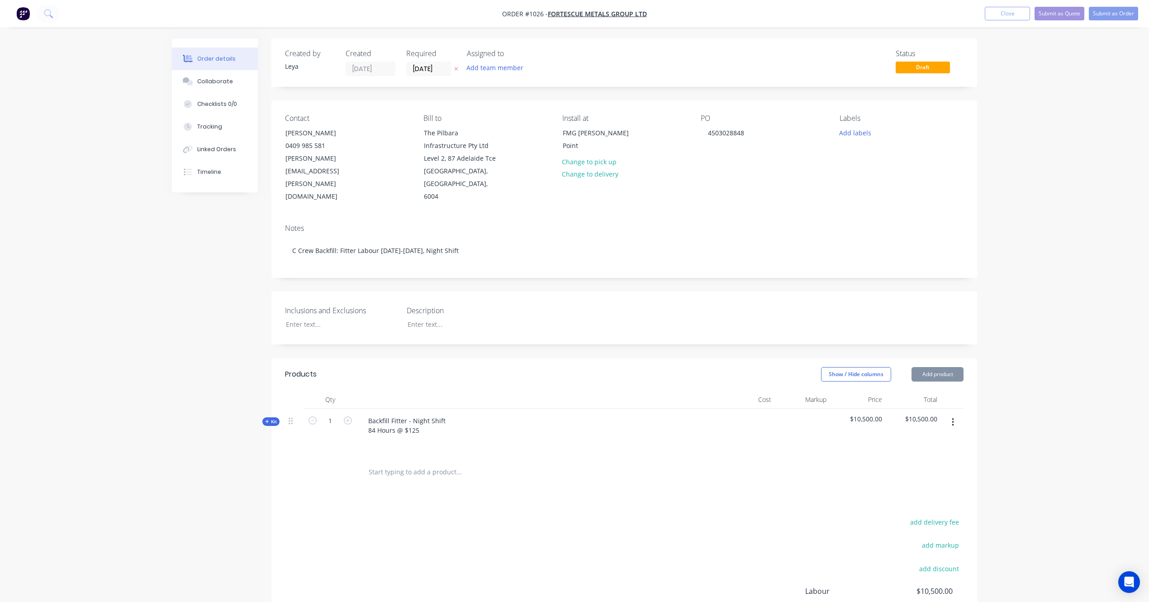
click at [458, 67] on button at bounding box center [457, 69] width 10 height 10
click at [446, 70] on input at bounding box center [431, 69] width 49 height 14
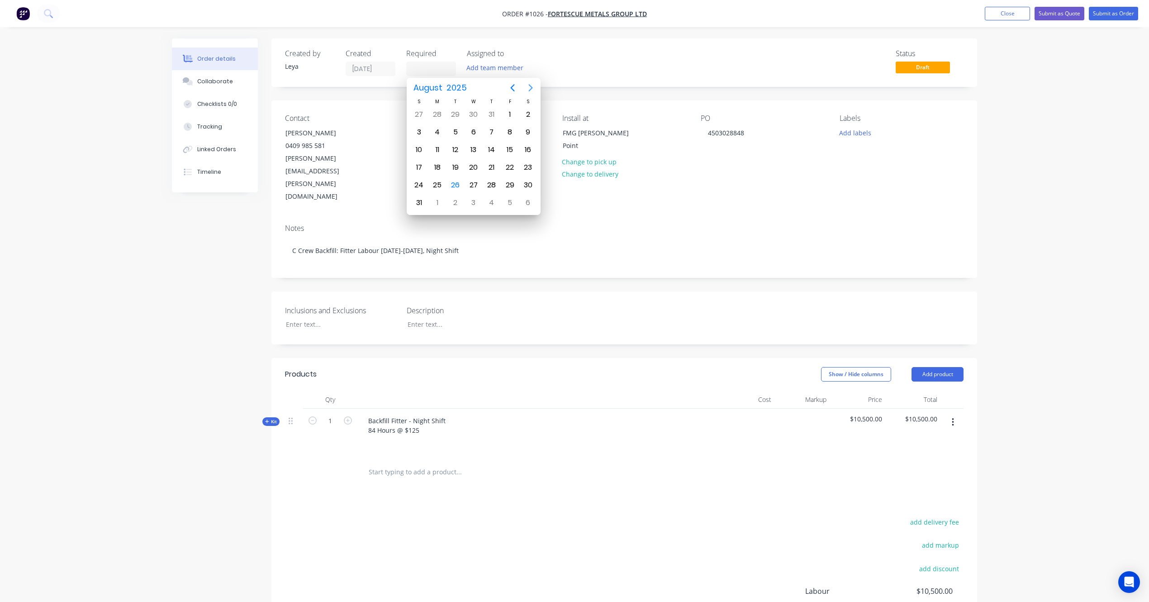
click at [532, 84] on icon "Next page" at bounding box center [530, 87] width 11 height 11
click at [471, 132] on div "10" at bounding box center [474, 132] width 14 height 14
type input "[DATE]"
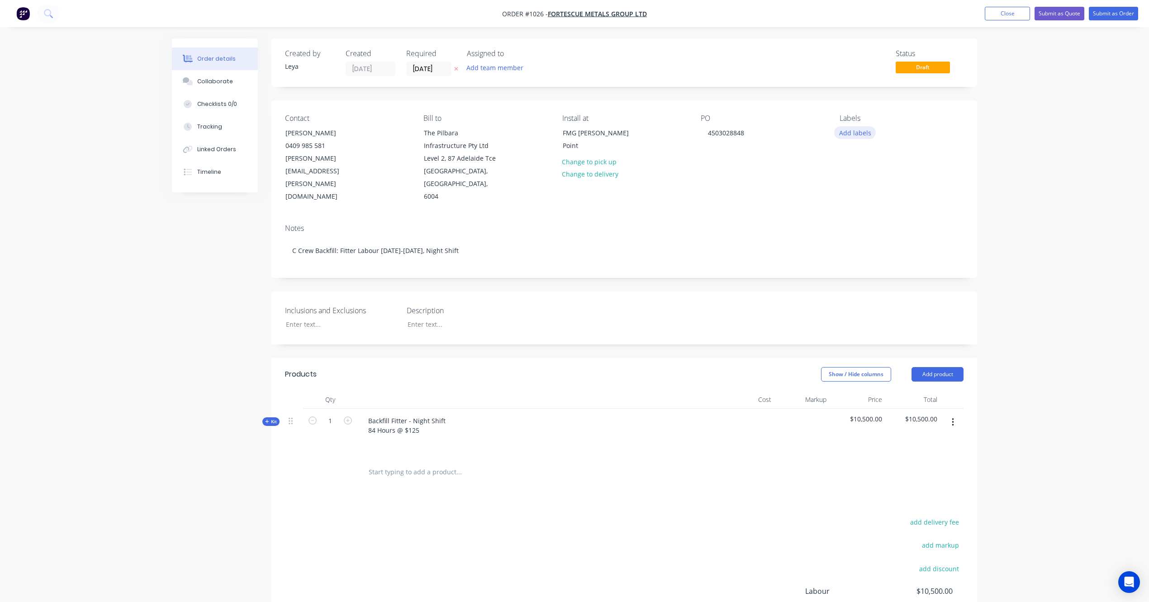
click at [857, 130] on button "Add labels" at bounding box center [855, 132] width 42 height 12
click at [857, 232] on div at bounding box center [856, 232] width 18 height 18
click at [814, 221] on div "Notes C Crew Backfill: Fitter Labour [DATE]-[DATE], Night Shift" at bounding box center [624, 247] width 706 height 61
click at [1108, 15] on button "Submit as Order" at bounding box center [1113, 14] width 49 height 14
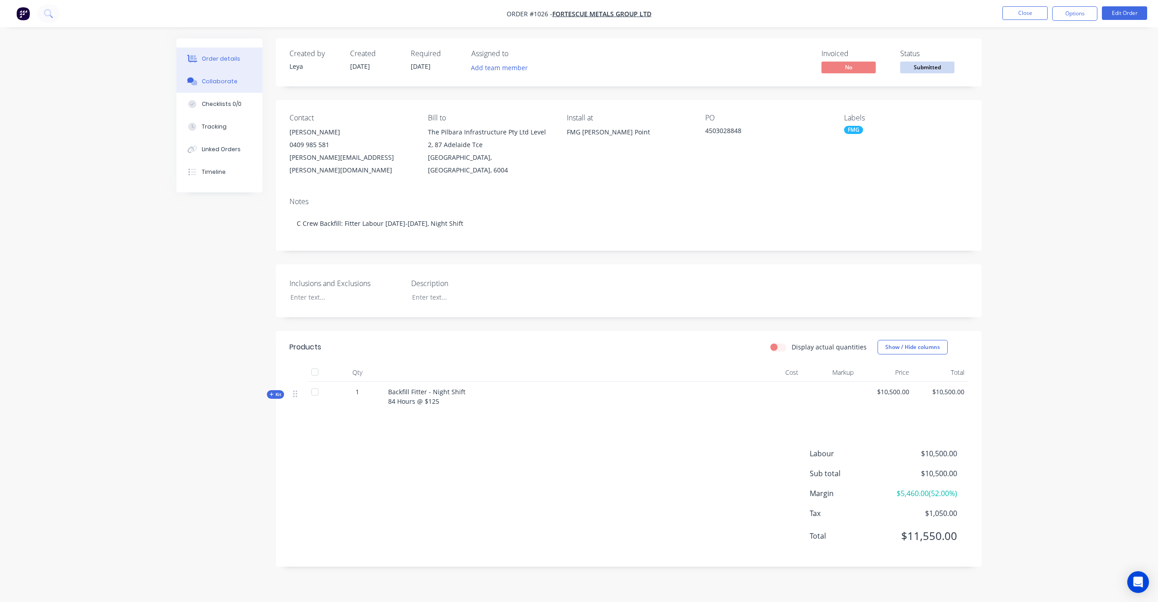
click at [234, 81] on button "Collaborate" at bounding box center [219, 81] width 86 height 23
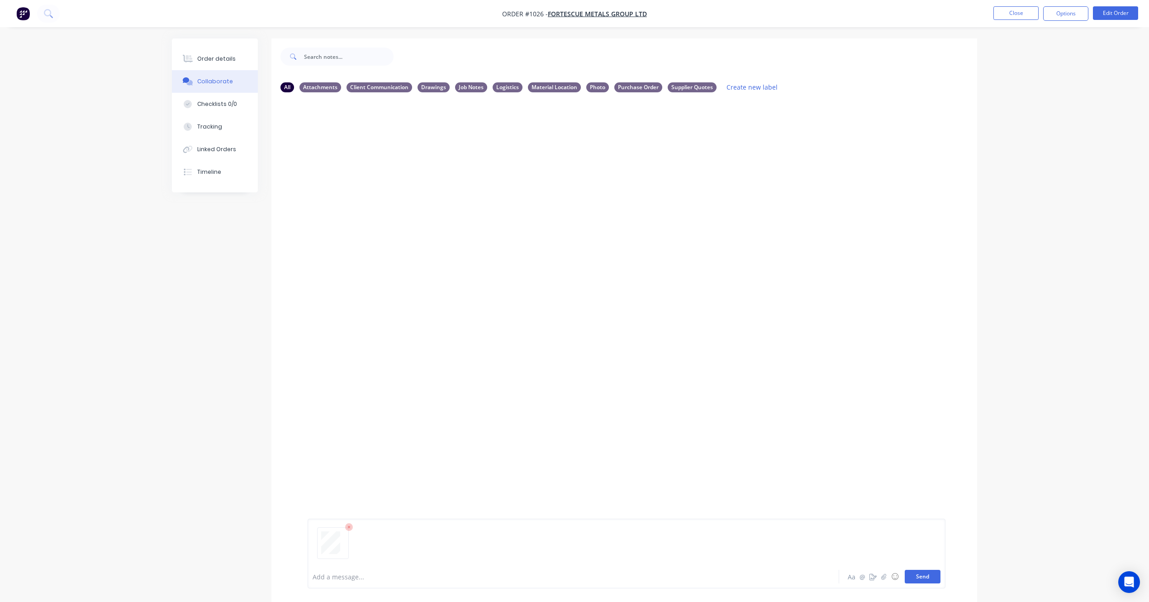
click at [915, 578] on button "Send" at bounding box center [923, 577] width 36 height 14
click at [382, 166] on div "Labels Download Delete" at bounding box center [427, 168] width 102 height 13
click at [380, 167] on icon "button" at bounding box center [380, 169] width 3 height 10
click at [395, 171] on button "Labels" at bounding box center [441, 172] width 102 height 20
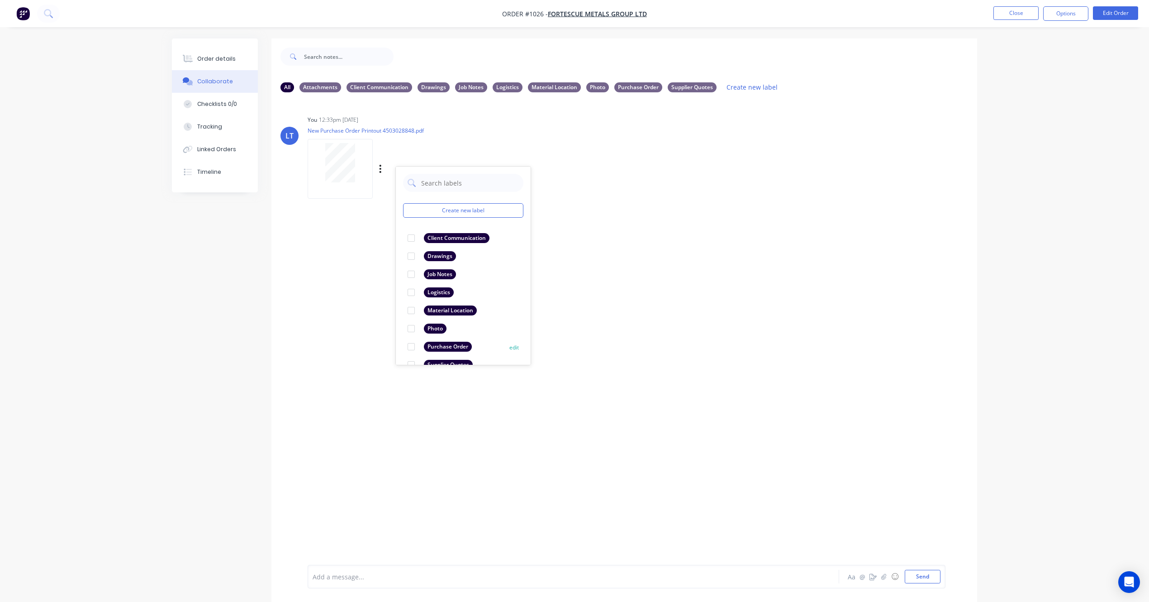
click at [411, 346] on div at bounding box center [411, 347] width 18 height 18
click at [610, 305] on div "LT You 12:33pm [DATE] New Purchase Order Printout 4503028848.pdf Labels Downloa…" at bounding box center [624, 332] width 706 height 465
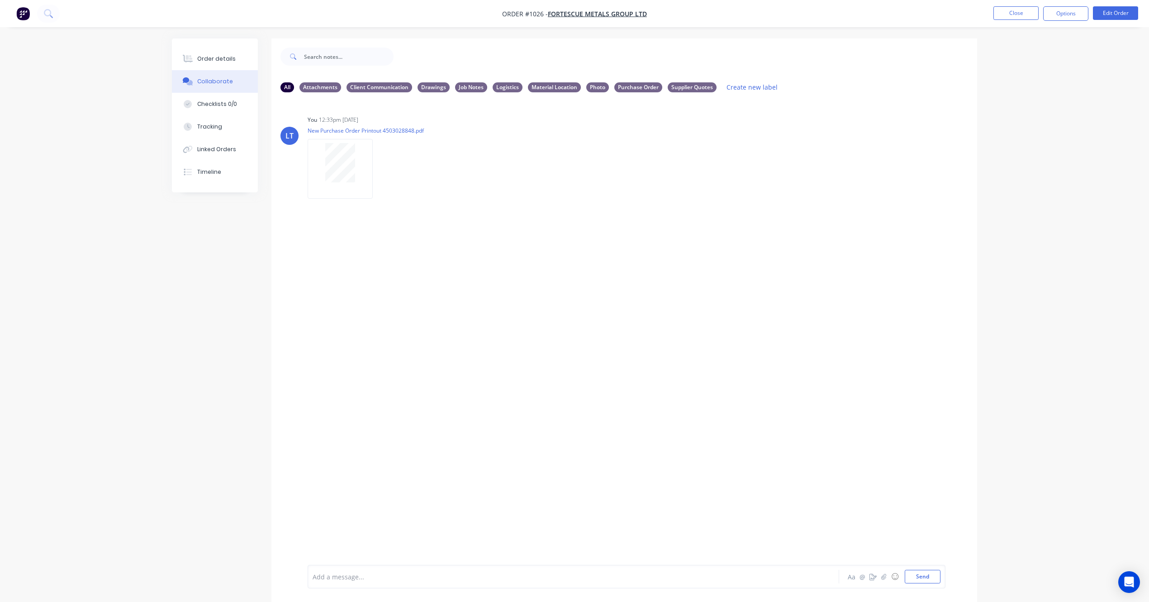
drag, startPoint x: 641, startPoint y: 290, endPoint x: 571, endPoint y: 263, distance: 75.4
click at [540, 281] on div "LT You 12:33pm [DATE] New Purchase Order Printout 4503028848.pdf Labels Downloa…" at bounding box center [624, 332] width 706 height 465
click at [1025, 15] on button "Close" at bounding box center [1016, 13] width 45 height 14
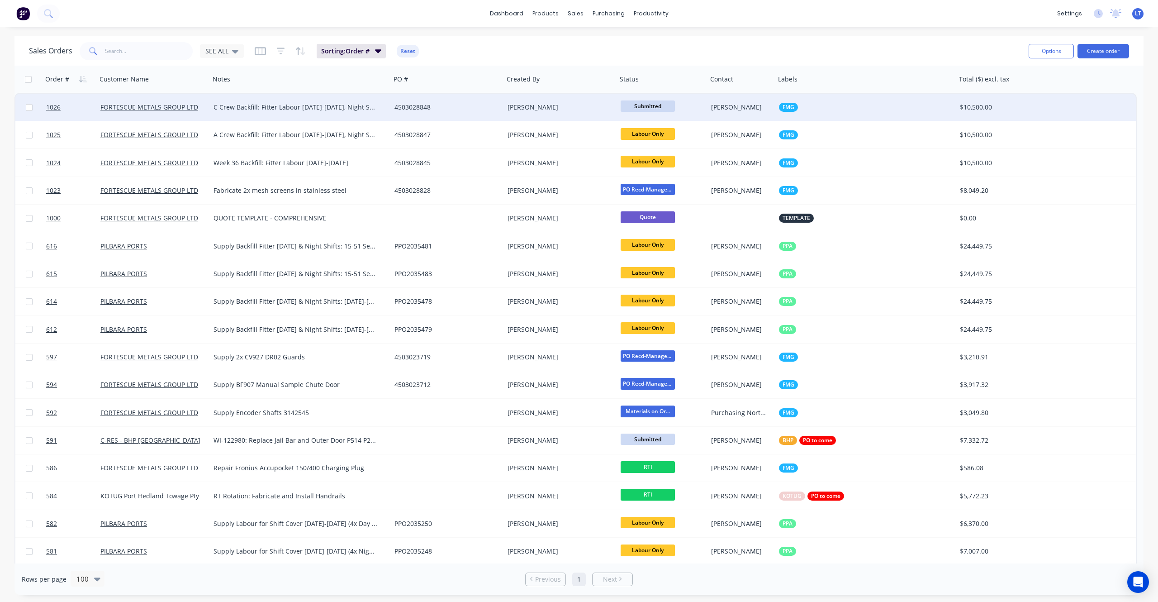
click at [647, 111] on span "Submitted" at bounding box center [648, 105] width 54 height 11
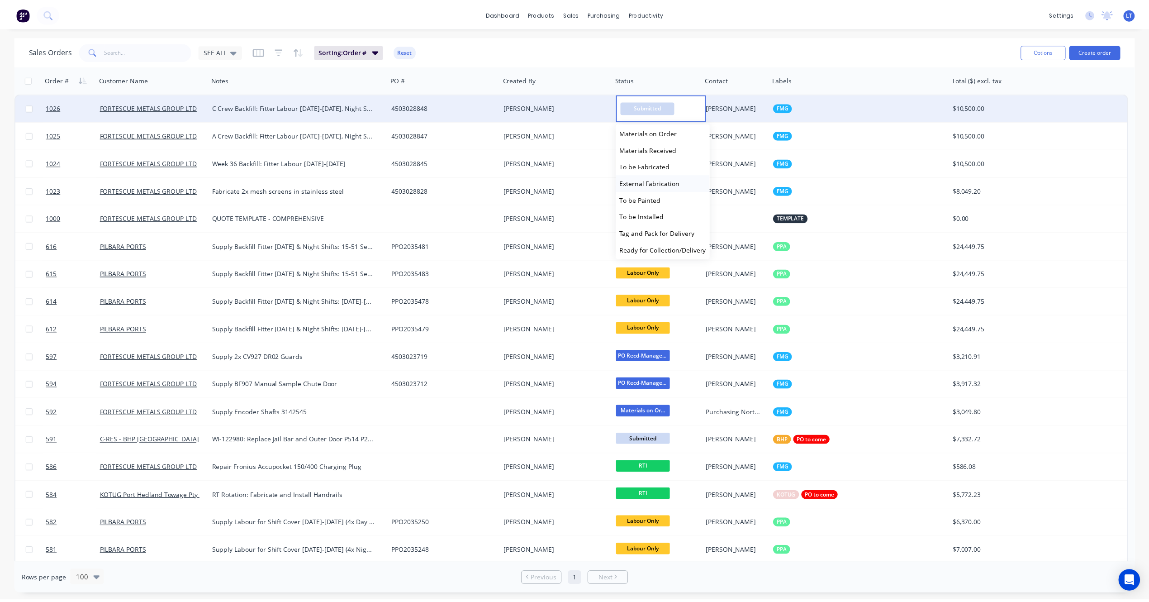
scroll to position [80, 0]
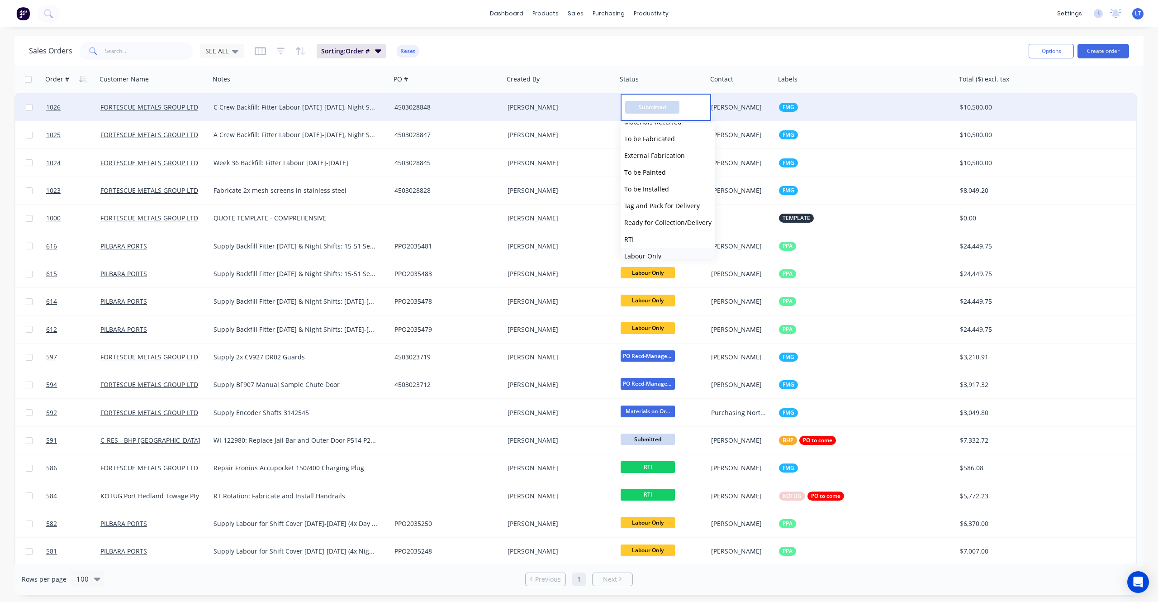
click at [655, 252] on span "Labour Only" at bounding box center [642, 256] width 37 height 9
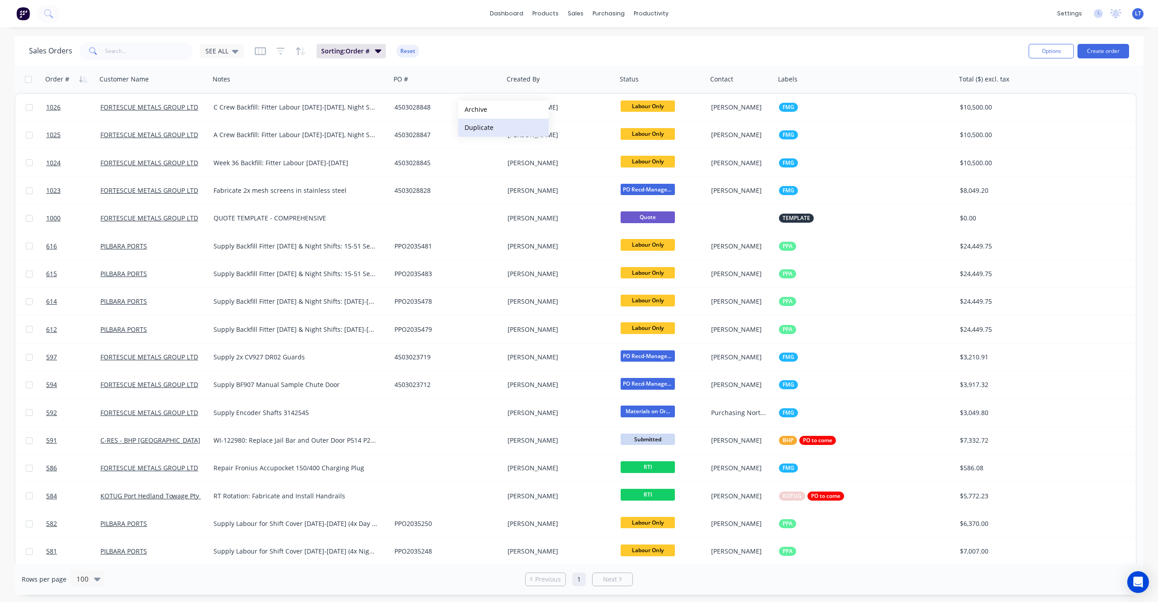
click at [493, 129] on button "Duplicate" at bounding box center [503, 128] width 90 height 18
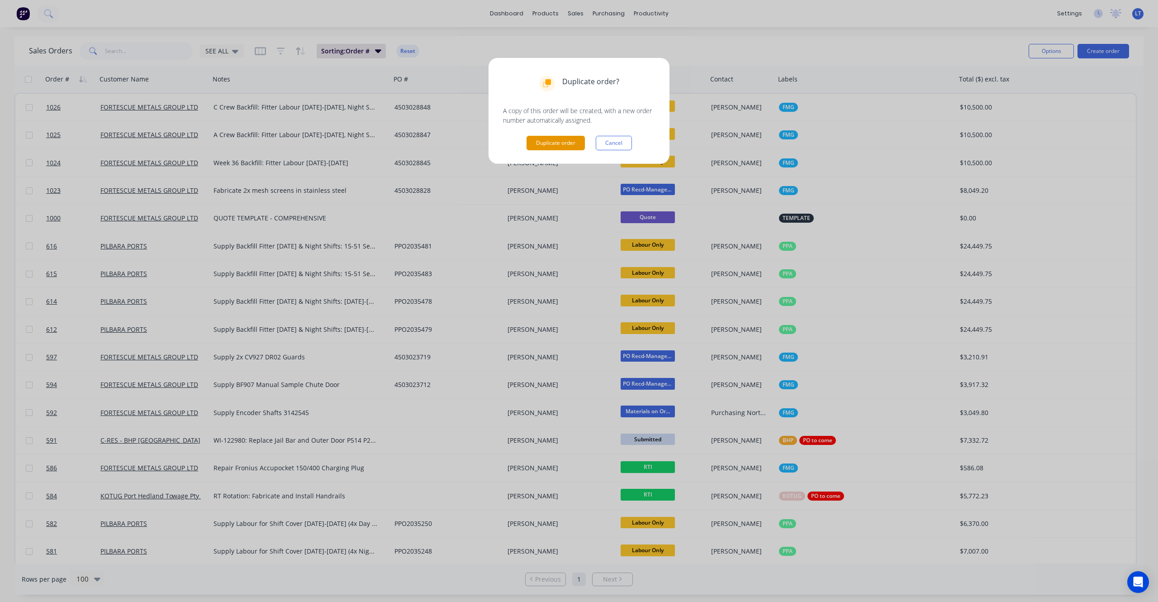
click at [557, 142] on button "Duplicate order" at bounding box center [556, 143] width 58 height 14
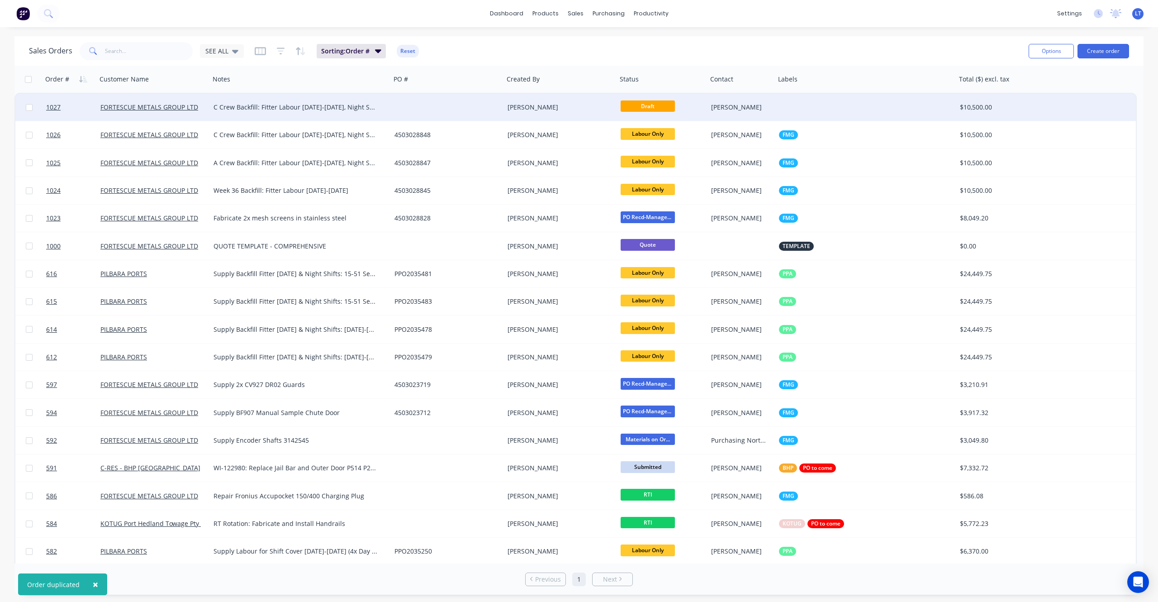
click at [429, 109] on div at bounding box center [447, 107] width 113 height 27
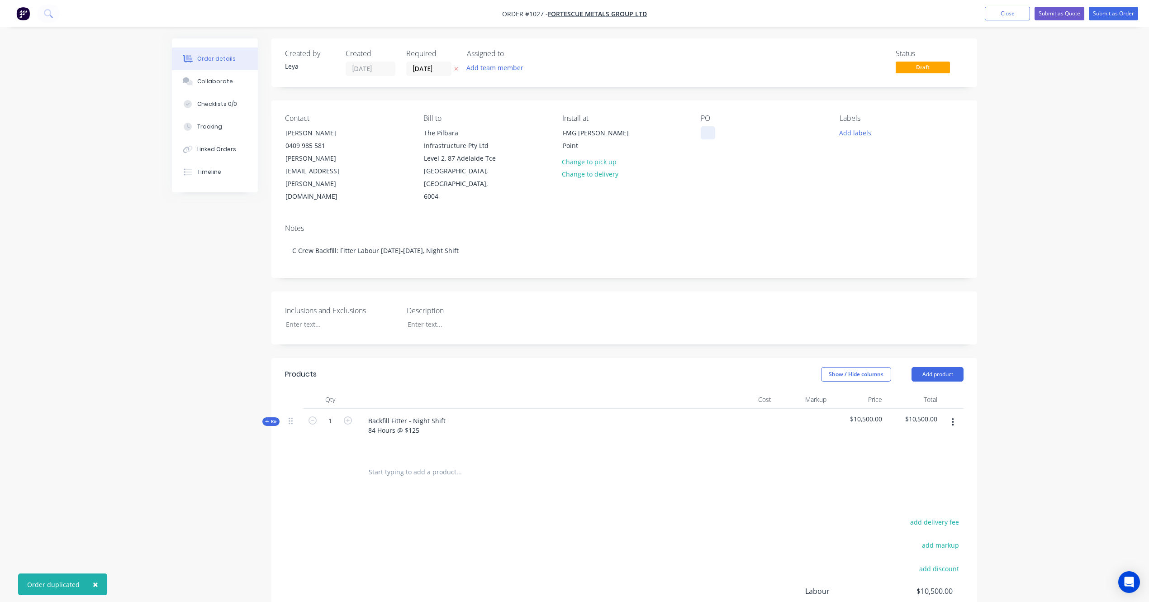
click at [702, 133] on div at bounding box center [708, 132] width 14 height 13
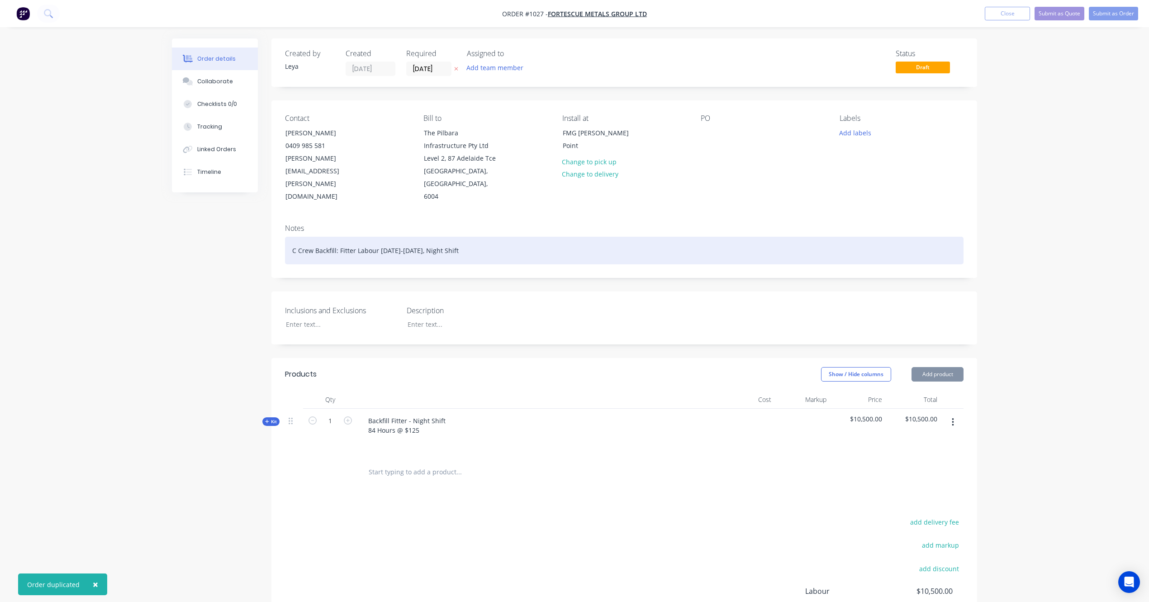
drag, startPoint x: 471, startPoint y: 240, endPoint x: 192, endPoint y: 226, distance: 279.5
click at [192, 226] on div "Created by [PERSON_NAME] Created [DATE] Required [DATE] Assigned to Add team me…" at bounding box center [574, 377] width 805 height 679
paste div
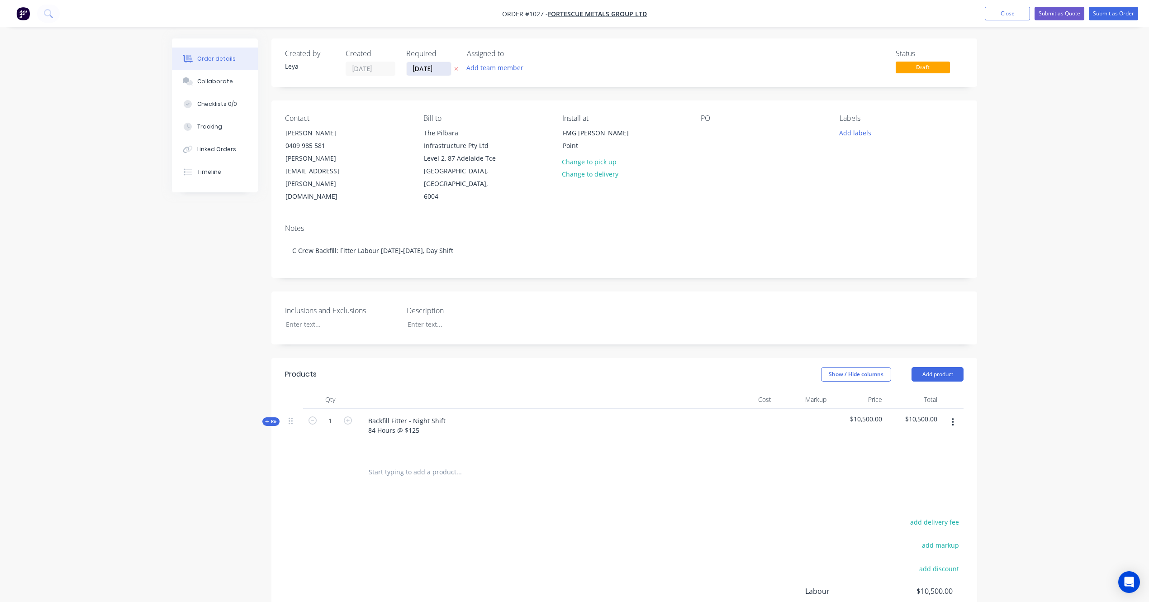
click at [453, 67] on button at bounding box center [457, 69] width 10 height 10
click at [448, 73] on input at bounding box center [431, 69] width 49 height 14
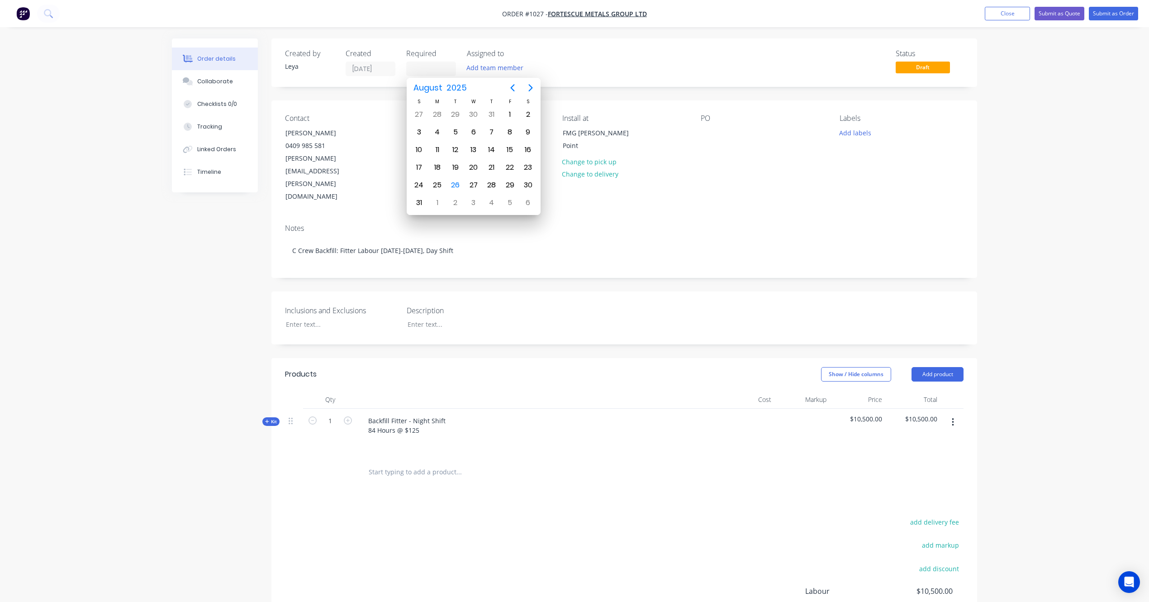
click at [529, 89] on icon "Next page" at bounding box center [530, 87] width 11 height 11
click at [475, 167] on div "24" at bounding box center [474, 168] width 14 height 14
type input "[DATE]"
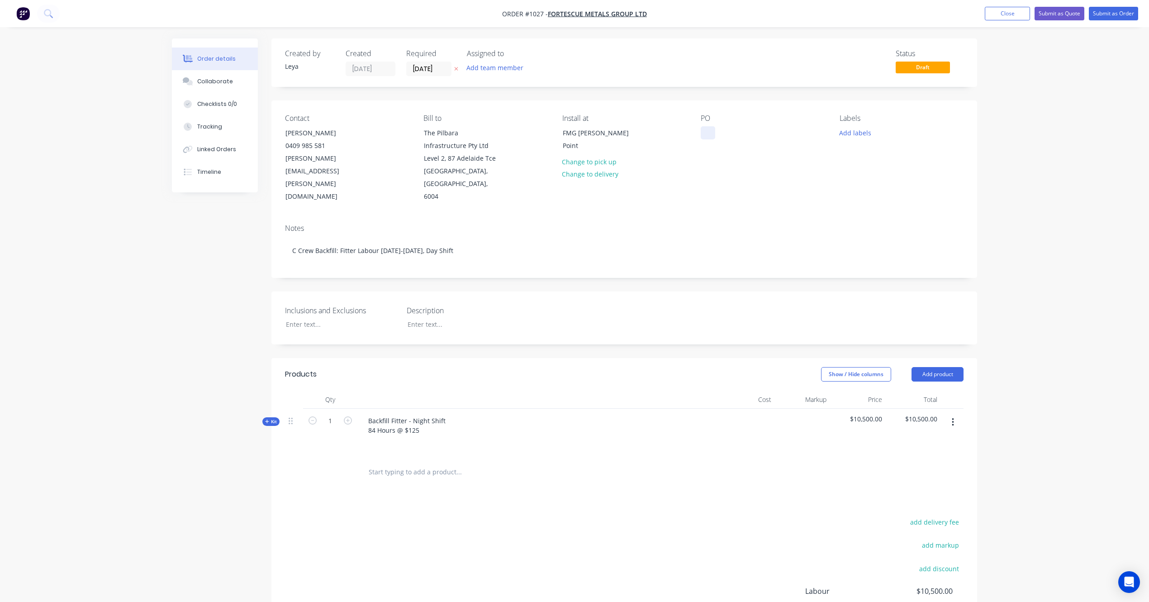
click at [709, 127] on div at bounding box center [708, 132] width 14 height 13
click at [851, 129] on button "Add labels" at bounding box center [855, 132] width 42 height 12
click at [857, 230] on div at bounding box center [856, 232] width 18 height 18
click at [1032, 214] on div "Order details Collaborate Checklists 0/0 Tracking Linked Orders Timeline Order …" at bounding box center [574, 359] width 1149 height 718
click at [1106, 13] on button "Submit as Order" at bounding box center [1113, 14] width 49 height 14
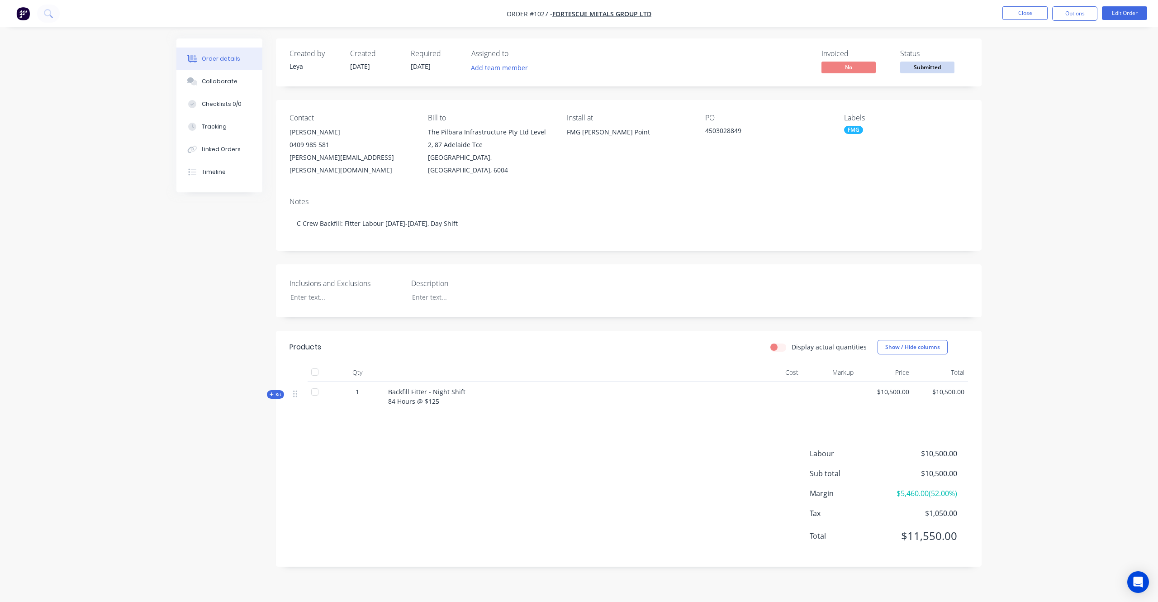
click at [934, 69] on span "Submitted" at bounding box center [927, 67] width 54 height 11
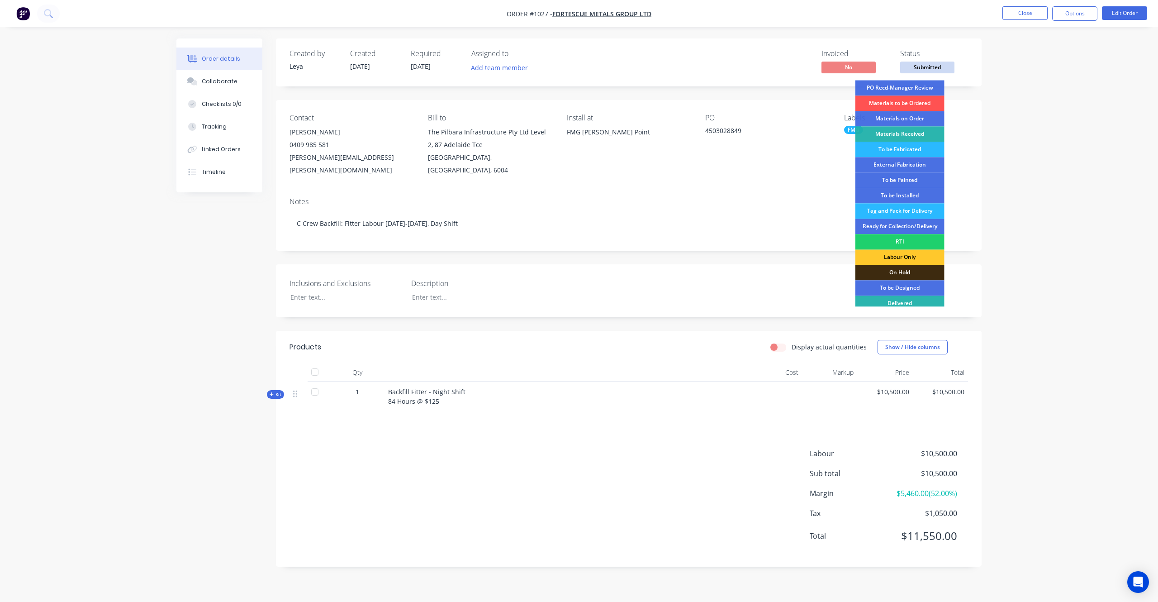
click at [907, 260] on div "Labour Only" at bounding box center [900, 256] width 89 height 15
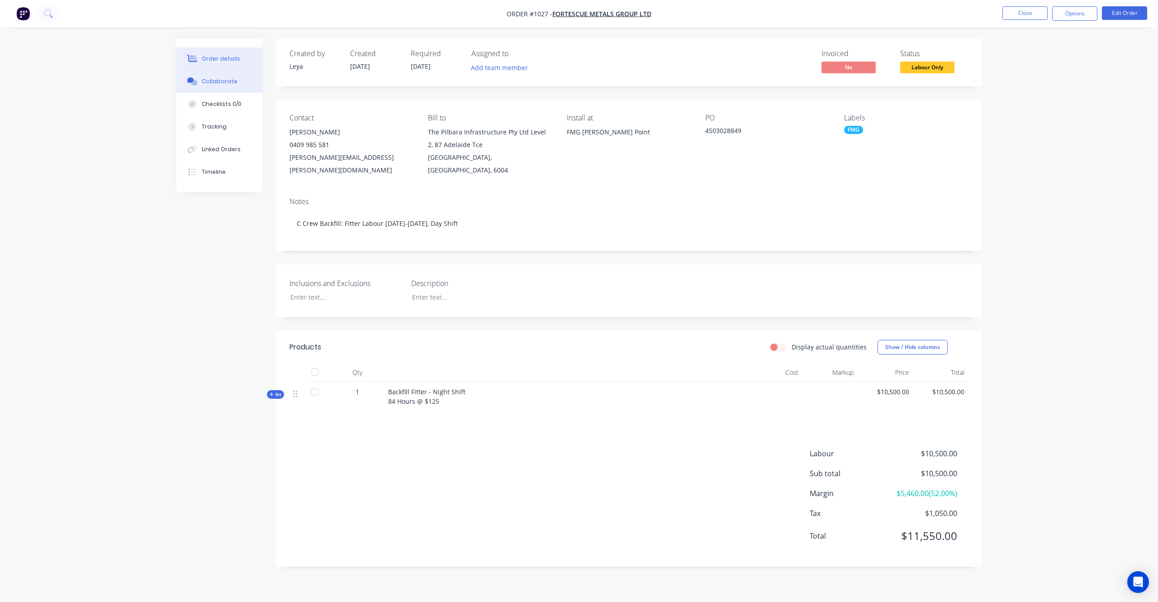
click at [234, 81] on button "Collaborate" at bounding box center [219, 81] width 86 height 23
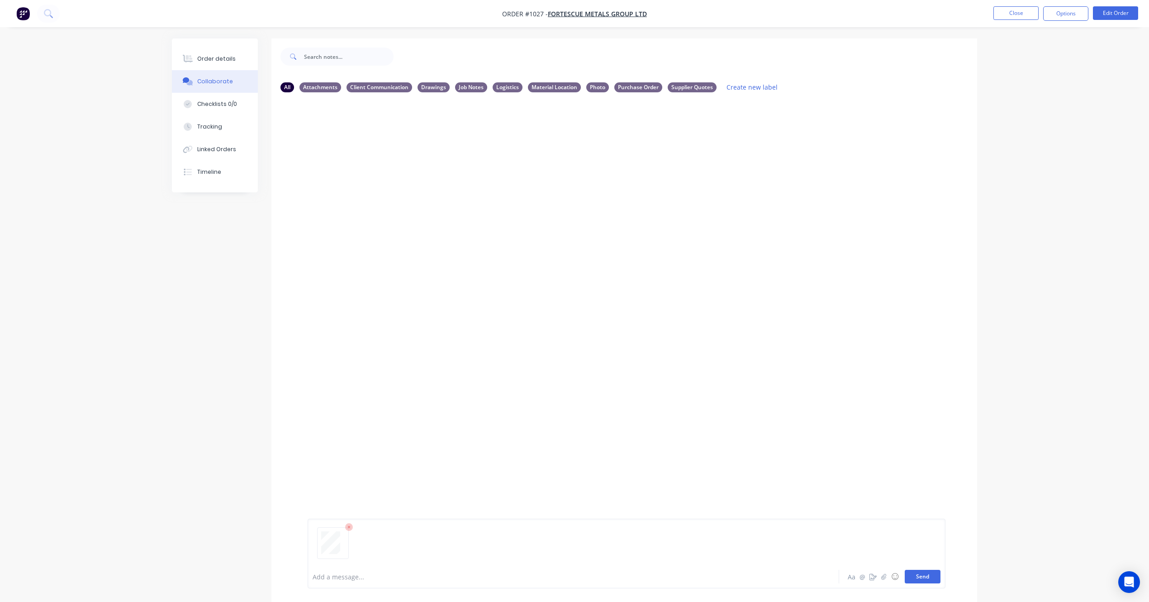
click at [932, 581] on button "Send" at bounding box center [923, 577] width 36 height 14
click at [381, 166] on icon "button" at bounding box center [380, 169] width 3 height 10
click at [398, 170] on button "Labels" at bounding box center [441, 172] width 102 height 20
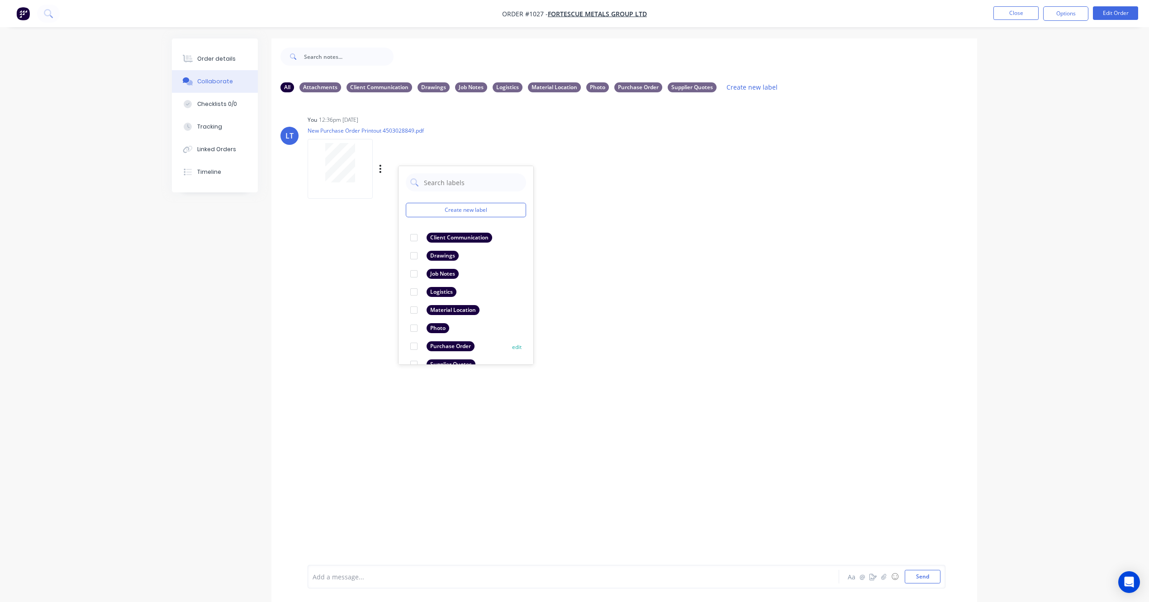
click at [414, 347] on div at bounding box center [414, 346] width 18 height 18
click at [677, 292] on div "LT You 12:36pm [DATE] New Purchase Order Printout 4503028849.pdf Labels Downloa…" at bounding box center [624, 332] width 706 height 465
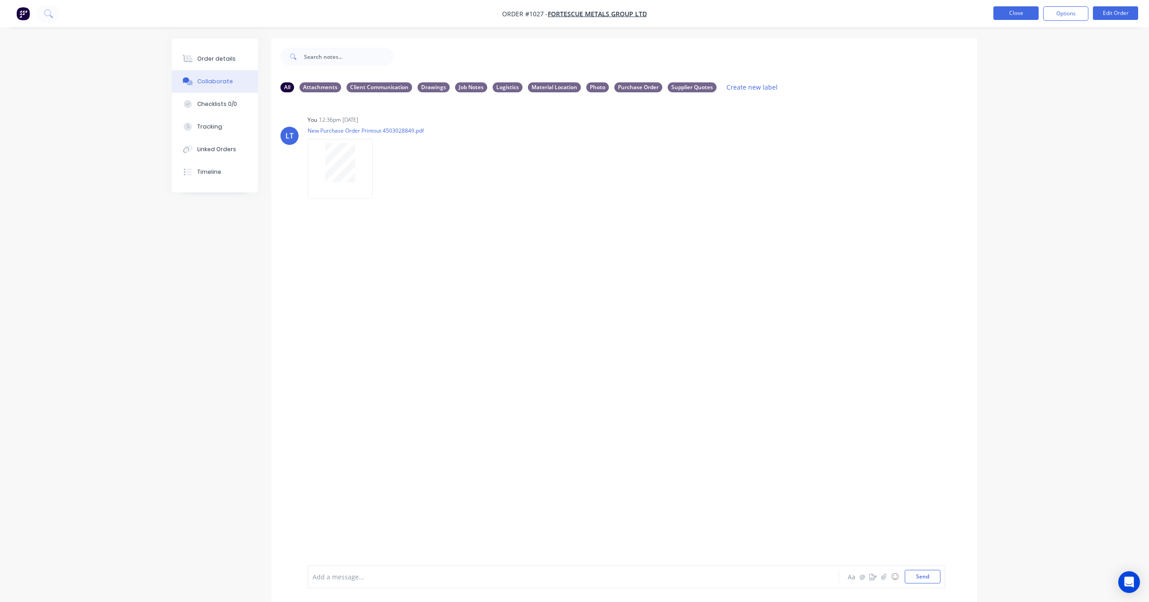
click at [1006, 19] on button "Close" at bounding box center [1016, 13] width 45 height 14
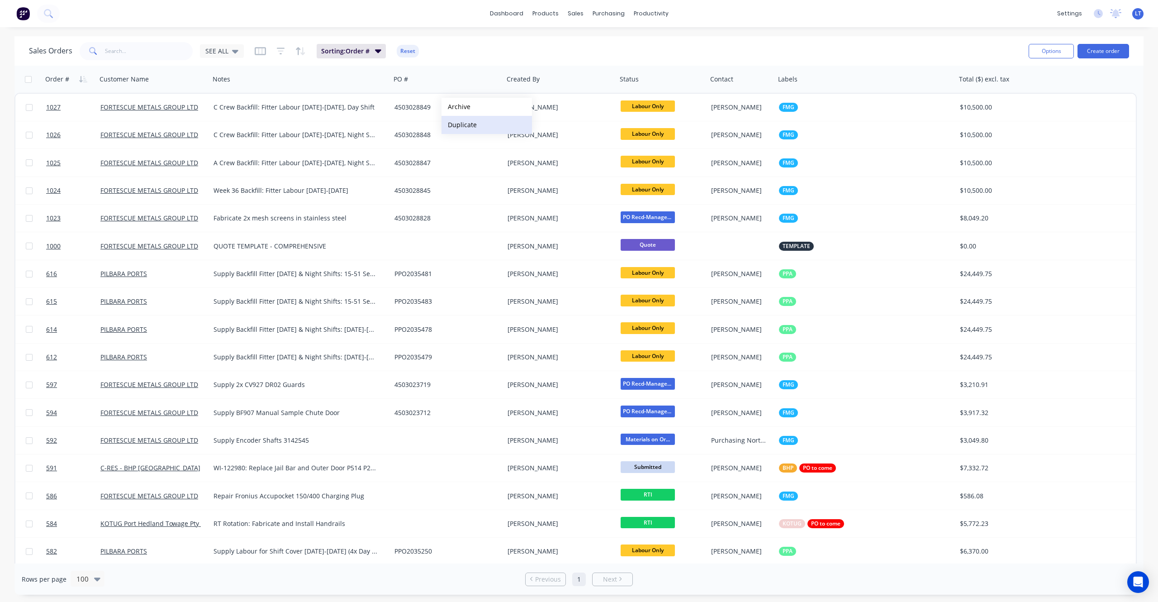
click at [484, 122] on button "Duplicate" at bounding box center [487, 125] width 90 height 18
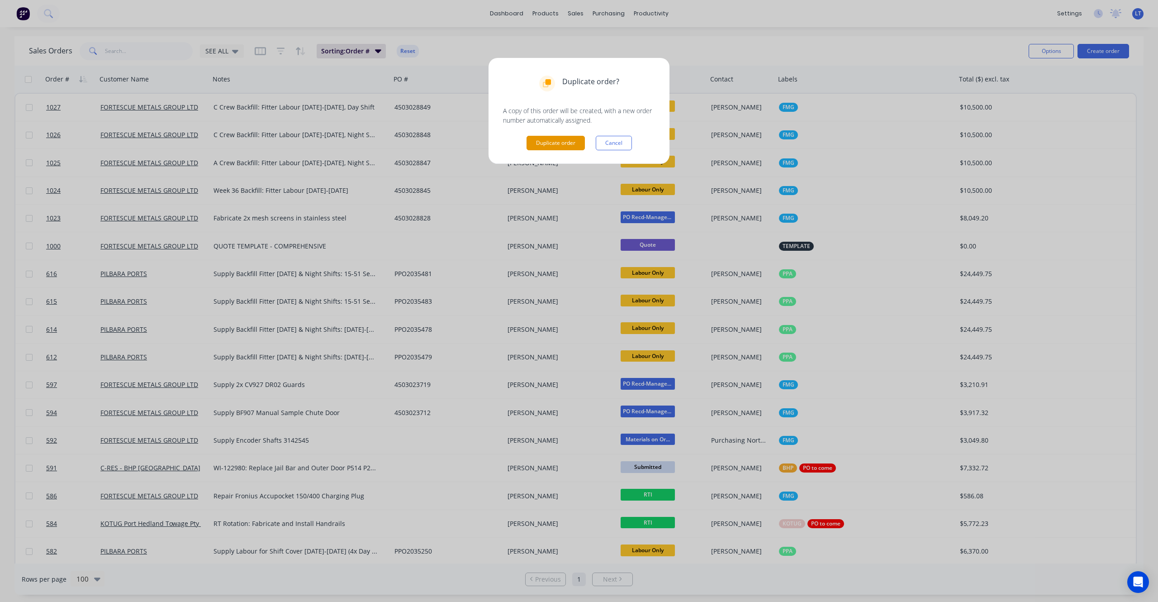
click at [556, 140] on button "Duplicate order" at bounding box center [556, 143] width 58 height 14
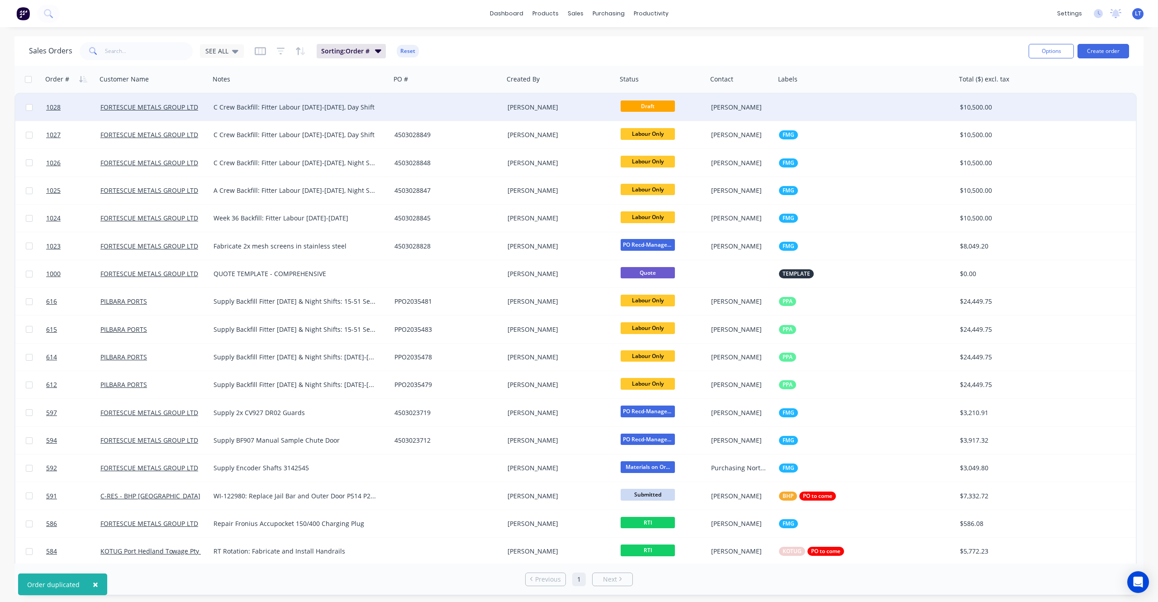
click at [471, 110] on div at bounding box center [447, 107] width 113 height 27
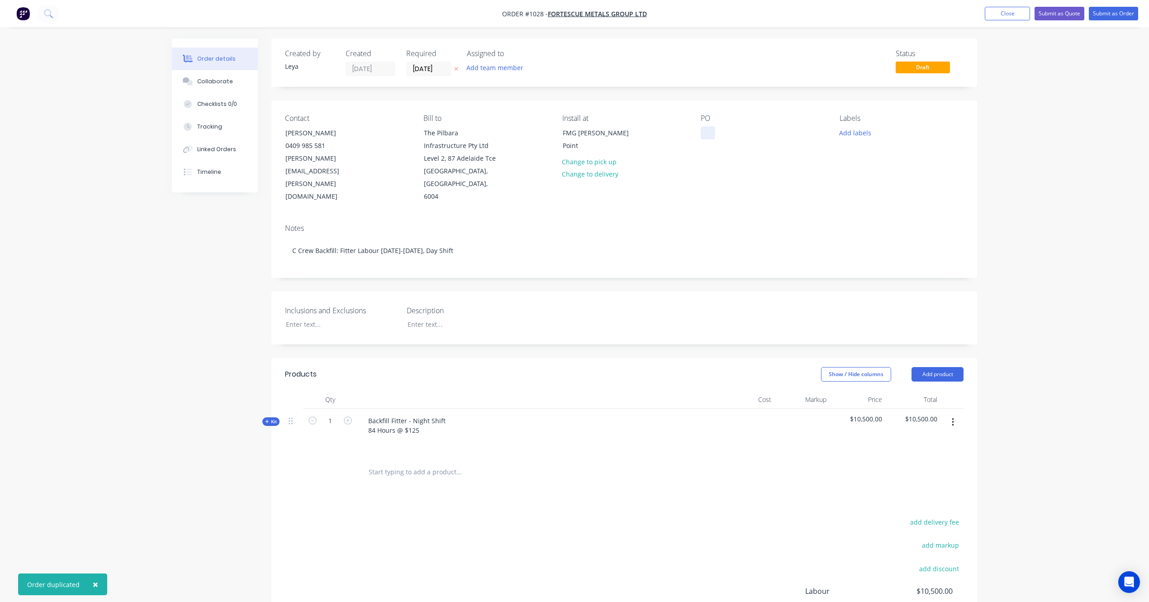
click at [704, 129] on div at bounding box center [708, 132] width 14 height 13
click at [712, 132] on div at bounding box center [708, 132] width 14 height 13
paste div
click at [856, 132] on button "Add labels" at bounding box center [855, 132] width 42 height 12
click at [857, 232] on div at bounding box center [856, 232] width 18 height 18
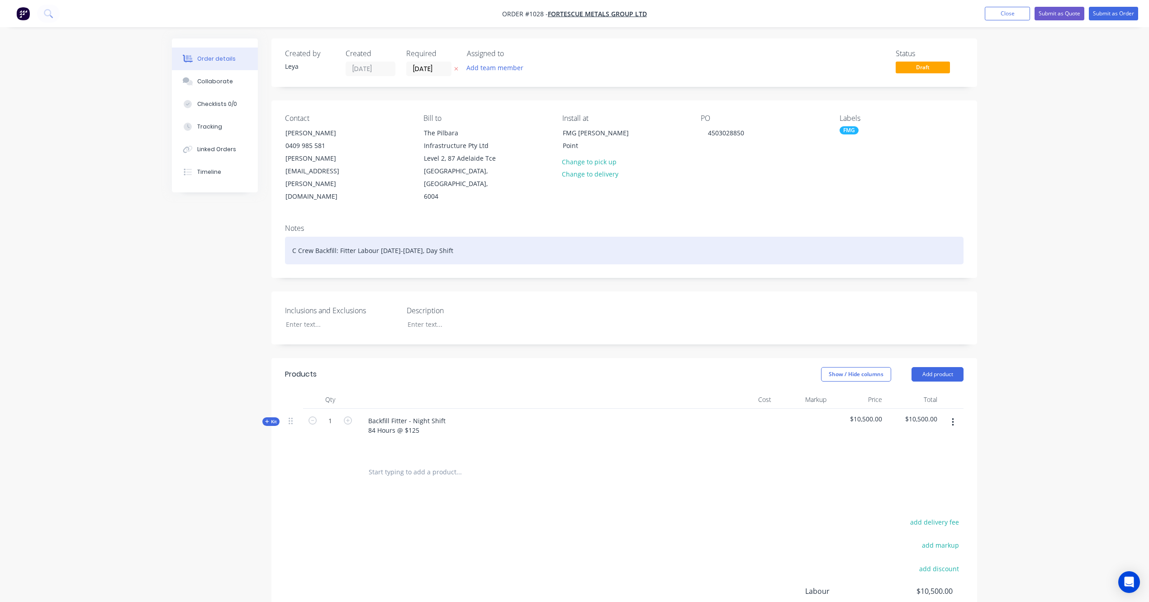
drag, startPoint x: 469, startPoint y: 233, endPoint x: 142, endPoint y: 239, distance: 327.6
click at [142, 239] on div "Order details Collaborate Checklists 0/0 Tracking Linked Orders Timeline Order …" at bounding box center [574, 359] width 1149 height 718
paste div
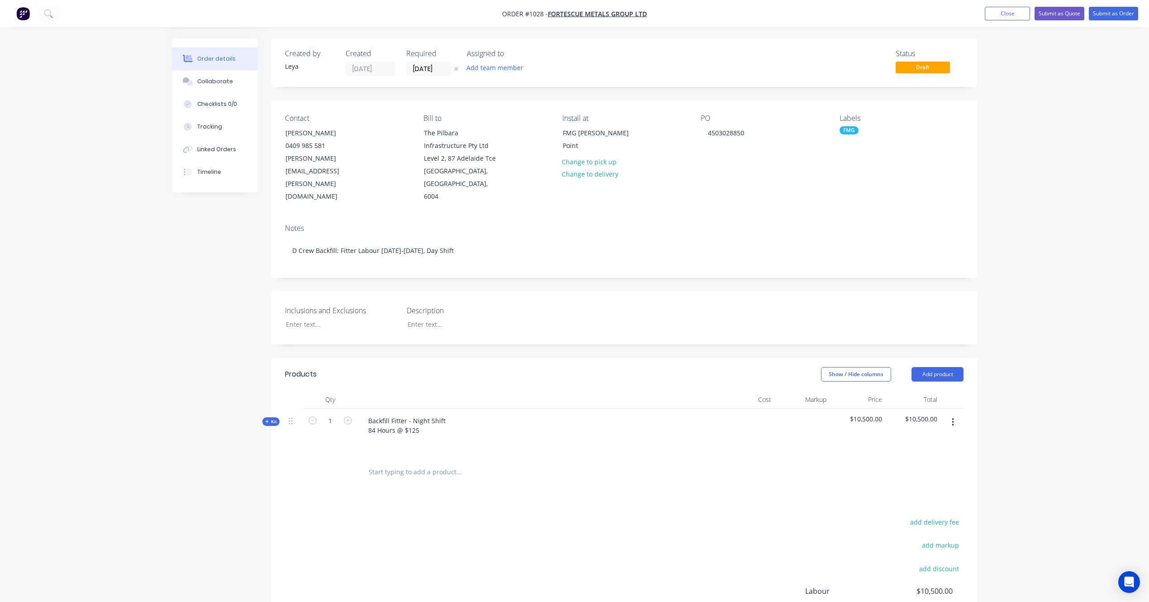
click at [453, 68] on button at bounding box center [457, 69] width 10 height 10
click at [445, 69] on input at bounding box center [431, 69] width 49 height 14
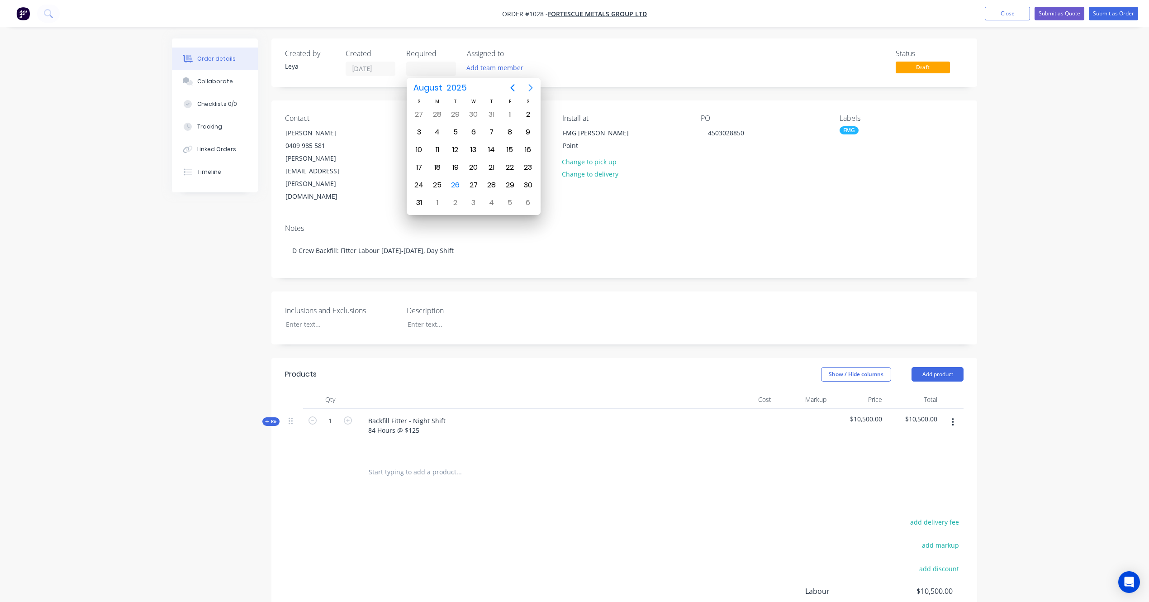
click at [533, 87] on icon "Next page" at bounding box center [530, 87] width 11 height 11
click at [473, 147] on div "17" at bounding box center [474, 150] width 14 height 14
type input "[DATE]"
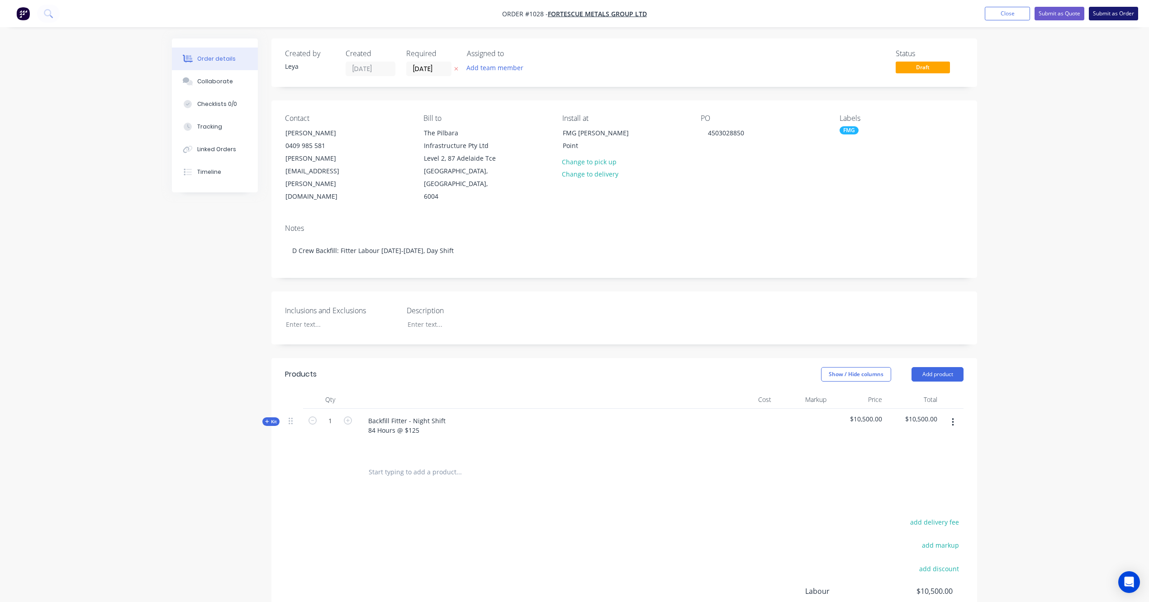
click at [1119, 12] on button "Submit as Order" at bounding box center [1113, 14] width 49 height 14
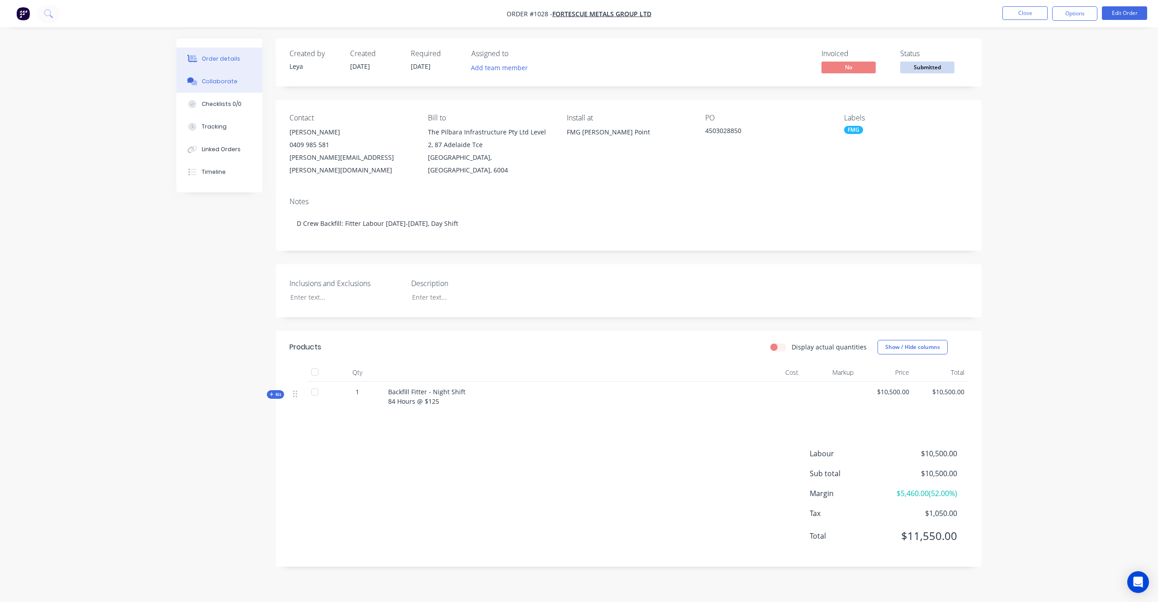
click at [233, 82] on div "Collaborate" at bounding box center [220, 81] width 36 height 8
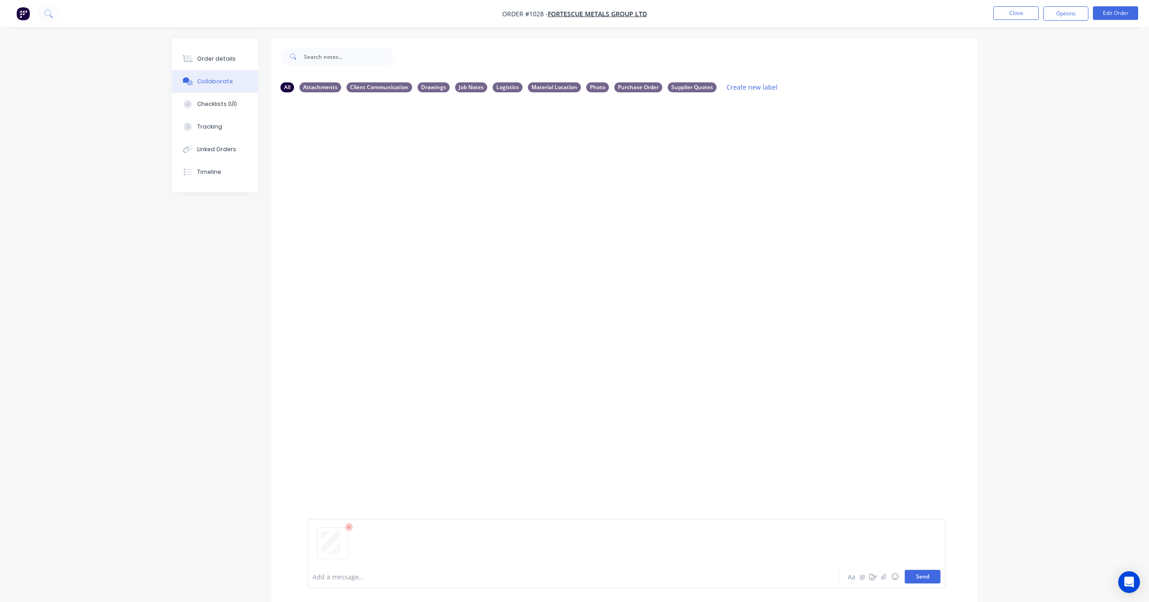
click at [931, 574] on button "Send" at bounding box center [923, 577] width 36 height 14
click at [379, 166] on button "button" at bounding box center [381, 168] width 4 height 13
click at [399, 174] on button "Labels" at bounding box center [441, 172] width 102 height 20
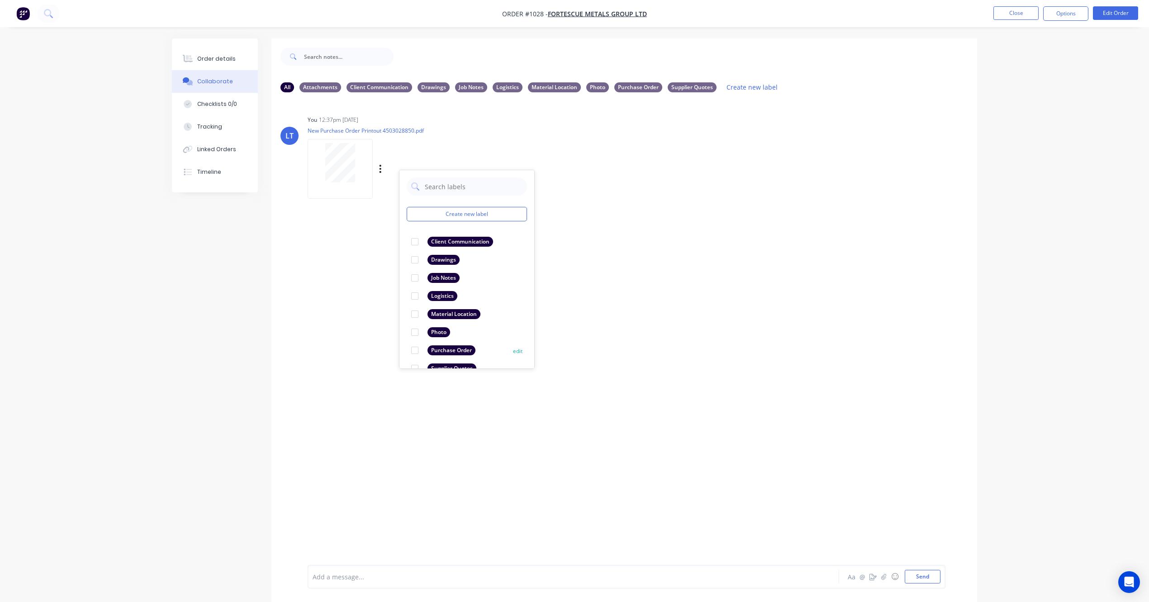
click at [416, 350] on div at bounding box center [415, 350] width 18 height 18
click at [1013, 10] on button "Close" at bounding box center [1016, 13] width 45 height 14
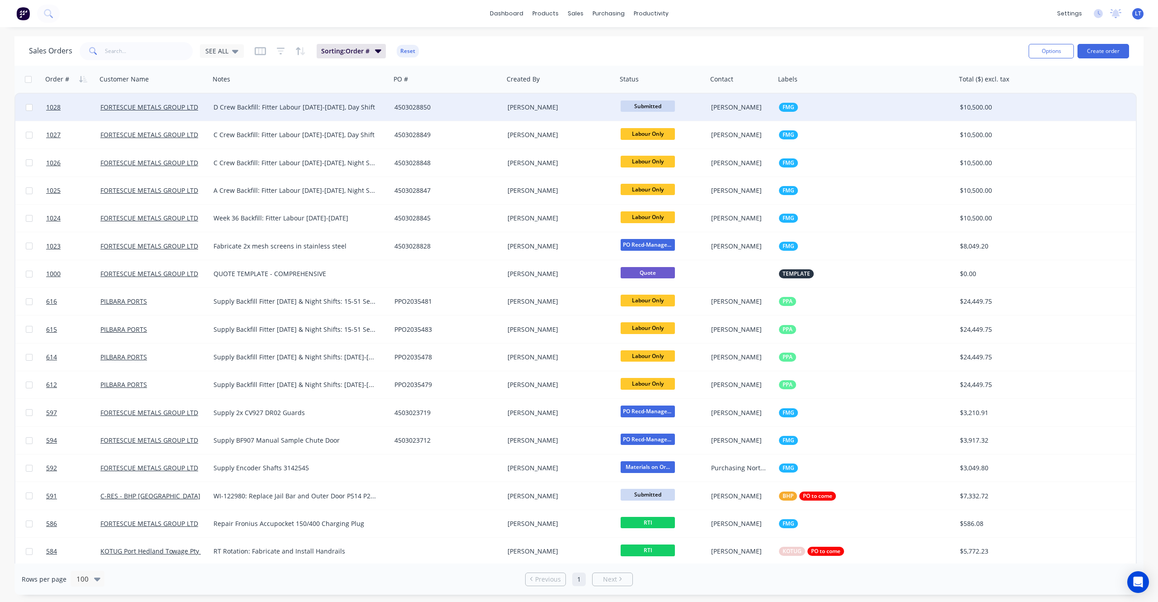
click at [640, 104] on span "Submitted" at bounding box center [648, 105] width 54 height 11
click at [664, 210] on button "Labour Only" at bounding box center [668, 215] width 95 height 17
click at [542, 109] on div "[PERSON_NAME]" at bounding box center [558, 107] width 100 height 9
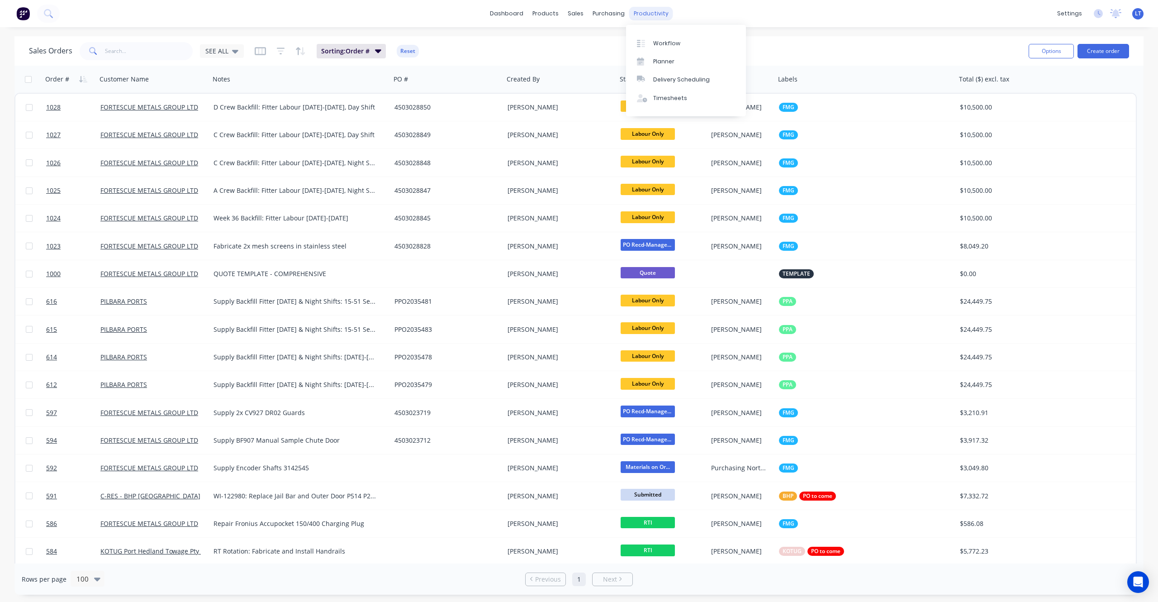
click at [655, 15] on div "productivity" at bounding box center [651, 14] width 44 height 14
click at [657, 36] on link "Workflow" at bounding box center [686, 43] width 120 height 18
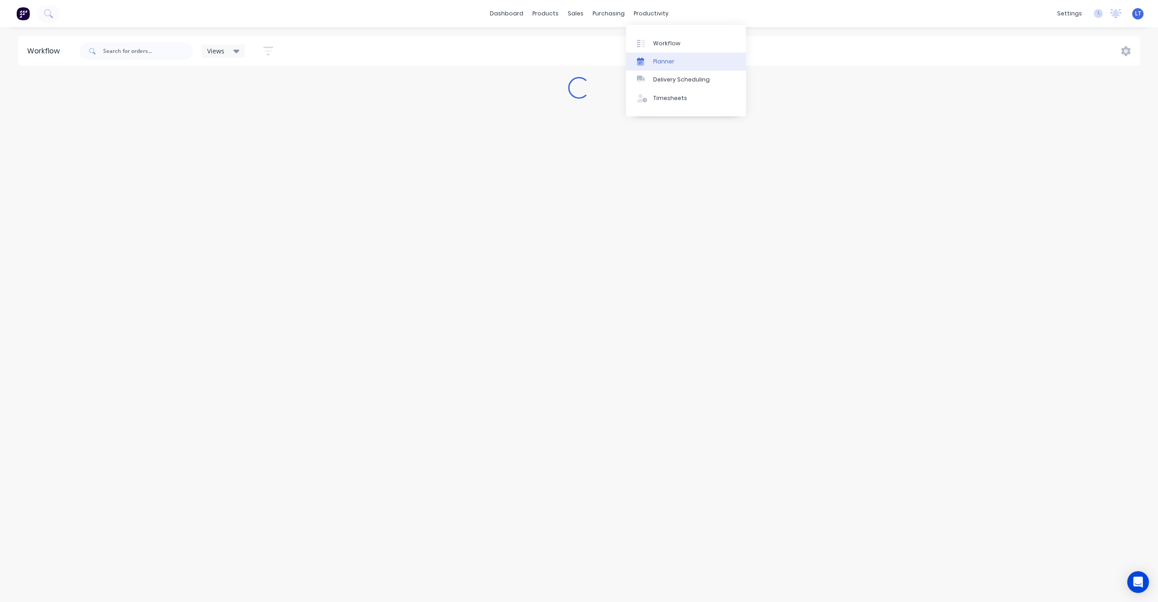
click at [683, 62] on link "Planner" at bounding box center [686, 61] width 120 height 18
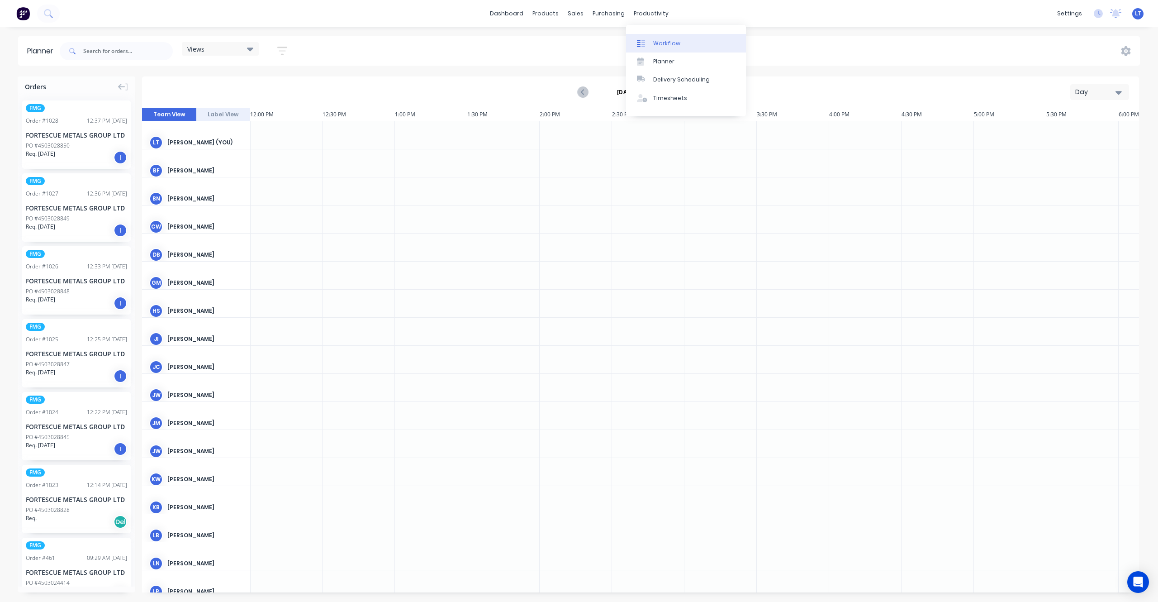
click at [671, 42] on div "Workflow" at bounding box center [666, 43] width 27 height 8
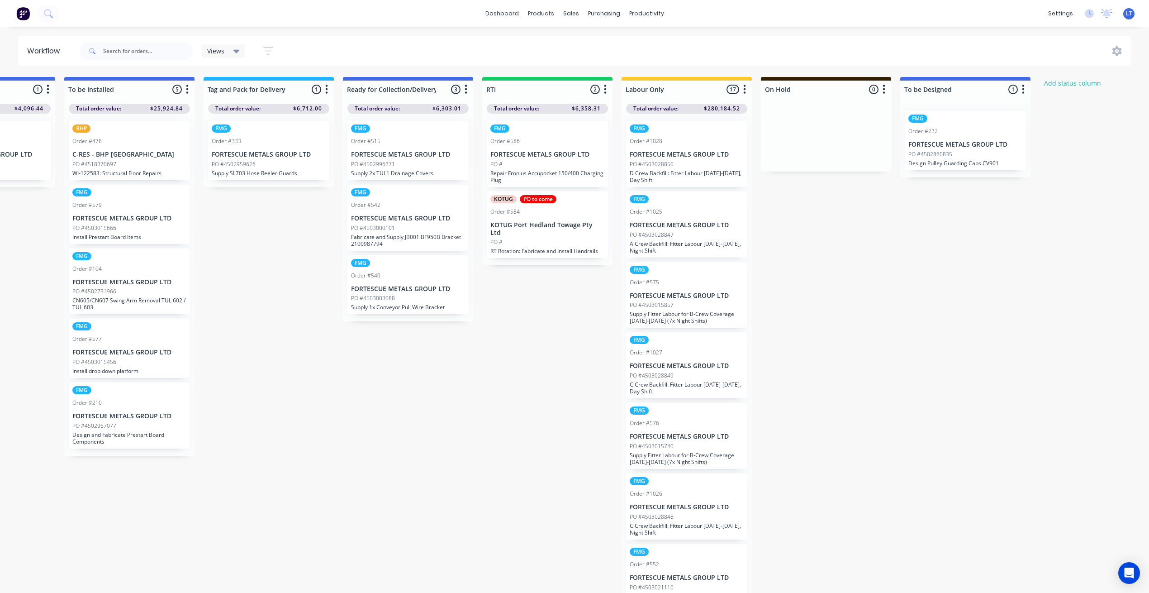
scroll to position [0, 1075]
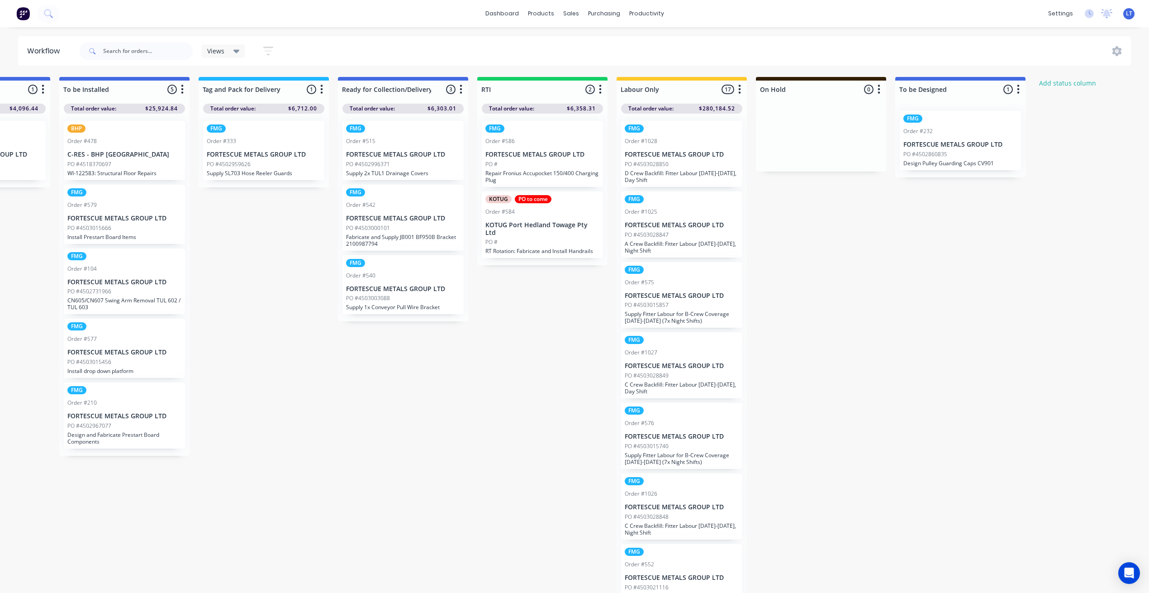
click at [741, 91] on icon "button" at bounding box center [739, 89] width 3 height 11
click at [683, 154] on button "Sort By" at bounding box center [700, 153] width 90 height 15
click at [781, 171] on date "Required date" at bounding box center [792, 173] width 90 height 15
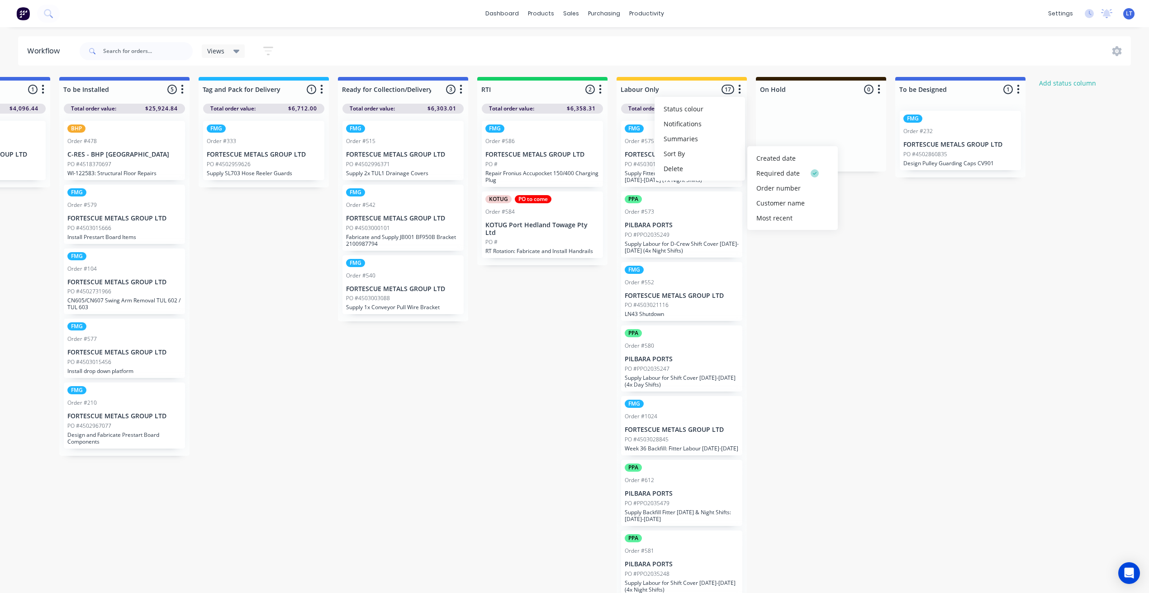
click at [792, 286] on div "Submitted 1 Status colour #CDDAF4 hex #CDDAF4 Save Cancel Summaries Total order…" at bounding box center [66, 337] width 2296 height 521
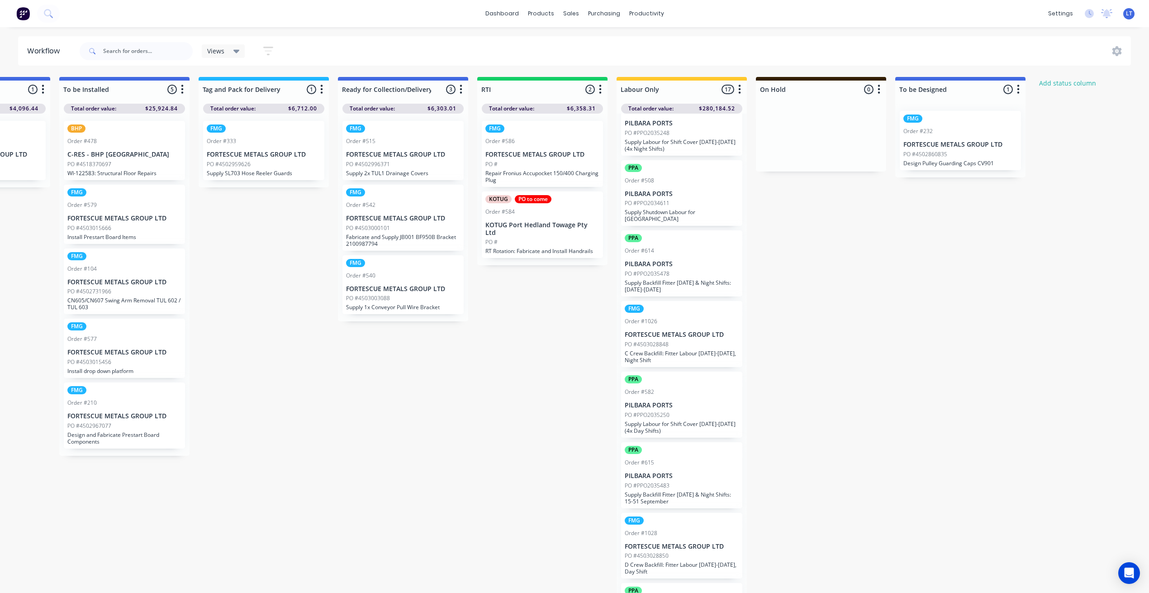
scroll to position [708, 0]
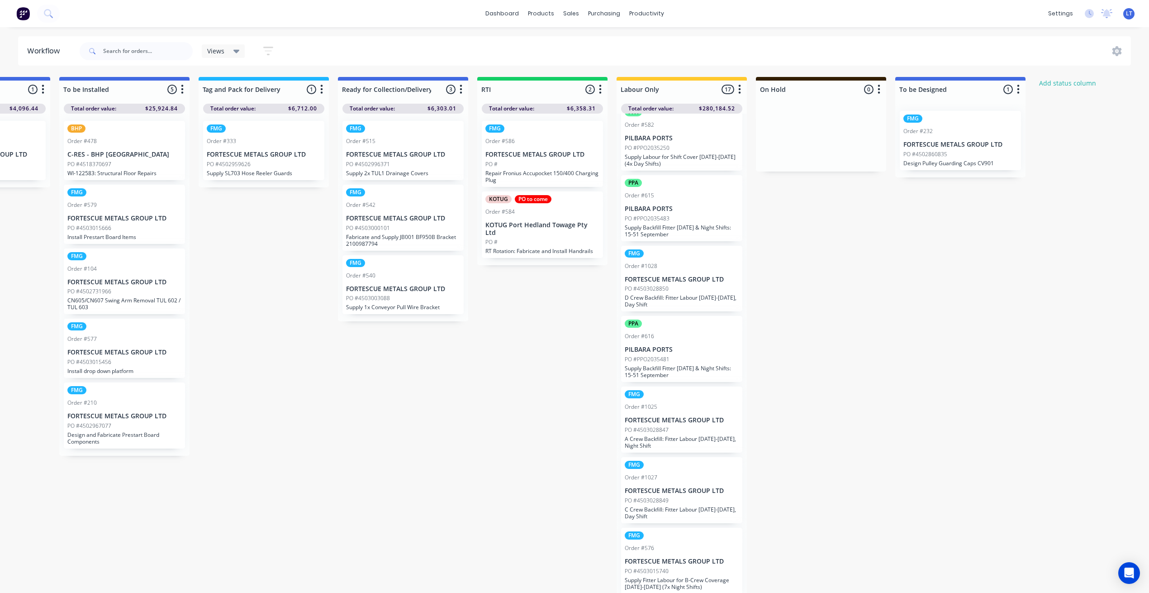
click at [740, 91] on button "button" at bounding box center [739, 89] width 11 height 11
click at [230, 51] on div "Views" at bounding box center [223, 51] width 33 height 8
click at [235, 151] on button "VIEW ALL" at bounding box center [257, 154] width 96 height 10
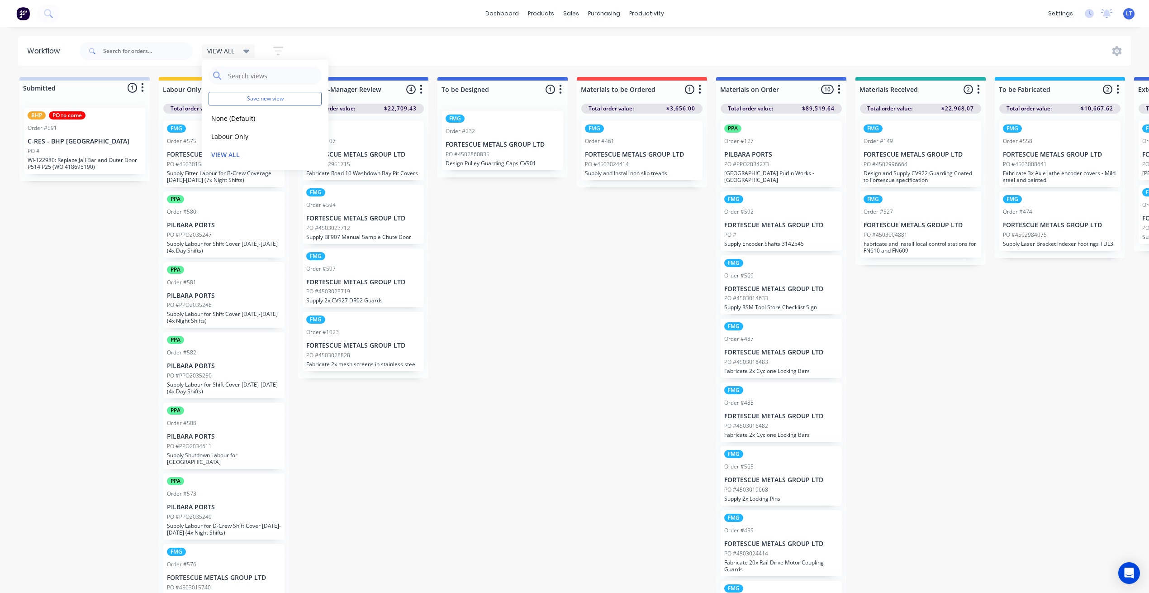
click at [545, 369] on div "Submitted 1 Status colour #CDDAF4 hex #CDDAF4 Save Cancel Summaries Total order…" at bounding box center [1141, 337] width 2296 height 521
click at [512, 257] on div "Submitted 1 Status colour #CDDAF4 hex #CDDAF4 Save Cancel Summaries Total order…" at bounding box center [1141, 337] width 2296 height 521
drag, startPoint x: 512, startPoint y: 257, endPoint x: 495, endPoint y: 221, distance: 40.1
click at [495, 221] on div "Submitted 1 Status colour #CDDAF4 hex #CDDAF4 Save Cancel Summaries Total order…" at bounding box center [1141, 337] width 2296 height 521
click at [36, 87] on div at bounding box center [84, 88] width 130 height 14
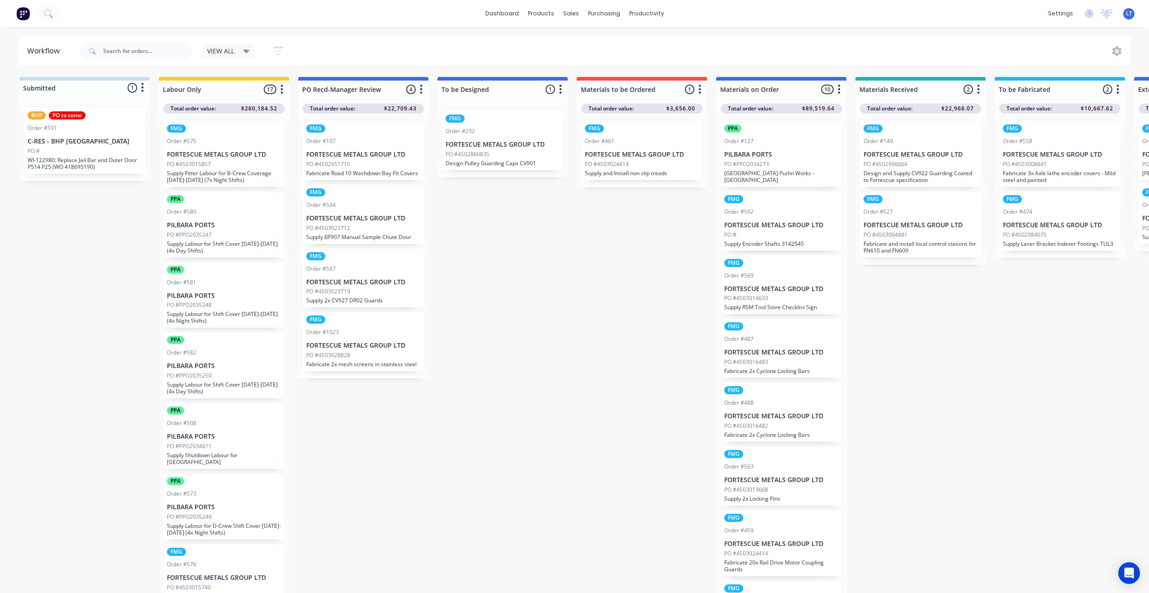
click at [42, 88] on div at bounding box center [84, 88] width 130 height 14
drag, startPoint x: 532, startPoint y: 319, endPoint x: 502, endPoint y: 266, distance: 60.8
drag, startPoint x: 502, startPoint y: 266, endPoint x: 496, endPoint y: 246, distance: 20.8
click at [496, 246] on div "Submitted 1 Status colour #CDDAF4 hex #CDDAF4 Save Cancel Summaries Total order…" at bounding box center [1141, 337] width 2296 height 521
drag, startPoint x: 590, startPoint y: 300, endPoint x: 534, endPoint y: 260, distance: 68.4
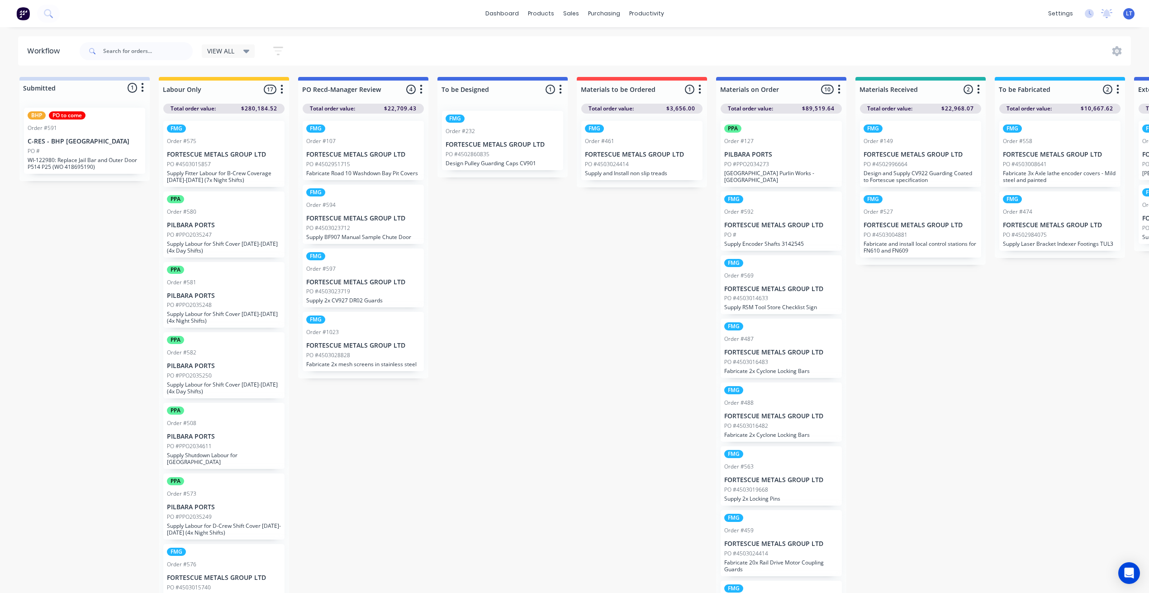
drag, startPoint x: 534, startPoint y: 260, endPoint x: 496, endPoint y: 235, distance: 45.2
click at [496, 235] on div "Submitted 1 Status colour #CDDAF4 hex #CDDAF4 Save Cancel Summaries Total order…" at bounding box center [1141, 337] width 2296 height 521
drag, startPoint x: 521, startPoint y: 266, endPoint x: 560, endPoint y: 134, distance: 138.2
click at [510, 249] on div "Submitted 1 Status colour #CDDAF4 hex #CDDAF4 Save Cancel Summaries Total order…" at bounding box center [1141, 337] width 2296 height 521
click at [586, 44] on div "Sales Orders" at bounding box center [604, 43] width 37 height 8
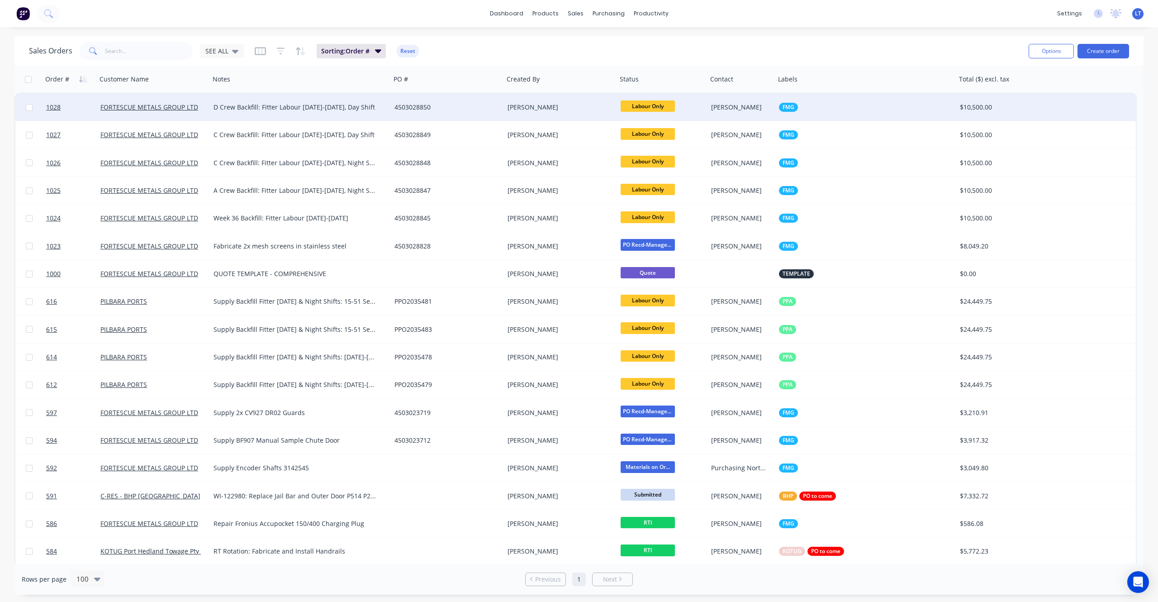
click at [491, 113] on div "4503028850" at bounding box center [447, 107] width 113 height 27
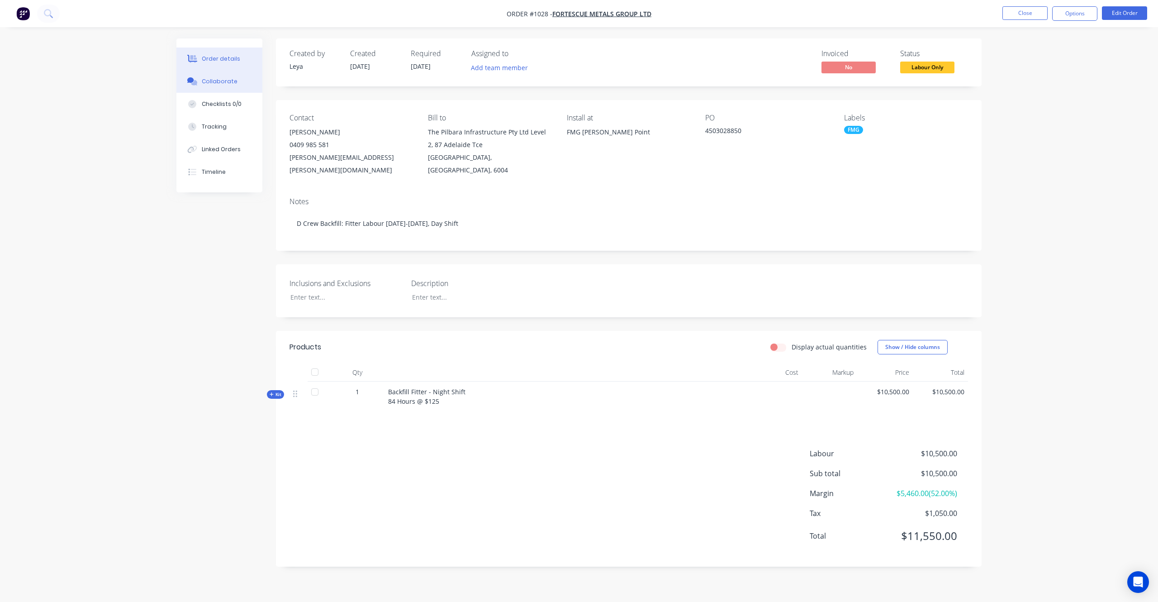
click at [230, 86] on button "Collaborate" at bounding box center [219, 81] width 86 height 23
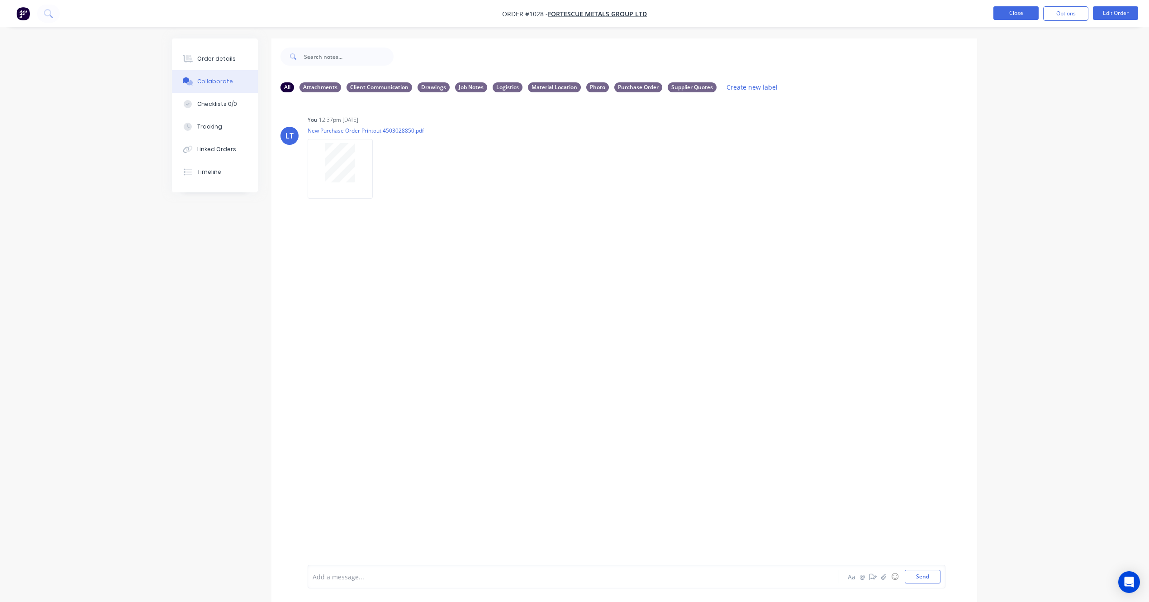
click at [1020, 13] on button "Close" at bounding box center [1016, 13] width 45 height 14
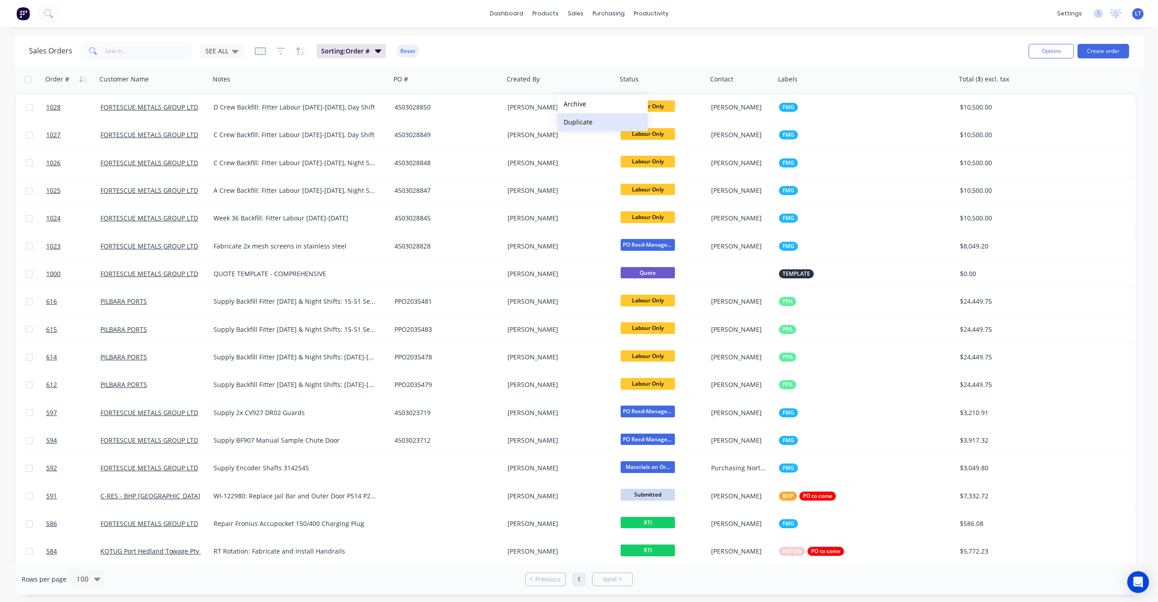
click at [595, 120] on button "Duplicate" at bounding box center [602, 122] width 90 height 18
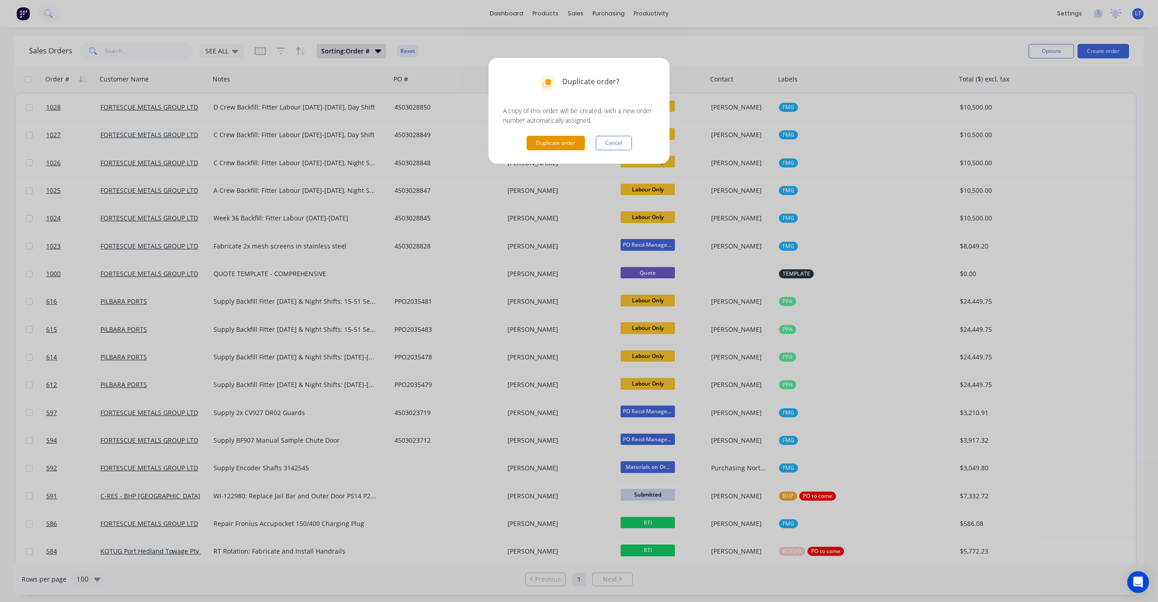
click at [560, 143] on button "Duplicate order" at bounding box center [556, 143] width 58 height 14
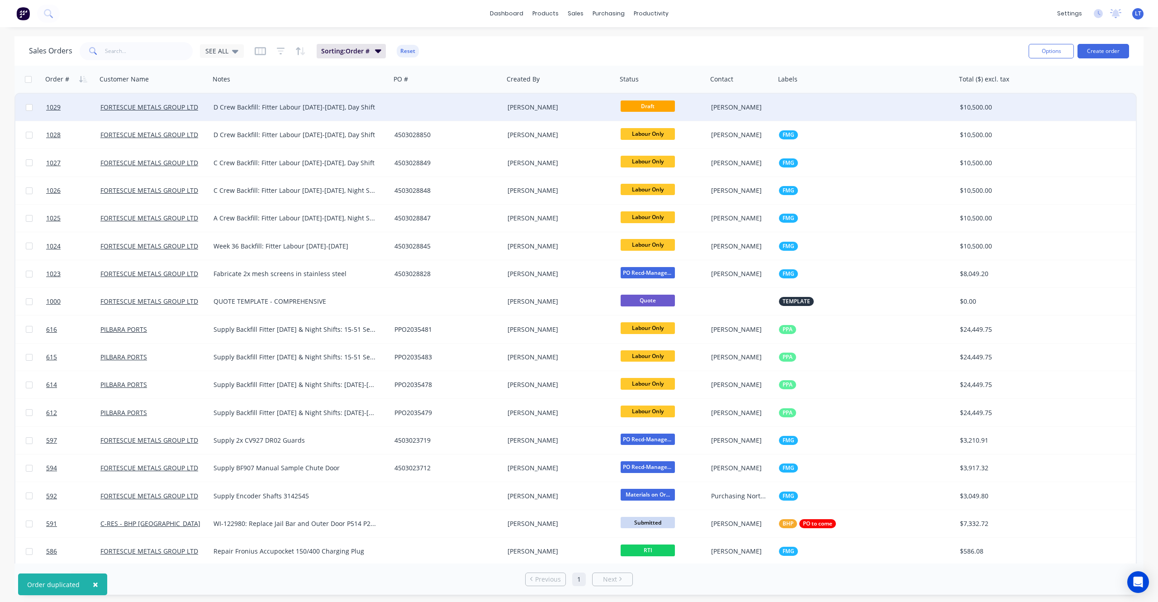
click at [546, 98] on div "[PERSON_NAME]" at bounding box center [560, 107] width 113 height 27
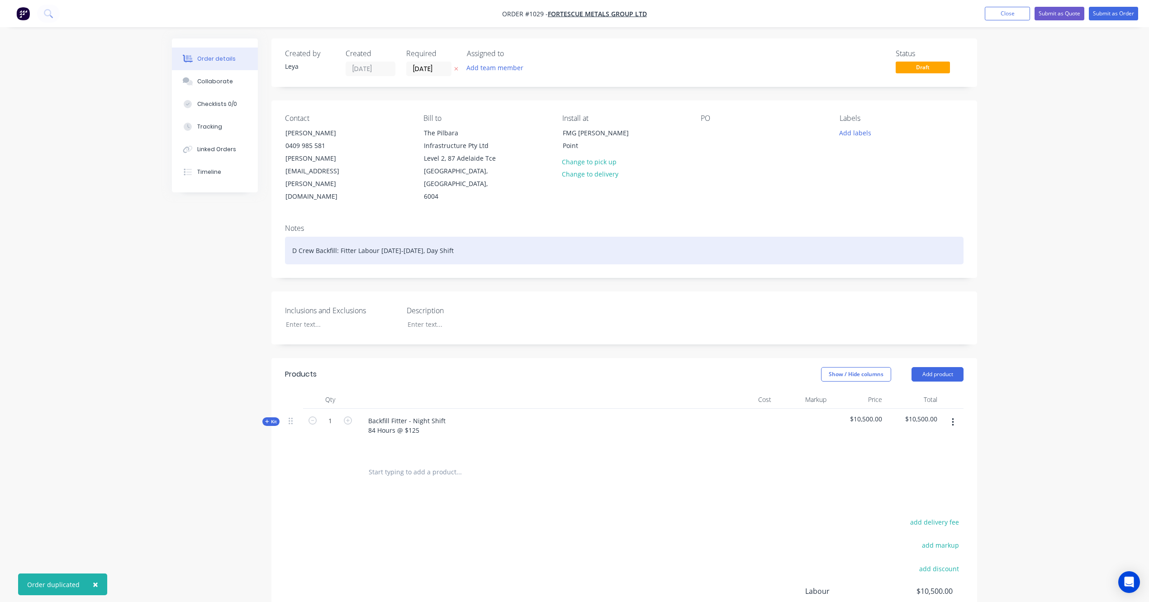
drag, startPoint x: 489, startPoint y: 239, endPoint x: 176, endPoint y: 221, distance: 313.1
click at [176, 221] on div "Created by [PERSON_NAME] Created [DATE] Required [DATE] Assigned to Add team me…" at bounding box center [574, 377] width 805 height 679
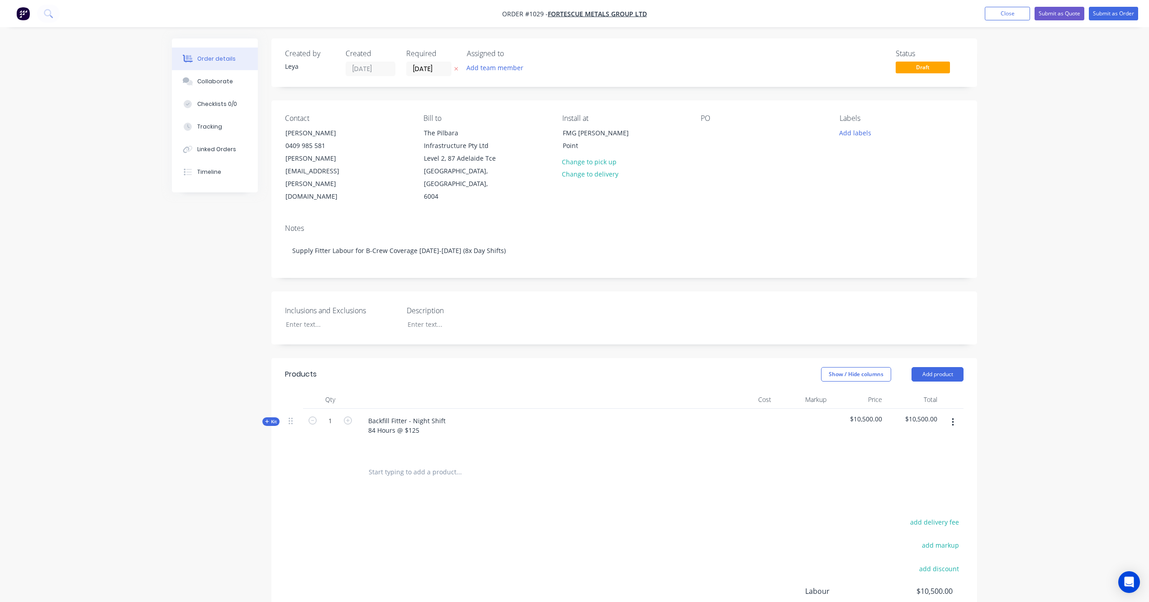
click at [458, 64] on button at bounding box center [457, 69] width 10 height 10
click at [451, 73] on input at bounding box center [431, 69] width 49 height 14
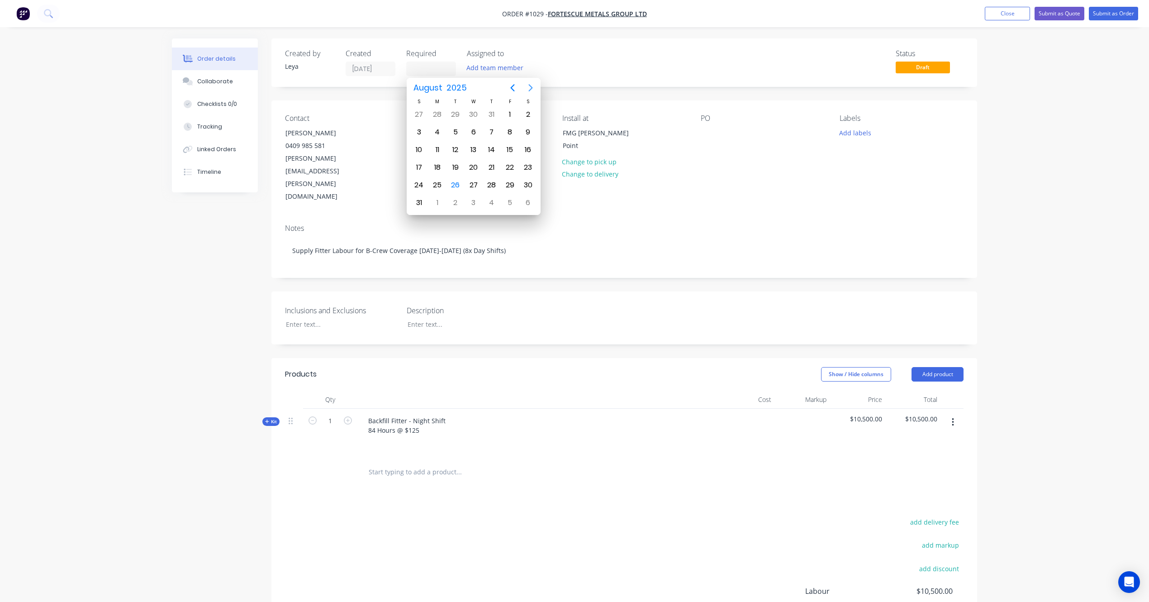
click at [531, 86] on icon "Next page" at bounding box center [531, 87] width 4 height 7
click at [477, 165] on div "24" at bounding box center [474, 168] width 14 height 14
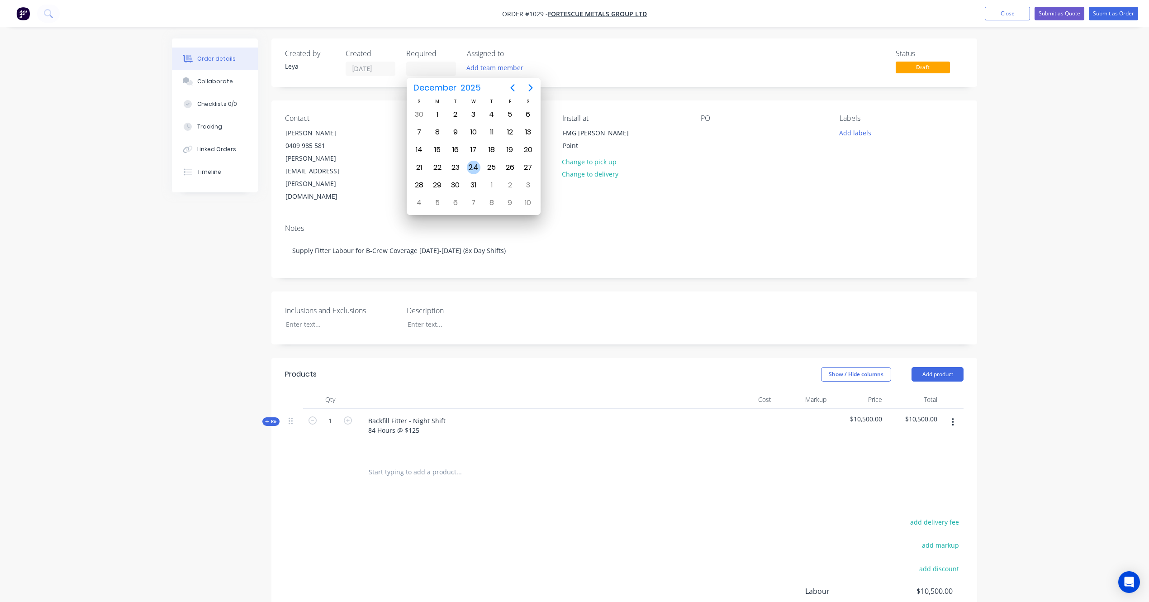
type input "[DATE]"
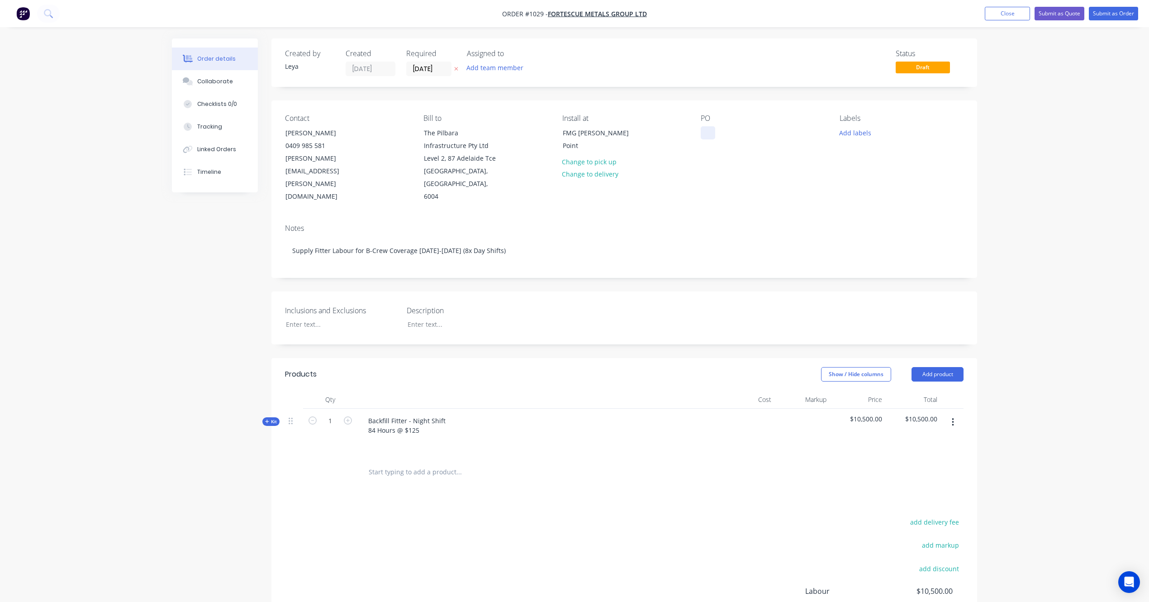
click at [708, 129] on div at bounding box center [708, 132] width 14 height 13
click at [863, 134] on button "Add labels" at bounding box center [855, 132] width 42 height 12
click at [858, 230] on div at bounding box center [856, 232] width 18 height 18
click at [1023, 199] on div "Order details Collaborate Checklists 0/0 Tracking Linked Orders Timeline Order …" at bounding box center [574, 359] width 1149 height 718
drag, startPoint x: 1016, startPoint y: 196, endPoint x: 1007, endPoint y: 157, distance: 40.4
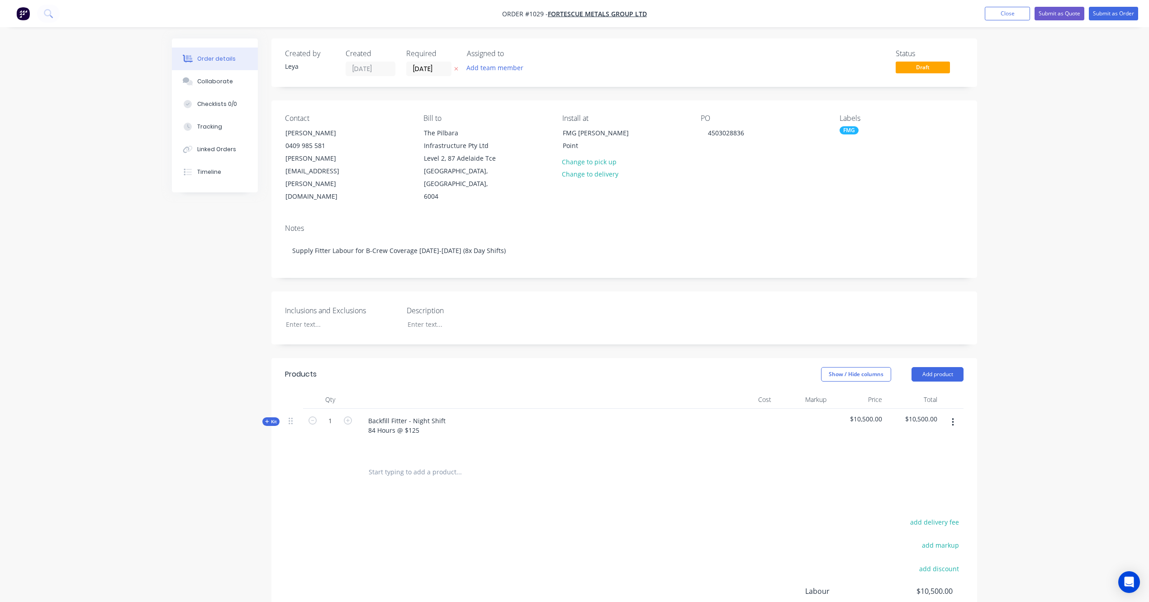
drag, startPoint x: 1007, startPoint y: 157, endPoint x: 1002, endPoint y: 134, distance: 22.7
click at [1003, 137] on div "Order details Collaborate Checklists 0/0 Tracking Linked Orders Timeline Order …" at bounding box center [574, 359] width 1149 height 718
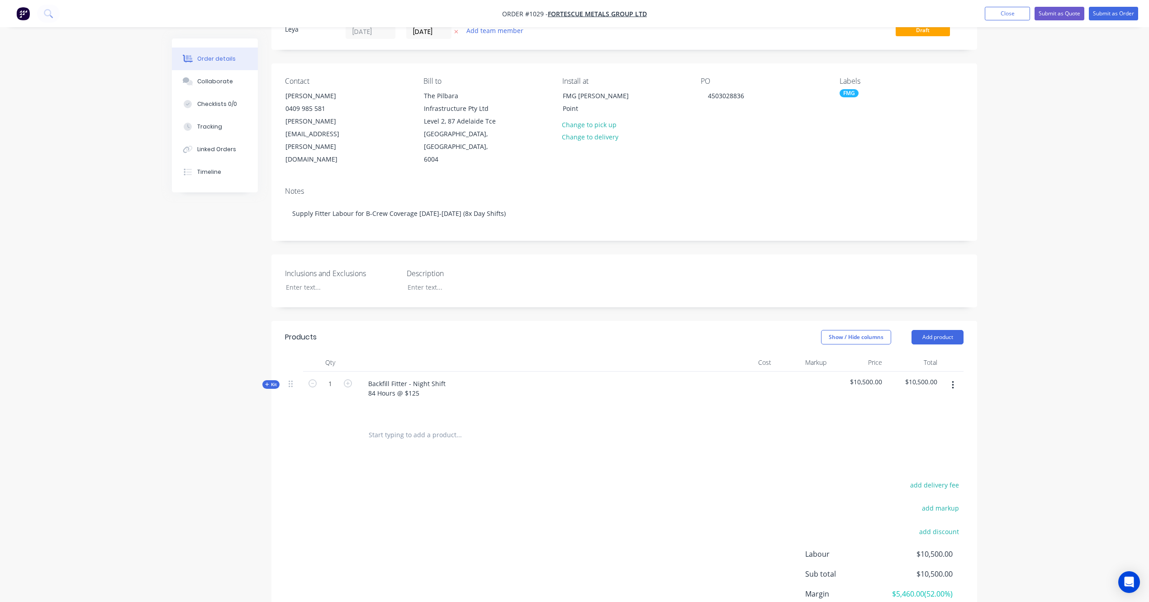
scroll to position [40, 0]
click at [434, 374] on div "Backfill Fitter - Night Shift 84 Hours @ $125" at bounding box center [407, 385] width 92 height 23
drag, startPoint x: 413, startPoint y: 368, endPoint x: 428, endPoint y: 368, distance: 15.4
click at [428, 374] on div "Backfill Fitter - Night Shift 84 Hours @ $125" at bounding box center [407, 385] width 92 height 23
drag, startPoint x: 375, startPoint y: 377, endPoint x: 352, endPoint y: 377, distance: 23.5
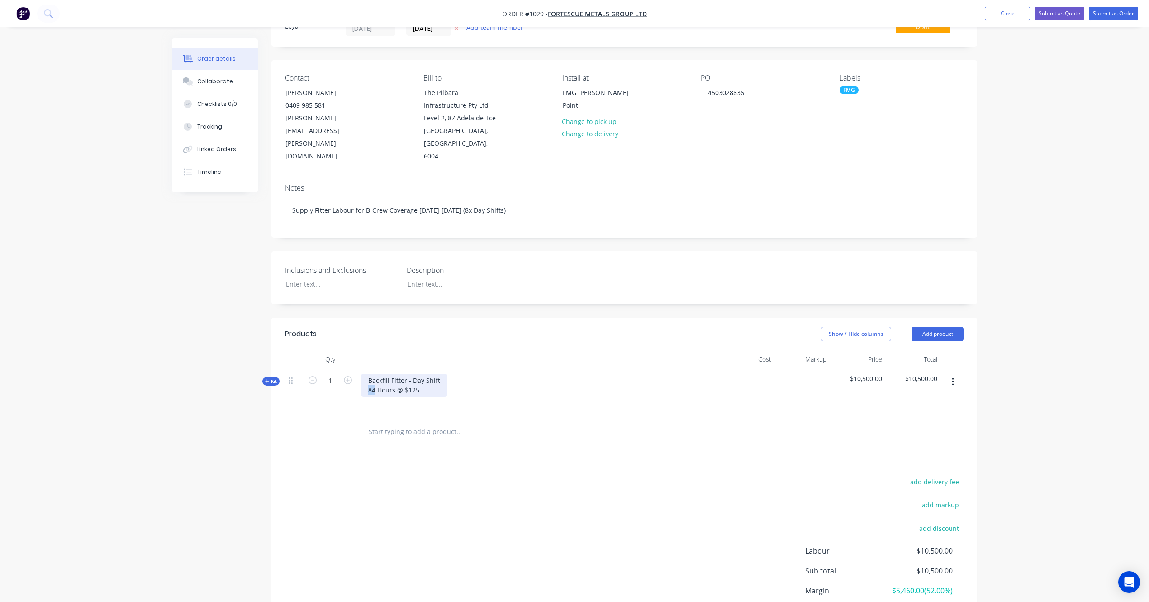
click at [352, 377] on div "Kit 1 Backfill Fitter - Day Shift 84 Hours @ $125 $10,500.00 $10,500.00" at bounding box center [624, 392] width 679 height 49
click at [277, 377] on div "Kit" at bounding box center [270, 381] width 17 height 9
click at [404, 417] on div "Backfill Fitter" at bounding box center [538, 431] width 362 height 28
click at [417, 424] on span "Backfill Fitter" at bounding box center [541, 429] width 347 height 10
type input "96"
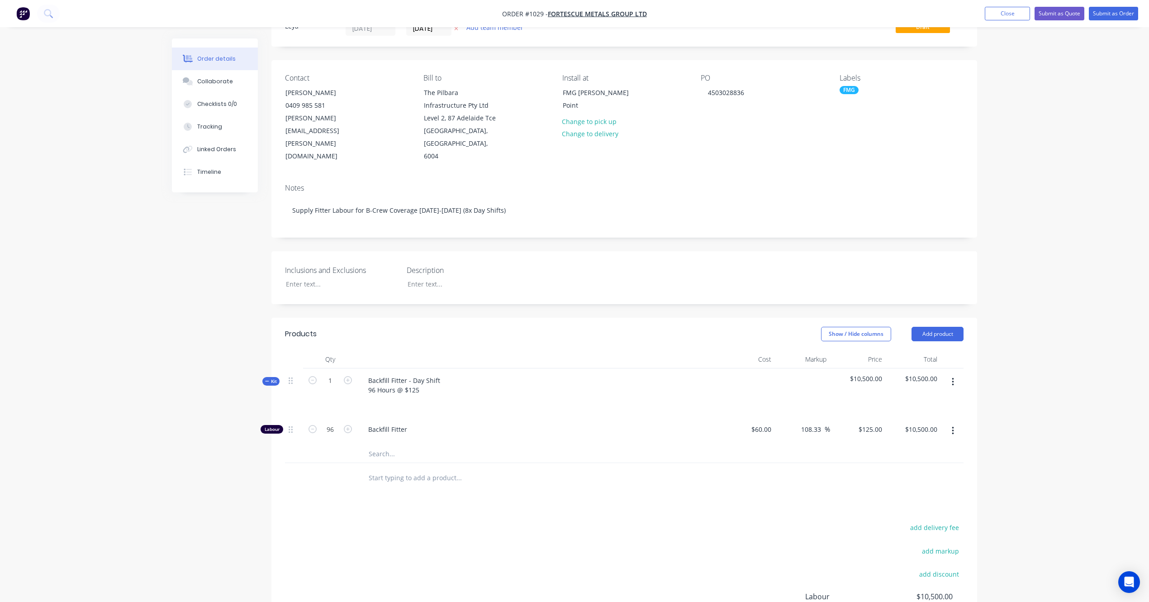
type input "$12,000.00"
click at [203, 414] on div "Created by [PERSON_NAME] Created [DATE] Required [DATE] Assigned to Add team me…" at bounding box center [574, 360] width 805 height 725
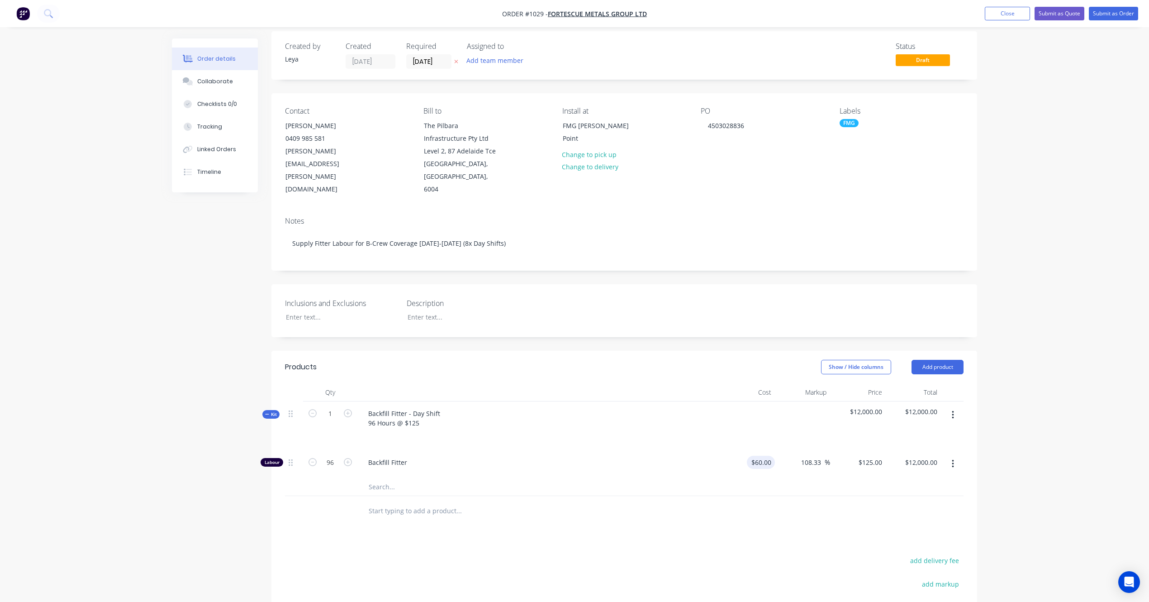
scroll to position [0, 0]
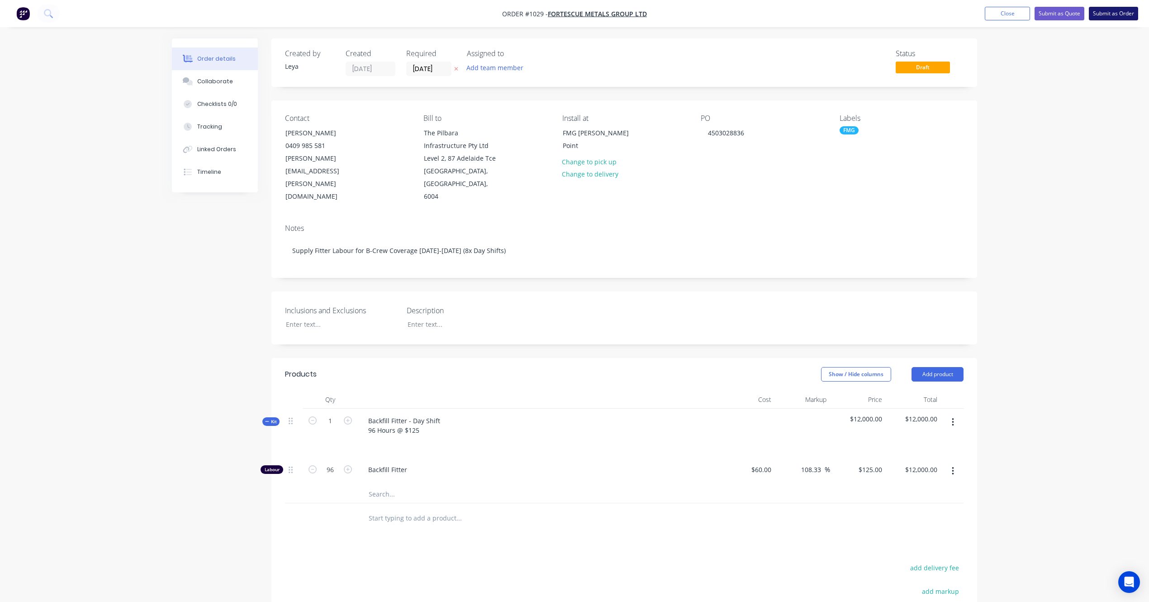
click at [1112, 13] on button "Submit as Order" at bounding box center [1113, 14] width 49 height 14
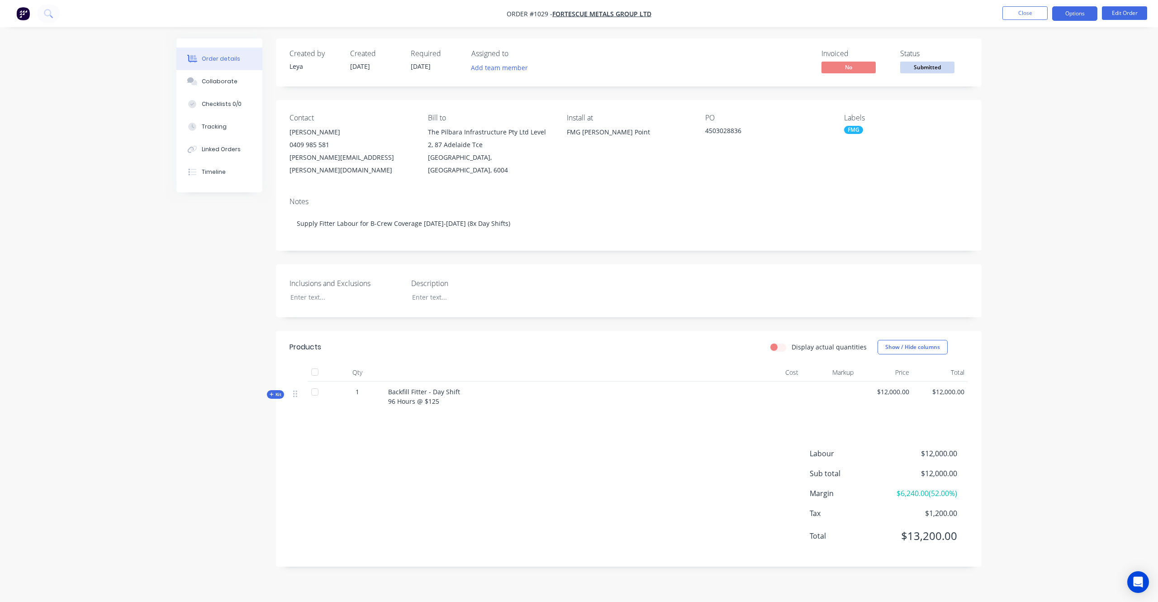
click at [1064, 13] on button "Options" at bounding box center [1074, 13] width 45 height 14
click at [943, 70] on span "Submitted" at bounding box center [927, 67] width 54 height 11
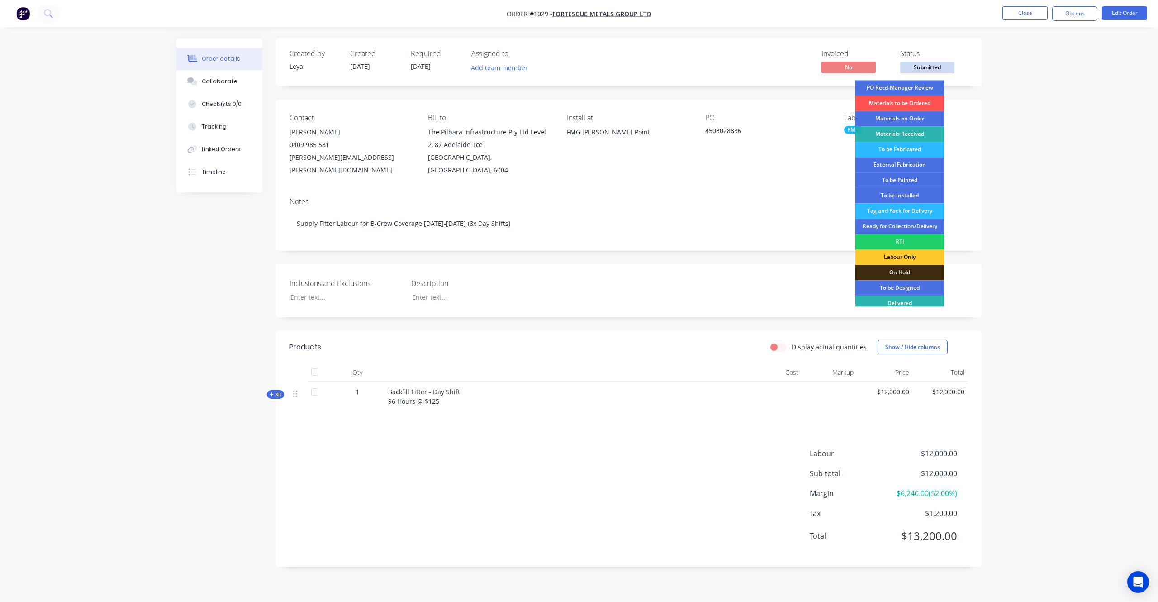
click at [908, 259] on div "Labour Only" at bounding box center [900, 256] width 89 height 15
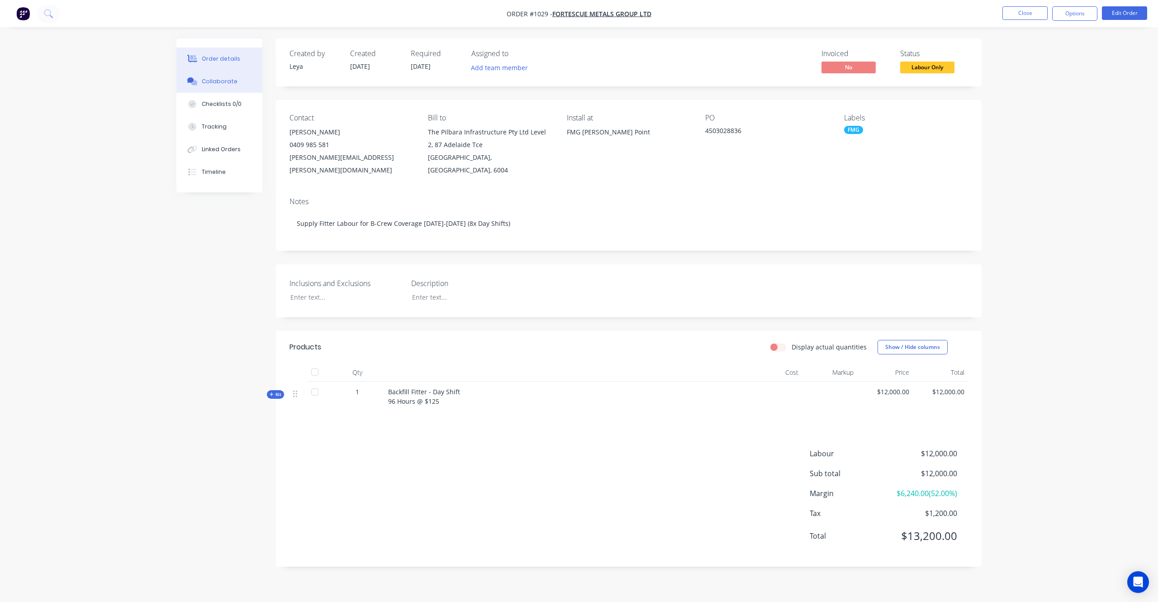
click at [236, 83] on button "Collaborate" at bounding box center [219, 81] width 86 height 23
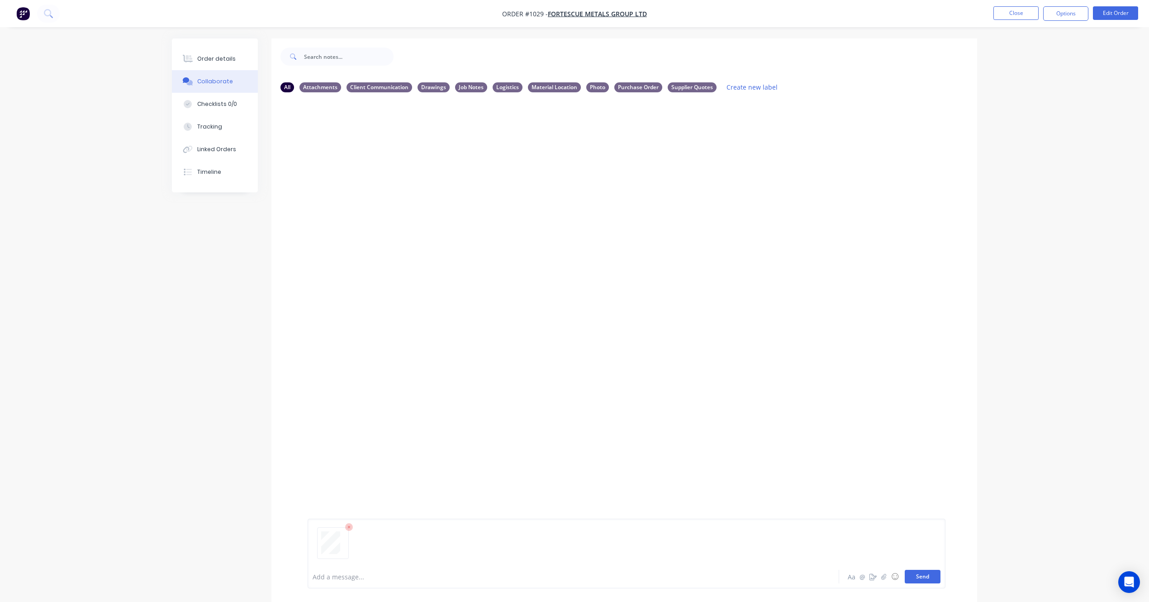
click at [925, 574] on button "Send" at bounding box center [923, 577] width 36 height 14
click at [1032, 12] on button "Close" at bounding box center [1016, 13] width 45 height 14
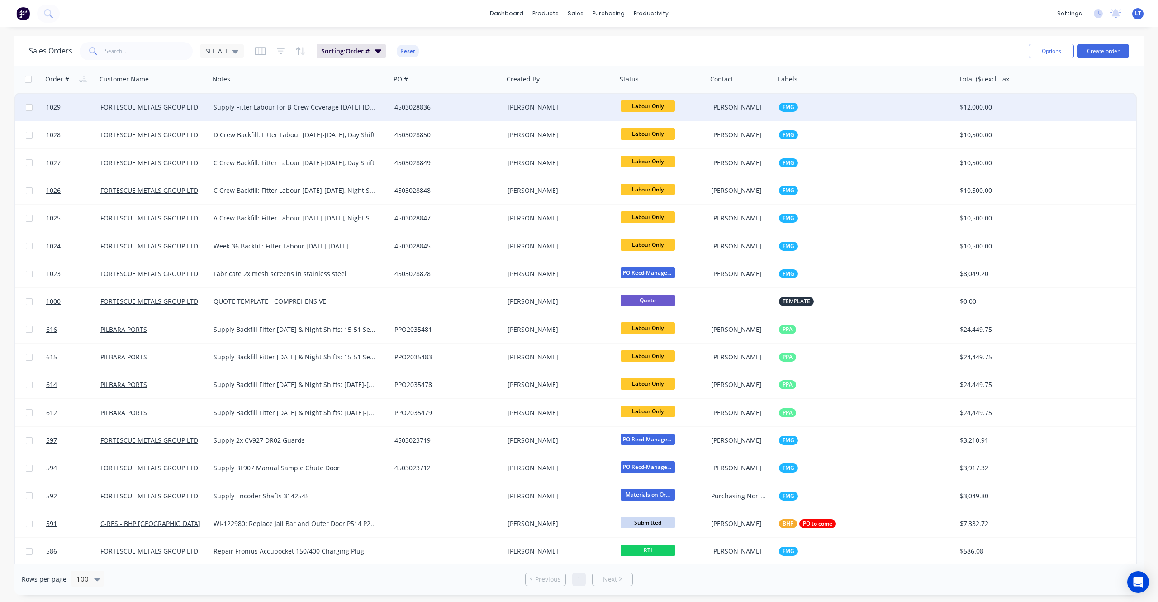
click at [566, 110] on div "[PERSON_NAME]" at bounding box center [558, 107] width 100 height 9
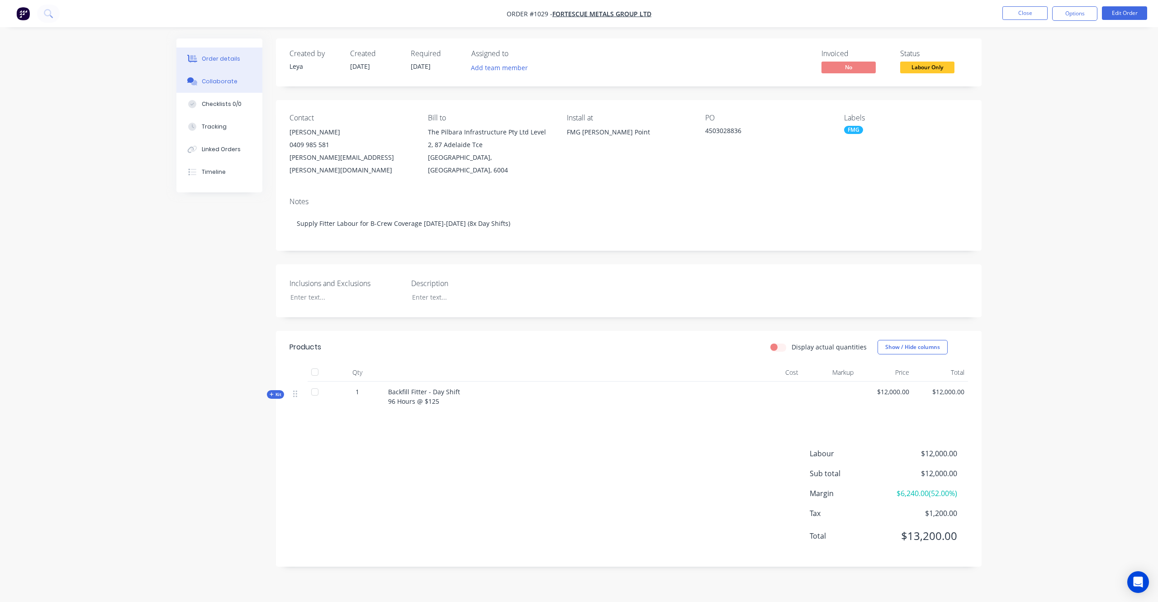
click at [196, 87] on button "Collaborate" at bounding box center [219, 81] width 86 height 23
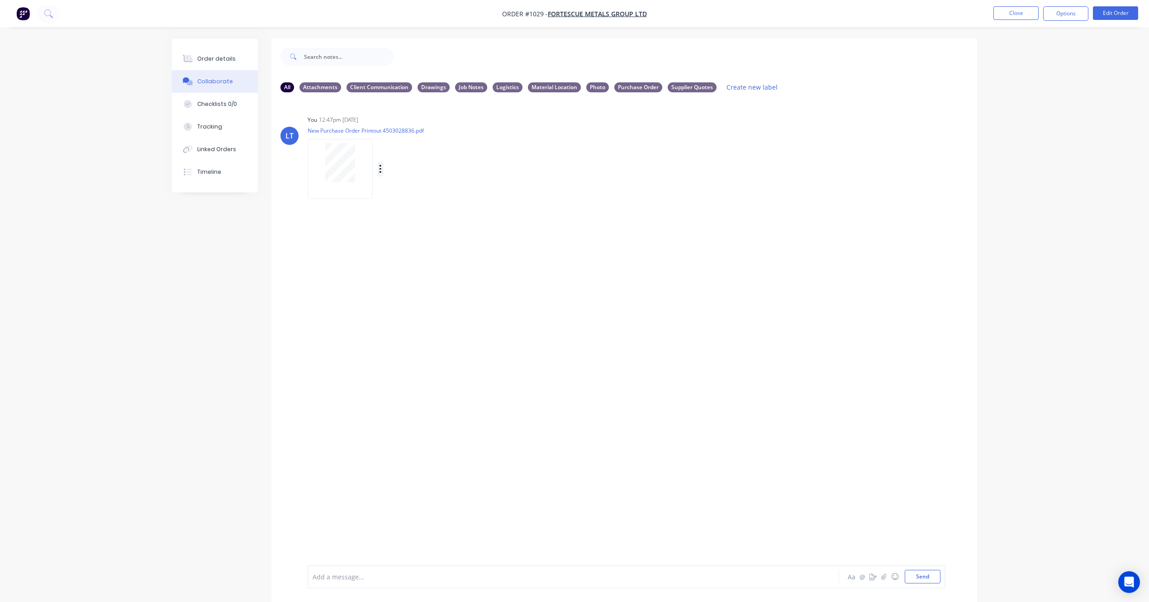
click at [381, 171] on icon "button" at bounding box center [380, 169] width 3 height 10
click at [395, 177] on button "Labels" at bounding box center [441, 172] width 102 height 20
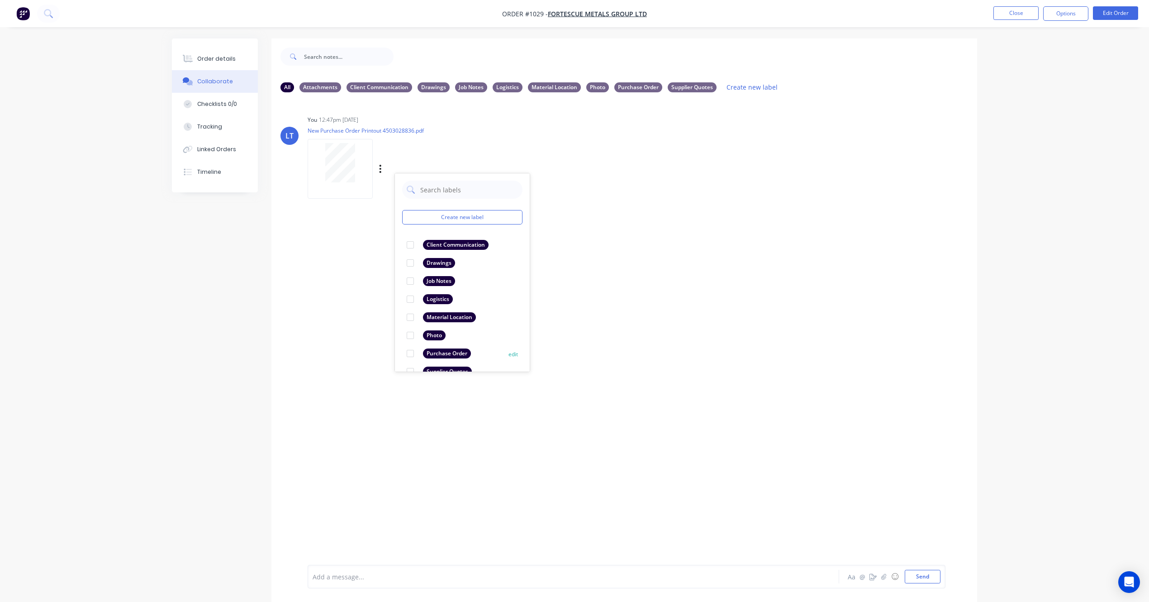
click at [413, 354] on div at bounding box center [410, 353] width 18 height 18
click at [642, 320] on div "LT You 12:47pm [DATE] New Purchase Order Printout 4503028836.pdf Labels Downloa…" at bounding box center [624, 332] width 706 height 465
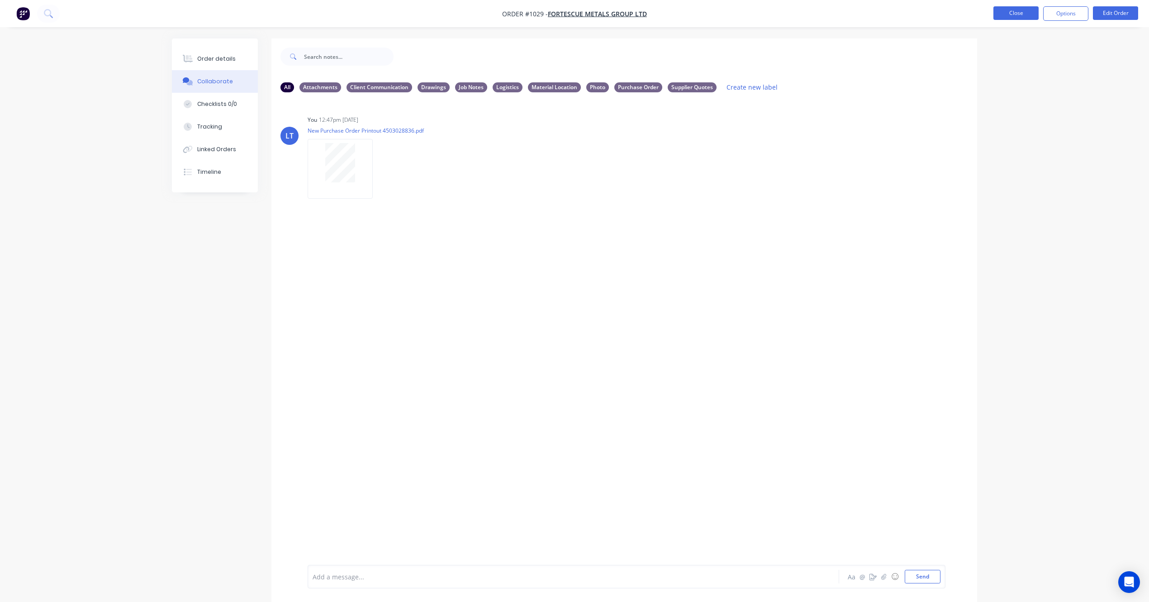
click at [1019, 12] on button "Close" at bounding box center [1016, 13] width 45 height 14
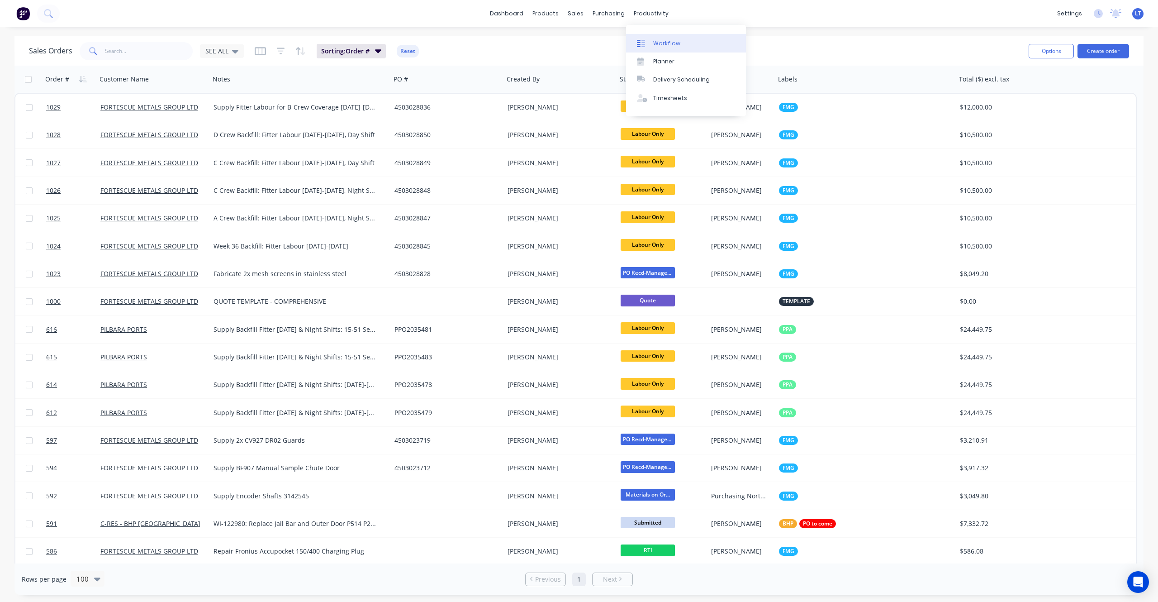
click at [663, 43] on div "Workflow" at bounding box center [666, 43] width 27 height 8
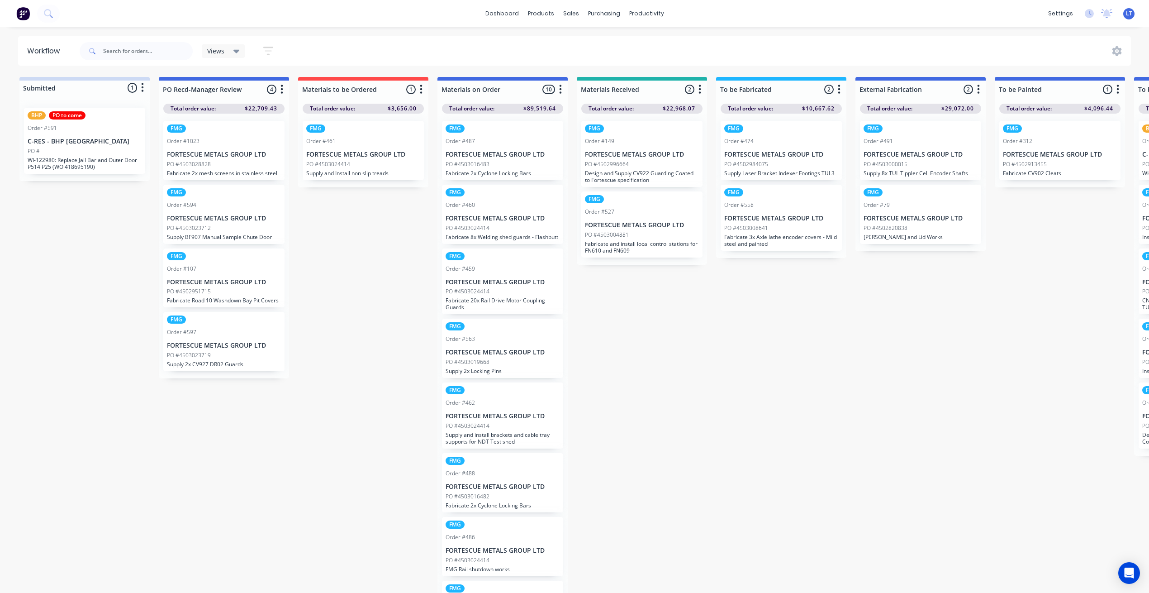
drag, startPoint x: 672, startPoint y: 428, endPoint x: 630, endPoint y: 368, distance: 72.8
drag, startPoint x: 630, startPoint y: 368, endPoint x: 734, endPoint y: 310, distance: 118.9
click at [617, 359] on div "Submitted 1 Status colour #CDDAF4 hex #CDDAF4 Save Cancel Summaries Total order…" at bounding box center [1141, 337] width 2296 height 521
click at [583, 42] on link "Sales Orders" at bounding box center [619, 43] width 120 height 18
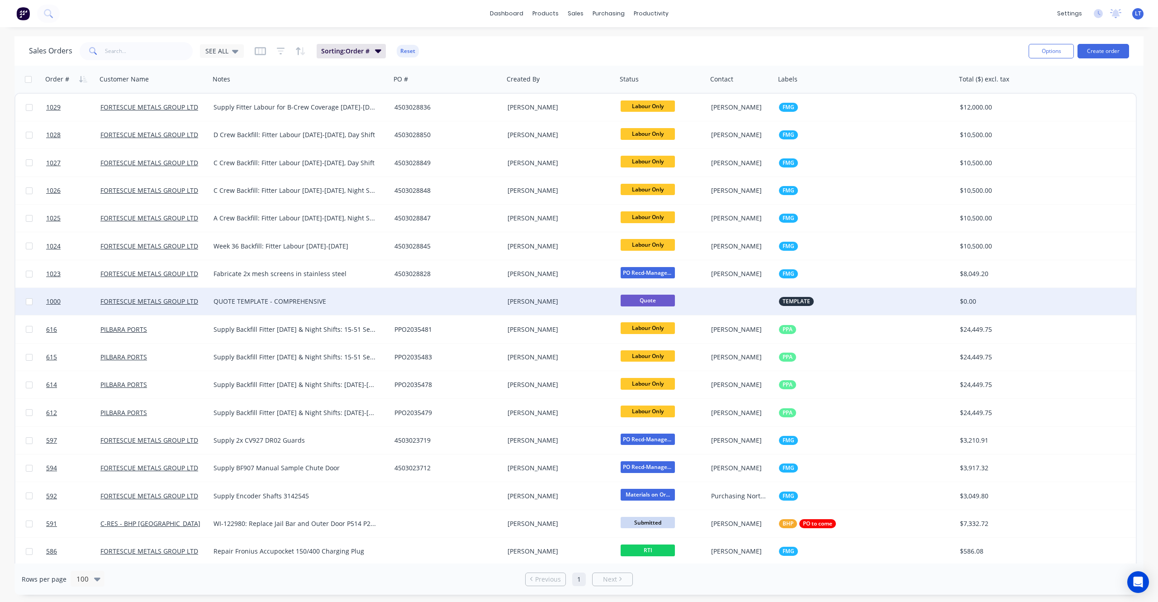
click at [544, 298] on div "[PERSON_NAME]" at bounding box center [558, 301] width 100 height 9
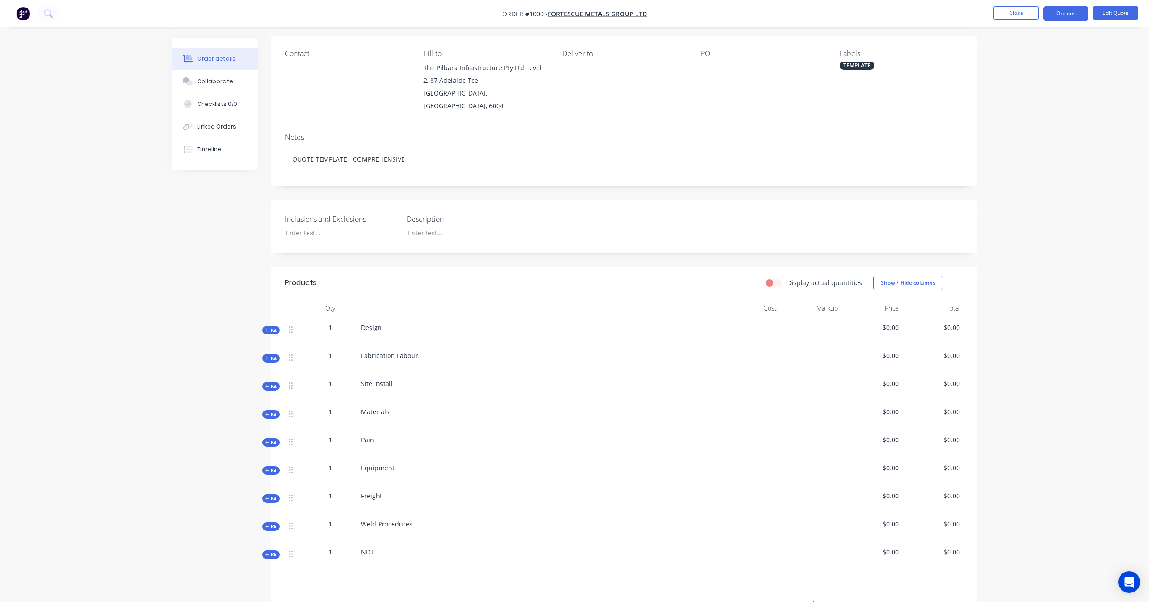
scroll to position [100, 0]
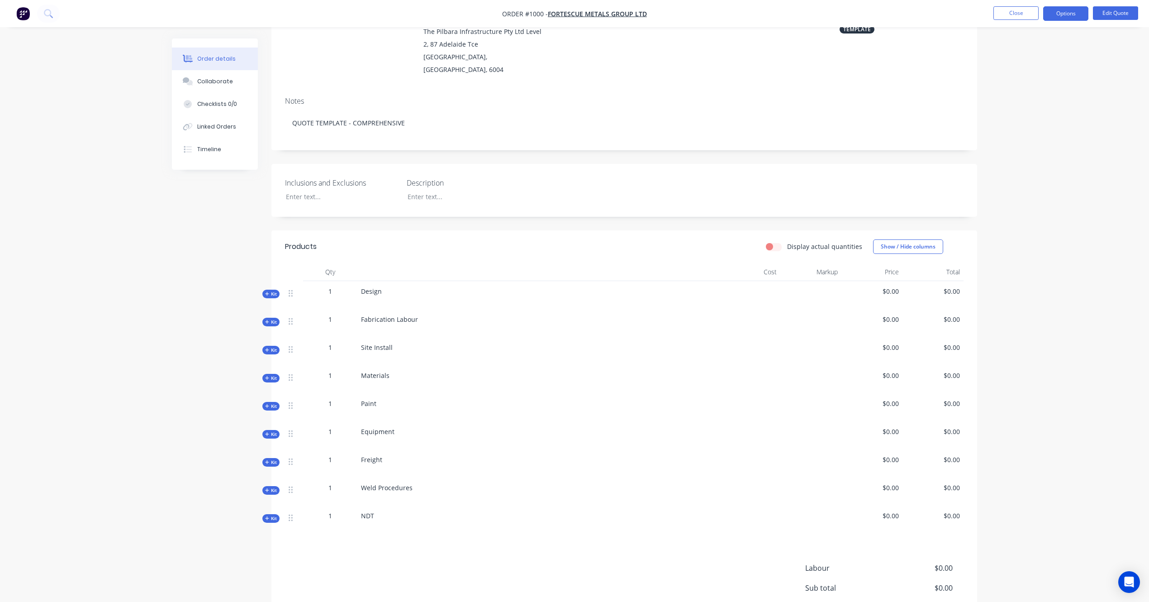
click at [270, 319] on span "Kit" at bounding box center [271, 322] width 12 height 7
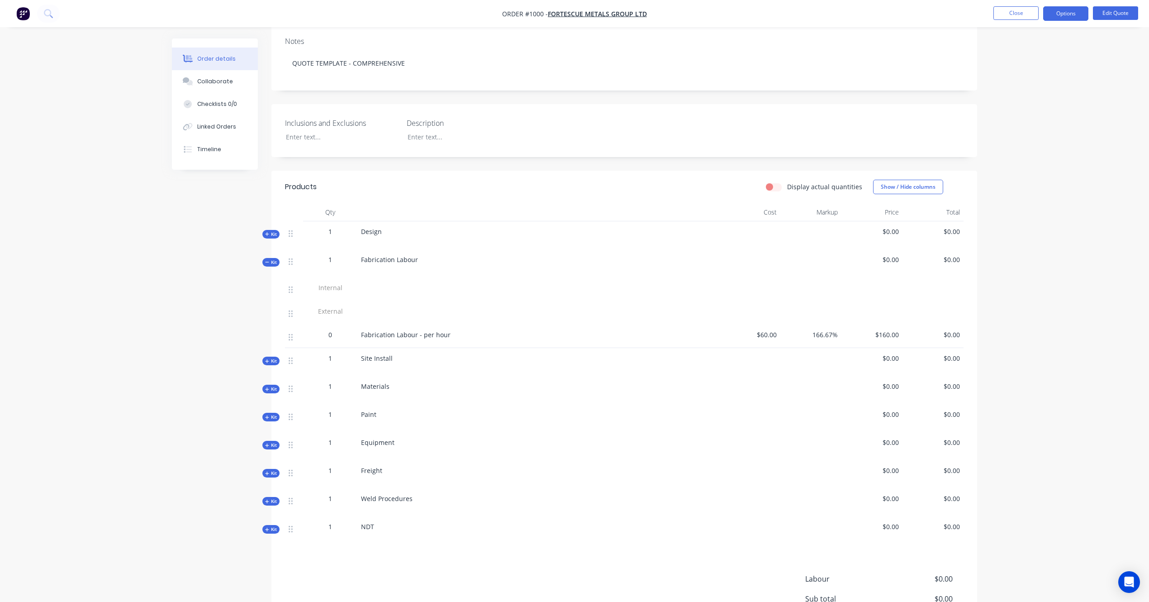
scroll to position [161, 0]
click at [1118, 14] on button "Edit Quote" at bounding box center [1115, 13] width 45 height 14
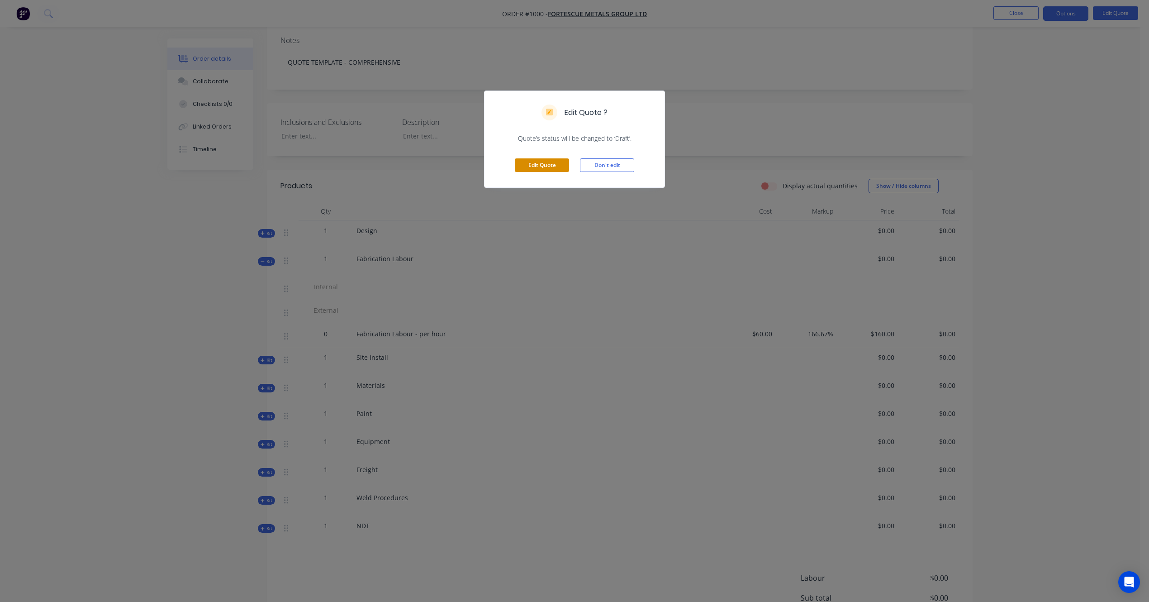
click at [547, 163] on button "Edit Quote" at bounding box center [542, 165] width 54 height 14
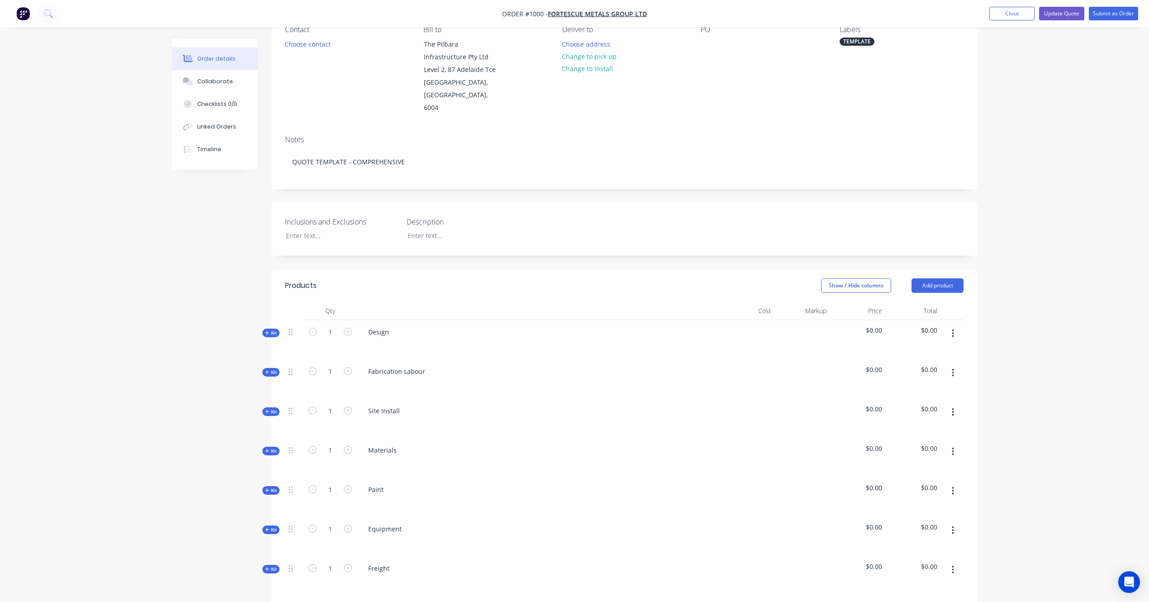
scroll to position [120, 0]
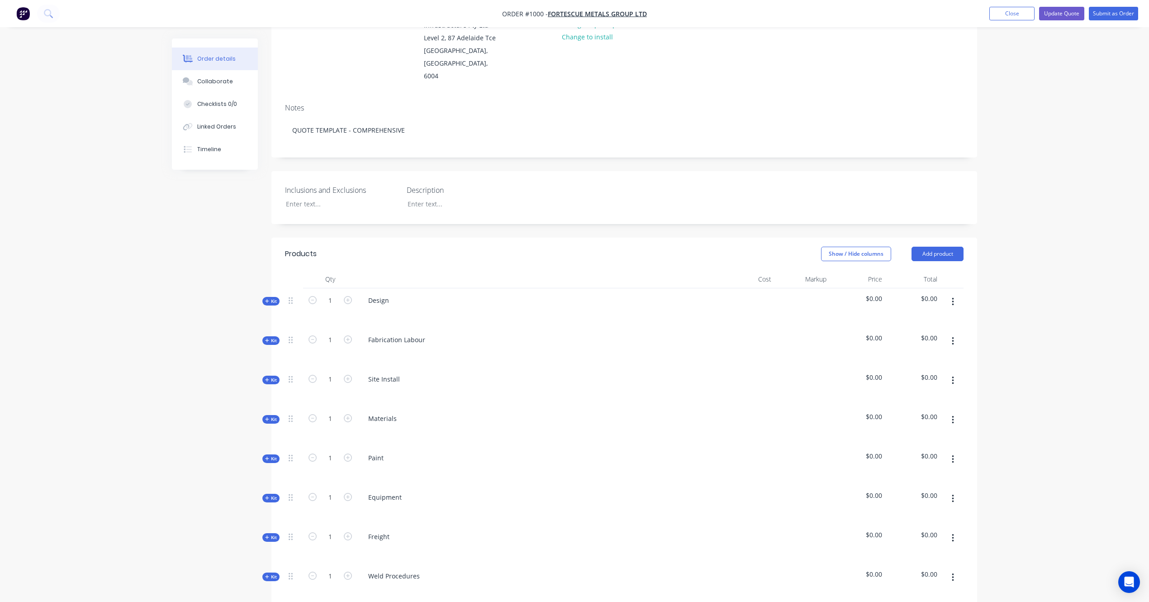
click at [276, 337] on span "Kit" at bounding box center [271, 340] width 12 height 7
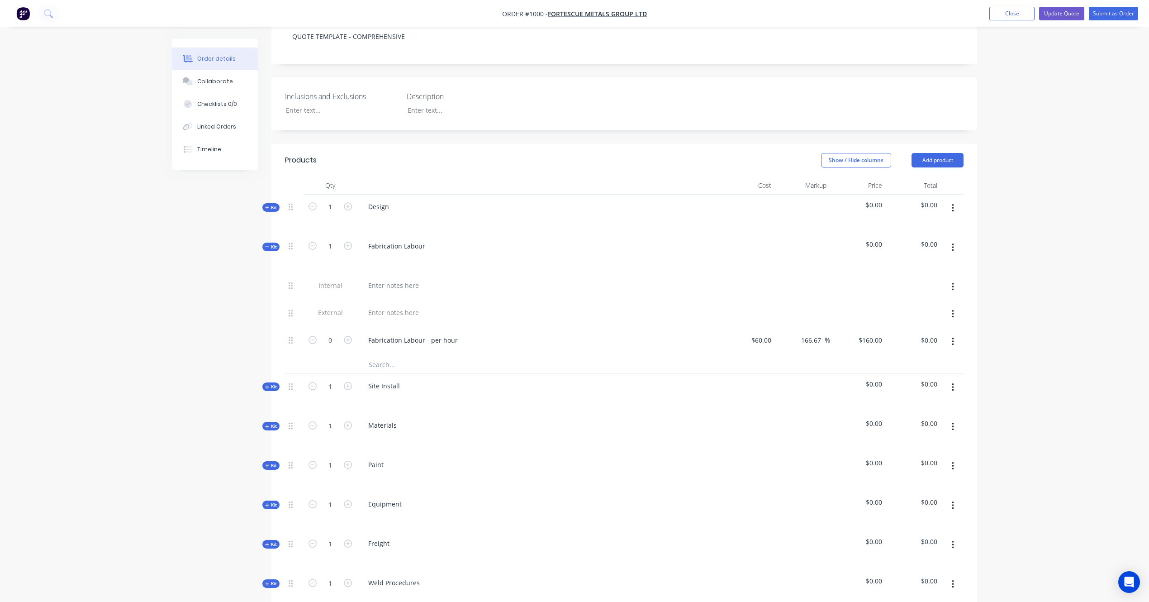
scroll to position [221, 0]
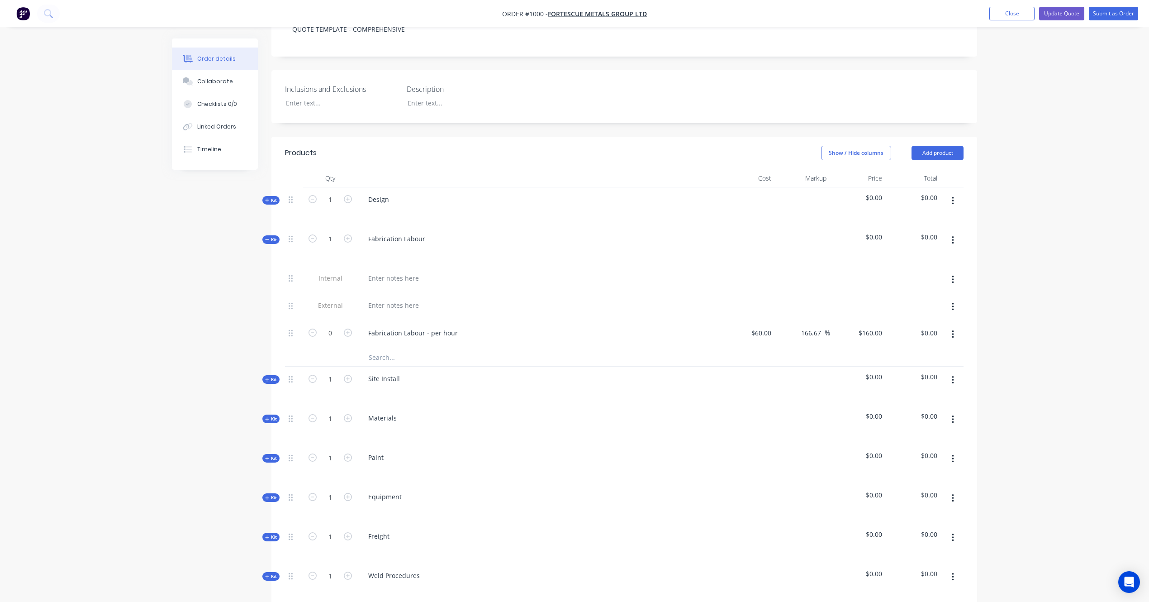
click at [390, 348] on input "text" at bounding box center [458, 357] width 181 height 18
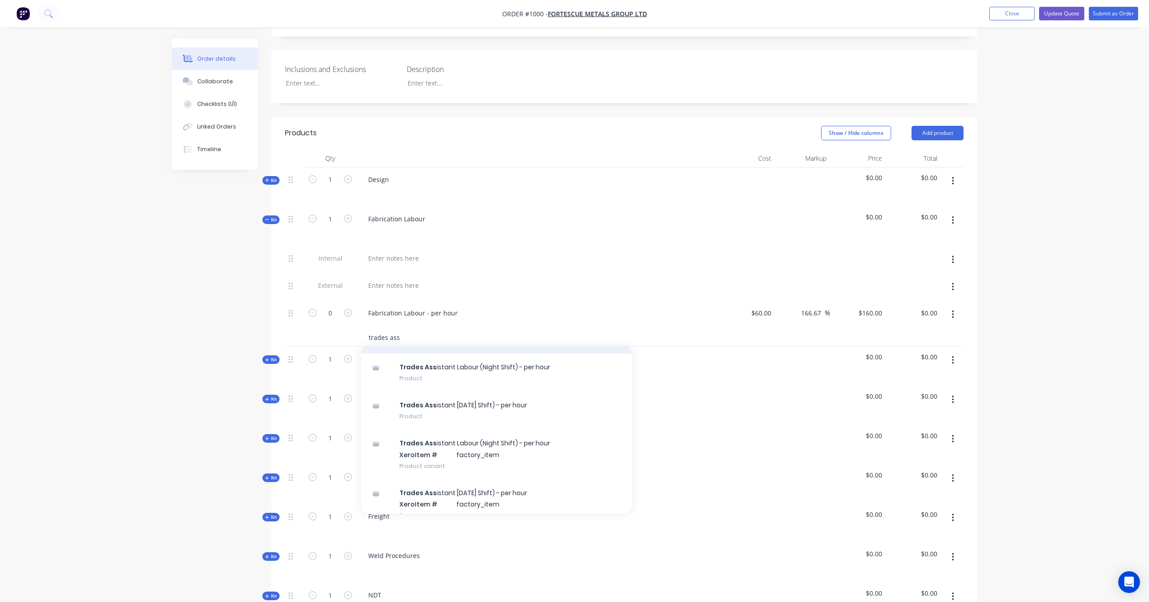
scroll to position [36, 0]
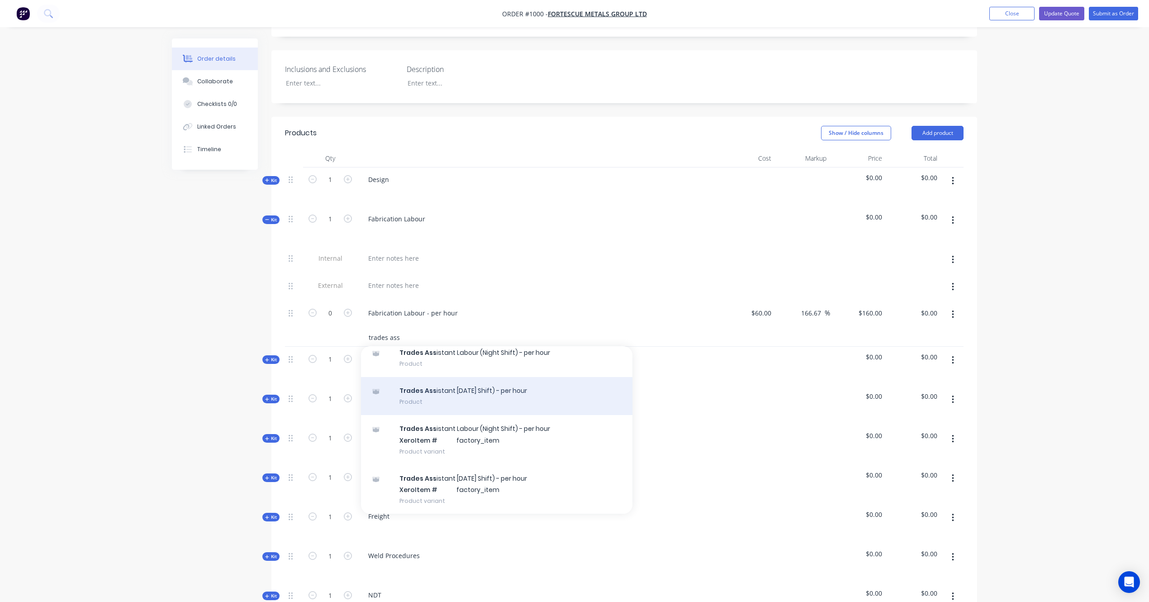
type input "trades ass"
click at [471, 378] on div "Trades Ass istant [DATE] Shift) - per hour Product" at bounding box center [496, 396] width 271 height 38
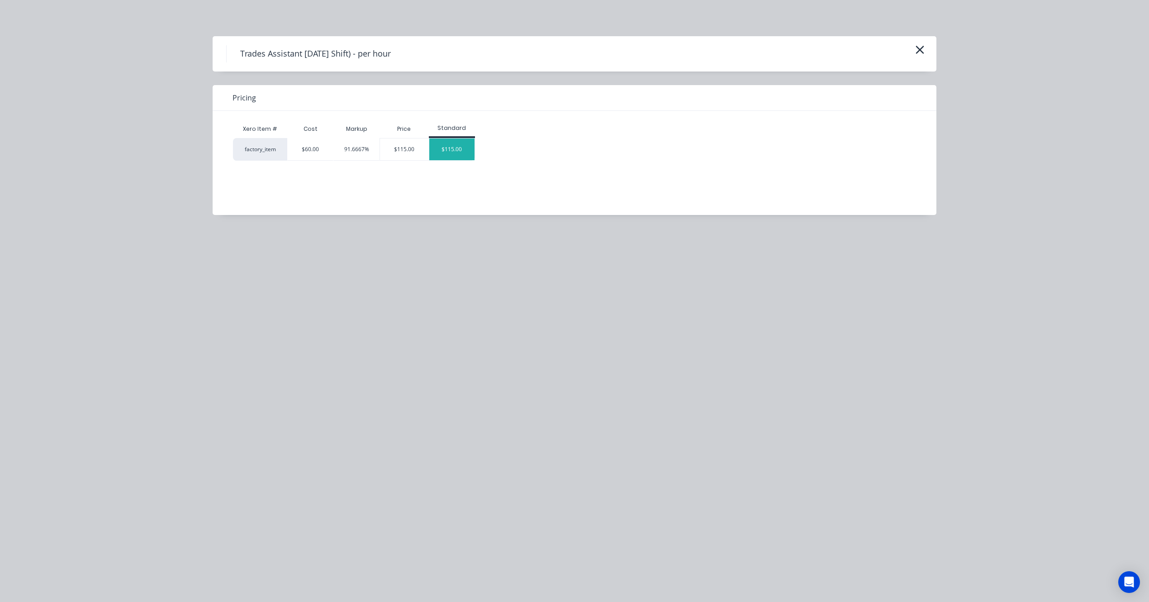
click at [457, 154] on div "$115.00" at bounding box center [451, 149] width 45 height 22
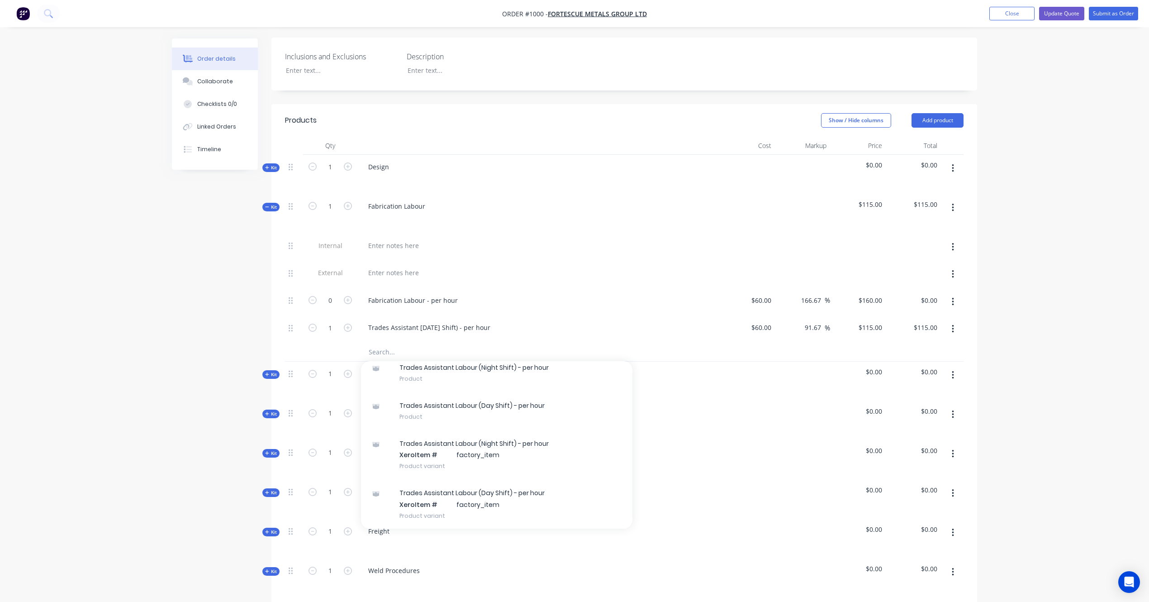
scroll to position [261, 0]
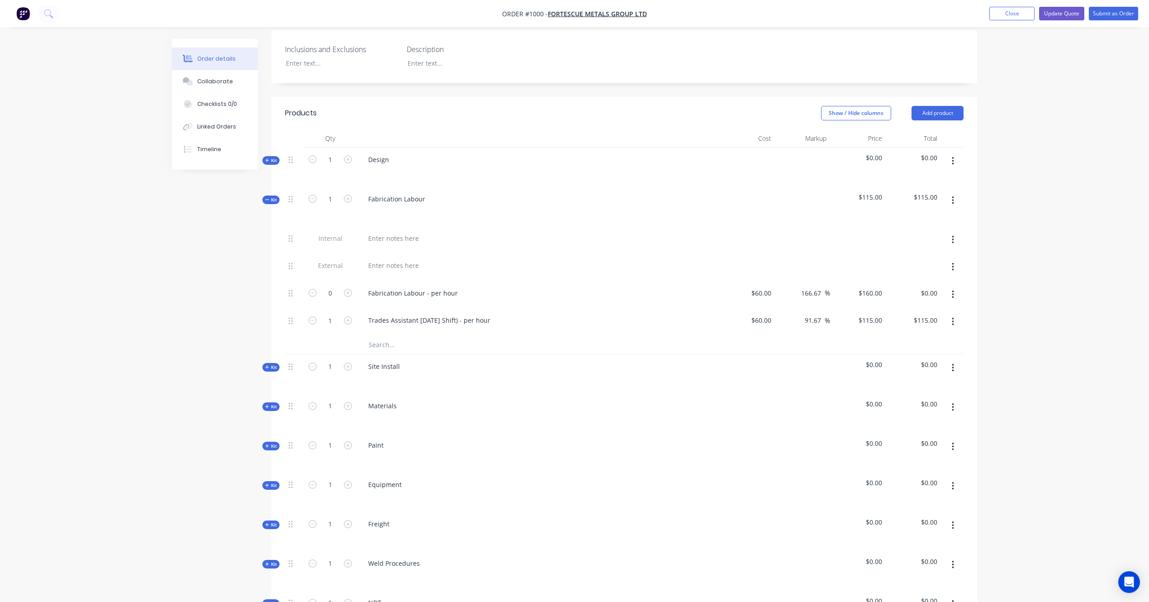
click at [1068, 281] on div "Order details Collaborate Checklists 0/0 Linked Orders Timeline Order details C…" at bounding box center [574, 314] width 1149 height 1151
drag, startPoint x: 507, startPoint y: 310, endPoint x: 287, endPoint y: 310, distance: 219.9
click at [287, 310] on div "1 Trades Assistant [DATE] Shift) - per hour $60.00 $60.00 91.67 91.67 % $115.00…" at bounding box center [624, 322] width 679 height 28
click at [1014, 240] on div "Order details Collaborate Checklists 0/0 Linked Orders Timeline Order details C…" at bounding box center [574, 314] width 1149 height 1151
click at [265, 197] on icon at bounding box center [267, 199] width 4 height 5
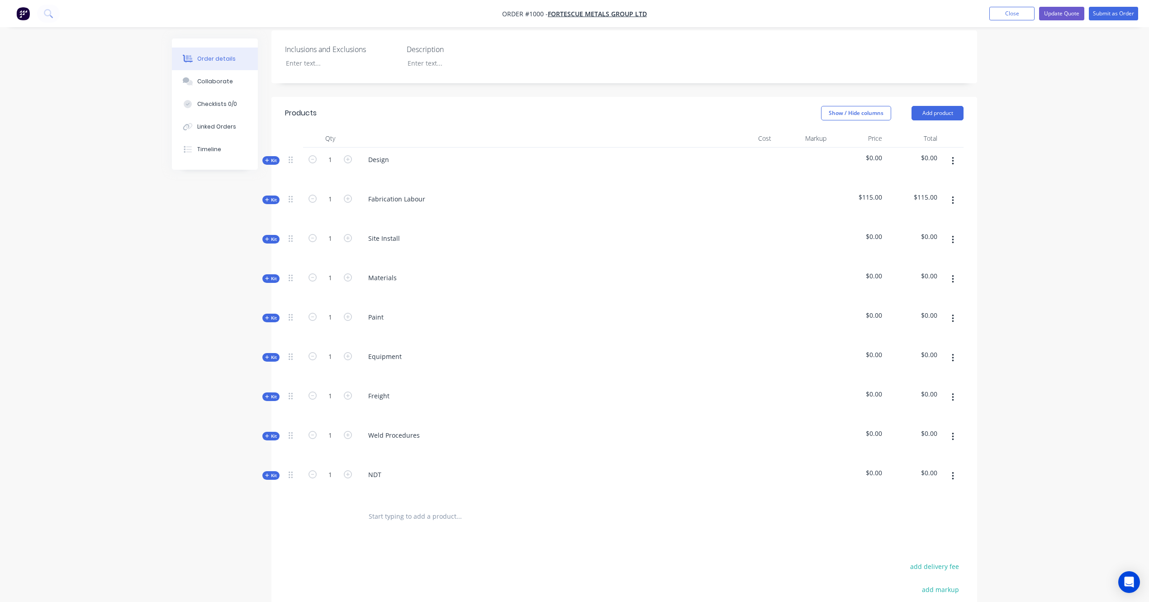
click at [270, 393] on span "Kit" at bounding box center [271, 396] width 12 height 7
click at [400, 464] on input "text" at bounding box center [458, 473] width 181 height 18
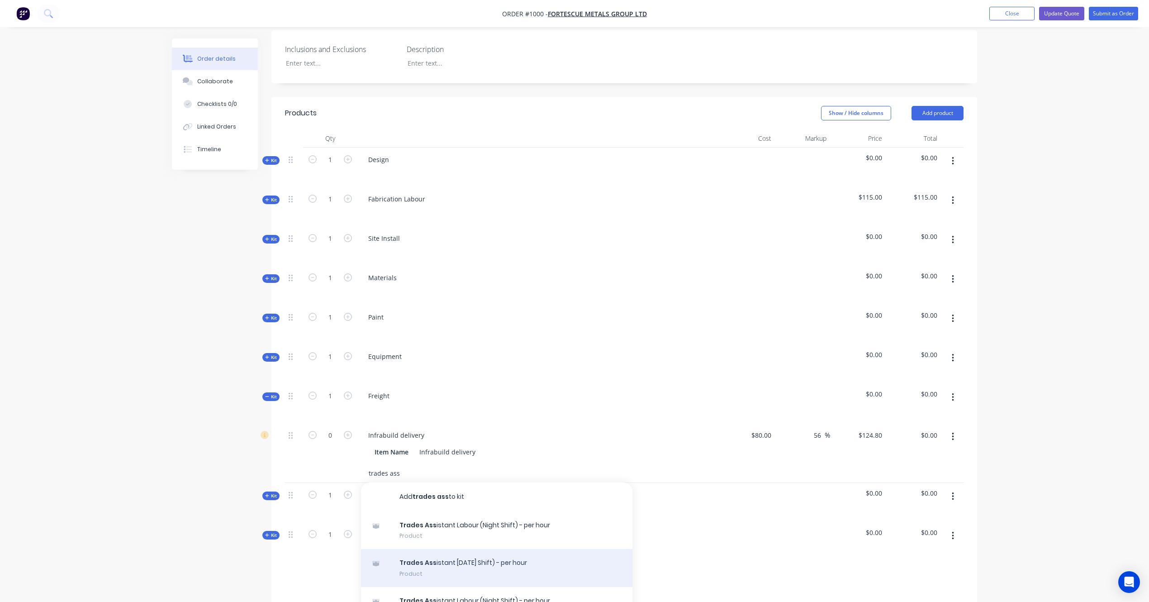
type input "trades ass"
click at [515, 556] on div "Trades Ass istant [DATE] Shift) - per hour Product" at bounding box center [496, 568] width 271 height 38
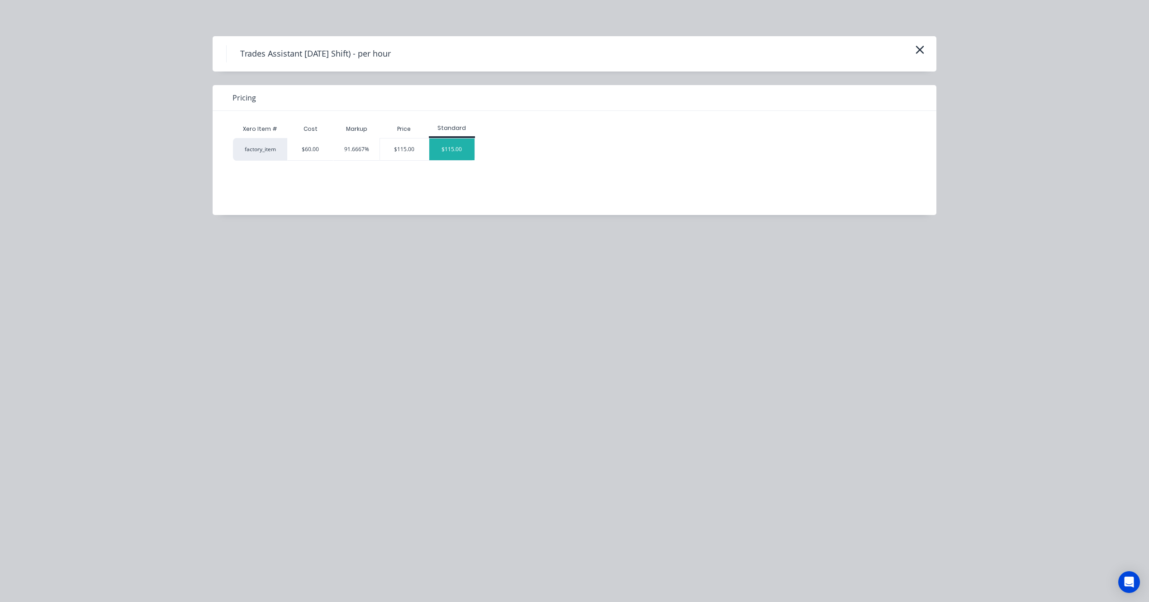
click at [455, 151] on div "$115.00" at bounding box center [451, 149] width 45 height 22
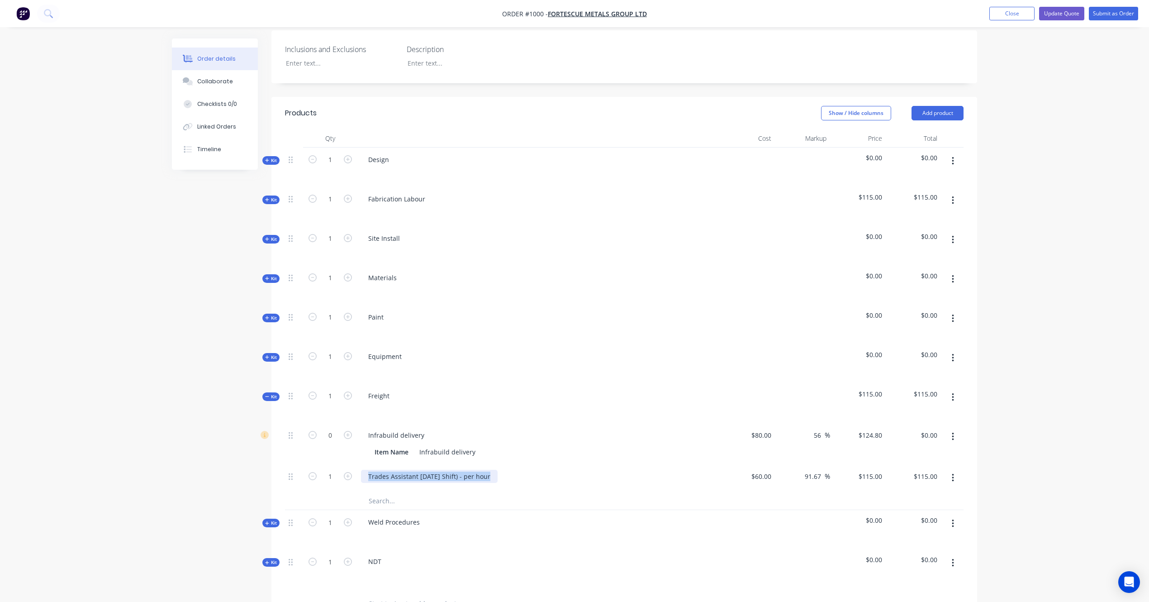
drag, startPoint x: 511, startPoint y: 467, endPoint x: 362, endPoint y: 454, distance: 149.4
click at [362, 464] on div "Trades Assistant [DATE] Shift) - per hour" at bounding box center [538, 478] width 362 height 28
click at [417, 473] on div "Trades Assistant [DATE] Shift) - per hour" at bounding box center [538, 478] width 362 height 28
click at [423, 470] on div "Trades Assistant [DATE] Shift) - per hour" at bounding box center [429, 476] width 137 height 13
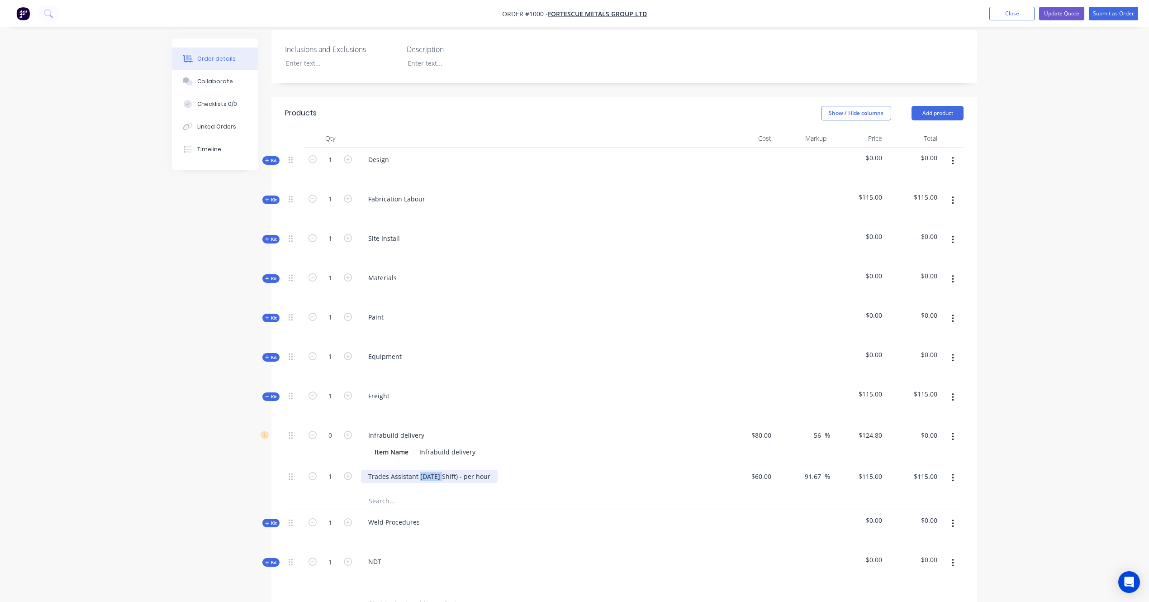
click at [423, 470] on div "Trades Assistant [DATE] Shift) - per hour" at bounding box center [429, 476] width 137 height 13
click at [997, 375] on div "Order details Collaborate Checklists 0/0 Linked Orders Timeline Order details C…" at bounding box center [574, 294] width 1149 height 1110
click at [388, 491] on input "text" at bounding box center [458, 500] width 181 height 18
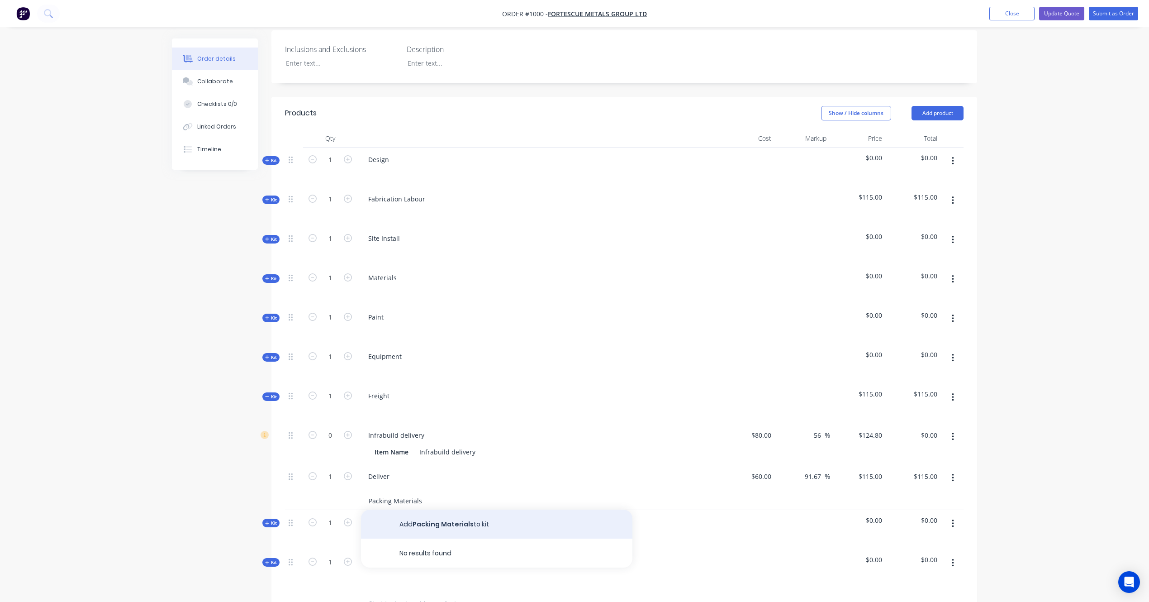
type input "Packing Materials"
click at [442, 517] on button "Add Packing Materials to kit" at bounding box center [496, 523] width 271 height 29
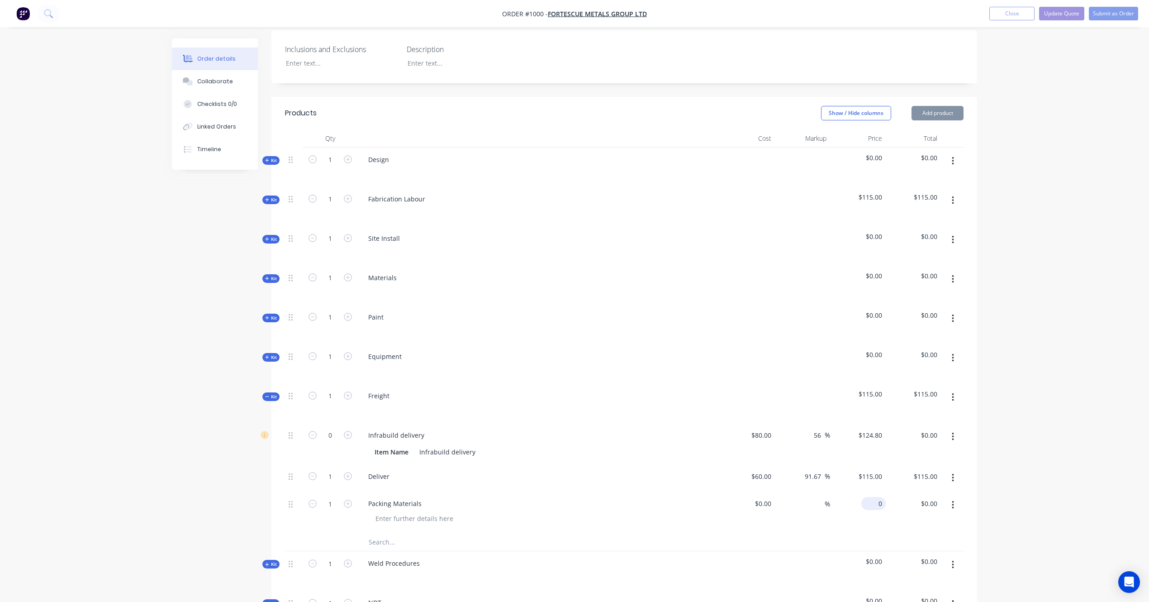
click at [876, 497] on input "0" at bounding box center [875, 503] width 21 height 13
type input "$50.00"
click at [1003, 451] on div "Order details Collaborate Checklists 0/0 Linked Orders Timeline Order details C…" at bounding box center [574, 314] width 1149 height 1151
click at [951, 497] on button "button" at bounding box center [952, 505] width 21 height 16
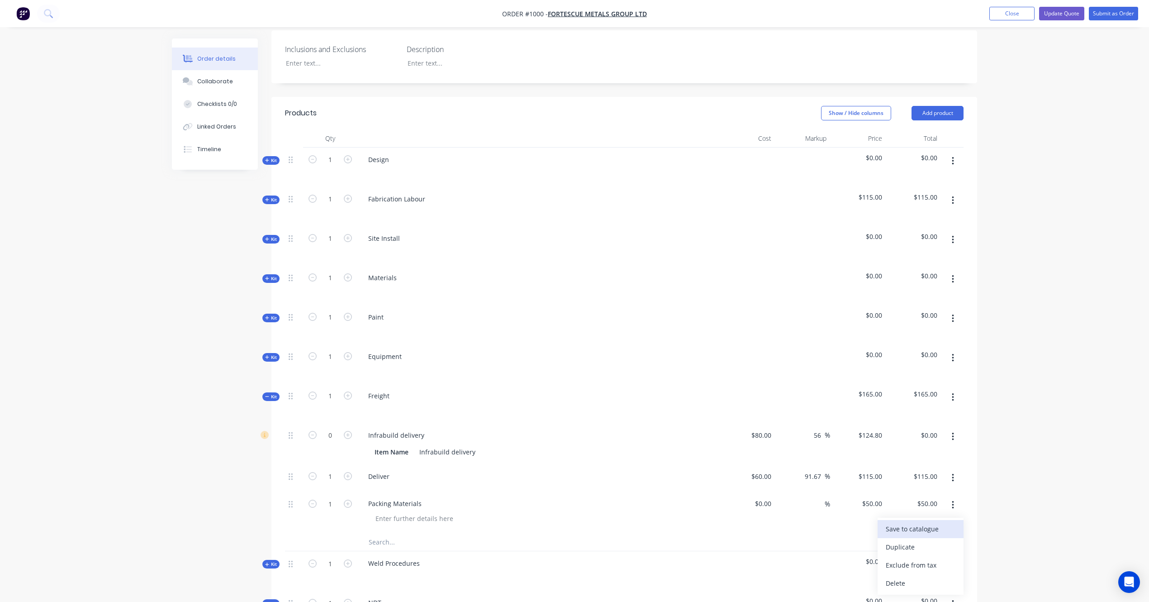
click at [930, 522] on div "Save to catalogue" at bounding box center [921, 528] width 70 height 13
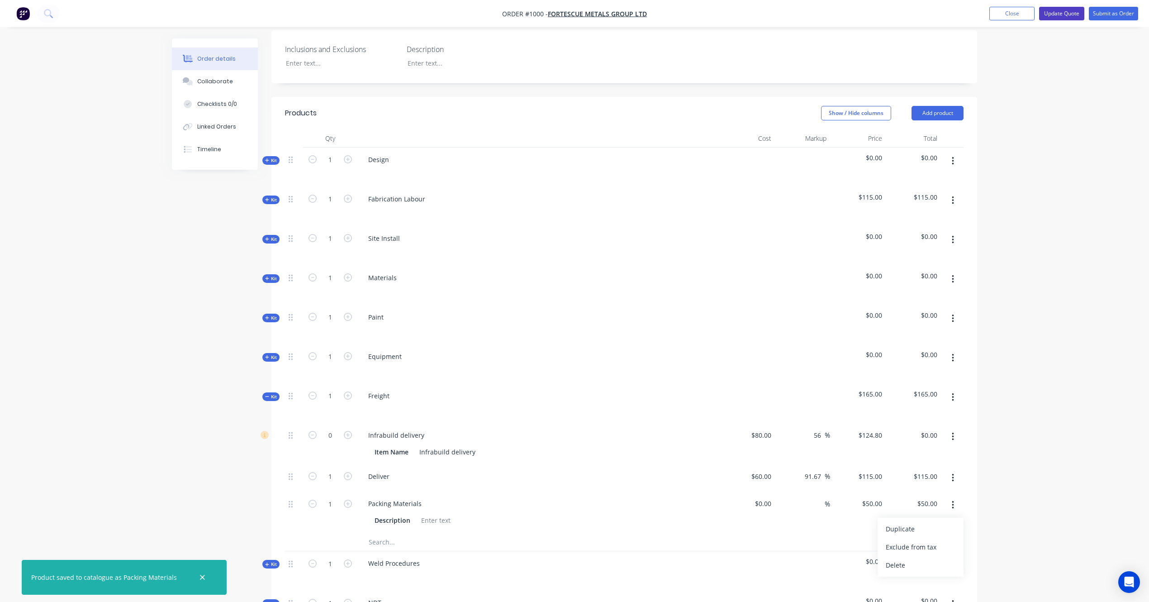
click at [1066, 15] on button "Update Quote" at bounding box center [1061, 14] width 45 height 14
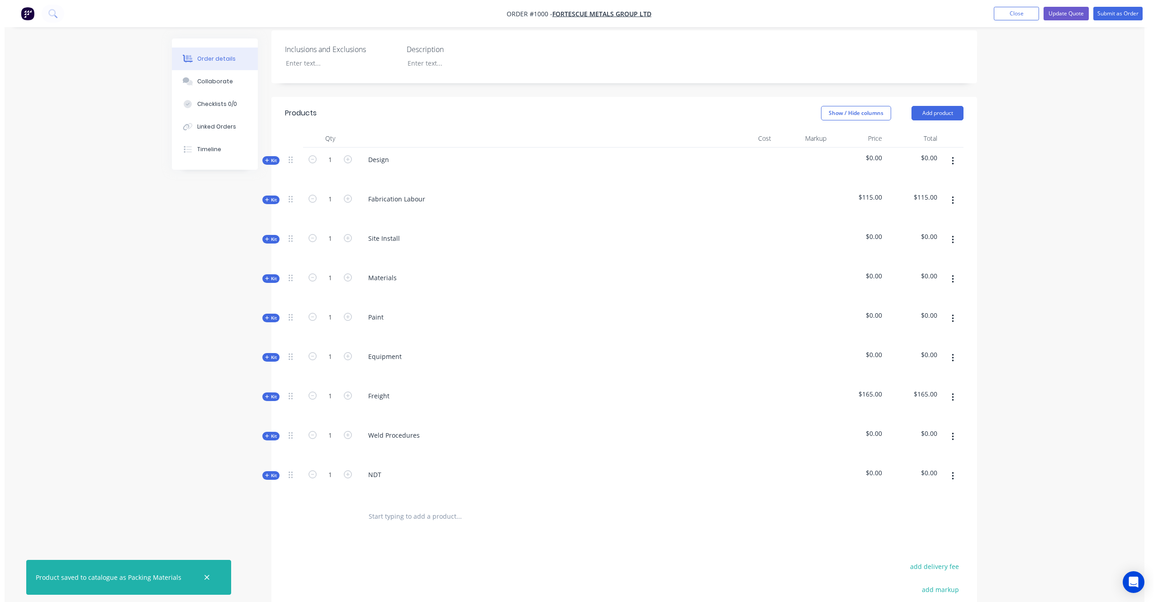
scroll to position [0, 0]
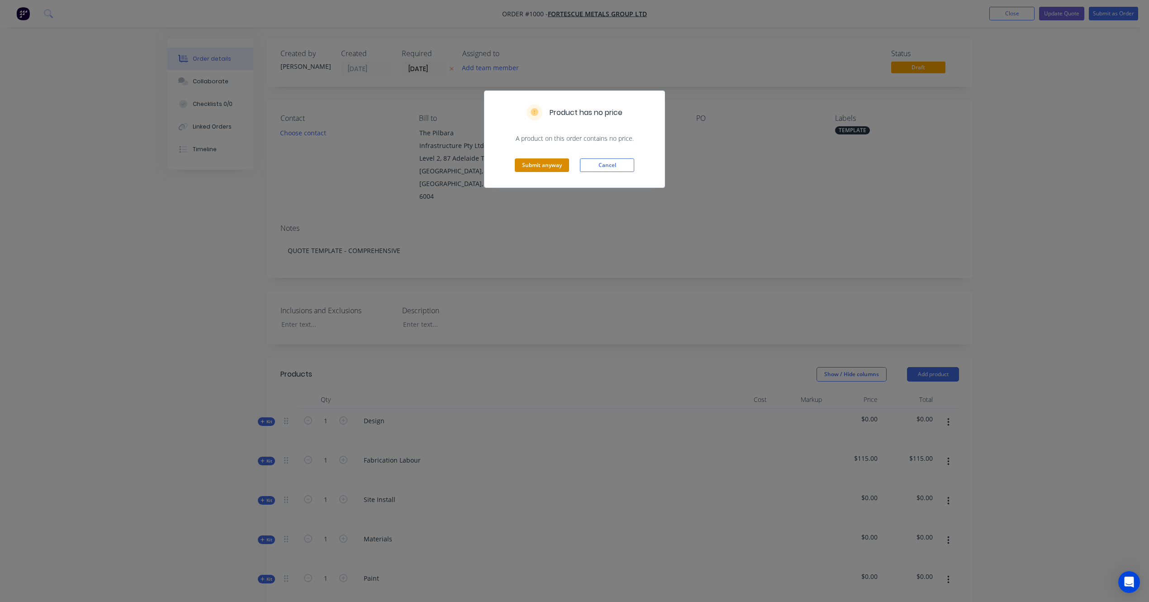
click at [546, 171] on button "Submit anyway" at bounding box center [542, 165] width 54 height 14
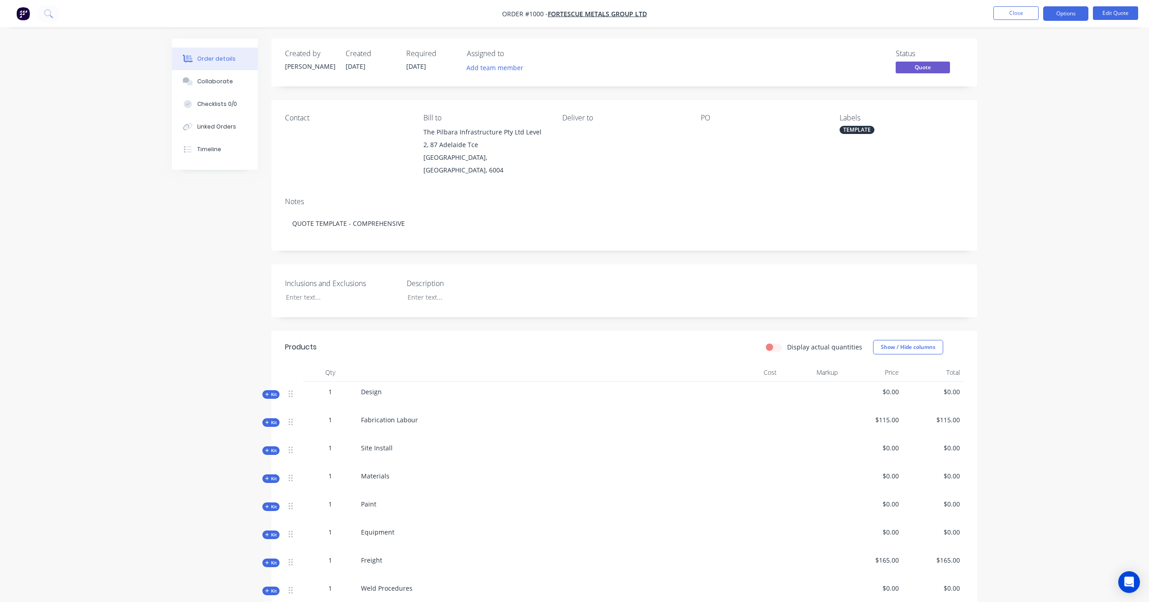
drag, startPoint x: 557, startPoint y: 317, endPoint x: 588, endPoint y: 243, distance: 79.5
click at [484, 317] on div "Created by [PERSON_NAME] Created [DATE] Required [DATE] Assigned to Add team me…" at bounding box center [624, 409] width 706 height 743
click at [1008, 11] on button "Close" at bounding box center [1016, 13] width 45 height 14
